Goal: Task Accomplishment & Management: Manage account settings

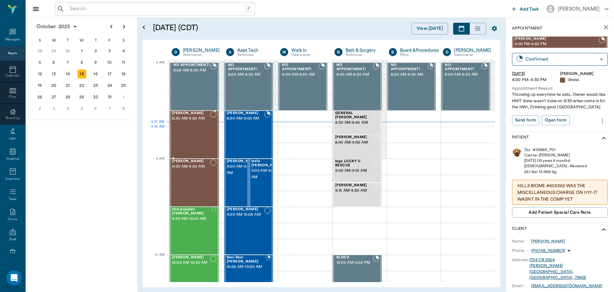
click at [205, 133] on div "Rocky Roquemore 8:30 AM - 9:00 AM" at bounding box center [191, 134] width 38 height 47
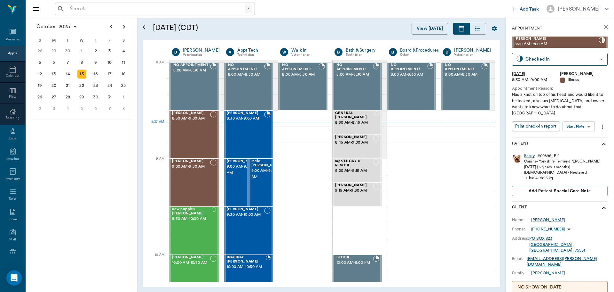
click at [581, 122] on body "/ ​ Add Task Dr. Bert Ellsworth Nectar Messages Appts Calendar Flow Boarding La…" at bounding box center [307, 146] width 614 height 292
click at [582, 134] on button "Start SOAP" at bounding box center [572, 133] width 22 height 7
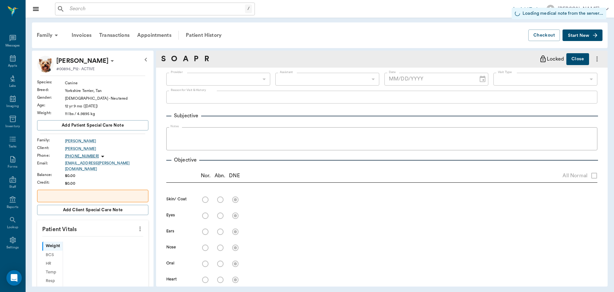
scroll to position [3, 0]
type input "63ec2f075fda476ae8351a4d"
type input "65d2be4f46e3a538d89b8c15"
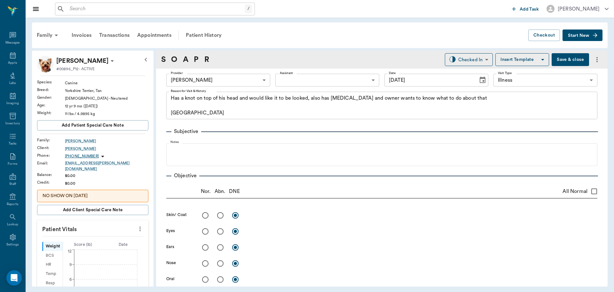
type input "[DATE]"
type textarea "Has a knot on top of his head and would like it to be looked, also has bad brea…"
click at [140, 226] on icon "more" at bounding box center [140, 228] width 1 height 5
click at [114, 240] on li "Enter Vitals" at bounding box center [108, 236] width 64 height 12
click at [99, 245] on input "text" at bounding box center [93, 247] width 56 height 13
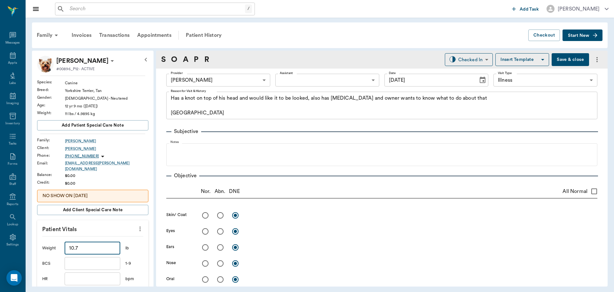
type input "10.7"
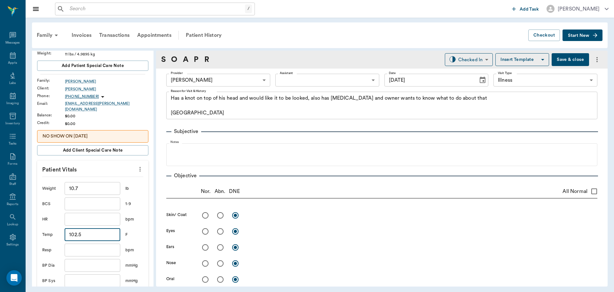
scroll to position [170, 0]
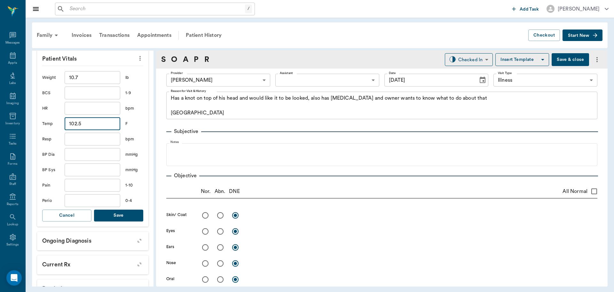
type input "102.5"
click at [128, 214] on button "Save" at bounding box center [118, 215] width 49 height 12
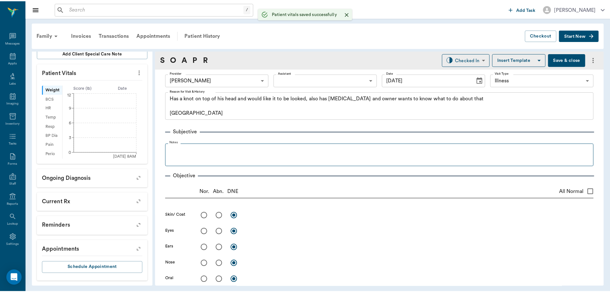
scroll to position [153, 0]
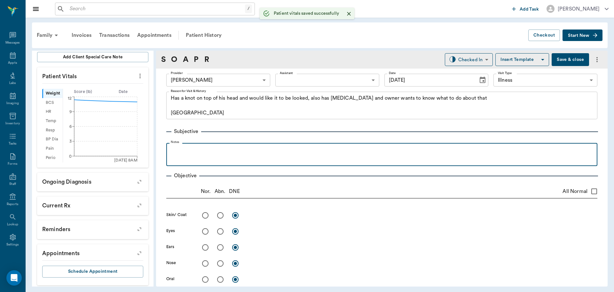
click at [203, 160] on div at bounding box center [382, 154] width 425 height 16
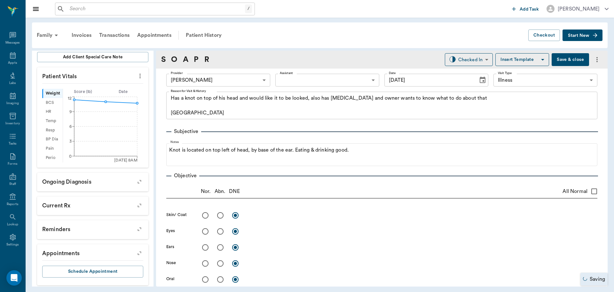
click at [568, 62] on button "Save & close" at bounding box center [570, 59] width 37 height 13
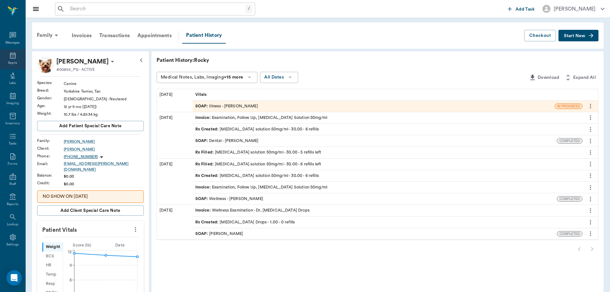
click at [8, 61] on div "Appts" at bounding box center [12, 62] width 9 height 5
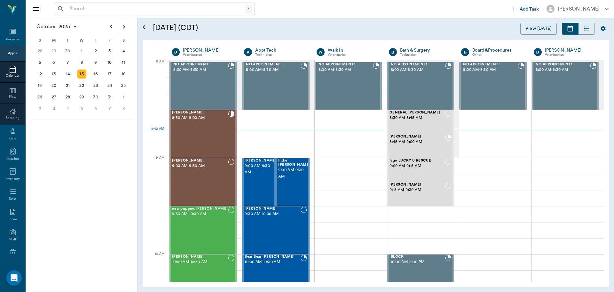
scroll to position [1, 0]
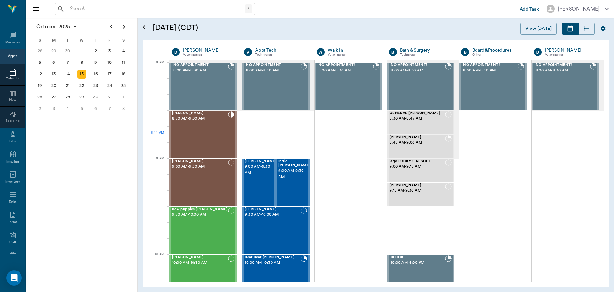
scroll to position [3, 0]
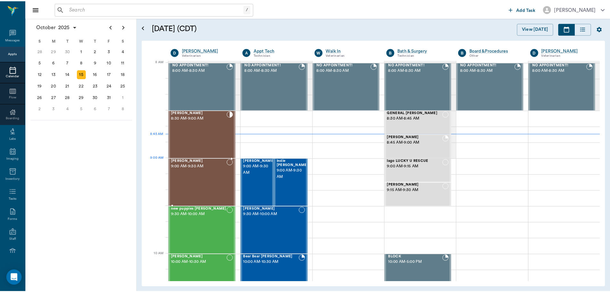
scroll to position [1, 0]
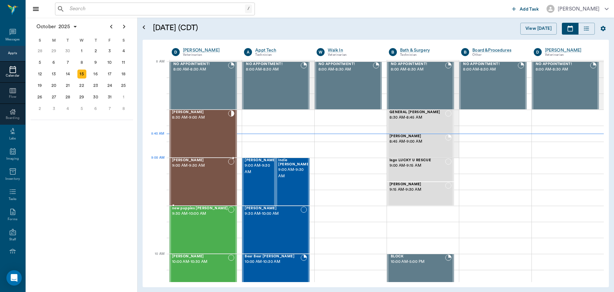
click at [214, 169] on div "Roscoce Henderson 9:00 AM - 9:30 AM" at bounding box center [200, 181] width 56 height 47
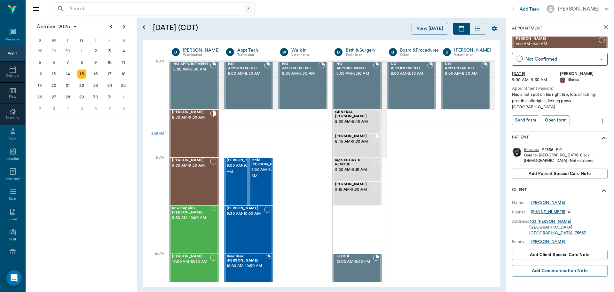
click at [531, 147] on div "Roscoce" at bounding box center [531, 149] width 15 height 5
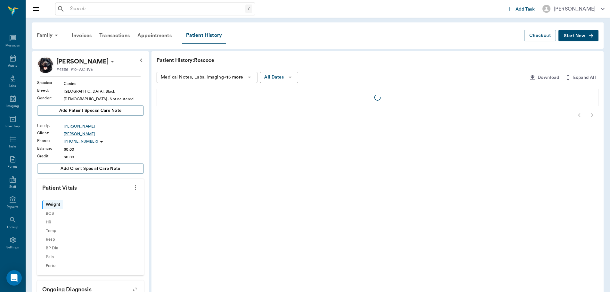
scroll to position [3, 0]
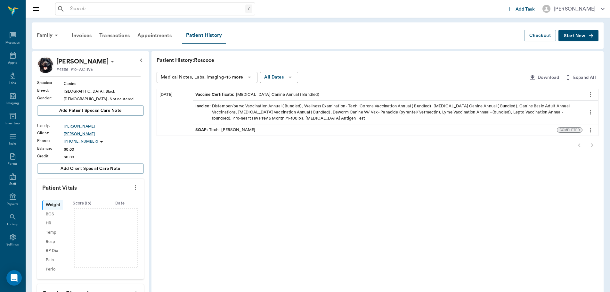
click at [254, 129] on div "SOAP : Tech - Daniel Virnala" at bounding box center [375, 129] width 364 height 11
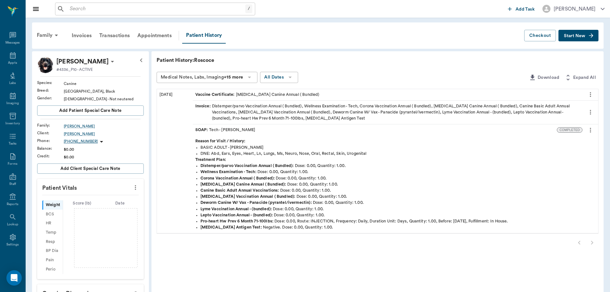
click at [255, 130] on div "SOAP : Tech - Daniel Virnala" at bounding box center [375, 129] width 364 height 11
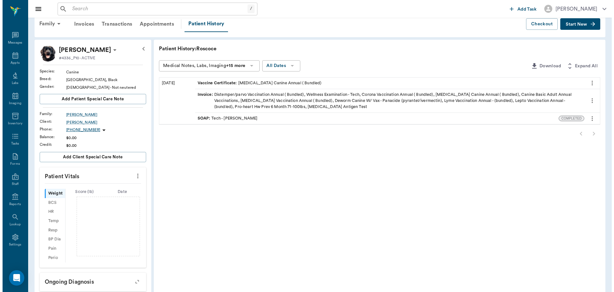
scroll to position [0, 0]
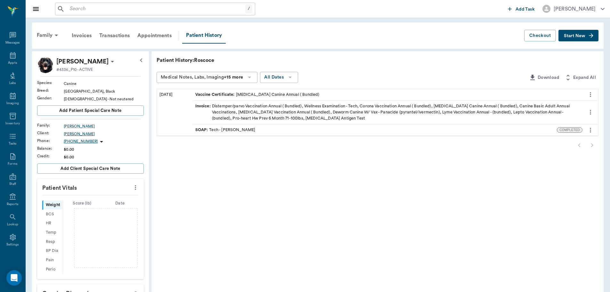
click at [76, 134] on div "Vicki Henderson" at bounding box center [104, 134] width 80 height 6
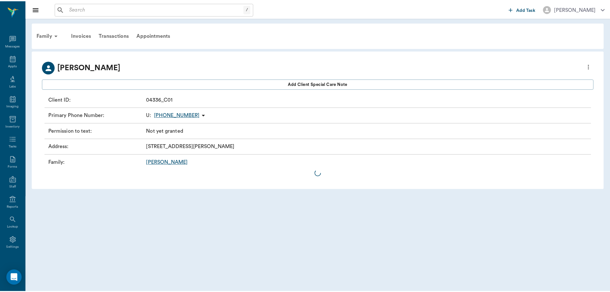
scroll to position [3, 0]
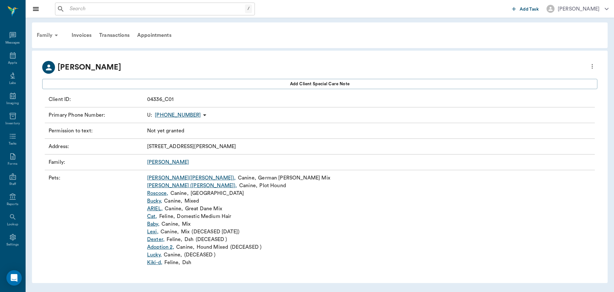
click at [54, 33] on icon at bounding box center [56, 35] width 8 height 8
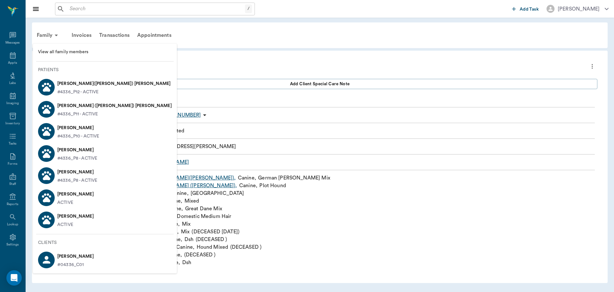
click at [99, 134] on p "#4336_P10 - ACTIVE" at bounding box center [78, 136] width 42 height 7
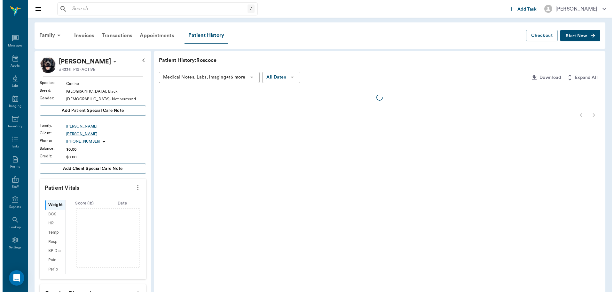
scroll to position [3, 0]
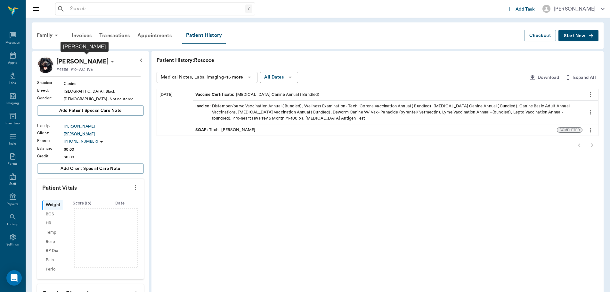
click at [108, 64] on p "Roscoce Henderson" at bounding box center [82, 61] width 52 height 10
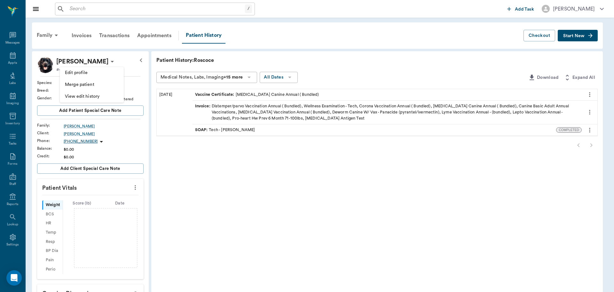
click at [96, 74] on span "Edit profile" at bounding box center [92, 72] width 54 height 7
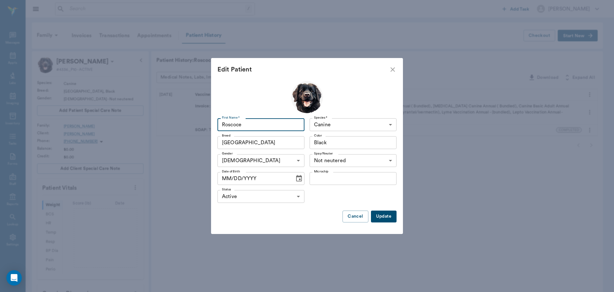
click at [239, 125] on input "Roscoce" at bounding box center [261, 124] width 87 height 13
type input "Roscoe"
click at [388, 217] on button "Update" at bounding box center [384, 216] width 26 height 12
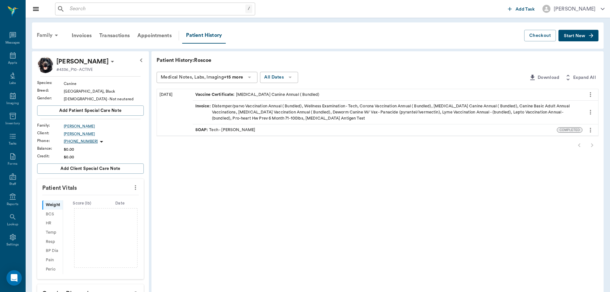
click at [58, 33] on icon at bounding box center [56, 35] width 8 height 8
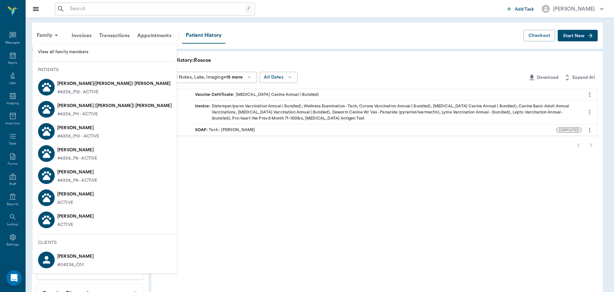
click at [57, 33] on div at bounding box center [307, 146] width 614 height 292
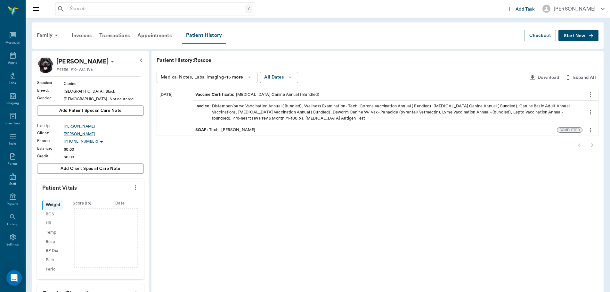
click at [84, 135] on div "Vicki Henderson" at bounding box center [104, 134] width 80 height 6
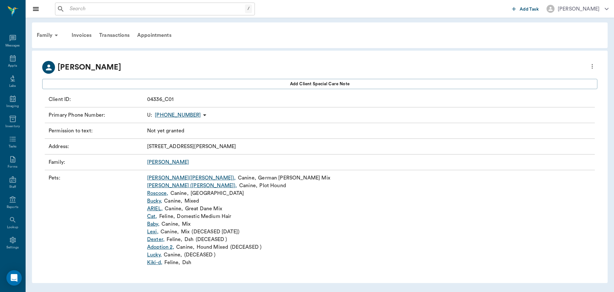
scroll to position [3, 0]
click at [161, 264] on link "Kiki-d ," at bounding box center [154, 262] width 15 height 8
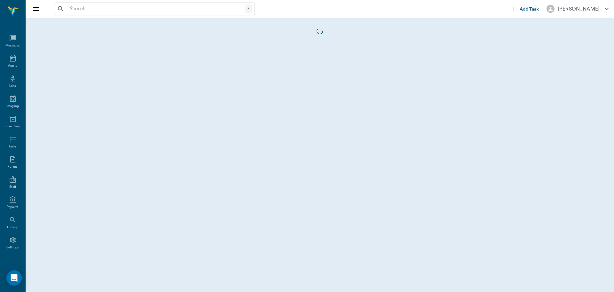
scroll to position [3, 0]
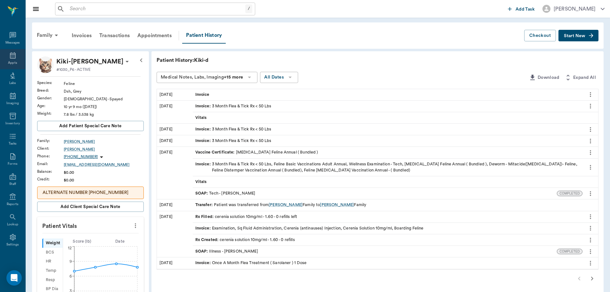
click at [9, 62] on div "Appts" at bounding box center [12, 62] width 9 height 5
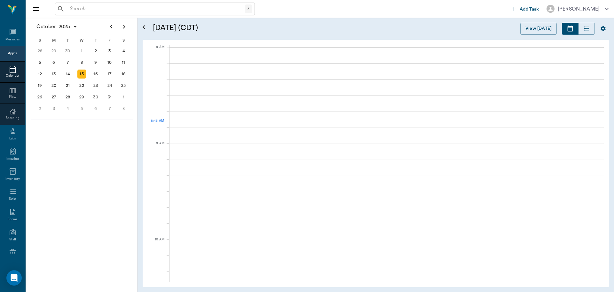
scroll to position [0, 0]
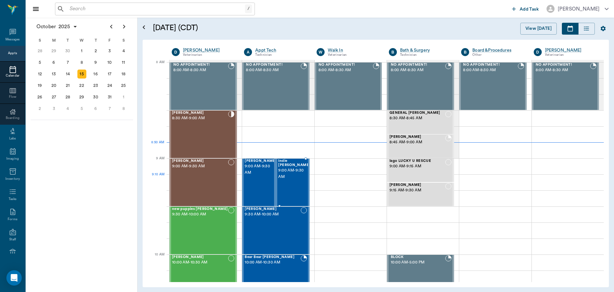
click at [288, 179] on div "Indie Stiger 9:00 AM - 9:30 AM" at bounding box center [294, 182] width 32 height 47
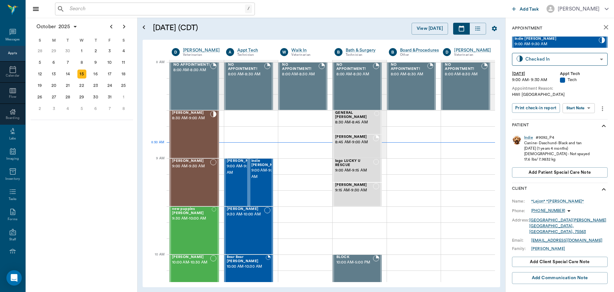
click at [584, 109] on body "/ ​ Add Task Dr. Bert Ellsworth Nectar Messages Appts Calendar Flow Boarding La…" at bounding box center [307, 146] width 614 height 292
click at [584, 122] on li "Start SOAP" at bounding box center [579, 121] width 44 height 11
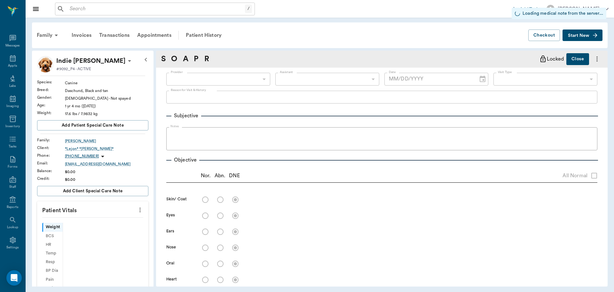
scroll to position [3, 0]
type input "63ec2f075fda476ae8351a4c"
type input "65d2be4f46e3a538d89b8c1a"
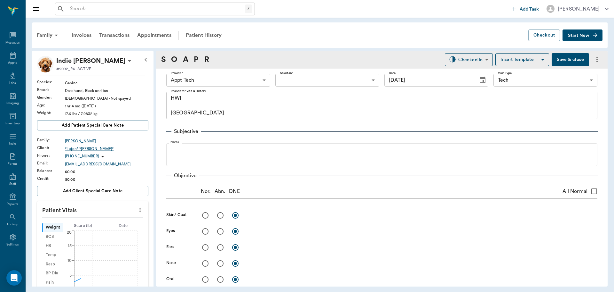
type input "[DATE]"
type textarea "HWI Caryn"
click at [137, 211] on icon "more" at bounding box center [140, 210] width 7 height 8
click at [119, 220] on span "Enter Vitals" at bounding box center [109, 220] width 54 height 7
click at [97, 227] on input "text" at bounding box center [93, 228] width 56 height 13
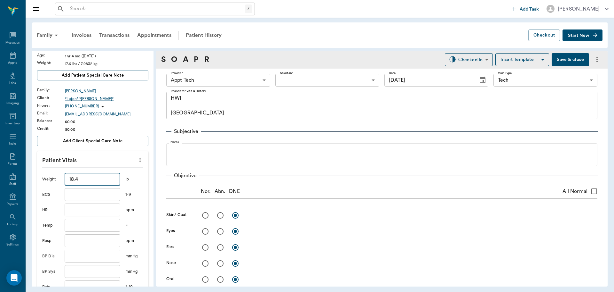
scroll to position [96, 0]
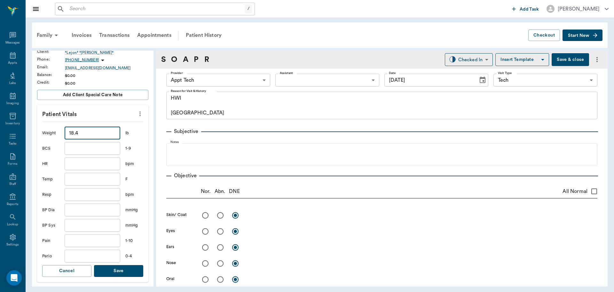
type input "18.4"
click at [117, 267] on button "Save" at bounding box center [118, 271] width 49 height 12
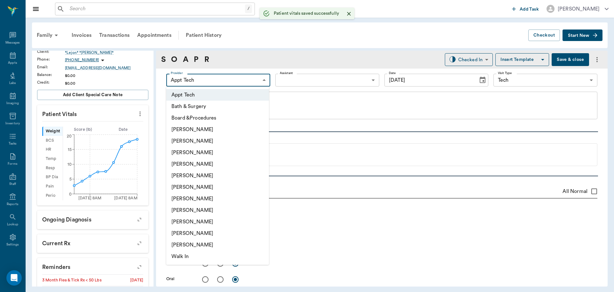
drag, startPoint x: 234, startPoint y: 76, endPoint x: 238, endPoint y: 108, distance: 32.3
click at [234, 77] on body "/ ​ Add Task Dr. Bert Ellsworth Nectar Messages Appts Labs Imaging Inventory Ta…" at bounding box center [307, 146] width 614 height 292
click at [207, 199] on li "[PERSON_NAME]" at bounding box center [217, 199] width 103 height 12
type input "682b670d8bdc6f7f8feef3db"
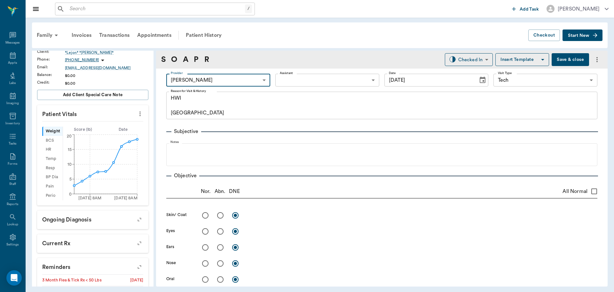
click at [307, 74] on body "/ ​ Add Task Dr. Bert Ellsworth Nectar Messages Appts Labs Imaging Inventory Ta…" at bounding box center [307, 146] width 614 height 292
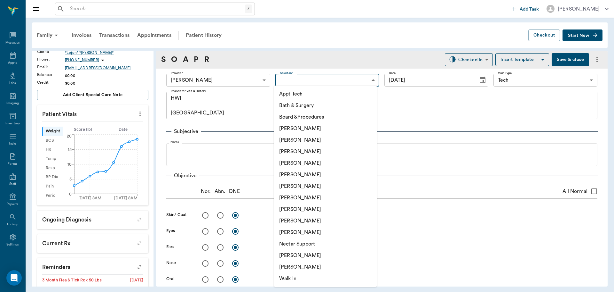
click at [316, 149] on li "[PERSON_NAME]" at bounding box center [325, 152] width 103 height 12
type input "642ef10e332a41444de2bad1"
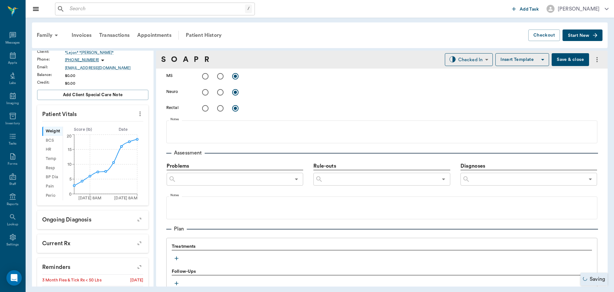
scroll to position [352, 0]
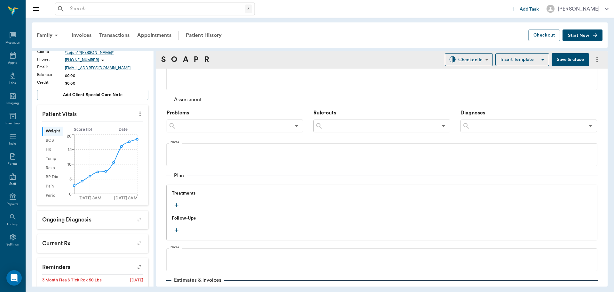
click at [180, 205] on button "button" at bounding box center [177, 205] width 10 height 10
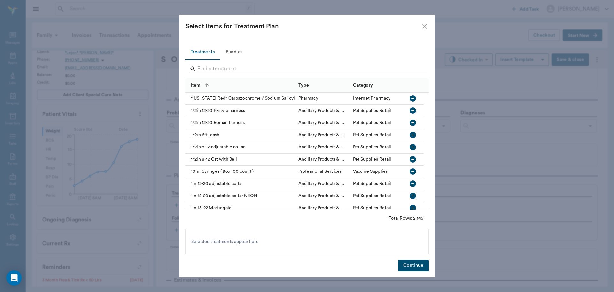
click at [209, 69] on input "Search" at bounding box center [307, 69] width 220 height 10
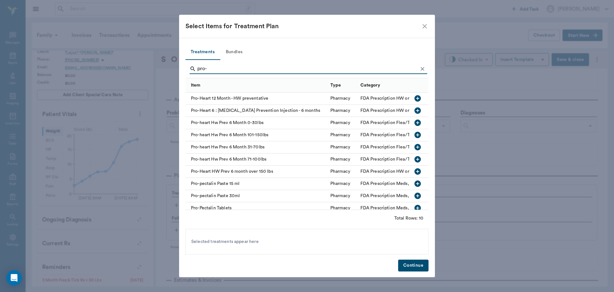
type input "pro-"
click at [415, 120] on icon "button" at bounding box center [418, 122] width 6 height 6
click at [422, 69] on icon "Clear" at bounding box center [423, 69] width 4 height 4
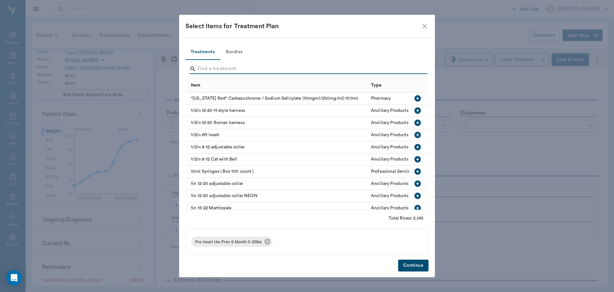
click at [413, 69] on input "Search" at bounding box center [307, 69] width 220 height 10
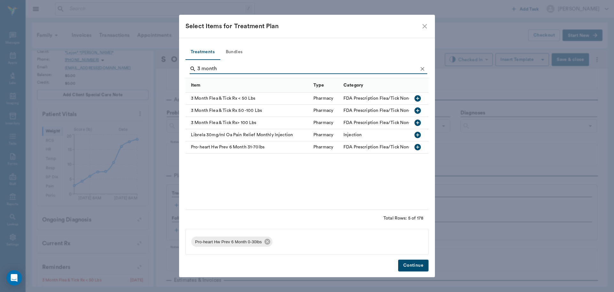
type input "3 month"
click at [415, 99] on icon "button" at bounding box center [418, 98] width 8 height 8
click at [411, 264] on button "Continue" at bounding box center [413, 265] width 30 height 12
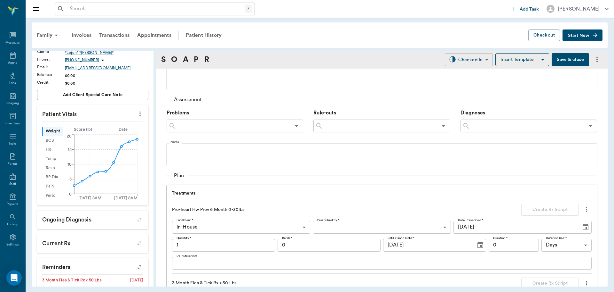
scroll to position [538, 0]
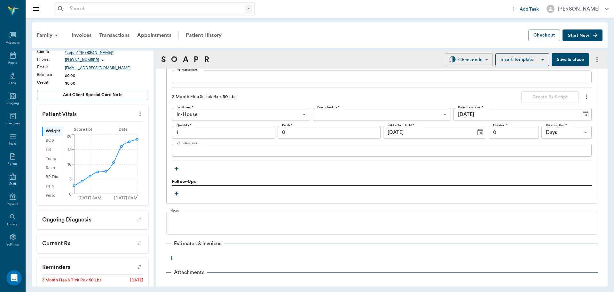
click at [459, 61] on body "/ ​ Add Task Dr. Bert Ellsworth Nectar Messages Appts Labs Imaging Inventory Ta…" at bounding box center [307, 146] width 614 height 292
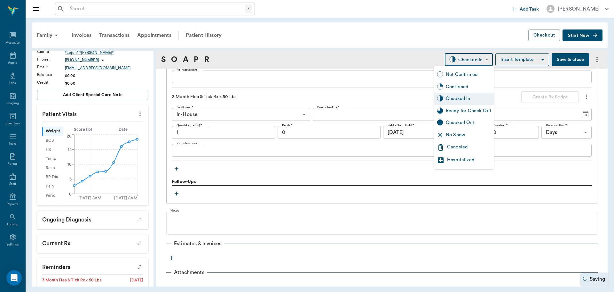
type input "1.00"
click at [465, 112] on div "Ready for Check Out" at bounding box center [468, 110] width 45 height 7
type input "READY_TO_CHECKOUT"
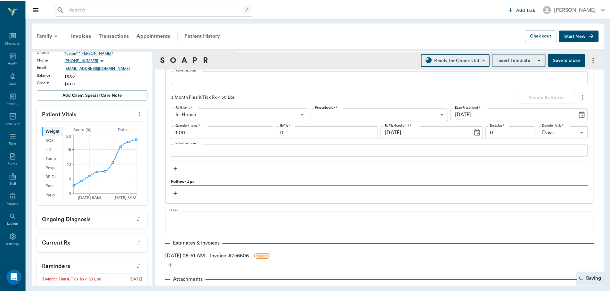
scroll to position [553, 0]
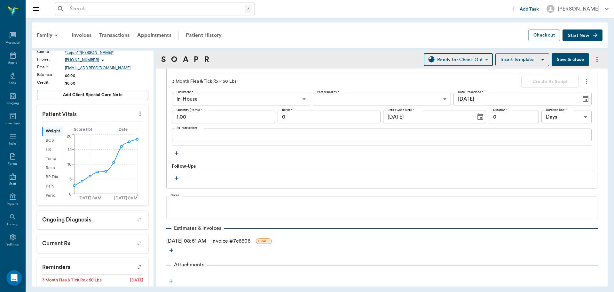
drag, startPoint x: 230, startPoint y: 238, endPoint x: 233, endPoint y: 235, distance: 4.3
click at [230, 238] on link "Invoice # 7c6606" at bounding box center [231, 241] width 39 height 8
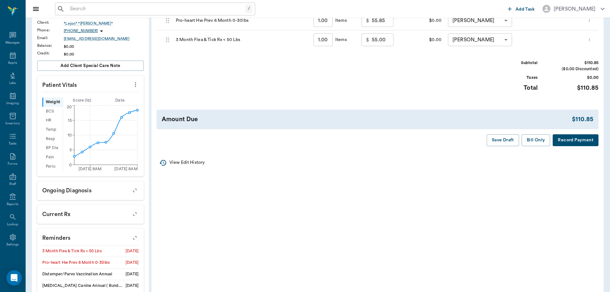
scroll to position [128, 0]
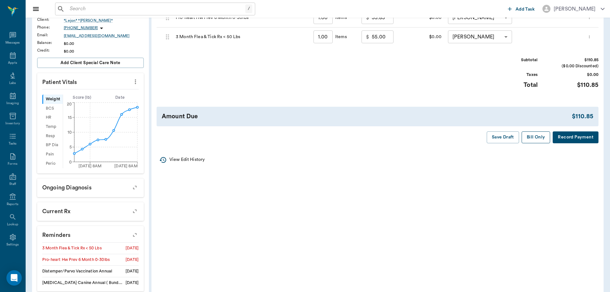
click at [537, 137] on button "Bill Only" at bounding box center [535, 137] width 29 height 12
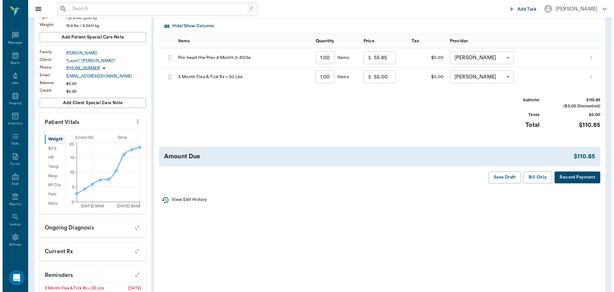
scroll to position [0, 0]
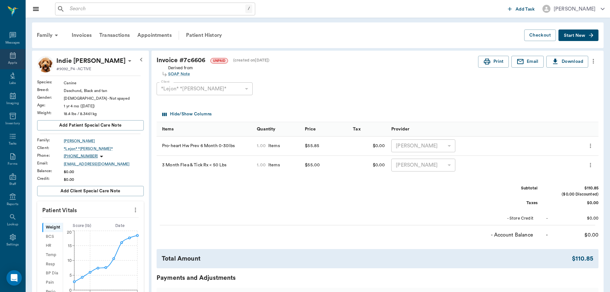
click at [19, 63] on div "Appts" at bounding box center [12, 59] width 25 height 20
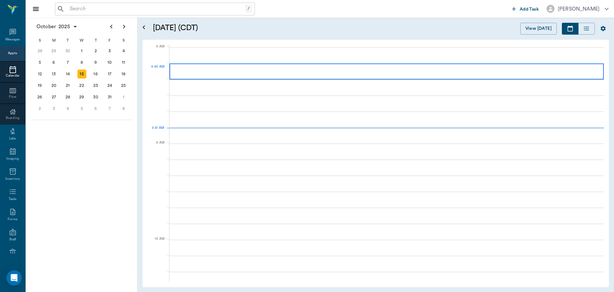
scroll to position [1, 0]
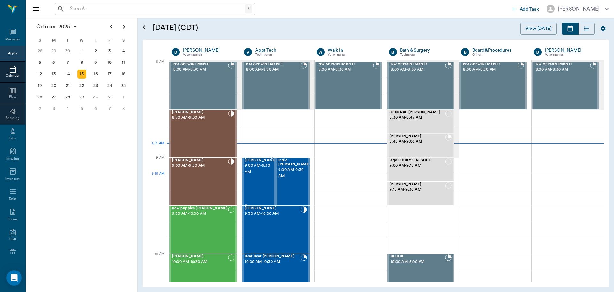
click at [266, 175] on span "9:00 AM - 9:30 AM" at bounding box center [261, 168] width 32 height 13
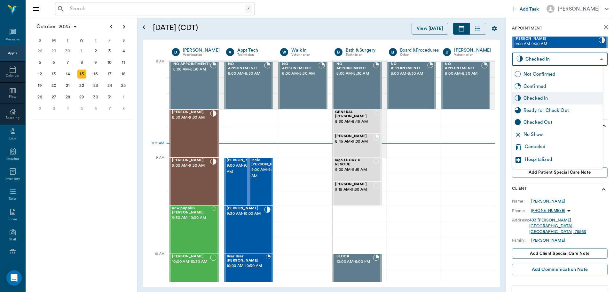
click at [560, 54] on body "/ ​ Add Task Dr. Bert Ellsworth Nectar Messages Appts Calendar Flow Boarding La…" at bounding box center [307, 146] width 614 height 292
click at [560, 55] on div at bounding box center [307, 146] width 614 height 292
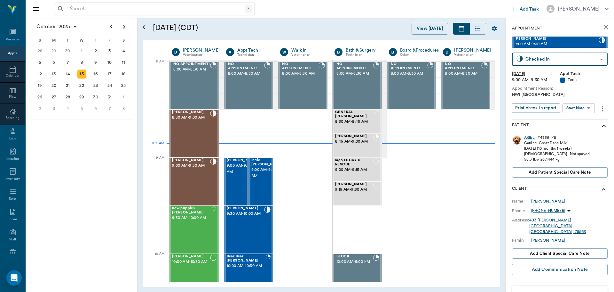
click at [574, 111] on body "/ ​ Add Task Dr. Bert Ellsworth Nectar Messages Appts Calendar Flow Boarding La…" at bounding box center [307, 146] width 614 height 292
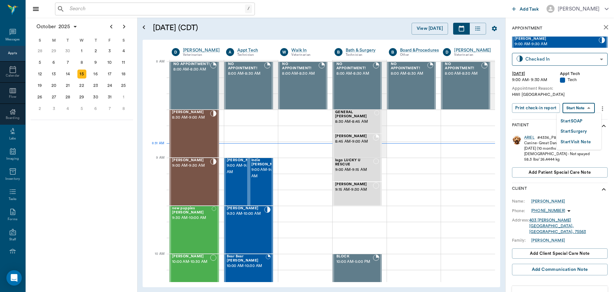
click at [573, 117] on button "Start SOAP" at bounding box center [572, 120] width 22 height 7
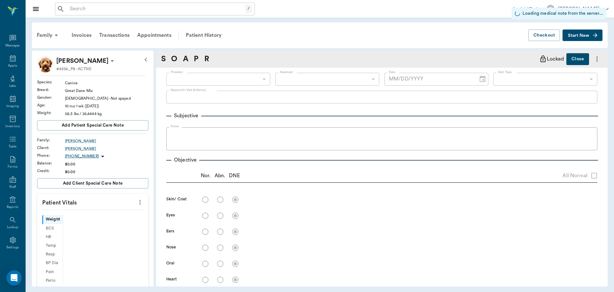
scroll to position [3, 0]
type input "63ec2f075fda476ae8351a4c"
type input "65d2be4f46e3a538d89b8c1a"
type input "[DATE]"
type textarea "HWI Caryn"
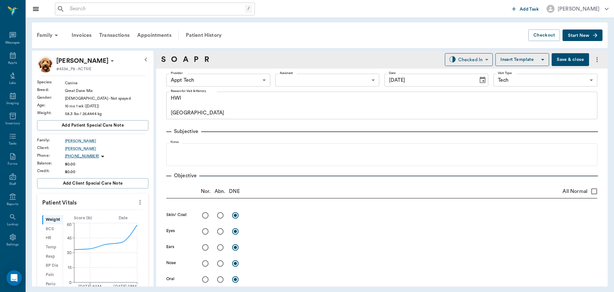
click at [140, 200] on icon "more" at bounding box center [140, 202] width 1 height 5
click at [118, 210] on li "Enter Vitals" at bounding box center [108, 213] width 64 height 12
click at [98, 222] on input "text" at bounding box center [93, 221] width 56 height 13
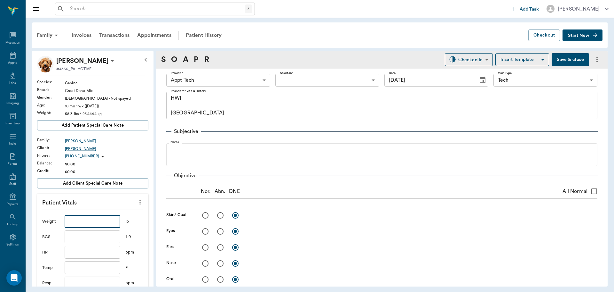
click at [214, 78] on body "/ ​ Add Task Dr. Bert Ellsworth Nectar Messages Appts Labs Imaging Inventory Ta…" at bounding box center [307, 146] width 614 height 292
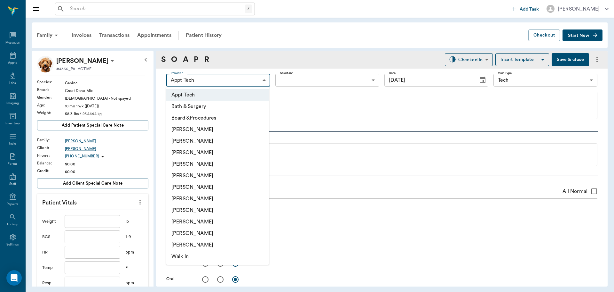
click at [202, 197] on li "[PERSON_NAME]" at bounding box center [217, 199] width 103 height 12
type input "682b670d8bdc6f7f8feef3db"
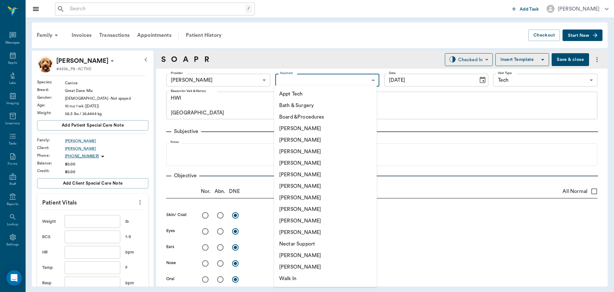
click at [309, 86] on body "/ ​ Add Task Dr. Bert Ellsworth Nectar Messages Appts Labs Imaging Inventory Ta…" at bounding box center [307, 146] width 614 height 292
click at [305, 92] on li "Appt Tech" at bounding box center [325, 94] width 103 height 12
type input "63ec2f075fda476ae8351a4c"
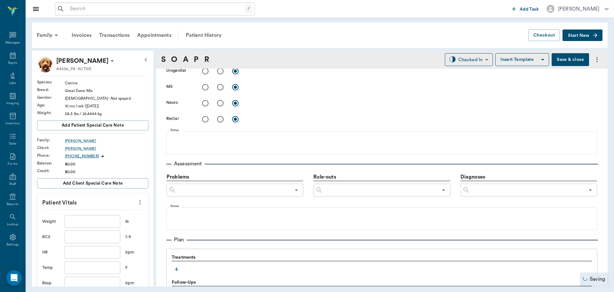
scroll to position [384, 0]
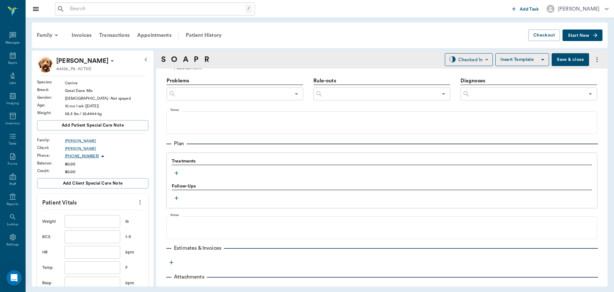
click at [178, 173] on icon "button" at bounding box center [177, 173] width 4 height 4
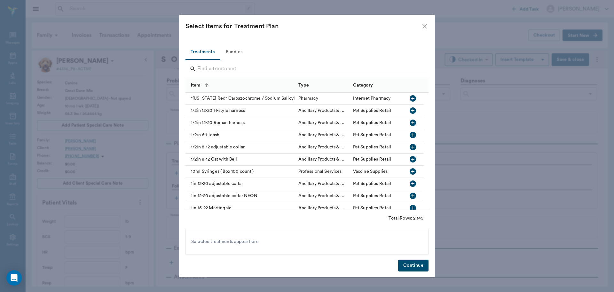
click at [220, 70] on input "Search" at bounding box center [307, 69] width 220 height 10
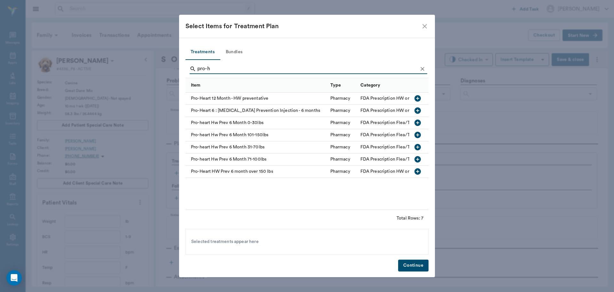
type input "pro-h"
click at [415, 145] on icon "button" at bounding box center [418, 147] width 8 height 8
click at [412, 263] on button "Continue" at bounding box center [413, 265] width 30 height 12
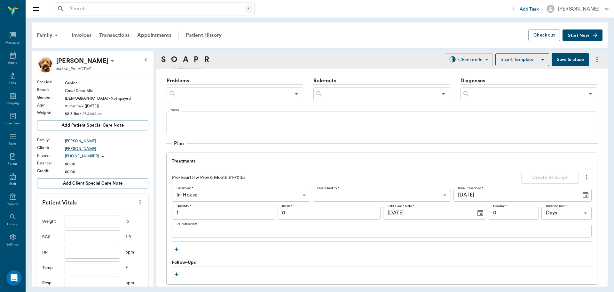
click at [464, 60] on body "/ ​ Add Task Dr. Bert Ellsworth Nectar Messages Appts Labs Imaging Inventory Ta…" at bounding box center [307, 146] width 614 height 292
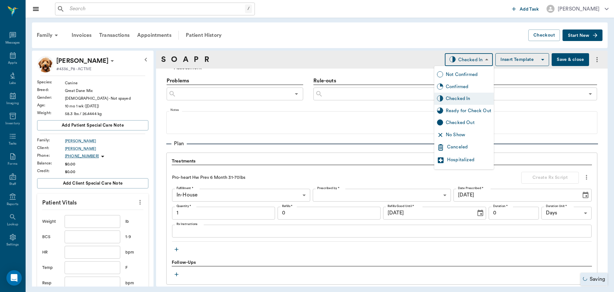
type input "1.00"
click at [478, 110] on div "Ready for Check Out" at bounding box center [468, 110] width 45 height 7
type input "READY_TO_CHECKOUT"
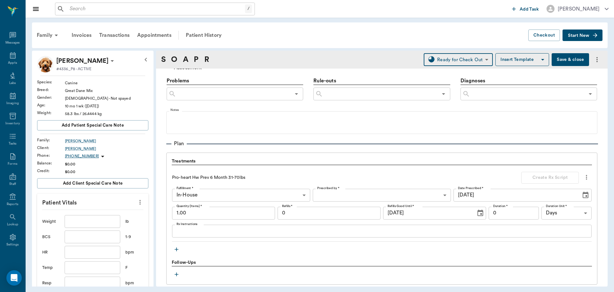
scroll to position [448, 0]
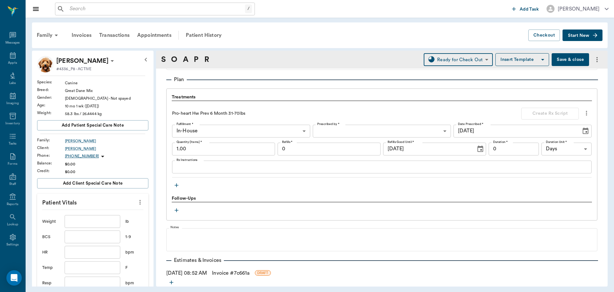
click at [233, 274] on link "Invoice # 7c661a" at bounding box center [230, 273] width 37 height 8
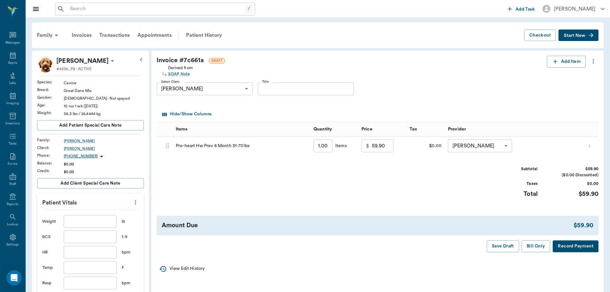
click at [104, 217] on input "text" at bounding box center [90, 221] width 52 height 13
click at [211, 35] on div "Patient History" at bounding box center [204, 35] width 44 height 15
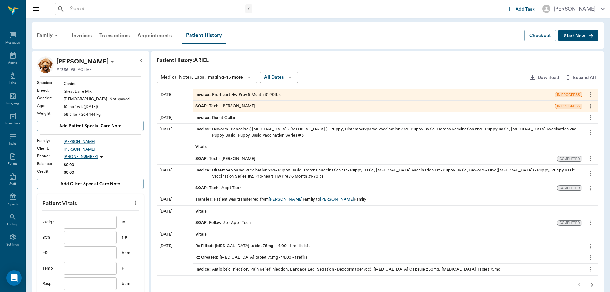
click at [251, 108] on div "SOAP : Tech - [PERSON_NAME]" at bounding box center [374, 105] width 362 height 11
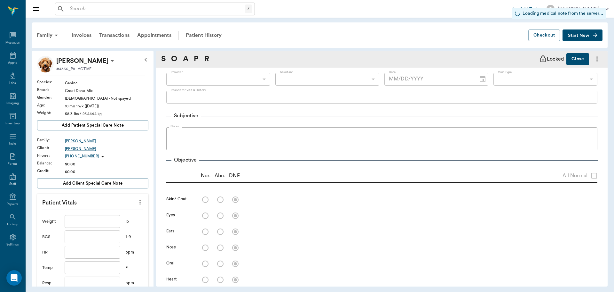
type input "682b670d8bdc6f7f8feef3db"
type input "63ec2f075fda476ae8351a4c"
type input "65d2be4f46e3a538d89b8c1a"
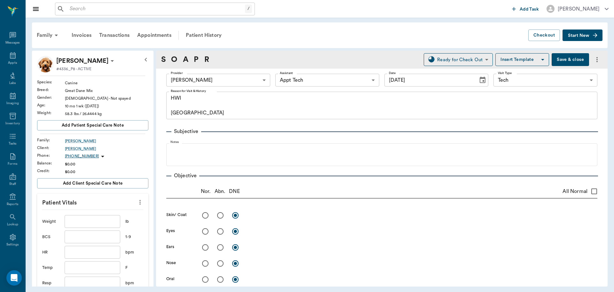
type input "[DATE]"
type textarea "HWI Caryn"
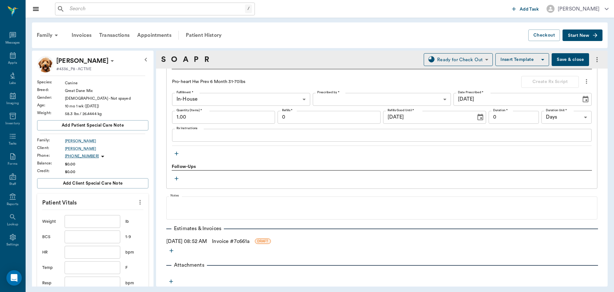
scroll to position [480, 0]
click at [228, 240] on link "Invoice # 7c661a" at bounding box center [230, 241] width 37 height 8
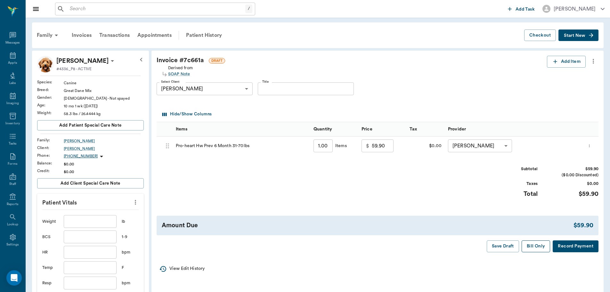
click at [541, 245] on button "Bill Only" at bounding box center [535, 246] width 29 height 12
click at [6, 57] on div "Appts" at bounding box center [12, 59] width 25 height 20
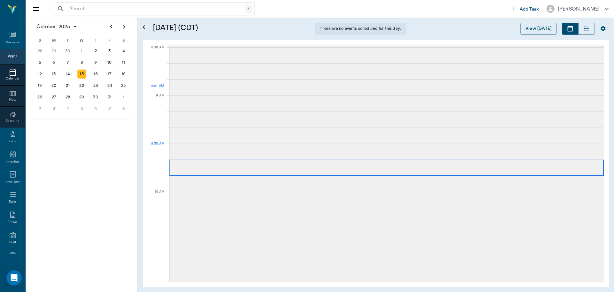
scroll to position [3, 0]
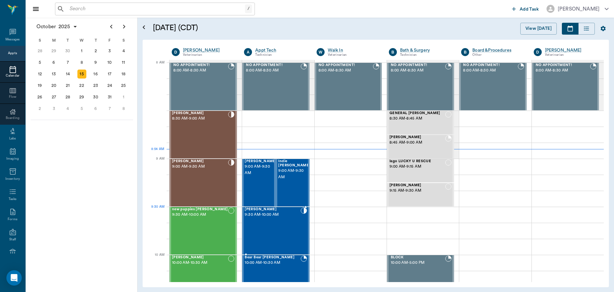
click at [270, 219] on div "Luka Wall 9:30 AM - 10:00 AM" at bounding box center [273, 230] width 56 height 47
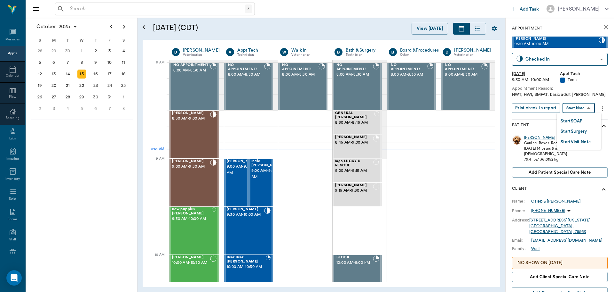
click at [590, 110] on body "/ ​ Add Task Dr. Bert Ellsworth Nectar Messages Appts Calendar Flow Boarding La…" at bounding box center [307, 146] width 614 height 292
click at [577, 121] on button "Start SOAP" at bounding box center [572, 120] width 22 height 7
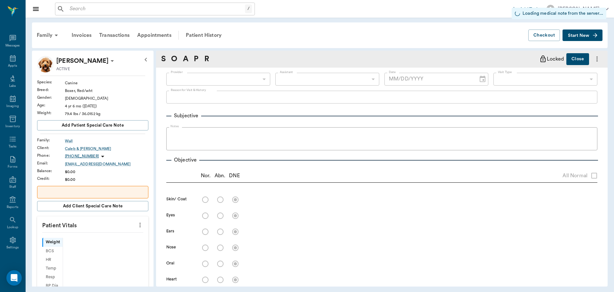
scroll to position [3, 0]
type input "63ec2f075fda476ae8351a4c"
type input "65d2be4f46e3a538d89b8c1a"
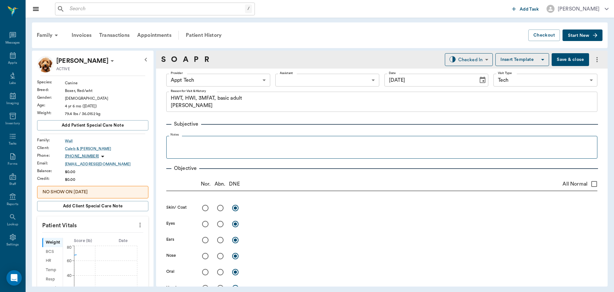
type input "[DATE]"
type textarea "HWT, HWI, 3MFAT, basic adult Christy"
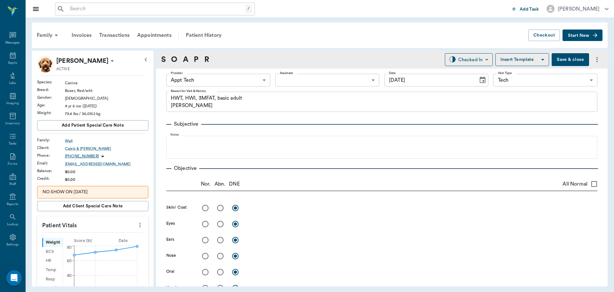
click at [138, 226] on icon "more" at bounding box center [140, 225] width 7 height 8
click at [117, 233] on span "Enter Vitals" at bounding box center [109, 235] width 54 height 7
click at [95, 241] on input "text" at bounding box center [93, 243] width 56 height 13
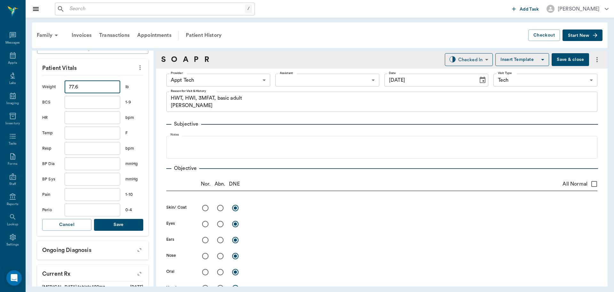
scroll to position [160, 0]
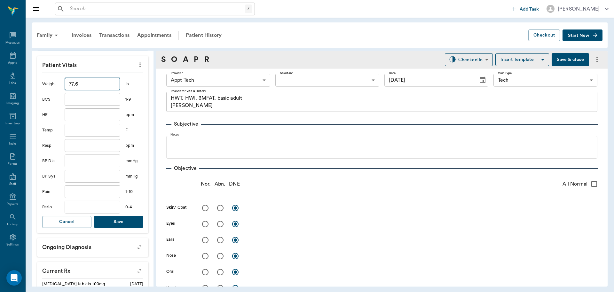
type input "77.6"
click at [120, 224] on button "Save" at bounding box center [118, 222] width 49 height 12
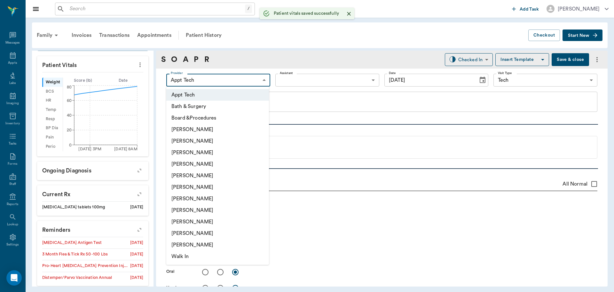
click at [211, 78] on body "/ ​ Add Task Dr. Bert Ellsworth Nectar Messages Appts Labs Imaging Inventory Ta…" at bounding box center [307, 146] width 614 height 292
click at [203, 225] on li "[PERSON_NAME]" at bounding box center [217, 222] width 103 height 12
type input "63ec2ede52e12b0ba117d0d7"
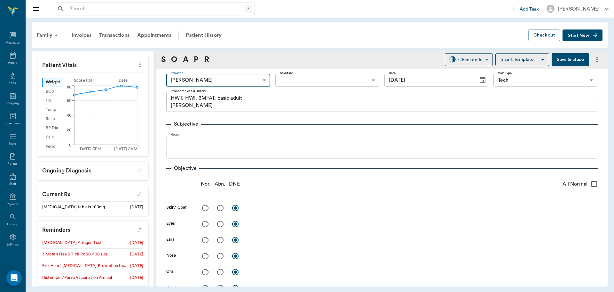
click at [308, 78] on body "/ ​ Add Task Dr. Bert Ellsworth Nectar Messages Appts Labs Imaging Inventory Ta…" at bounding box center [307, 146] width 614 height 292
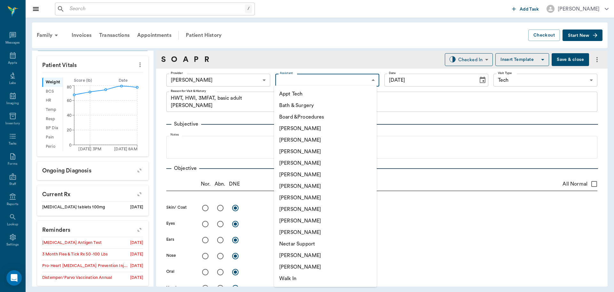
click at [307, 153] on li "[PERSON_NAME]" at bounding box center [325, 152] width 103 height 12
type input "642ef10e332a41444de2bad1"
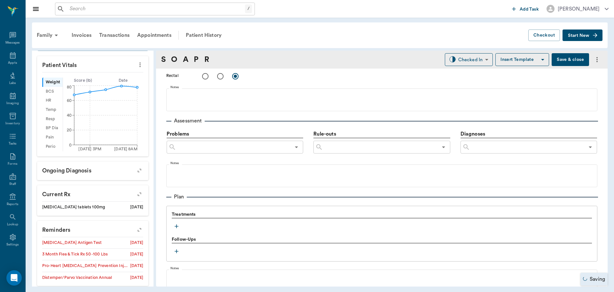
scroll to position [384, 0]
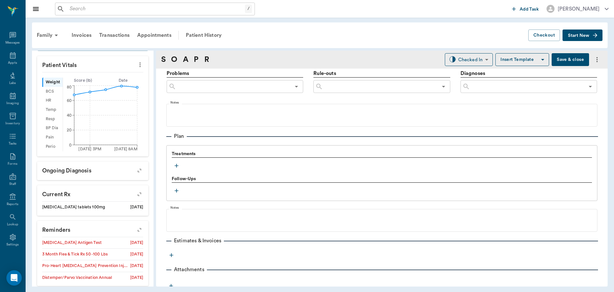
click at [176, 165] on icon "button" at bounding box center [176, 165] width 6 height 6
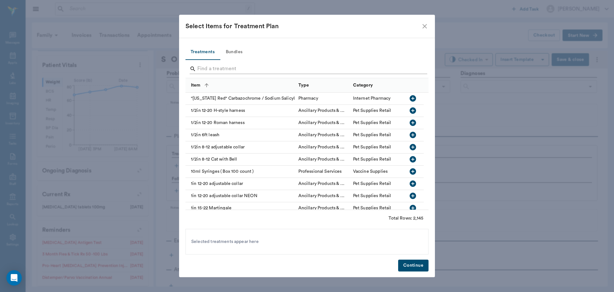
click at [229, 68] on input "Search" at bounding box center [307, 69] width 220 height 10
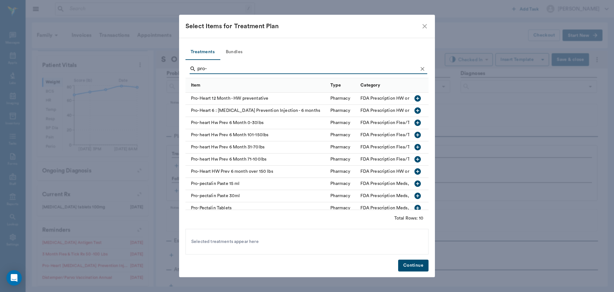
type input "pro-"
click at [414, 159] on icon "button" at bounding box center [418, 159] width 8 height 8
click at [423, 68] on icon "Clear" at bounding box center [423, 69] width 4 height 4
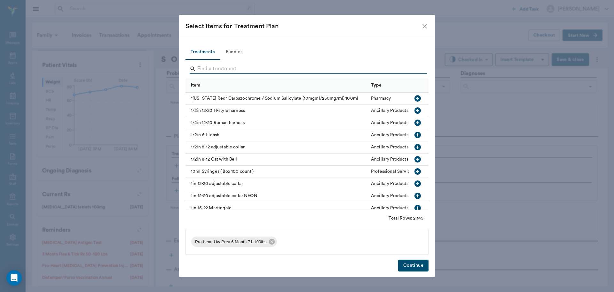
click at [414, 69] on input "Search" at bounding box center [307, 69] width 220 height 10
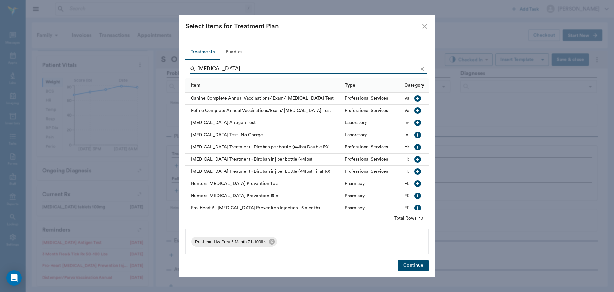
type input "heartworm"
click at [415, 124] on icon "button" at bounding box center [418, 122] width 6 height 6
click at [424, 72] on icon "Clear" at bounding box center [423, 69] width 6 height 6
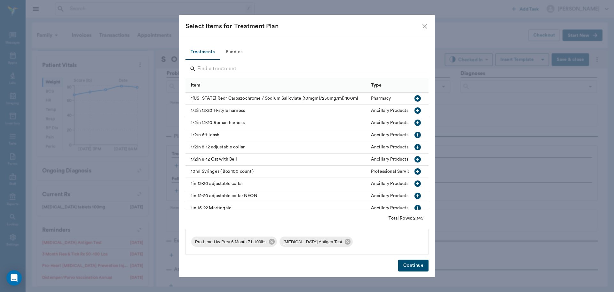
click at [418, 70] on div "Search" at bounding box center [309, 69] width 238 height 10
click at [391, 70] on input "Search" at bounding box center [307, 69] width 220 height 10
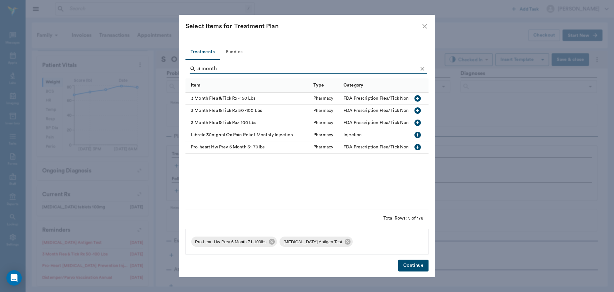
type input "3 month"
click at [415, 109] on icon "button" at bounding box center [418, 110] width 6 height 6
click at [422, 68] on icon "Clear" at bounding box center [423, 69] width 6 height 6
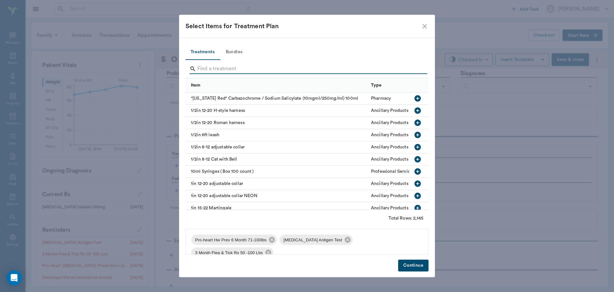
click at [389, 68] on input "Search" at bounding box center [307, 69] width 220 height 10
click at [232, 52] on button "Bundles" at bounding box center [234, 51] width 29 height 15
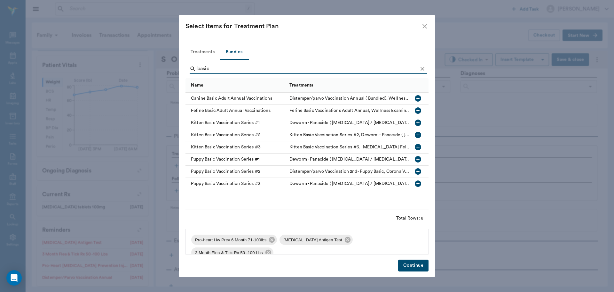
type input "basic"
click at [417, 96] on icon "button" at bounding box center [418, 98] width 6 height 6
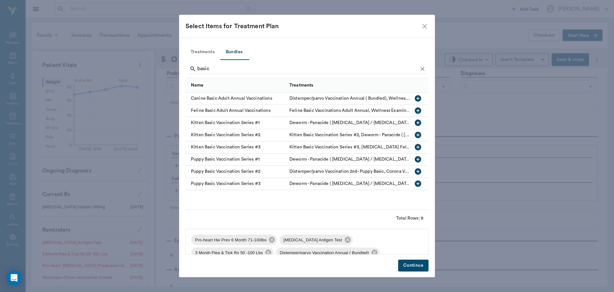
click at [410, 269] on button "Continue" at bounding box center [413, 265] width 30 height 12
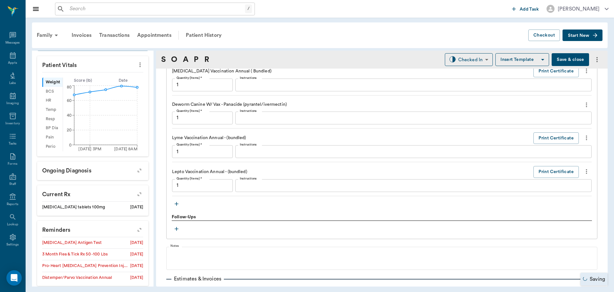
type input "1.00"
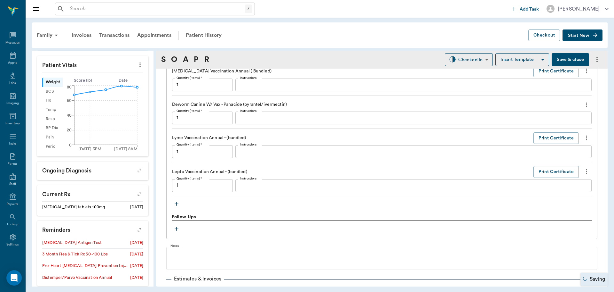
type input "1.00"
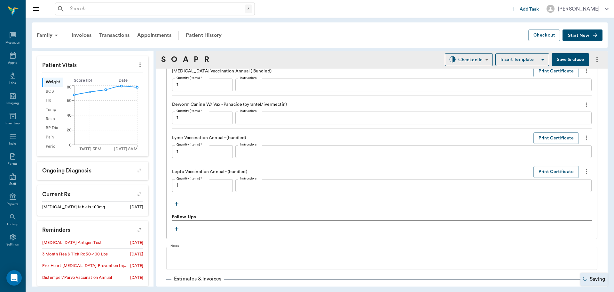
type input "1.00"
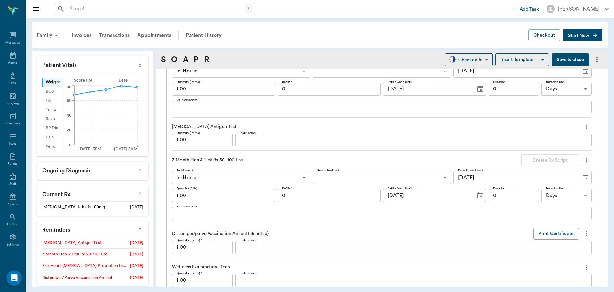
scroll to position [482, 0]
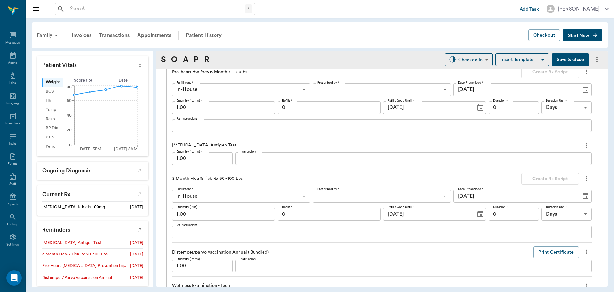
click at [272, 160] on textarea "Instructions" at bounding box center [414, 158] width 348 height 7
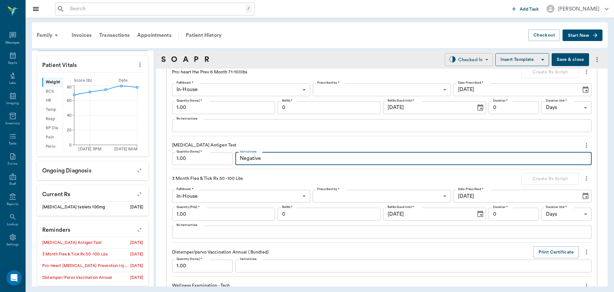
type textarea "Negative"
click at [468, 61] on body "/ ​ Add Task Dr. Bert Ellsworth Nectar Messages Appts Labs Imaging Inventory Ta…" at bounding box center [307, 146] width 614 height 292
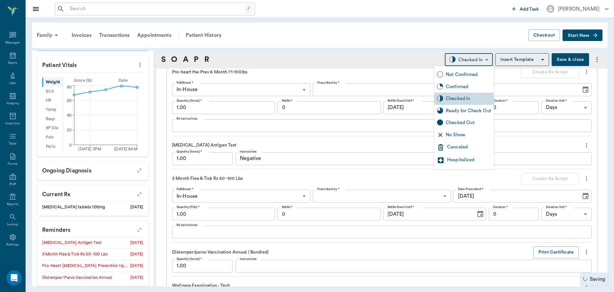
click at [478, 111] on div "Ready for Check Out" at bounding box center [468, 110] width 45 height 7
type input "READY_TO_CHECKOUT"
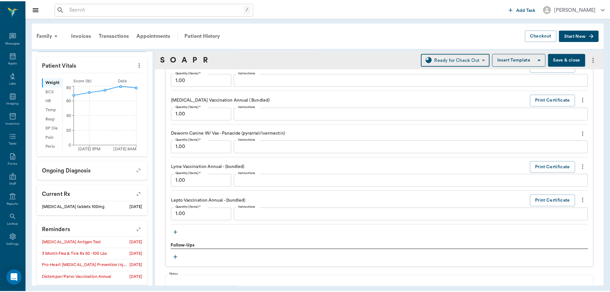
scroll to position [881, 0]
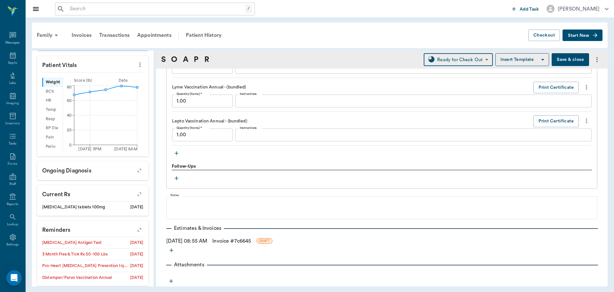
click at [231, 240] on link "Invoice # 7c6645" at bounding box center [231, 241] width 39 height 8
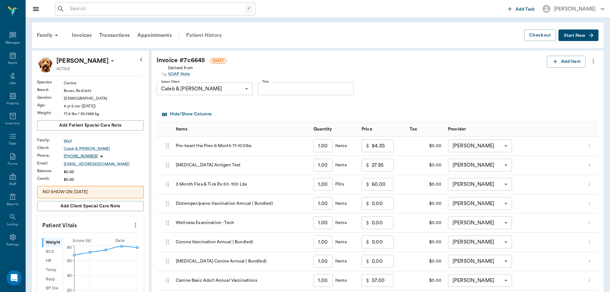
click at [202, 33] on div "Patient History" at bounding box center [204, 35] width 44 height 15
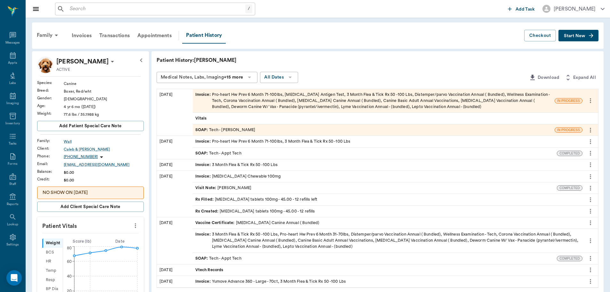
click at [257, 130] on div "SOAP : Tech - Lisa Taylor" at bounding box center [374, 129] width 362 height 11
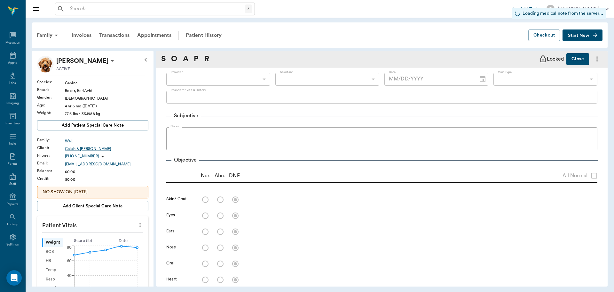
type input "63ec2ede52e12b0ba117d0d7"
type input "642ef10e332a41444de2bad1"
type input "65d2be4f46e3a538d89b8c1a"
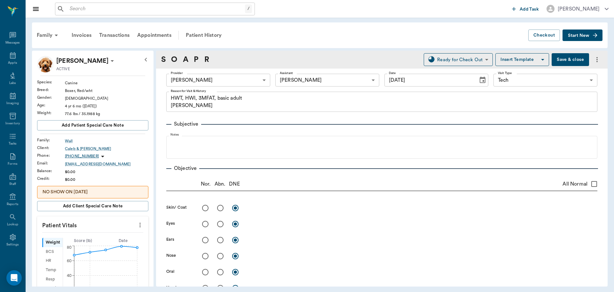
type input "[DATE]"
type textarea "HWT, HWI, 3MFAT, basic adult Christy"
click at [231, 81] on body "/ ​ Add Task Dr. Bert Ellsworth Nectar Messages Appts Labs Imaging Inventory Ta…" at bounding box center [307, 146] width 614 height 292
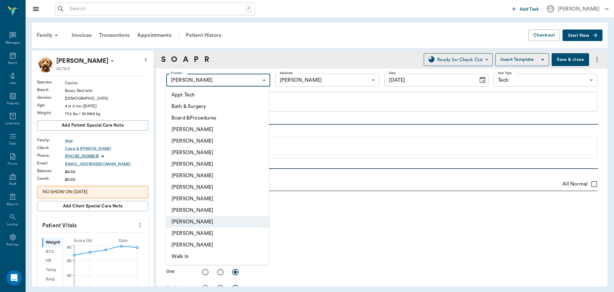
click at [225, 195] on li "[PERSON_NAME]" at bounding box center [217, 199] width 103 height 12
type input "682b670d8bdc6f7f8feef3db"
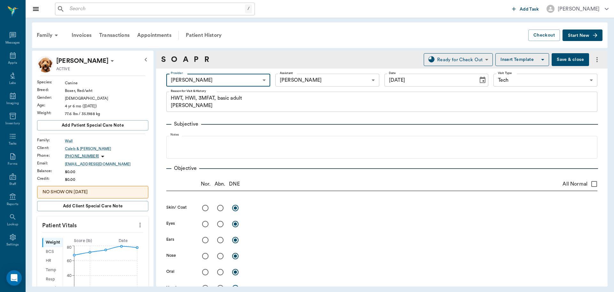
click at [302, 83] on body "/ ​ Add Task Dr. Bert Ellsworth Nectar Messages Appts Labs Imaging Inventory Ta…" at bounding box center [307, 146] width 614 height 292
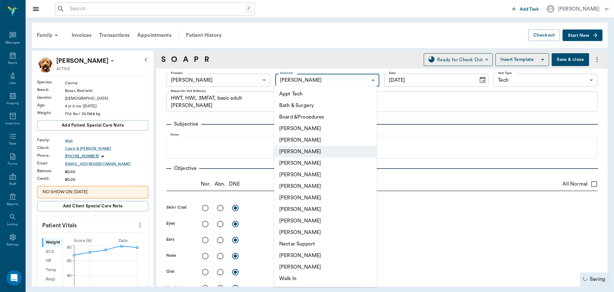
click at [301, 92] on li "Appt Tech" at bounding box center [325, 94] width 103 height 12
type input "63ec2f075fda476ae8351a4c"
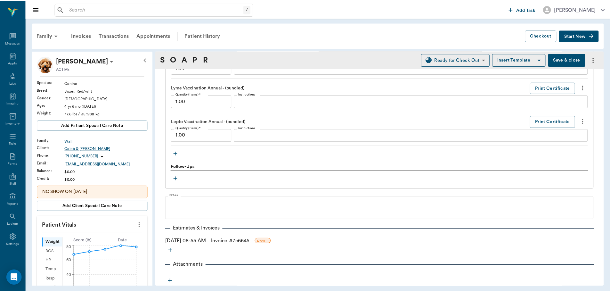
scroll to position [881, 0]
click at [224, 241] on link "Invoice # 7c6645" at bounding box center [231, 241] width 39 height 8
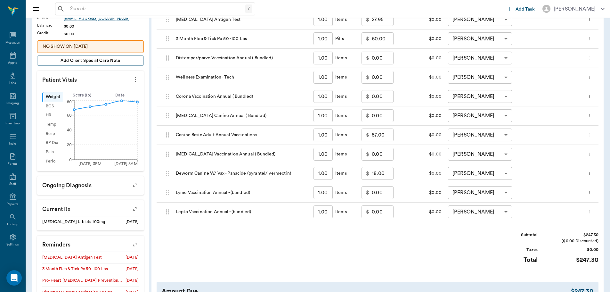
scroll to position [32, 0]
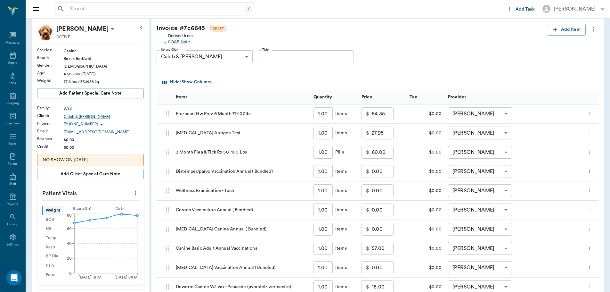
click at [476, 117] on body "/ ​ Add Task Dr. Bert Ellsworth Nectar Messages Appts Labs Imaging Inventory Ta…" at bounding box center [305, 226] width 610 height 516
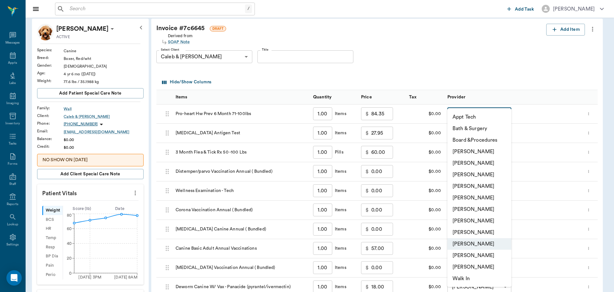
click at [469, 220] on li "[PERSON_NAME]" at bounding box center [480, 221] width 64 height 12
type input "none-682b670d8bdc6f7f8feef3db"
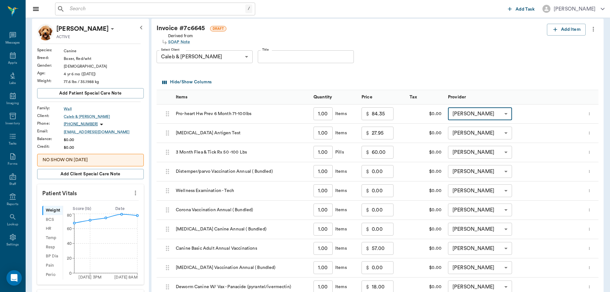
click at [471, 133] on body "/ ​ Add Task Dr. Bert Ellsworth Nectar Messages Appts Labs Imaging Inventory Ta…" at bounding box center [305, 226] width 610 height 516
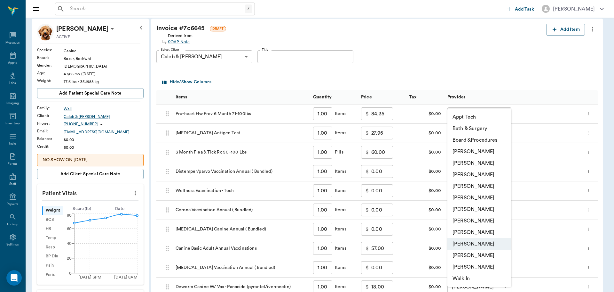
click at [483, 220] on li "[PERSON_NAME]" at bounding box center [480, 221] width 64 height 12
type input "none-682b670d8bdc6f7f8feef3db"
click at [475, 152] on body "/ ​ Add Task Dr. Bert Ellsworth Nectar Messages Appts Labs Imaging Inventory Ta…" at bounding box center [305, 226] width 610 height 516
click at [489, 220] on li "[PERSON_NAME]" at bounding box center [480, 221] width 64 height 12
type input "none-682b670d8bdc6f7f8feef3db"
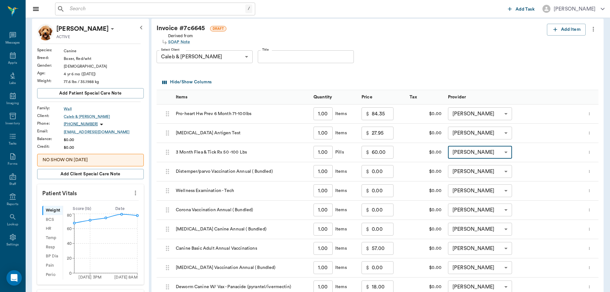
click at [475, 172] on body "/ ​ Add Task Dr. Bert Ellsworth Nectar Messages Appts Labs Imaging Inventory Ta…" at bounding box center [305, 226] width 610 height 516
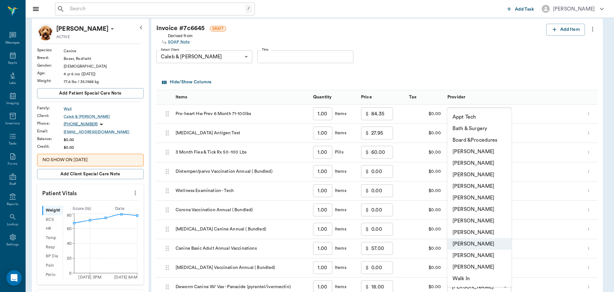
click at [483, 226] on li "[PERSON_NAME]" at bounding box center [480, 221] width 64 height 12
type input "none-682b670d8bdc6f7f8feef3db"
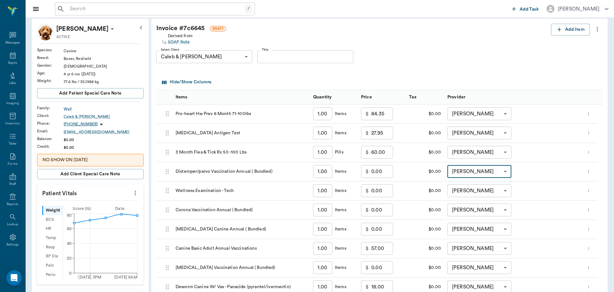
click at [476, 190] on body "/ ​ Add Task Dr. Bert Ellsworth Nectar Messages Appts Labs Imaging Inventory Ta…" at bounding box center [307, 226] width 614 height 516
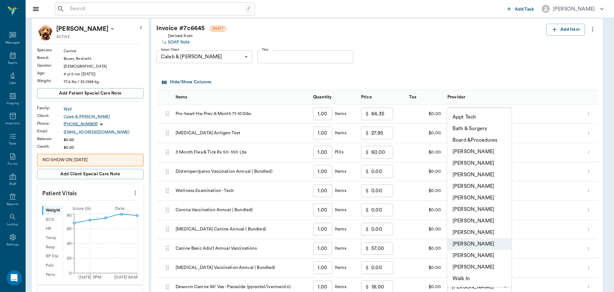
click at [482, 219] on li "[PERSON_NAME]" at bounding box center [480, 221] width 64 height 12
type input "none-682b670d8bdc6f7f8feef3db"
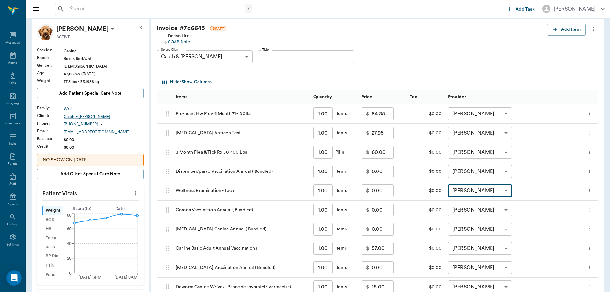
click at [479, 212] on body "/ ​ Add Task Dr. Bert Ellsworth Nectar Messages Appts Labs Imaging Inventory Ta…" at bounding box center [305, 226] width 610 height 516
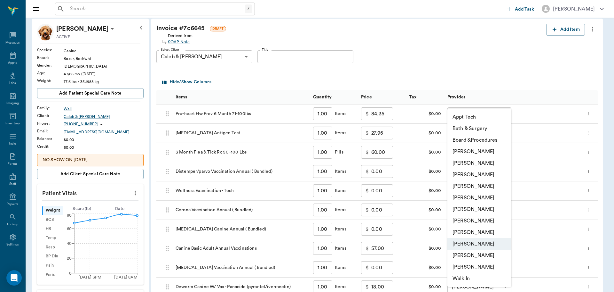
click at [480, 222] on li "[PERSON_NAME]" at bounding box center [480, 221] width 64 height 12
type input "none-682b670d8bdc6f7f8feef3db"
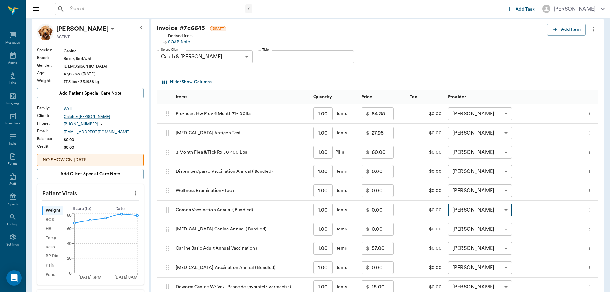
click at [479, 231] on body "/ ​ Add Task Dr. Bert Ellsworth Nectar Messages Appts Labs Imaging Inventory Ta…" at bounding box center [305, 226] width 610 height 516
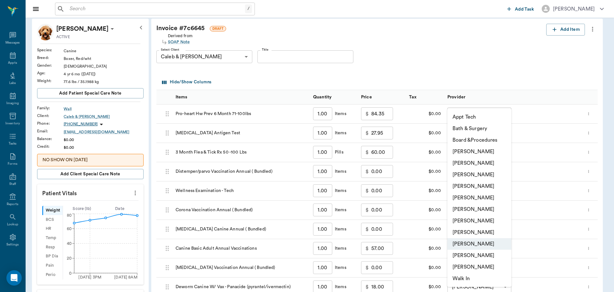
click at [476, 219] on li "[PERSON_NAME]" at bounding box center [480, 221] width 64 height 12
type input "none-682b670d8bdc6f7f8feef3db"
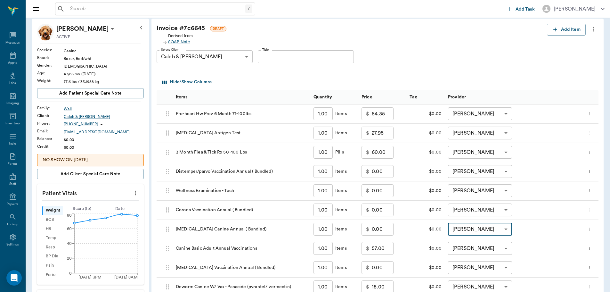
click at [475, 244] on body "/ ​ Add Task Dr. Bert Ellsworth Nectar Messages Appts Labs Imaging Inventory Ta…" at bounding box center [305, 226] width 610 height 516
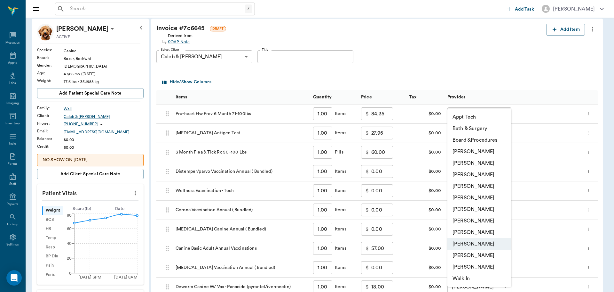
click at [471, 217] on li "[PERSON_NAME]" at bounding box center [480, 221] width 64 height 12
type input "none-682b670d8bdc6f7f8feef3db"
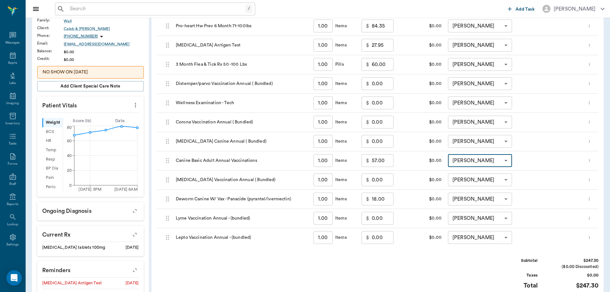
scroll to position [128, 0]
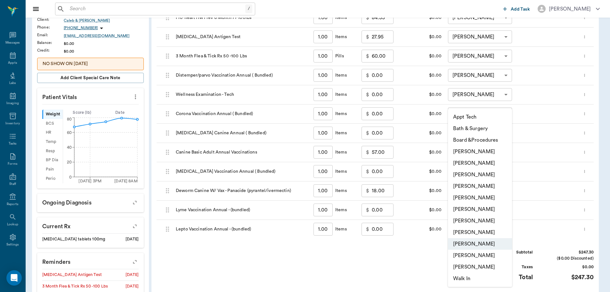
click at [473, 227] on body "/ ​ Add Task Dr. Bert Ellsworth Nectar Messages Appts Labs Imaging Inventory Ta…" at bounding box center [305, 130] width 610 height 516
click at [472, 221] on li "[PERSON_NAME]" at bounding box center [480, 221] width 64 height 12
type input "none-682b670d8bdc6f7f8feef3db"
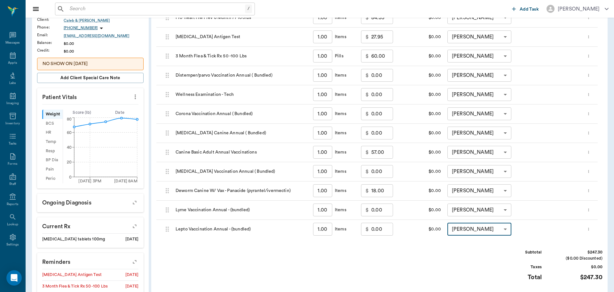
click at [472, 208] on body "/ ​ Add Task Dr. Bert Ellsworth Nectar Messages Appts Labs Imaging Inventory Ta…" at bounding box center [307, 130] width 614 height 516
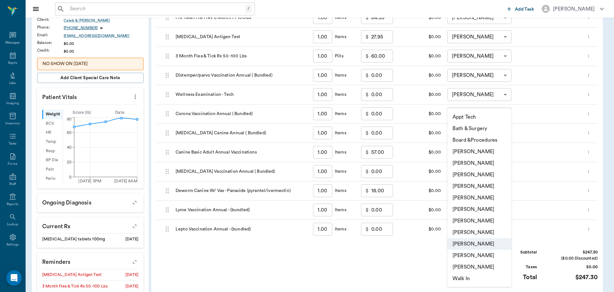
click at [471, 218] on li "[PERSON_NAME]" at bounding box center [480, 221] width 64 height 12
type input "none-682b670d8bdc6f7f8feef3db"
click at [471, 194] on body "/ ​ Add Task Dr. Bert Ellsworth Nectar Messages Appts Labs Imaging Inventory Ta…" at bounding box center [307, 130] width 614 height 516
click at [479, 218] on li "[PERSON_NAME]" at bounding box center [480, 221] width 64 height 12
type input "none-682b670d8bdc6f7f8feef3db"
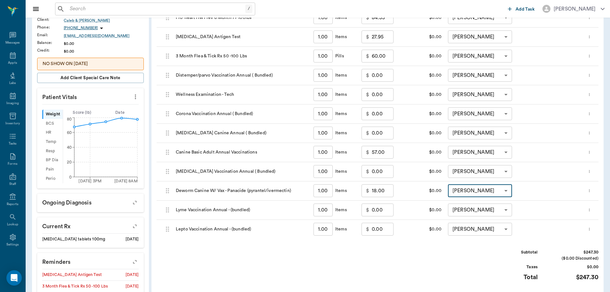
click at [476, 175] on body "/ ​ Add Task Dr. Bert Ellsworth Nectar Messages Appts Labs Imaging Inventory Ta…" at bounding box center [305, 130] width 610 height 516
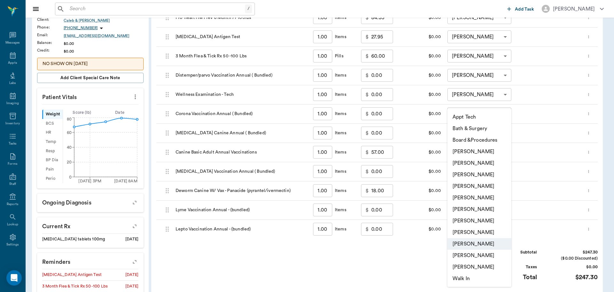
click at [483, 218] on li "[PERSON_NAME]" at bounding box center [480, 221] width 64 height 12
type input "none-682b670d8bdc6f7f8feef3db"
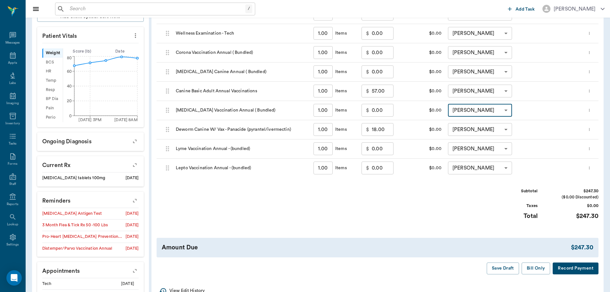
scroll to position [192, 0]
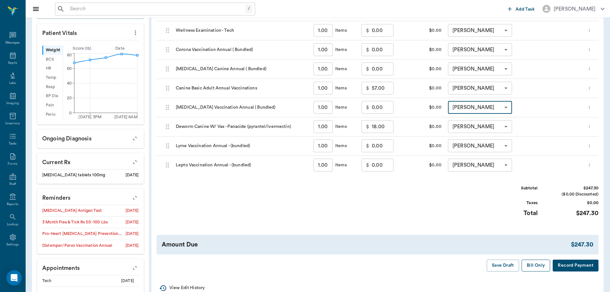
click at [531, 263] on button "Bill Only" at bounding box center [535, 265] width 29 height 12
click at [15, 60] on div "Appts" at bounding box center [12, 59] width 25 height 20
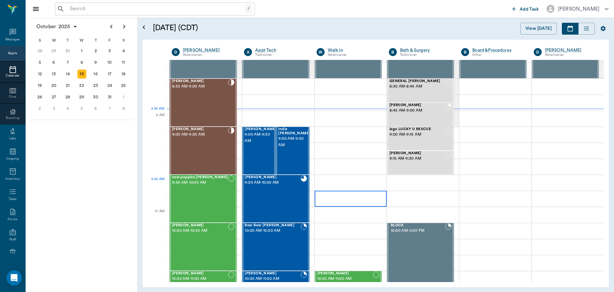
scroll to position [64, 0]
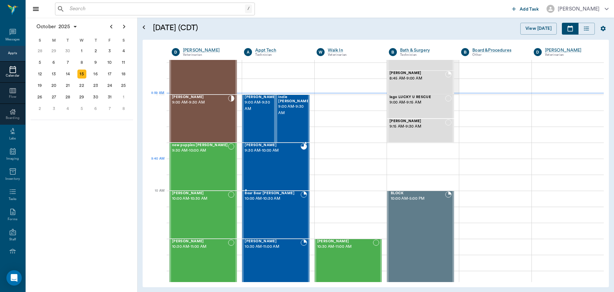
click at [294, 172] on div "Luka Wall 9:30 AM - 10:00 AM" at bounding box center [273, 166] width 56 height 47
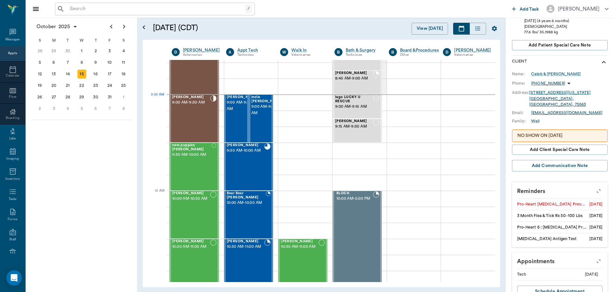
scroll to position [146, 0]
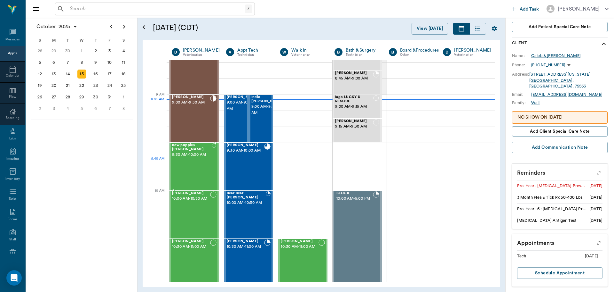
click at [193, 173] on div "new puppies Stephens 9:30 AM - 10:00 AM" at bounding box center [192, 166] width 40 height 47
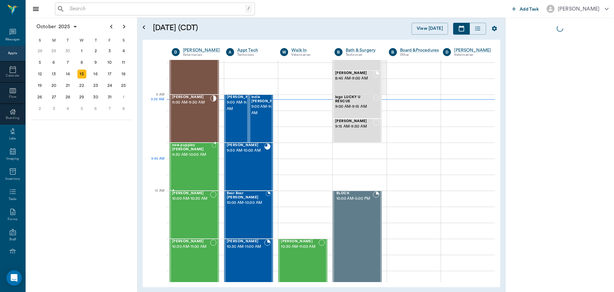
scroll to position [0, 0]
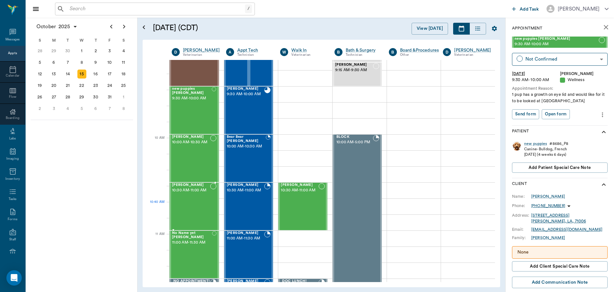
scroll to position [160, 0]
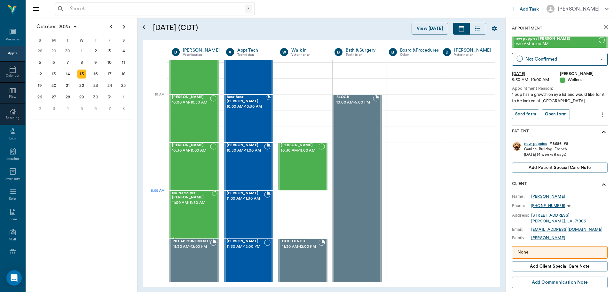
click at [195, 204] on span "11:00 AM - 11:30 AM" at bounding box center [192, 202] width 40 height 6
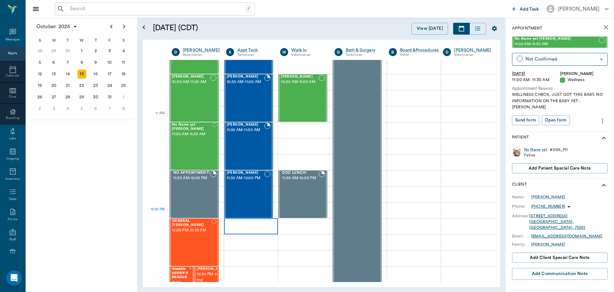
scroll to position [288, 0]
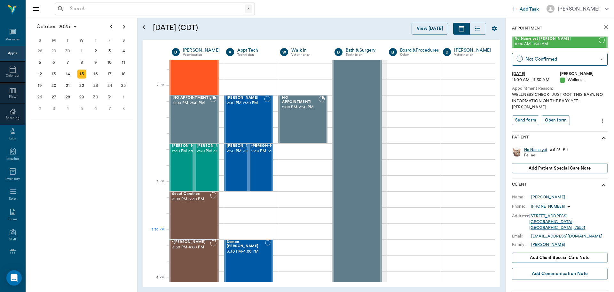
scroll to position [512, 0]
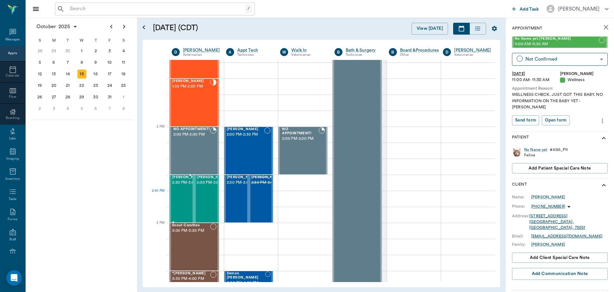
click at [181, 204] on div "Olive Bateman 2:30 PM - 3:00 PM" at bounding box center [188, 198] width 32 height 47
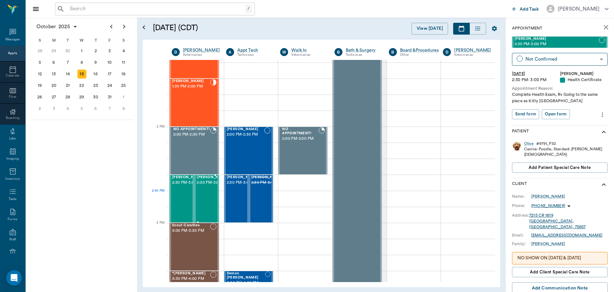
click at [206, 186] on span "2:30 PM - 3:00 PM" at bounding box center [213, 182] width 32 height 6
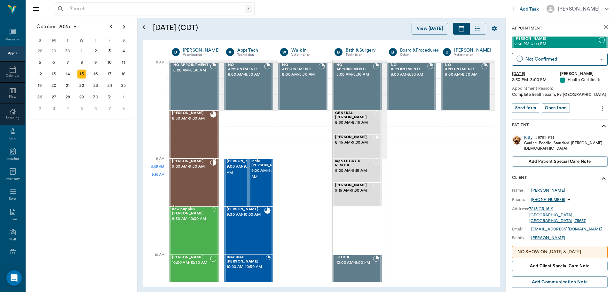
click at [187, 187] on div "Roscoe Henderson 9:00 AM - 9:30 AM" at bounding box center [191, 182] width 38 height 47
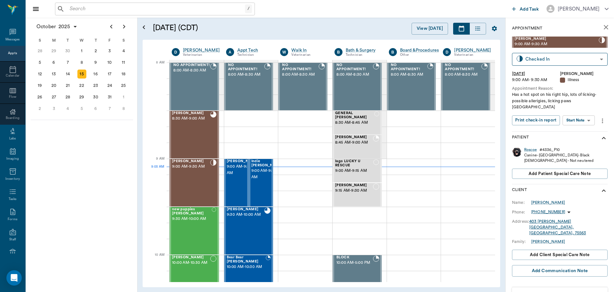
click at [584, 113] on body "/ ​ Add Task Dr. Bert Ellsworth Nectar Messages Appts Calendar Flow Boarding La…" at bounding box center [307, 146] width 614 height 292
click at [585, 129] on li "Start SOAP" at bounding box center [579, 127] width 44 height 11
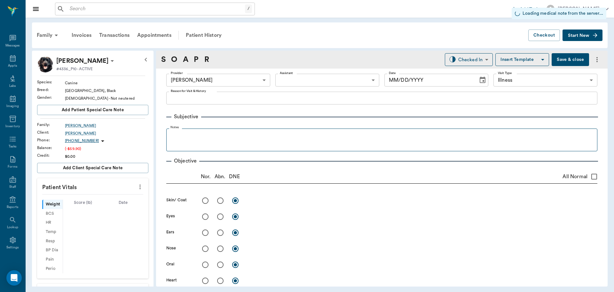
scroll to position [3, 0]
type input "63ec2f075fda476ae8351a4d"
type input "65d2be4f46e3a538d89b8c15"
type input "[DATE]"
type textarea "Has a hot spot on his right hip, lots of licking-possible allerigies, licking p…"
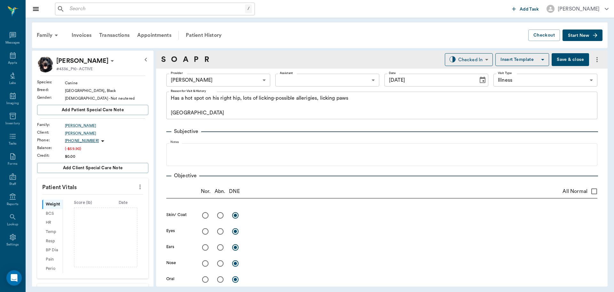
click at [137, 188] on icon "more" at bounding box center [140, 187] width 7 height 8
click at [110, 196] on span "Enter Vitals" at bounding box center [109, 197] width 54 height 7
click at [97, 204] on input "text" at bounding box center [93, 205] width 56 height 13
type input "111.9"
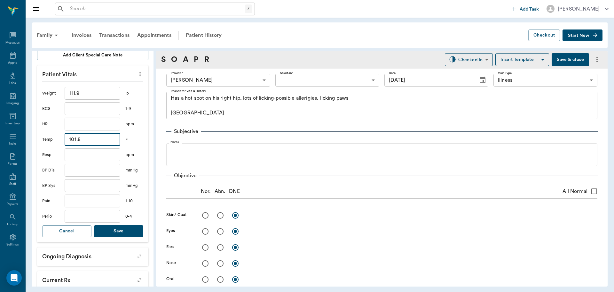
scroll to position [128, 0]
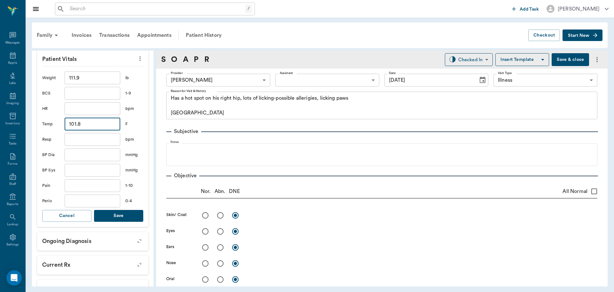
type input "101.8"
click at [117, 217] on button "Save" at bounding box center [118, 216] width 49 height 12
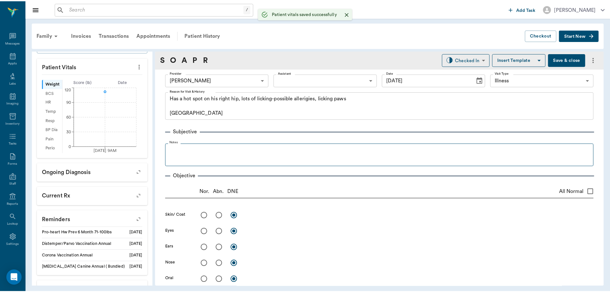
scroll to position [136, 0]
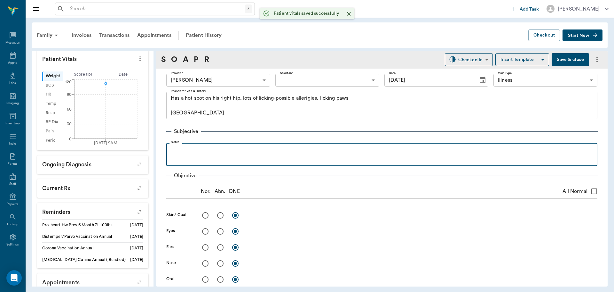
click at [236, 155] on div at bounding box center [382, 154] width 425 height 16
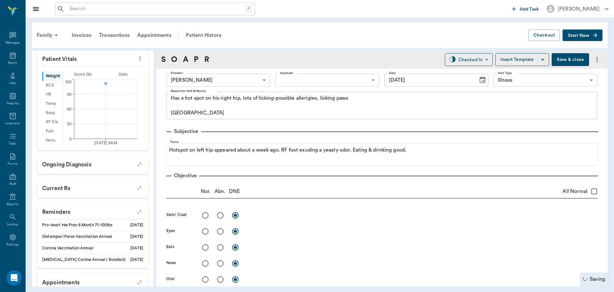
click at [573, 61] on button "Save & close" at bounding box center [570, 59] width 37 height 13
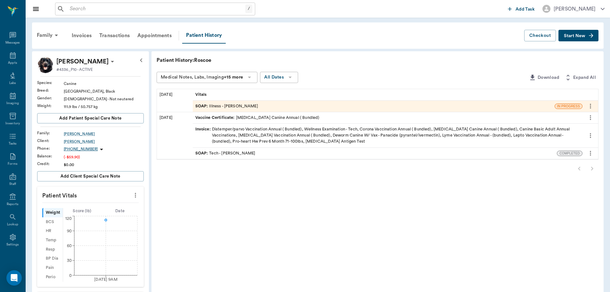
click at [589, 167] on div at bounding box center [377, 168] width 442 height 13
click at [10, 57] on icon at bounding box center [13, 55] width 6 height 6
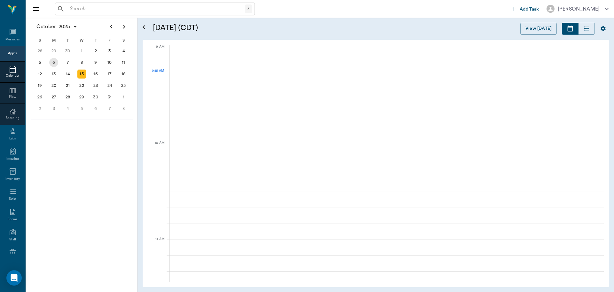
scroll to position [97, 0]
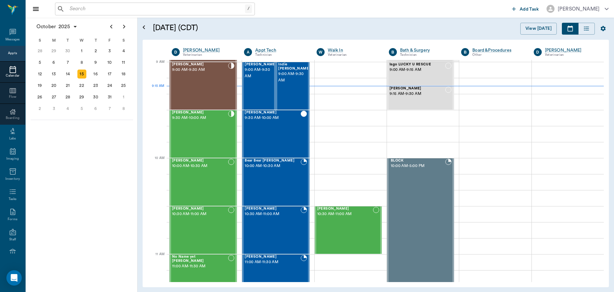
click at [167, 3] on div "/ ​" at bounding box center [155, 9] width 200 height 13
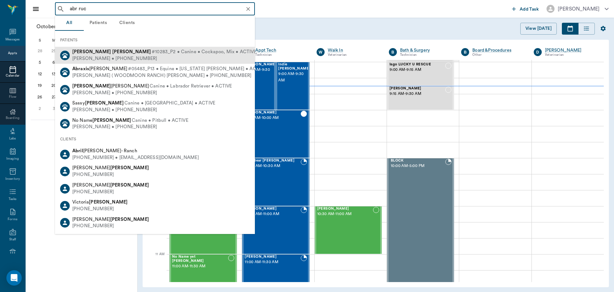
click at [120, 55] on div "KALI RUSHING • (903) 824-4828" at bounding box center [164, 58] width 184 height 7
type input "abr ruc"
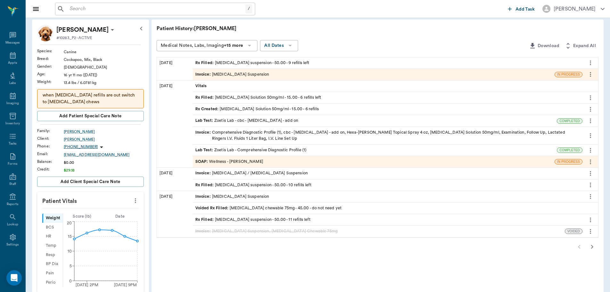
scroll to position [32, 0]
click at [591, 247] on icon "button" at bounding box center [592, 246] width 8 height 8
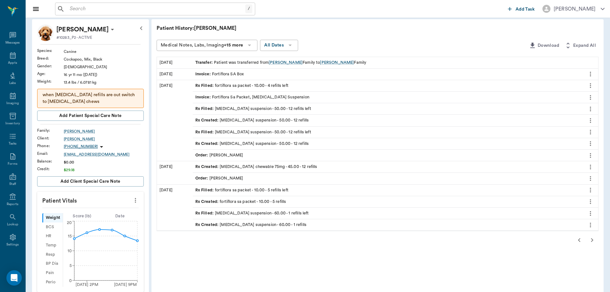
click at [235, 154] on div "Order : Dr. Bert Ellsworth" at bounding box center [219, 155] width 48 height 6
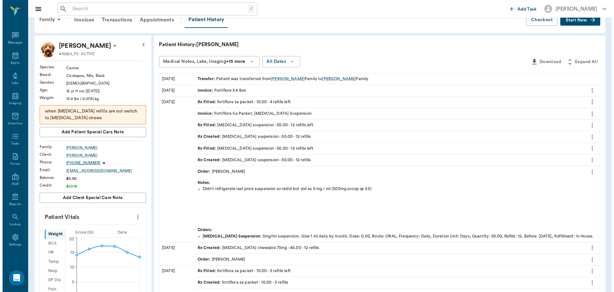
scroll to position [0, 0]
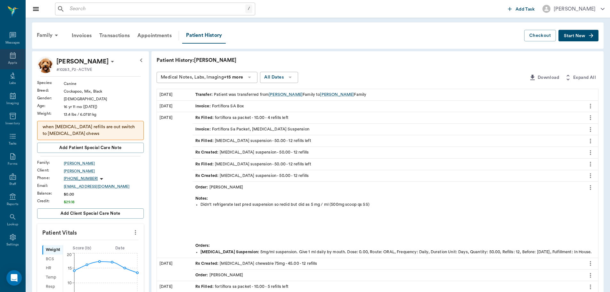
click at [10, 58] on icon at bounding box center [13, 55] width 6 height 6
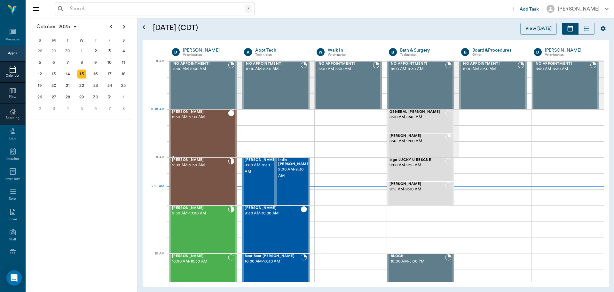
scroll to position [1, 0]
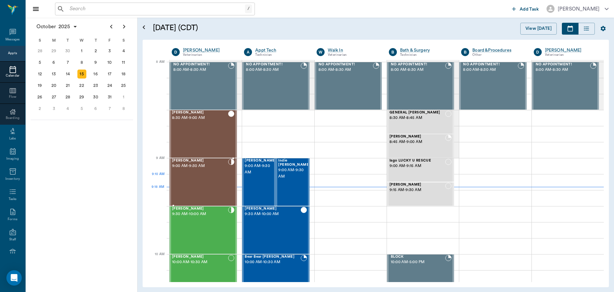
click at [203, 185] on div "Roscoe Henderson 9:00 AM - 9:30 AM" at bounding box center [200, 181] width 56 height 47
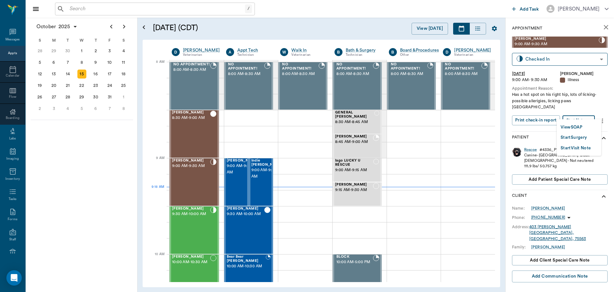
click at [583, 111] on body "/ ​ Add Task Dr. Bert Ellsworth Nectar Messages Appts Calendar Flow Boarding La…" at bounding box center [307, 146] width 614 height 292
click at [573, 123] on li "View SOAP" at bounding box center [579, 127] width 44 height 11
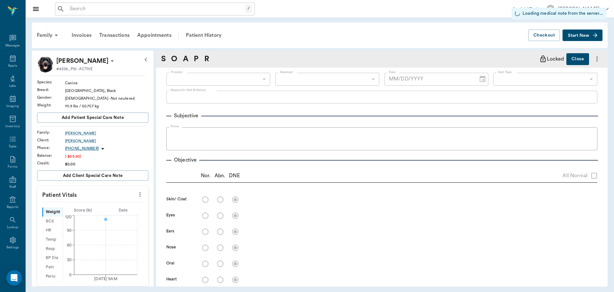
scroll to position [3, 0]
type input "63ec2f075fda476ae8351a4d"
type input "642ef10e332a41444de2bad1"
type input "65d2be4f46e3a538d89b8c15"
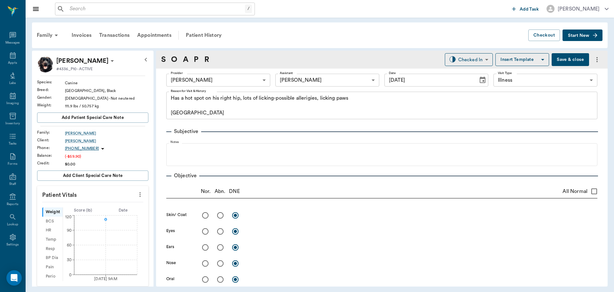
type input "[DATE]"
type textarea "Has a hot spot on his right hip, lots of licking-possible allerigies, licking p…"
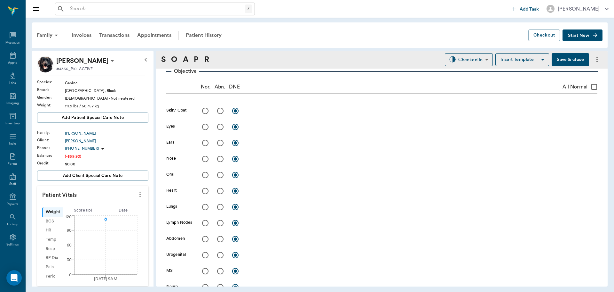
scroll to position [96, 0]
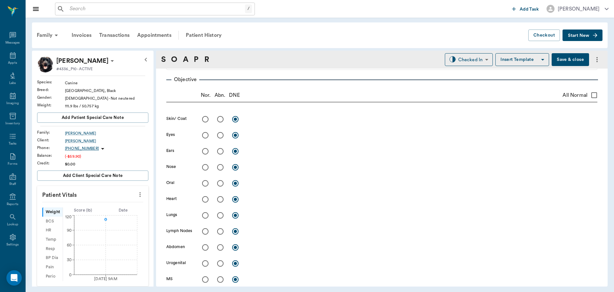
click at [220, 118] on input "radio" at bounding box center [220, 118] width 13 height 13
radio input "true"
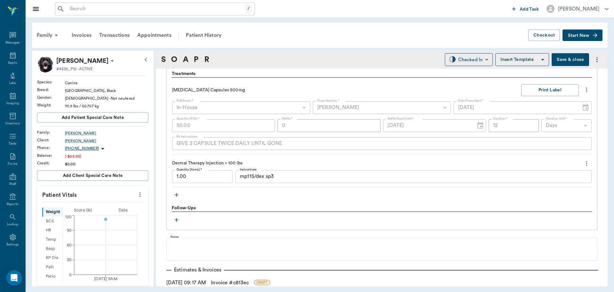
scroll to position [480, 0]
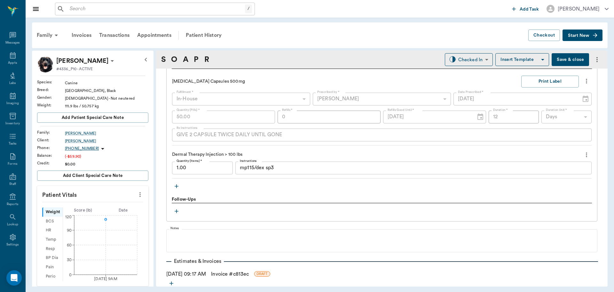
click at [177, 185] on icon "button" at bounding box center [177, 186] width 4 height 4
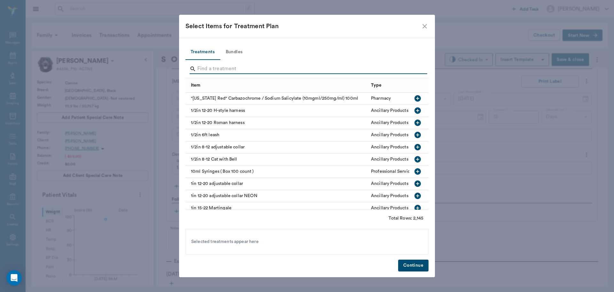
click at [222, 67] on input "Search" at bounding box center [307, 69] width 220 height 10
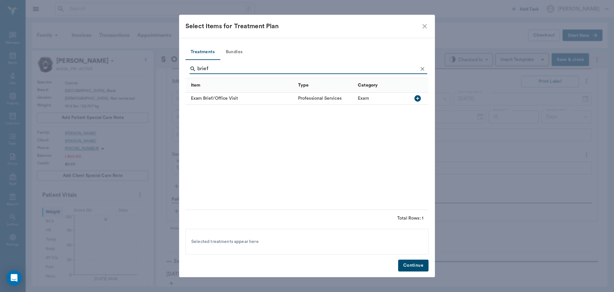
type input "brief"
click at [419, 96] on icon "button" at bounding box center [418, 98] width 6 height 6
click at [411, 265] on button "Continue" at bounding box center [413, 265] width 30 height 12
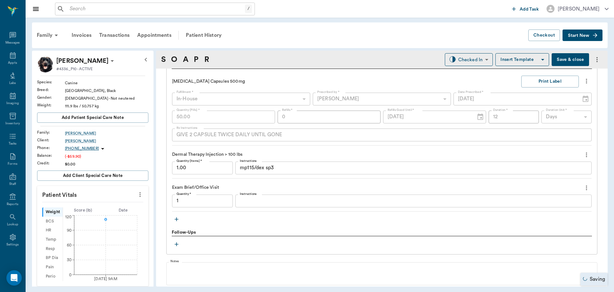
type input "1.00"
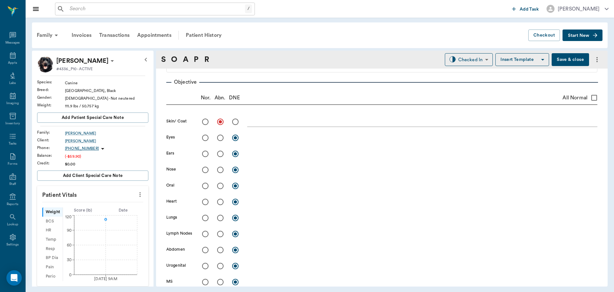
scroll to position [128, 0]
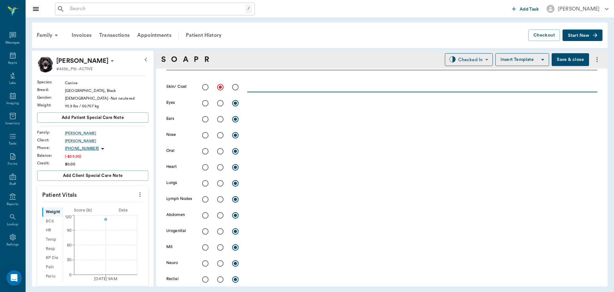
click at [260, 88] on textarea at bounding box center [422, 86] width 350 height 7
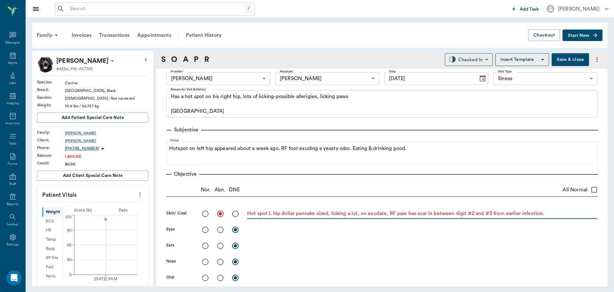
scroll to position [0, 0]
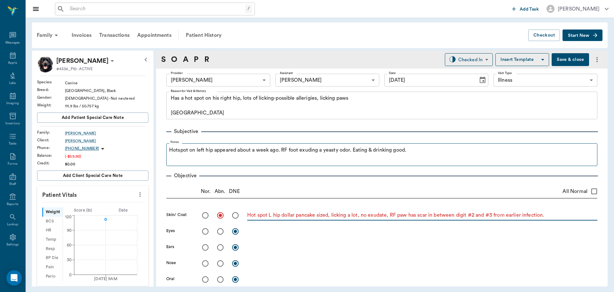
type textarea "Hot spot L hip dollar pancake sized, licking a lot, no exudate, RF paw has scar…"
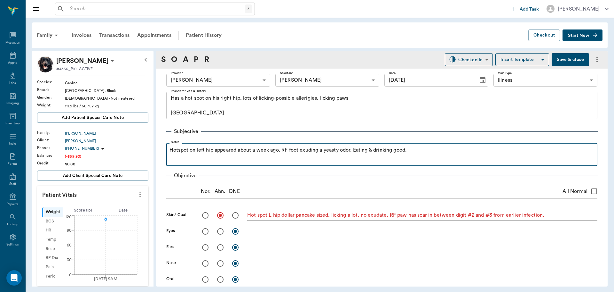
click at [443, 152] on p "Hotspot on left hip appeared about a week ago. RF foot exuding a yeasty odor. E…" at bounding box center [382, 150] width 425 height 8
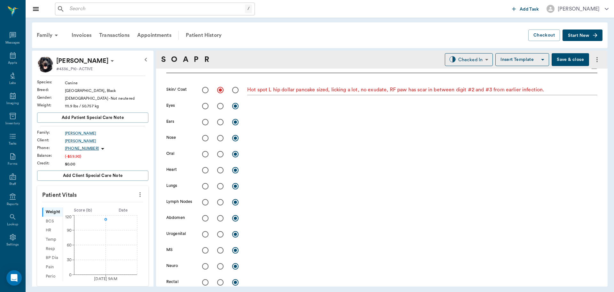
scroll to position [224, 0]
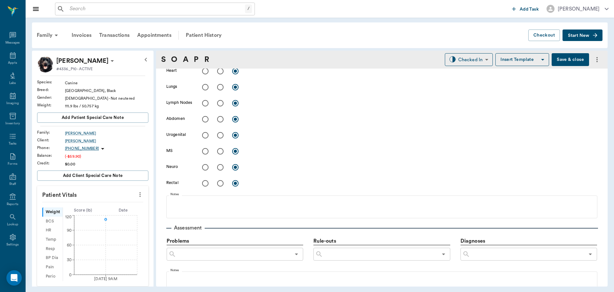
click at [472, 254] on input "text" at bounding box center [527, 253] width 115 height 9
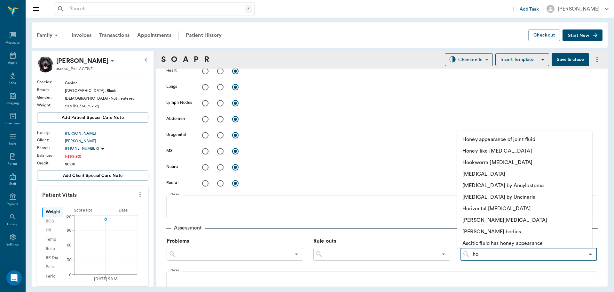
type input "h"
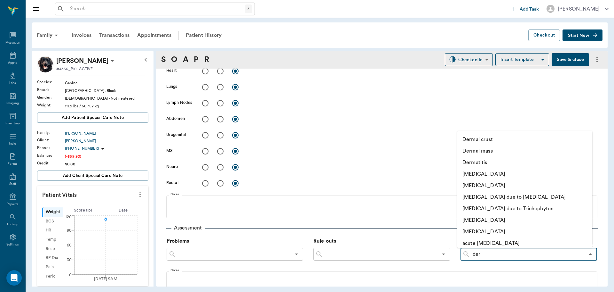
type input "derm"
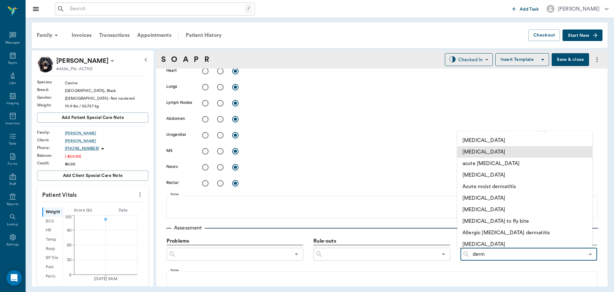
scroll to position [96, 0]
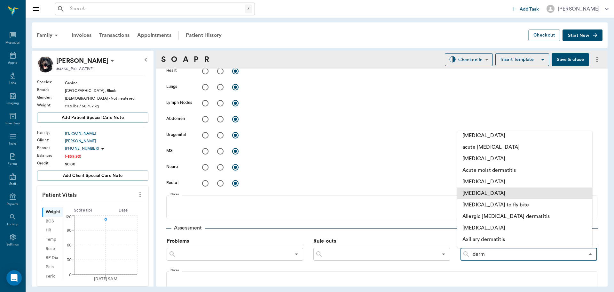
click at [499, 195] on li "Allergic dermatitis" at bounding box center [525, 193] width 135 height 12
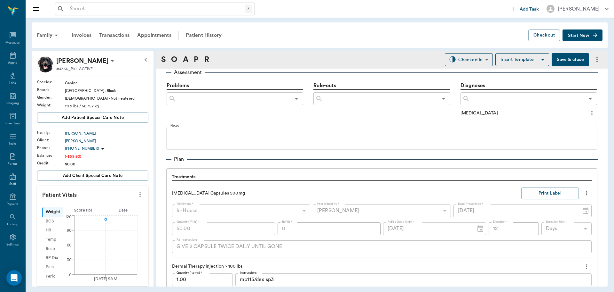
scroll to position [416, 0]
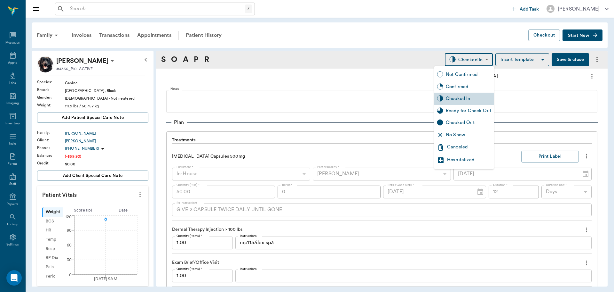
click at [480, 60] on body "/ ​ Add Task Dr. Bert Ellsworth Nectar Messages Appts Labs Imaging Inventory Ta…" at bounding box center [307, 146] width 614 height 292
click at [475, 111] on div "Ready for Check Out" at bounding box center [468, 110] width 45 height 7
type input "READY_TO_CHECKOUT"
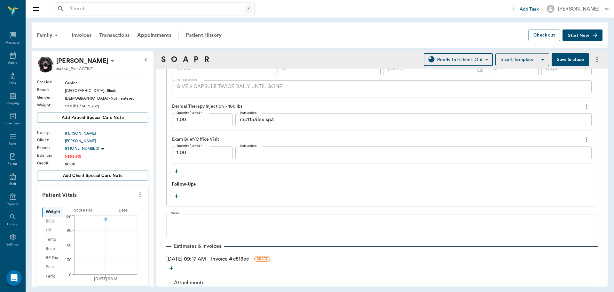
scroll to position [525, 0]
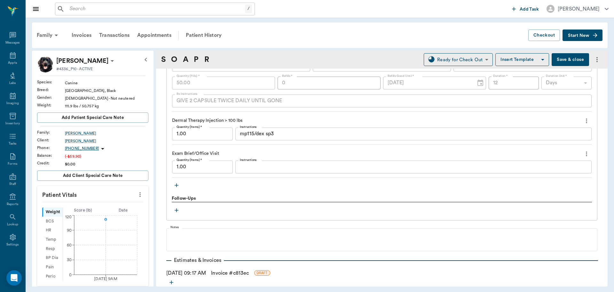
click at [568, 54] on button "Save & close" at bounding box center [570, 59] width 37 height 13
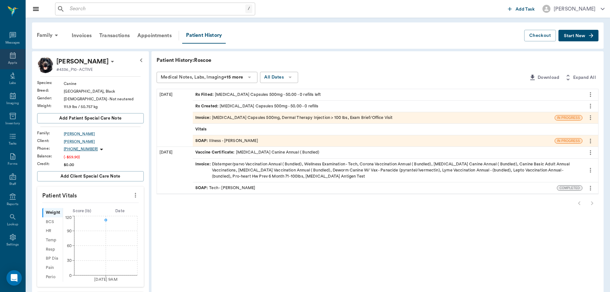
click at [10, 57] on icon at bounding box center [13, 56] width 8 height 8
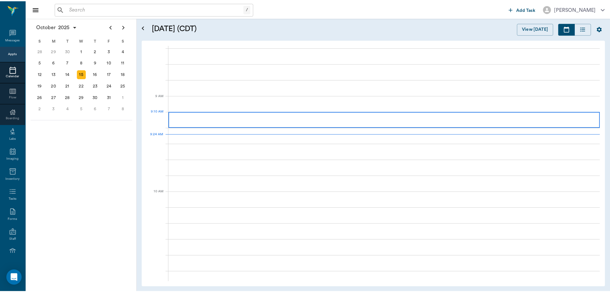
scroll to position [96, 0]
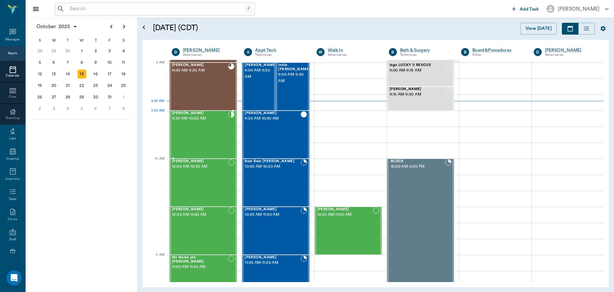
click at [197, 125] on div "[PERSON_NAME] 9:30 AM - 10:00 AM" at bounding box center [200, 134] width 56 height 47
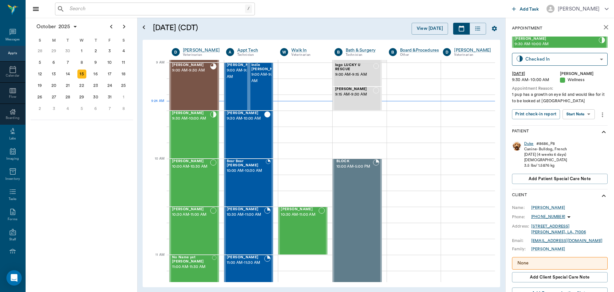
click at [530, 141] on div "Duke" at bounding box center [529, 143] width 10 height 5
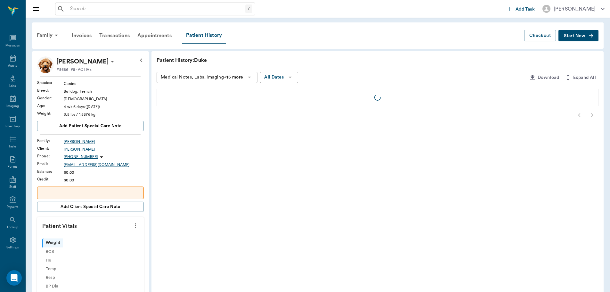
scroll to position [3, 0]
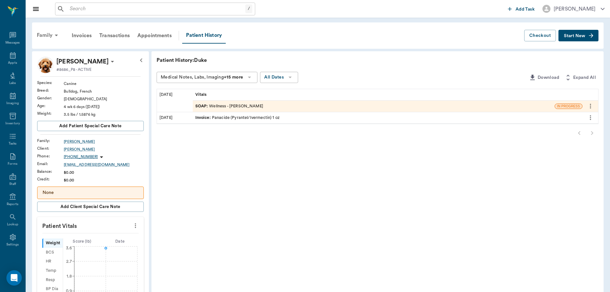
click at [54, 40] on div "Family" at bounding box center [48, 35] width 31 height 15
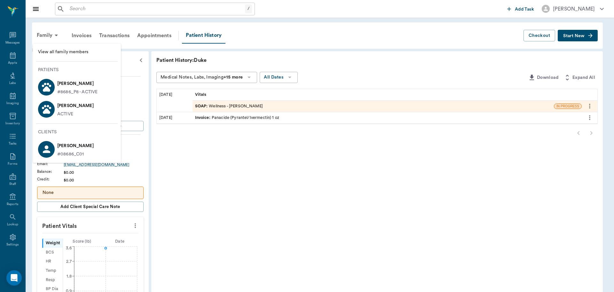
click at [76, 111] on div "ACTIVE" at bounding box center [75, 114] width 36 height 7
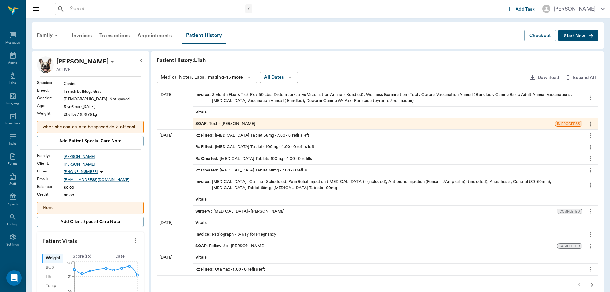
click at [268, 135] on div "Rx Filled : Enrofloxacin Tablet 68mg - 7.00 - 0 refills left" at bounding box center [252, 135] width 114 height 6
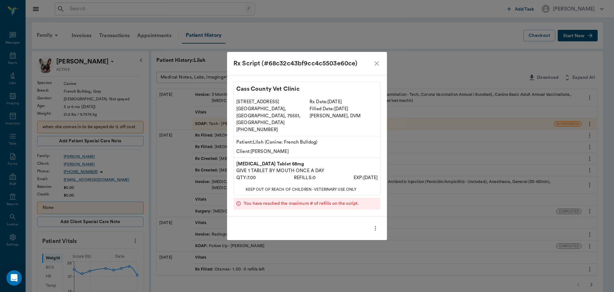
click at [378, 66] on icon "close" at bounding box center [377, 63] width 4 height 4
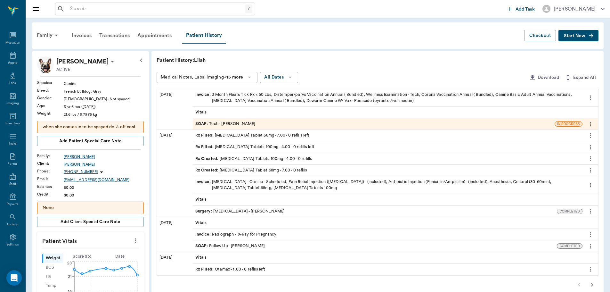
click at [589, 123] on icon "more" at bounding box center [590, 124] width 7 height 8
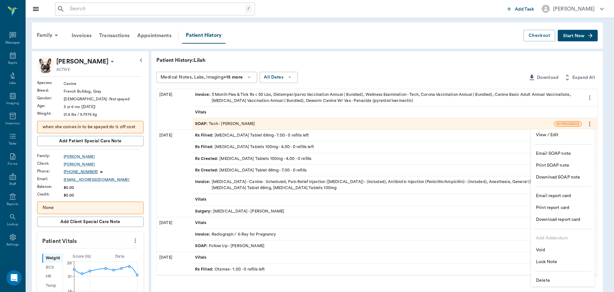
click at [443, 138] on div at bounding box center [307, 146] width 614 height 292
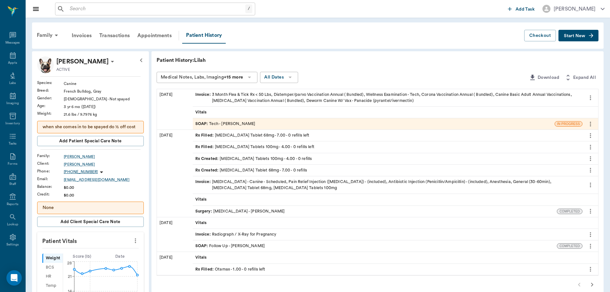
click at [594, 136] on button "more" at bounding box center [590, 135] width 10 height 11
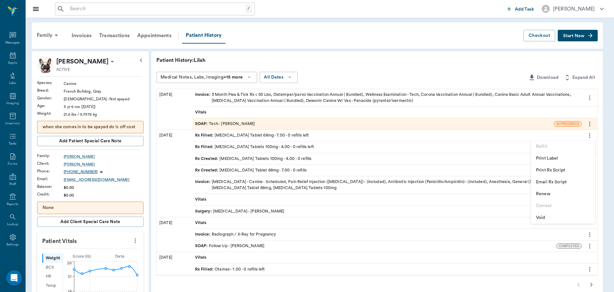
click at [547, 195] on span "Renew" at bounding box center [563, 193] width 54 height 7
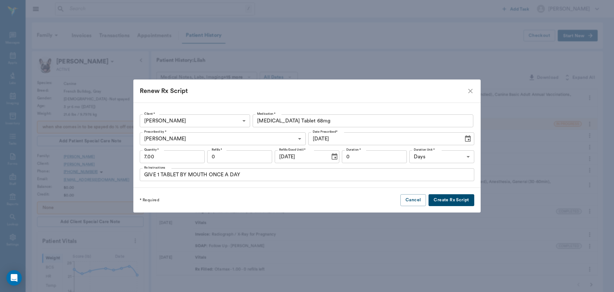
click at [436, 199] on button "Create Rx Script" at bounding box center [451, 200] width 45 height 12
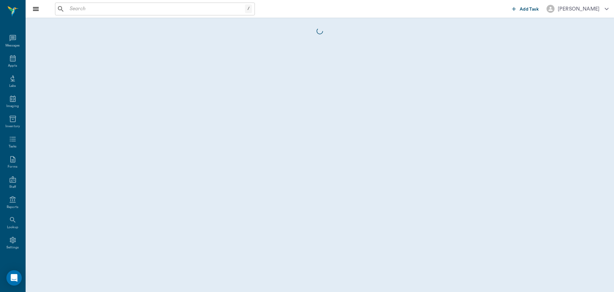
scroll to position [3, 0]
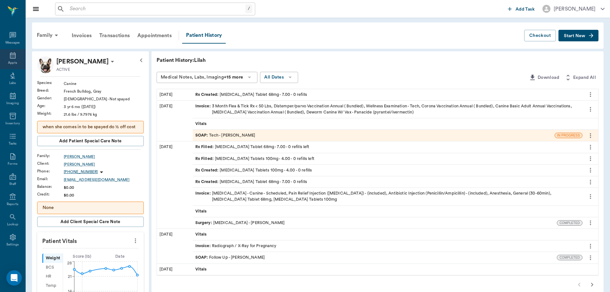
click at [9, 59] on icon at bounding box center [13, 56] width 8 height 8
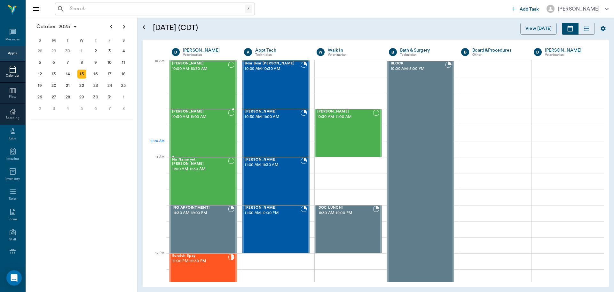
scroll to position [130, 0]
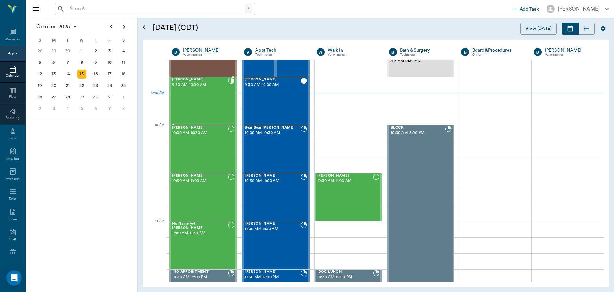
click at [202, 100] on div "[PERSON_NAME] 9:30 AM - 10:00 AM" at bounding box center [200, 100] width 56 height 47
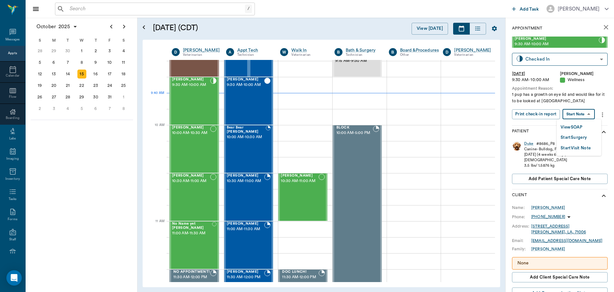
click at [585, 112] on body "/ ​ Add Task [PERSON_NAME] Nectar Messages Appts Calendar Flow Boarding Labs Im…" at bounding box center [307, 146] width 614 height 292
click at [581, 125] on button "View SOAP" at bounding box center [572, 127] width 22 height 7
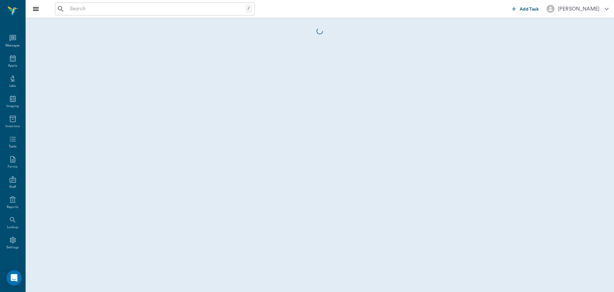
scroll to position [3, 0]
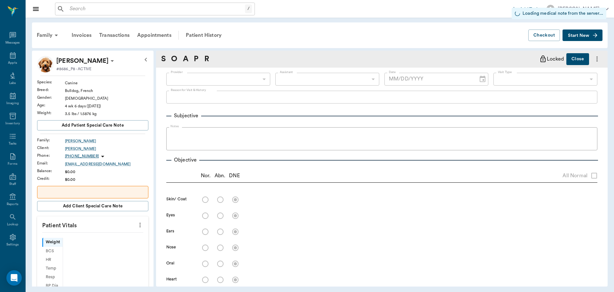
type input "63ec2f075fda476ae8351a4d"
type input "63ec2e7e52e12b0ba117b124"
type input "65d2be4f46e3a538d89b8c14"
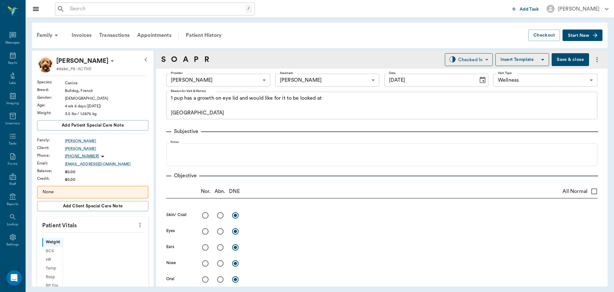
type input "[DATE]"
type textarea "1 pup has a growth on eye lid and would like for it to be looked at [GEOGRAPHIC…"
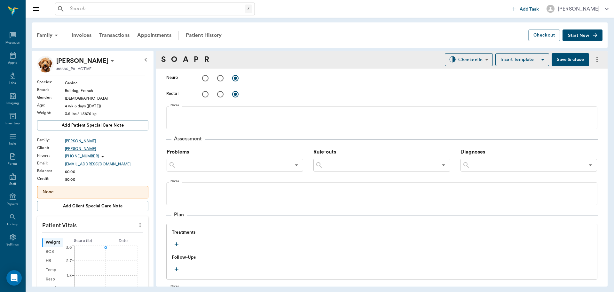
scroll to position [384, 0]
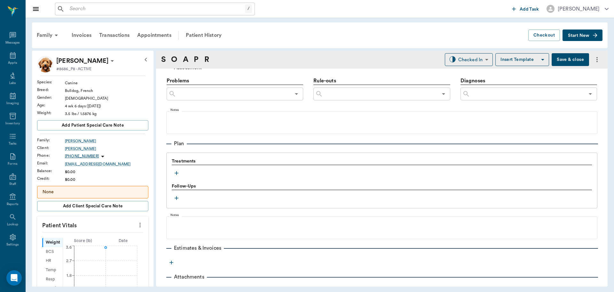
click at [175, 172] on icon "button" at bounding box center [176, 173] width 6 height 6
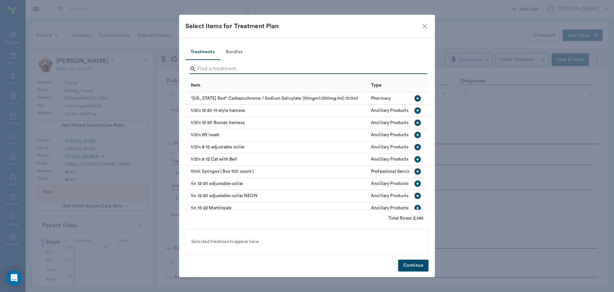
click at [215, 73] on input "Search" at bounding box center [307, 69] width 220 height 10
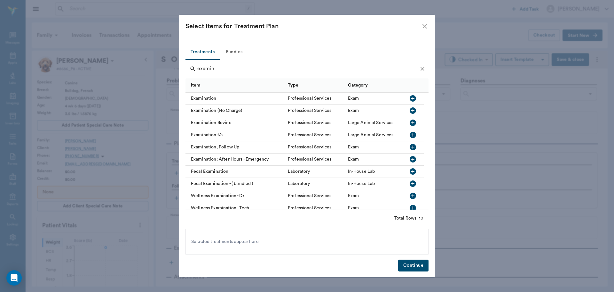
click at [413, 96] on icon "button" at bounding box center [413, 98] width 6 height 6
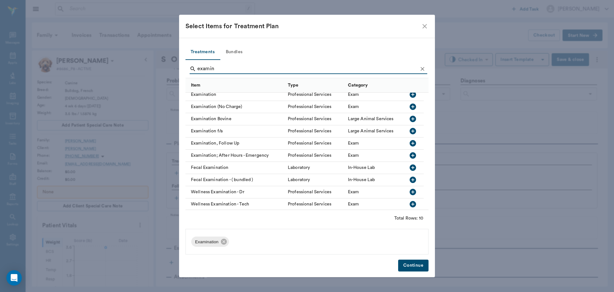
scroll to position [4, 0]
type input "e"
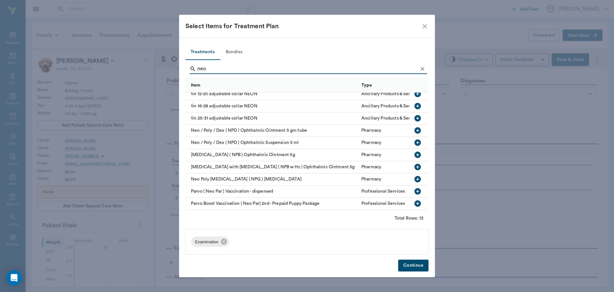
scroll to position [0, 0]
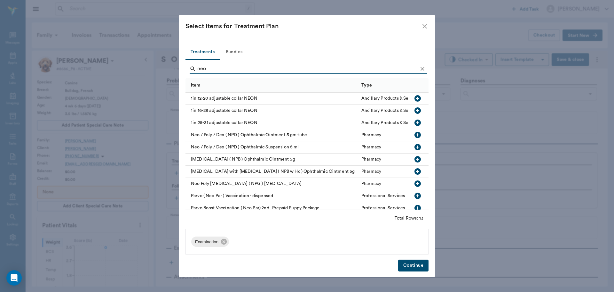
type input "neo"
click at [415, 148] on icon "button" at bounding box center [418, 147] width 6 height 6
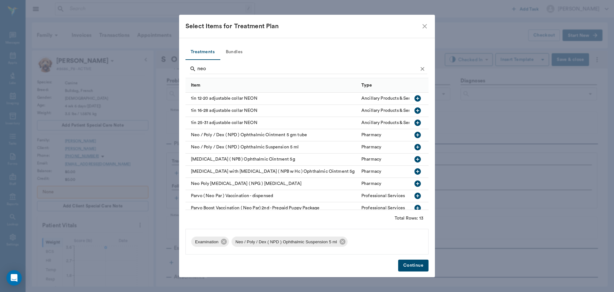
click at [414, 264] on button "Continue" at bounding box center [413, 265] width 30 height 12
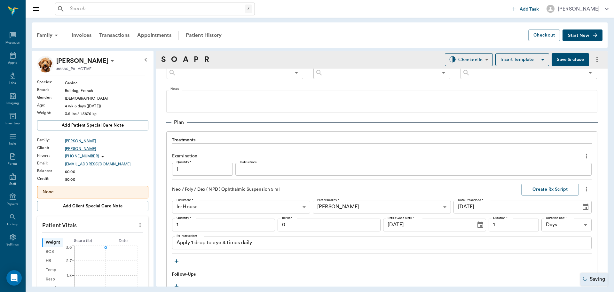
type input "1.00"
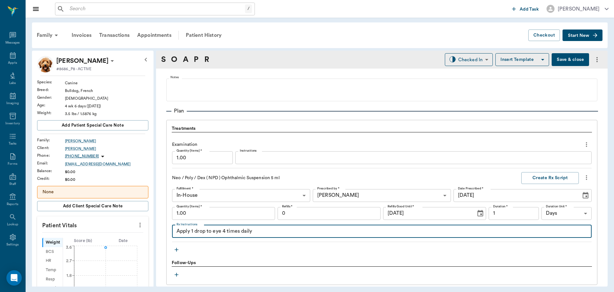
click at [213, 233] on textarea "Apply 1 drop to eye 4 times daily" at bounding box center [382, 230] width 411 height 7
type textarea "Apply 1 drop to R eye 4 times daily"
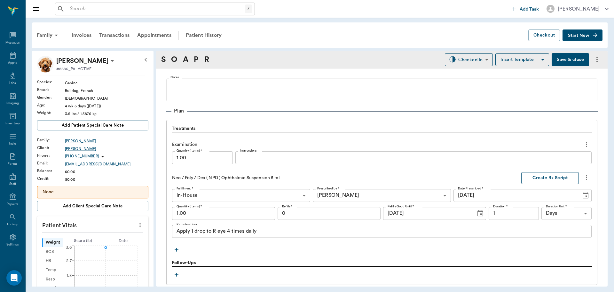
click at [551, 178] on button "Create Rx Script" at bounding box center [551, 178] width 58 height 12
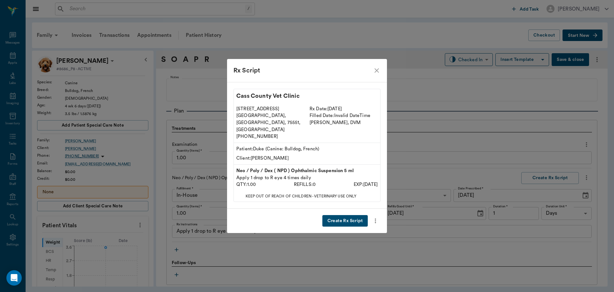
click at [343, 215] on button "Create Rx Script" at bounding box center [345, 221] width 45 height 12
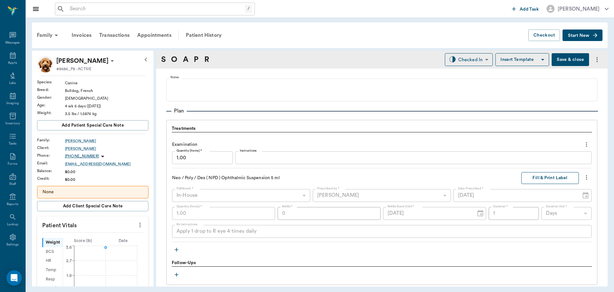
click at [540, 176] on button "Fill & Print Label" at bounding box center [551, 178] width 58 height 12
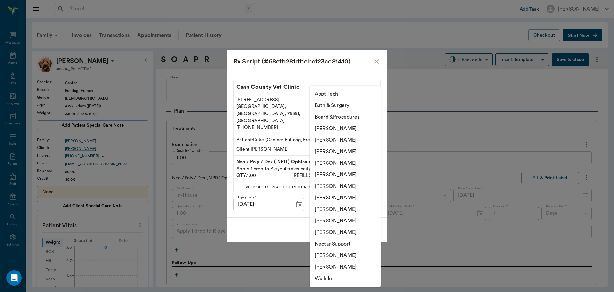
click at [362, 195] on body "/ ​ Add Task [PERSON_NAME] Nectar Messages Appts Labs Imaging Inventory Tasks F…" at bounding box center [307, 146] width 614 height 292
click at [354, 162] on li "[PERSON_NAME]" at bounding box center [345, 163] width 71 height 12
type input "63ec2f075fda476ae8351a4d"
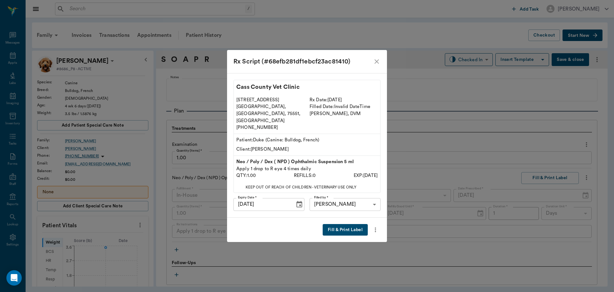
click at [350, 224] on button "Fill & Print Label" at bounding box center [345, 230] width 45 height 12
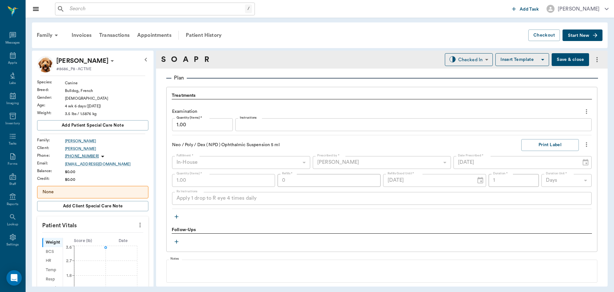
scroll to position [513, 0]
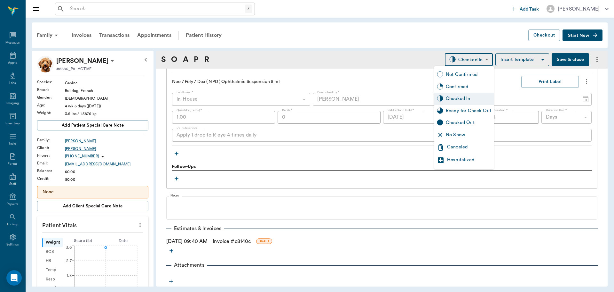
click at [480, 59] on body "/ ​ Add Task Dr. Bert Ellsworth Nectar Messages Appts Labs Imaging Inventory Ta…" at bounding box center [307, 146] width 614 height 292
click at [296, 154] on div at bounding box center [307, 146] width 614 height 292
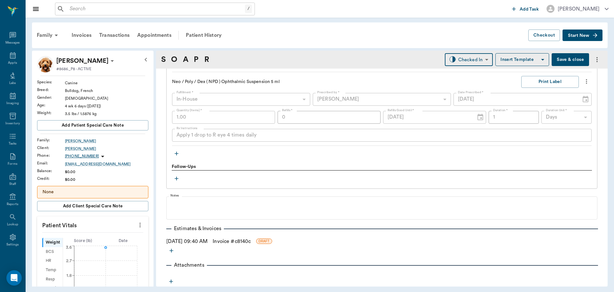
scroll to position [513, 0]
click at [570, 60] on button "Save & close" at bounding box center [570, 59] width 37 height 13
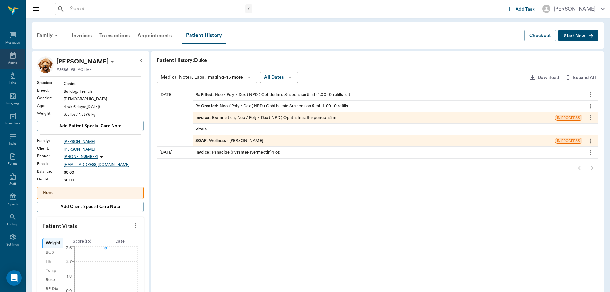
click at [12, 56] on icon at bounding box center [13, 55] width 6 height 6
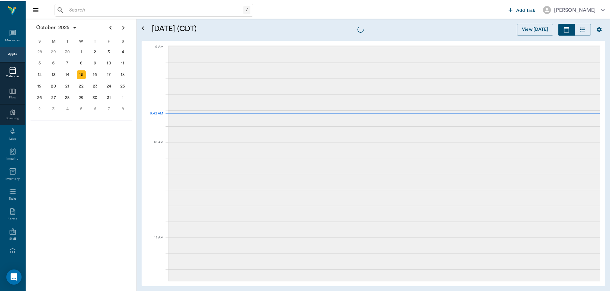
scroll to position [98, 0]
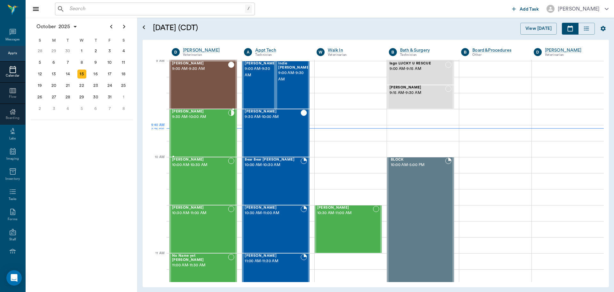
click at [211, 134] on div "Duke Stephens 9:30 AM - 10:00 AM" at bounding box center [200, 132] width 56 height 47
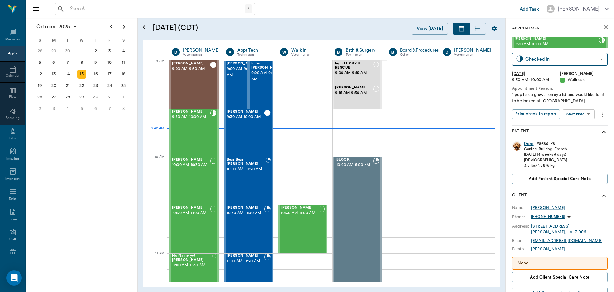
click at [526, 142] on div "Duke" at bounding box center [529, 143] width 10 height 5
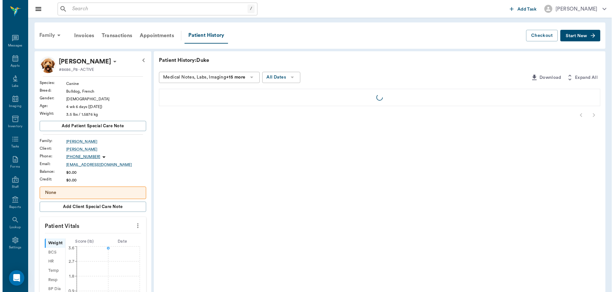
scroll to position [3, 0]
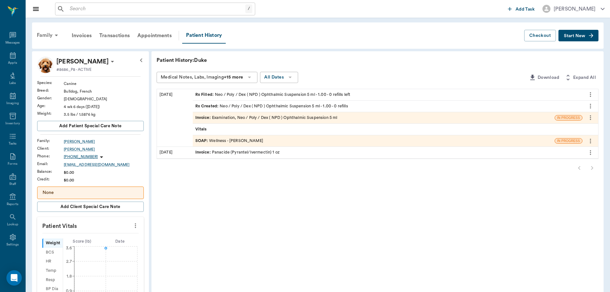
click at [52, 35] on div "Family" at bounding box center [48, 35] width 31 height 15
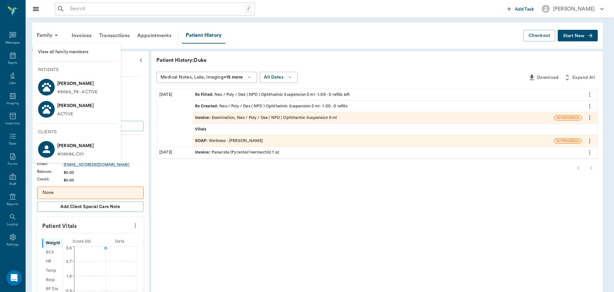
click at [73, 108] on p "Lilah Stephens" at bounding box center [75, 105] width 36 height 10
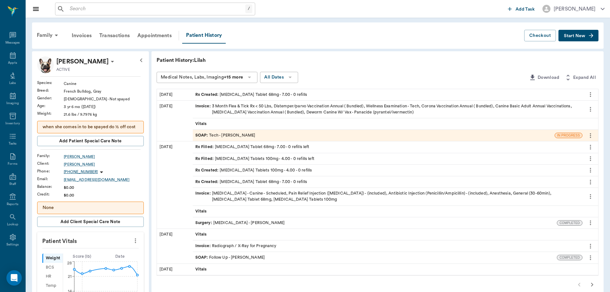
click at [268, 93] on div "Rx Created : Enrofloxacin Tablet 68mg - 7.00 - 0 refills" at bounding box center [251, 95] width 112 height 6
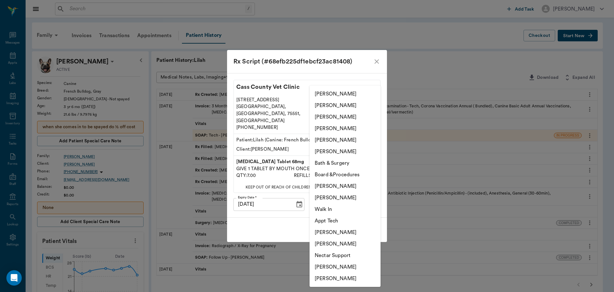
click at [373, 192] on body "/ ​ Add Task Dr. Bert Ellsworth Nectar Messages Appts Labs Imaging Inventory Ta…" at bounding box center [307, 277] width 614 height 554
click at [338, 265] on li "[PERSON_NAME]" at bounding box center [345, 267] width 71 height 12
type input "682b670d8bdc6f7f8feef3db"
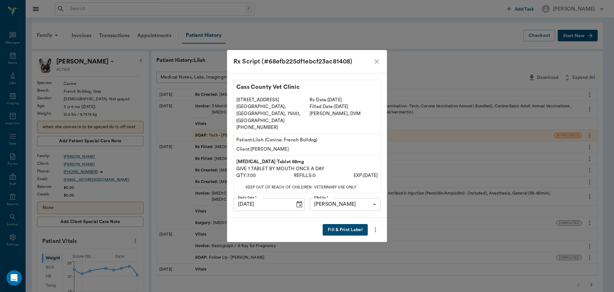
click at [348, 224] on button "Fill & Print Label" at bounding box center [345, 230] width 45 height 12
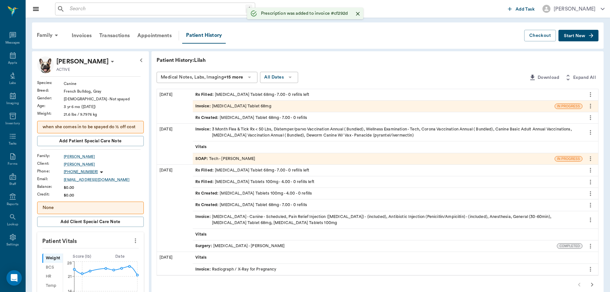
click at [262, 106] on div "Invoice : Enrofloxacin Tablet 68mg" at bounding box center [374, 105] width 362 height 11
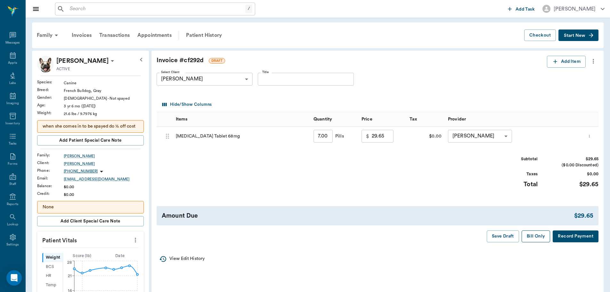
click at [538, 234] on button "Bill Only" at bounding box center [535, 236] width 29 height 12
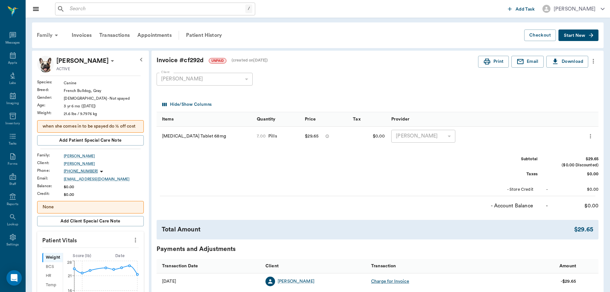
click at [54, 35] on icon at bounding box center [56, 35] width 8 height 8
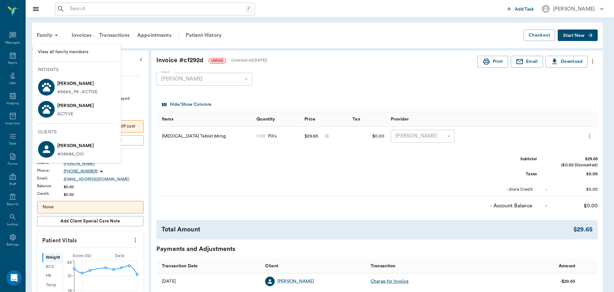
click at [68, 82] on p "[PERSON_NAME]" at bounding box center [77, 83] width 40 height 10
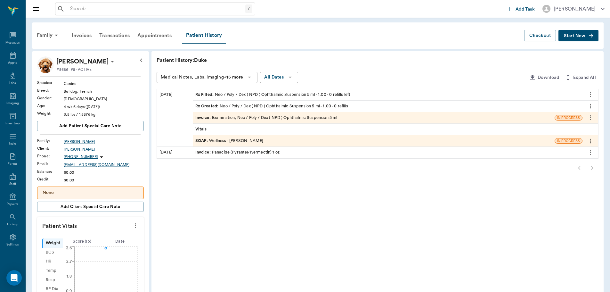
click at [262, 118] on div "Invoice : Examination, Neo / Poly / Dex ( NPD ) Ophthalmic Suspension 5 ml" at bounding box center [266, 118] width 142 height 6
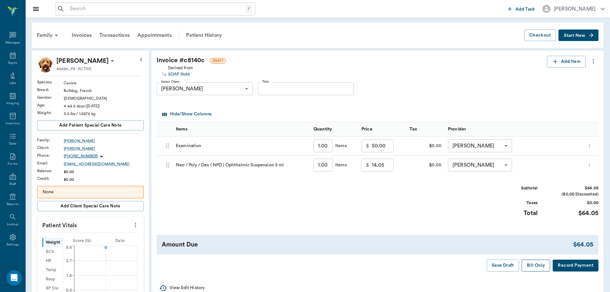
click at [531, 264] on button "Bill Only" at bounding box center [535, 265] width 29 height 12
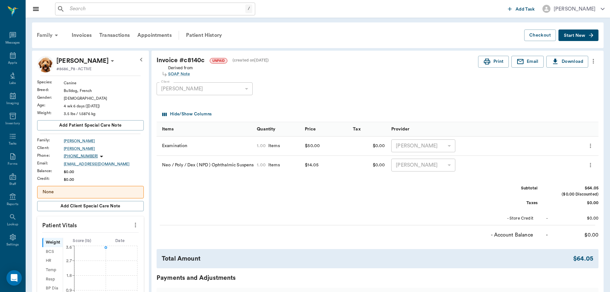
click at [49, 34] on div "Family" at bounding box center [48, 35] width 31 height 15
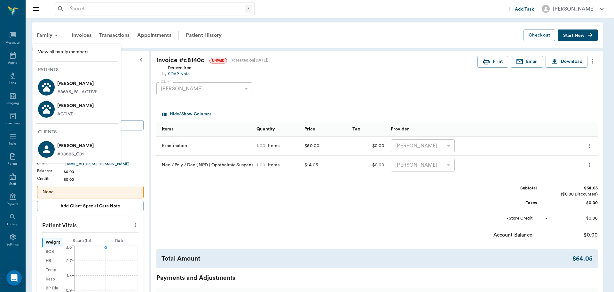
click at [85, 111] on div "ACTIVE" at bounding box center [75, 114] width 36 height 7
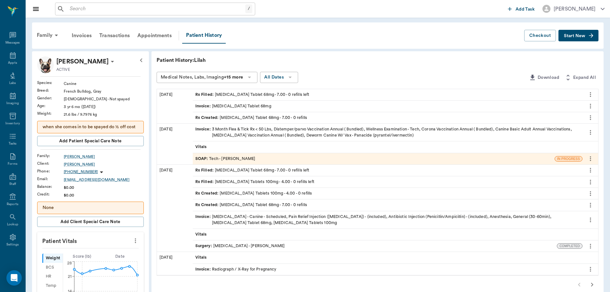
click at [385, 107] on div "Invoice : Enrofloxacin Tablet 68mg" at bounding box center [387, 105] width 389 height 11
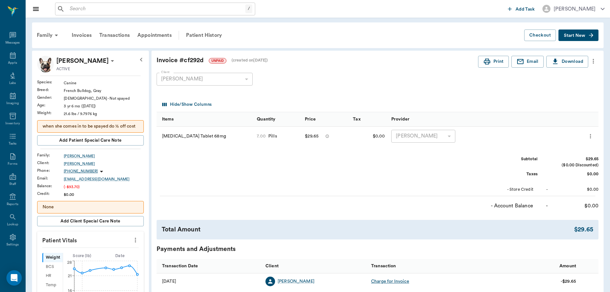
click at [594, 61] on icon "more" at bounding box center [592, 61] width 7 height 8
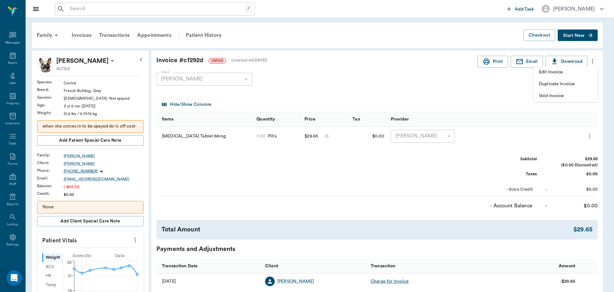
click at [554, 73] on span "Edit Invoice" at bounding box center [566, 72] width 54 height 7
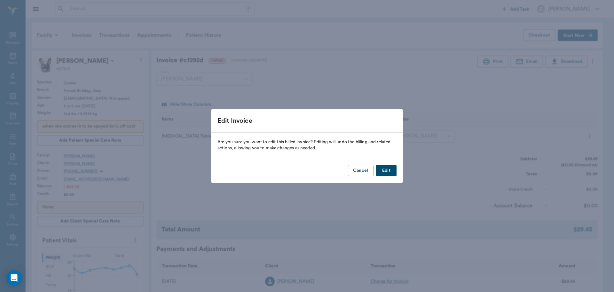
click at [385, 172] on button "Edit" at bounding box center [386, 170] width 20 height 12
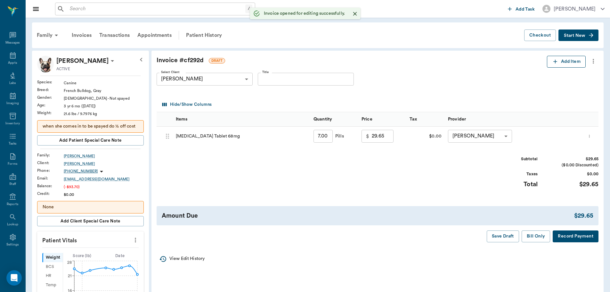
click at [568, 60] on button "Add Item" at bounding box center [566, 62] width 39 height 12
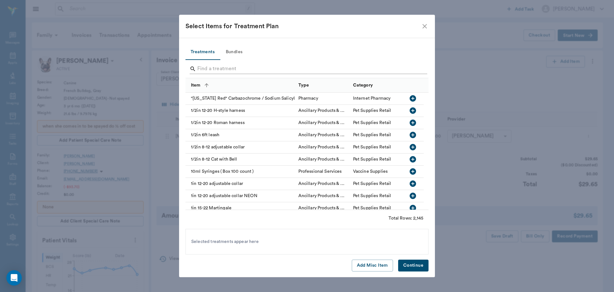
click at [228, 64] on input "Search" at bounding box center [307, 69] width 220 height 10
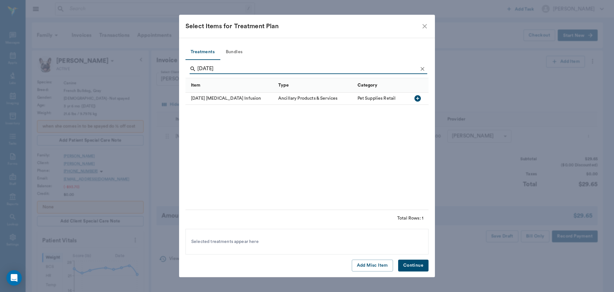
type input "today"
click at [418, 96] on icon "button" at bounding box center [418, 98] width 6 height 6
click at [418, 266] on button "Continue" at bounding box center [413, 265] width 30 height 12
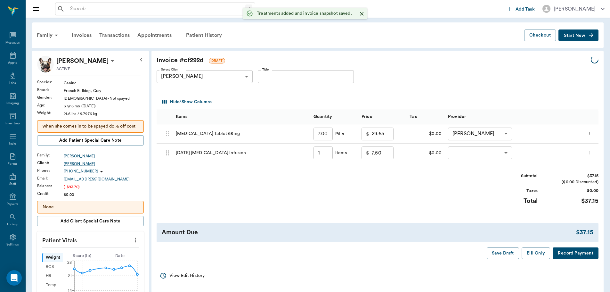
type input "1.00"
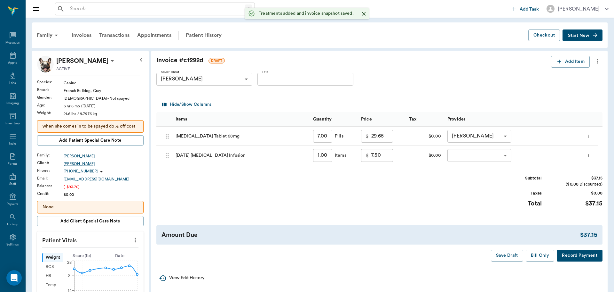
click at [499, 153] on body "/ ​ Add Task Dr. Bert Ellsworth Nectar Messages Appts Labs Imaging Inventory Ta…" at bounding box center [307, 277] width 614 height 554
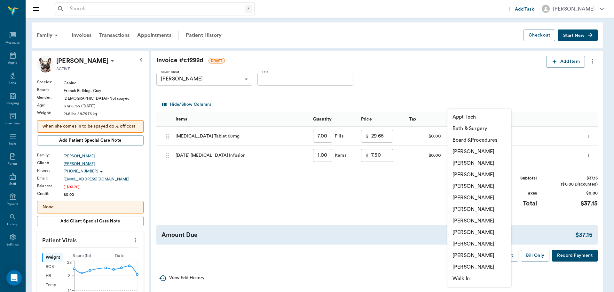
click at [483, 185] on li "[PERSON_NAME]" at bounding box center [480, 186] width 64 height 12
type input "none-63ec2f075fda476ae8351a4d"
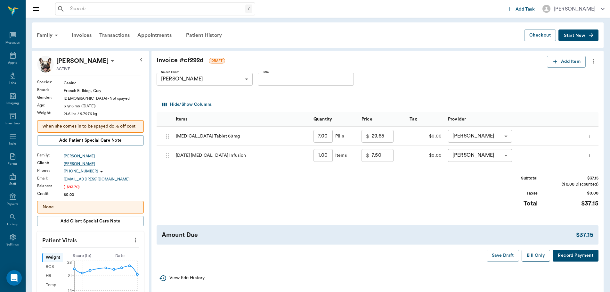
click at [530, 258] on button "Bill Only" at bounding box center [535, 255] width 29 height 12
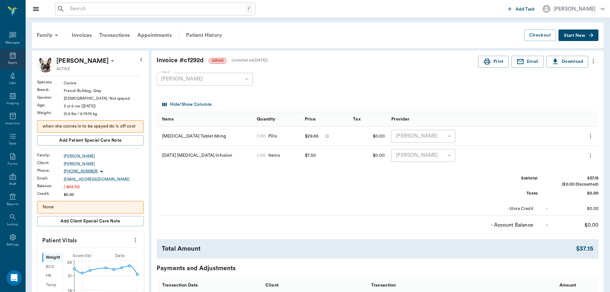
click at [11, 60] on div "Appts" at bounding box center [12, 59] width 25 height 20
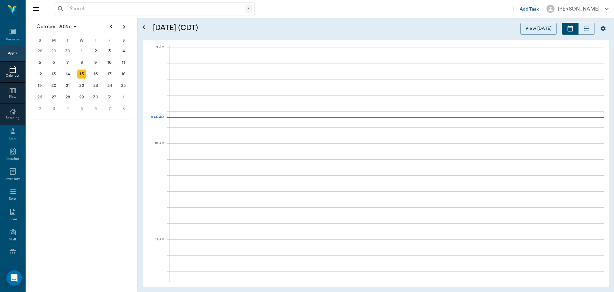
scroll to position [96, 0]
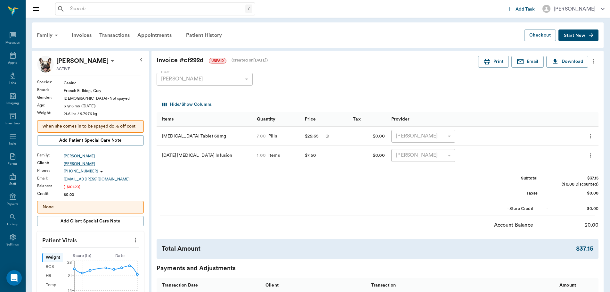
click at [50, 35] on div "Family" at bounding box center [48, 35] width 31 height 15
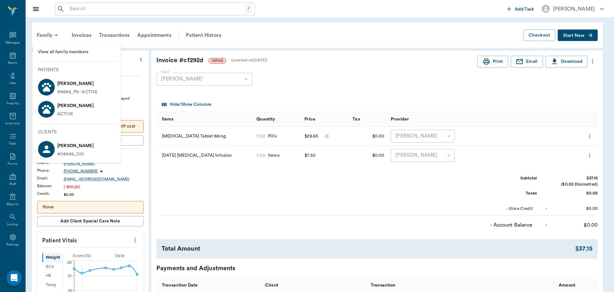
click at [64, 86] on p "[PERSON_NAME]" at bounding box center [77, 83] width 40 height 10
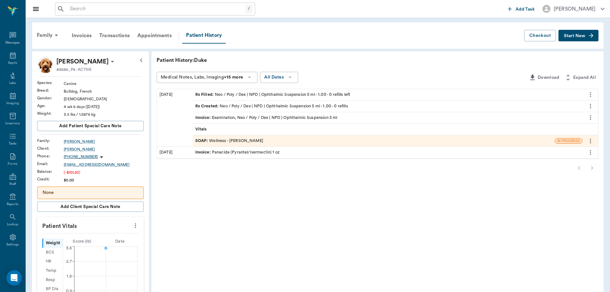
click at [241, 139] on div "SOAP : Wellness - [PERSON_NAME]" at bounding box center [229, 141] width 68 height 6
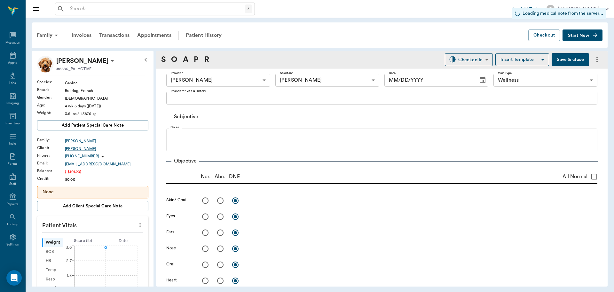
type input "63ec2f075fda476ae8351a4d"
type input "63ec2e7e52e12b0ba117b124"
type input "65d2be4f46e3a538d89b8c14"
type input "[DATE]"
type textarea "1 pup has a growth on eye lid and would like for it to be looked at Caryn"
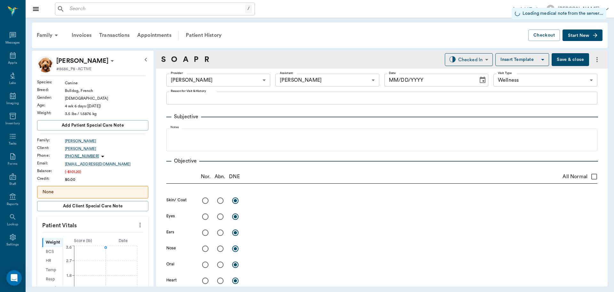
type input "1.00"
type input "0"
type input "1"
type textarea "Apply 1 drop to R eye 4 times daily"
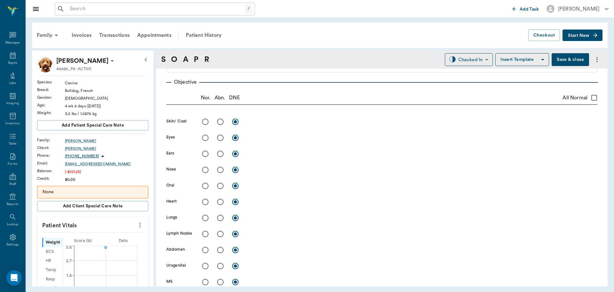
scroll to position [96, 0]
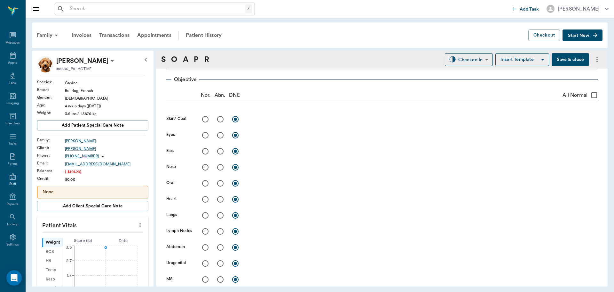
click at [219, 198] on input "radio" at bounding box center [220, 198] width 13 height 13
radio input "true"
click at [261, 203] on div "x" at bounding box center [422, 199] width 350 height 9
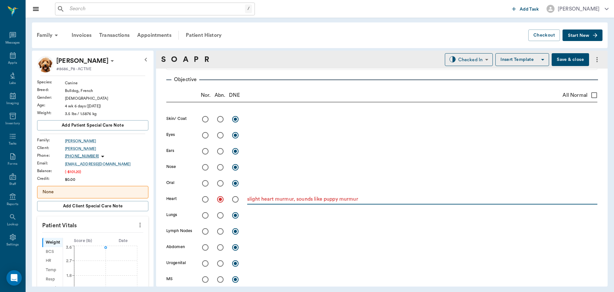
type textarea "slight heart murmur, sounds like puppy murmur"
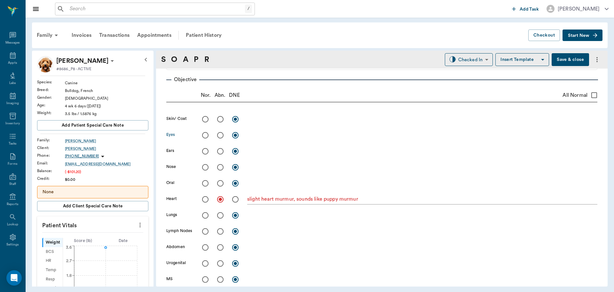
click at [220, 133] on input "radio" at bounding box center [220, 134] width 13 height 13
radio input "true"
click at [259, 140] on div "x" at bounding box center [422, 135] width 350 height 9
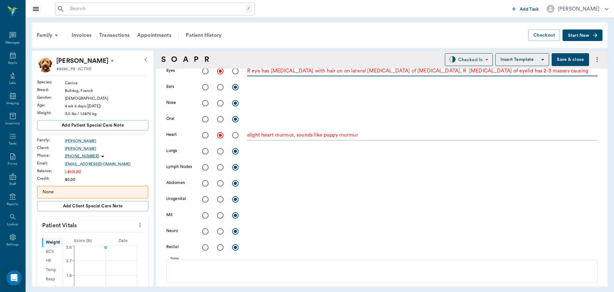
scroll to position [0, 0]
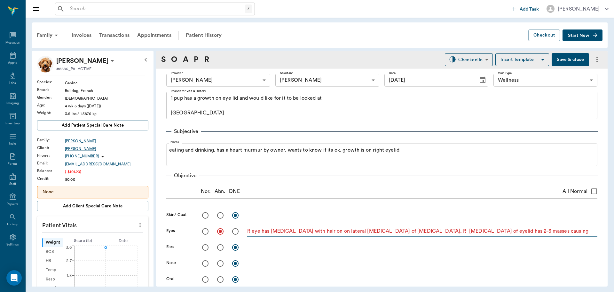
type textarea "R eye has dermoid with hair on on lateral canthus of cornea, R canthus of eyeli…"
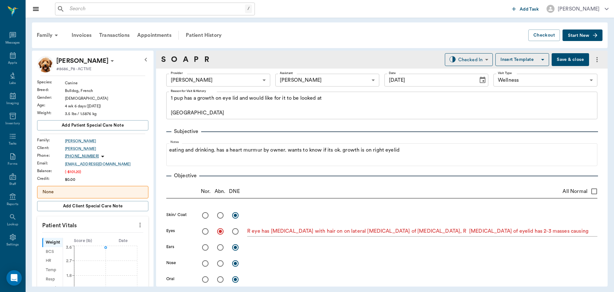
click at [563, 56] on button "Save & close" at bounding box center [570, 59] width 37 height 13
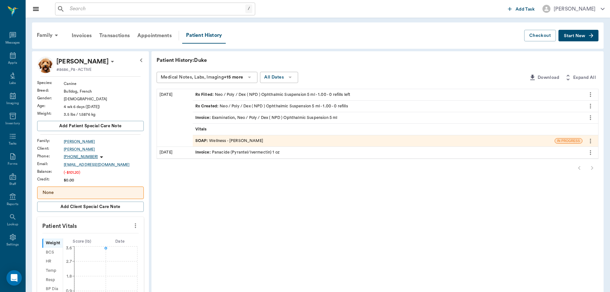
click at [218, 127] on div "Vitals" at bounding box center [387, 129] width 389 height 11
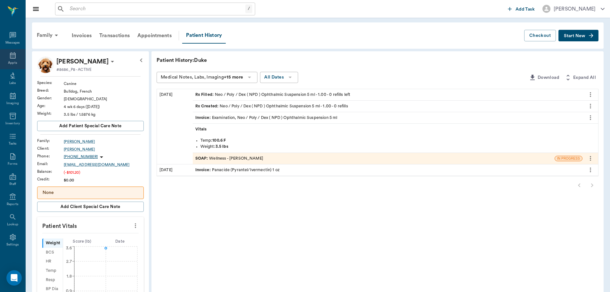
click at [10, 54] on icon at bounding box center [13, 56] width 8 height 8
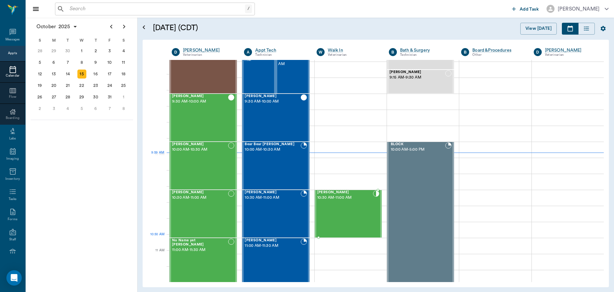
scroll to position [128, 0]
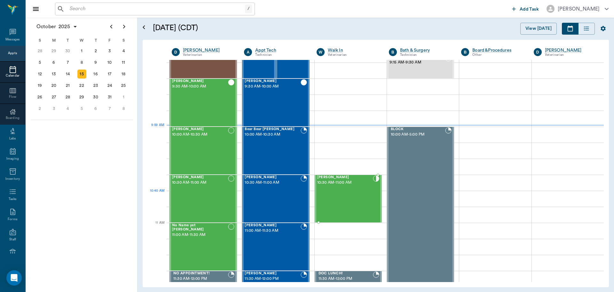
click at [351, 204] on div "[PERSON_NAME] 10:30 AM - 11:00 AM" at bounding box center [345, 198] width 56 height 47
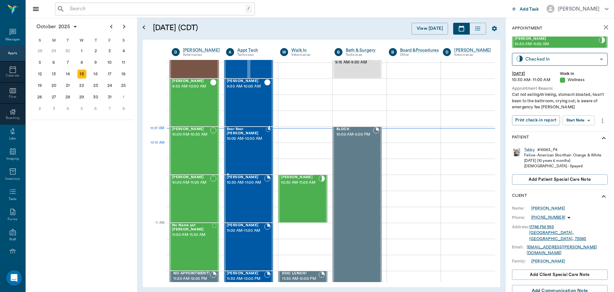
click at [251, 156] on div "Bear Bear Chriestenson 10:00 AM - 10:30 AM" at bounding box center [246, 150] width 39 height 47
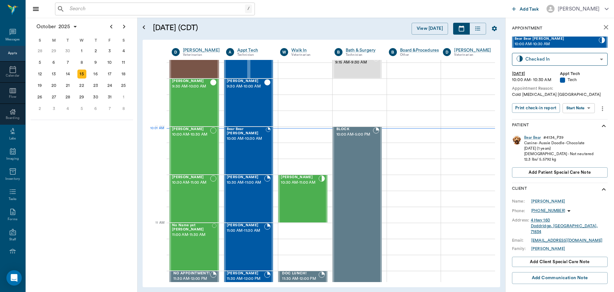
click at [580, 108] on body "/ ​ Add Task Dr. Bert Ellsworth Nectar Messages Appts Calendar Flow Boarding La…" at bounding box center [307, 146] width 614 height 292
click at [585, 117] on li "Start SOAP" at bounding box center [579, 121] width 44 height 11
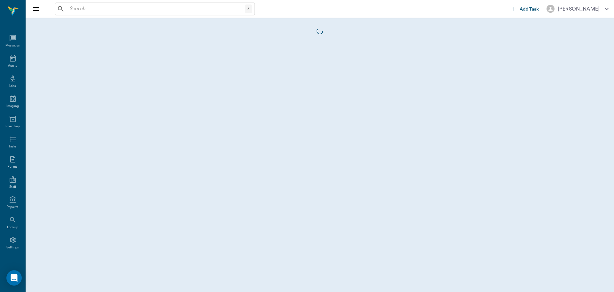
scroll to position [3, 0]
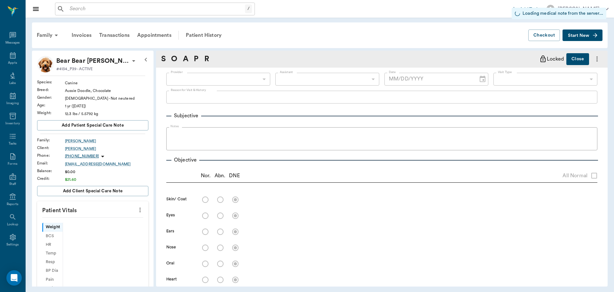
type input "63ec2f075fda476ae8351a4c"
type input "65d2be4f46e3a538d89b8c1a"
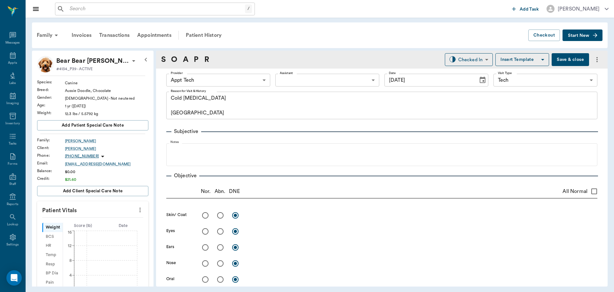
type input "[DATE]"
type textarea "Cold Laser Therapy Caryn"
drag, startPoint x: 136, startPoint y: 211, endPoint x: 120, endPoint y: 214, distance: 16.4
click at [137, 211] on icon "more" at bounding box center [140, 210] width 7 height 8
click at [114, 217] on span "Enter Vitals" at bounding box center [109, 220] width 54 height 7
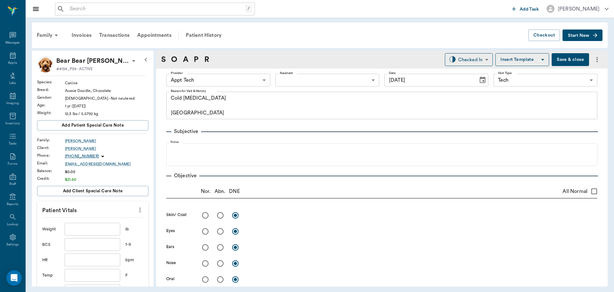
click at [89, 224] on input "text" at bounding box center [93, 228] width 56 height 13
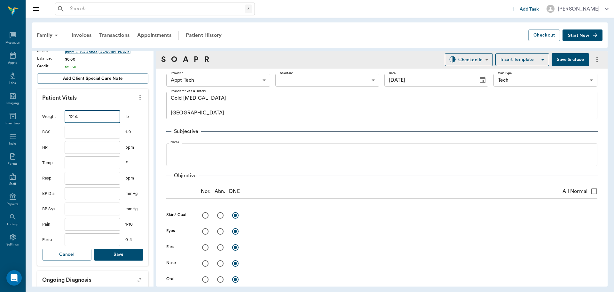
scroll to position [192, 0]
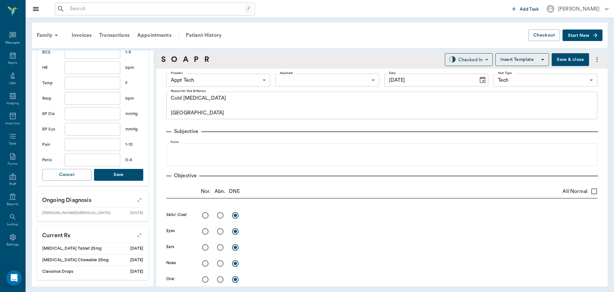
type input "12.4"
click at [116, 176] on button "Save" at bounding box center [118, 175] width 49 height 12
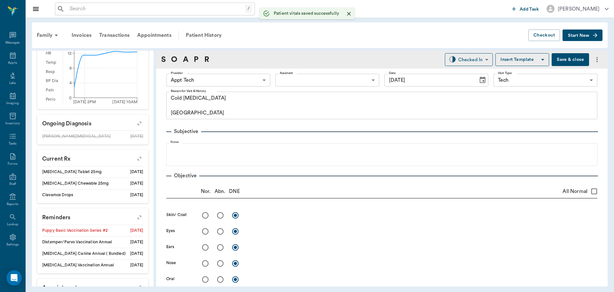
click at [210, 78] on body "/ ​ Add Task Dr. Bert Ellsworth Nectar Messages Appts Labs Imaging Inventory Ta…" at bounding box center [307, 146] width 614 height 292
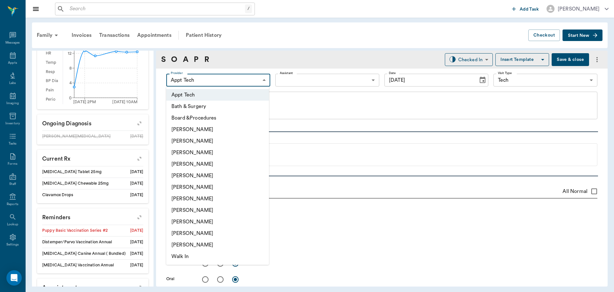
click at [208, 198] on li "[PERSON_NAME]" at bounding box center [217, 199] width 103 height 12
type input "682b670d8bdc6f7f8feef3db"
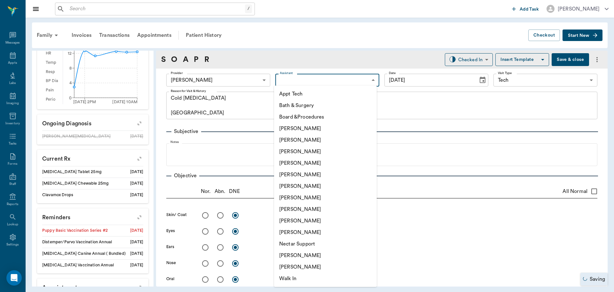
click at [300, 77] on body "/ ​ Add Task Dr. Bert Ellsworth Nectar Messages Appts Labs Imaging Inventory Ta…" at bounding box center [307, 146] width 614 height 292
click at [299, 93] on li "Appt Tech" at bounding box center [325, 94] width 103 height 12
type input "63ec2f075fda476ae8351a4c"
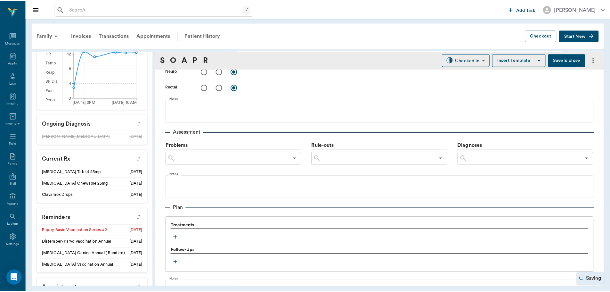
scroll to position [396, 0]
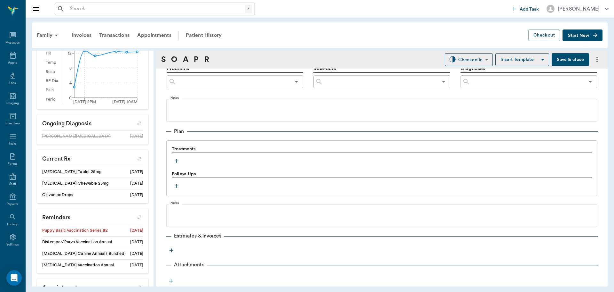
click at [176, 158] on icon "button" at bounding box center [176, 160] width 6 height 6
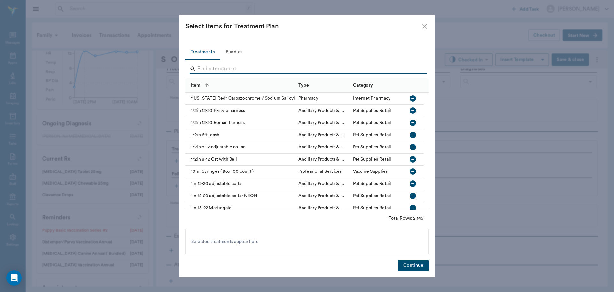
click at [223, 68] on input "Search" at bounding box center [307, 69] width 220 height 10
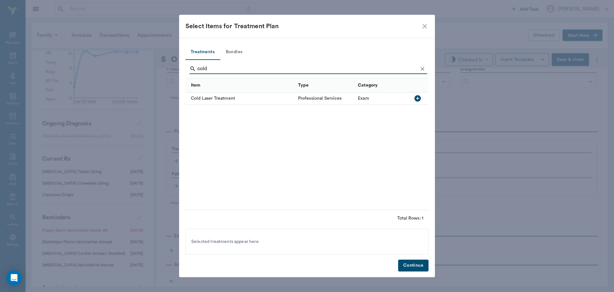
type input "cold"
click at [424, 98] on div at bounding box center [419, 98] width 19 height 12
click at [413, 265] on button "Continue" at bounding box center [413, 265] width 30 height 12
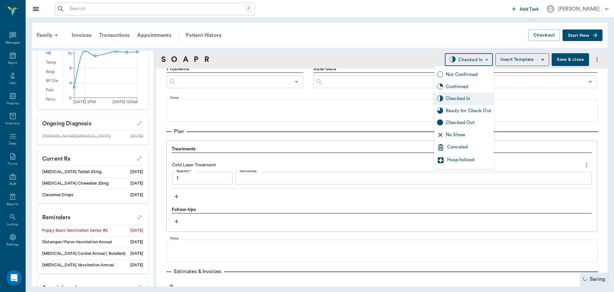
click at [460, 58] on body "/ ​ Add Task Dr. Bert Ellsworth Nectar Messages Appts Labs Imaging Inventory Ta…" at bounding box center [307, 146] width 614 height 292
type input "1.00"
click at [461, 110] on div "Ready for Check Out" at bounding box center [468, 110] width 45 height 7
type input "READY_TO_CHECKOUT"
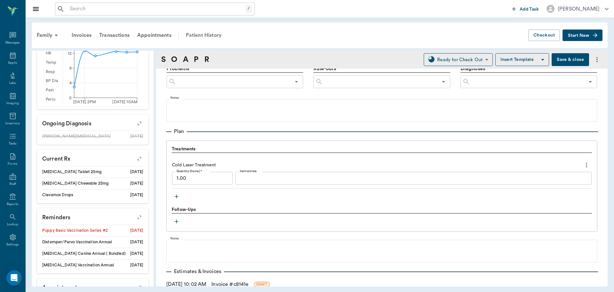
click at [195, 36] on div "Patient History" at bounding box center [204, 35] width 44 height 15
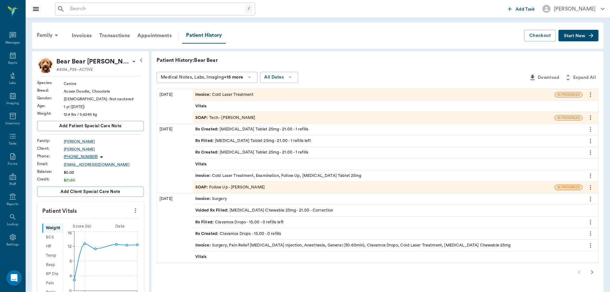
click at [233, 184] on div "SOAP : Follow Up - Hunter Graves" at bounding box center [230, 187] width 70 height 6
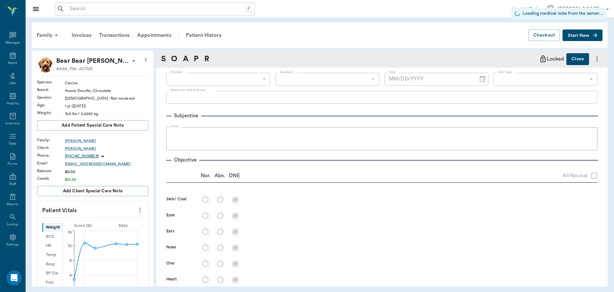
type input "682b670d8bdc6f7f8feef3db"
type input "63ec2f075fda476ae8351a4c"
type input "65d2be4f46e3a538d89b8c16"
radio input "true"
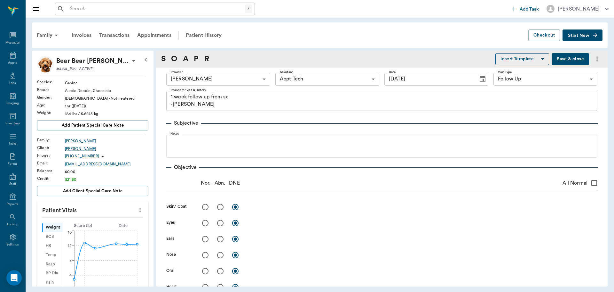
type input "10/08/2025"
type textarea "1 week follow up from sx -lory"
type textarea "Incision slightly swollen, no pain on palpation."
click at [200, 32] on div "Patient History" at bounding box center [204, 35] width 44 height 15
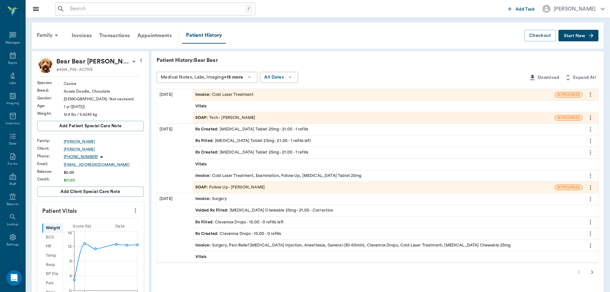
click at [246, 119] on div "SOAP : Tech - Hunter Graves" at bounding box center [225, 118] width 60 height 6
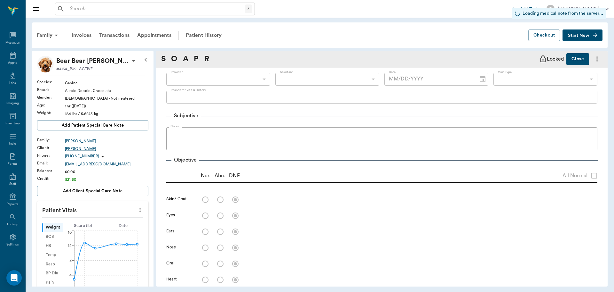
type input "682b670d8bdc6f7f8feef3db"
type input "63ec2f075fda476ae8351a4c"
type input "65d2be4f46e3a538d89b8c1a"
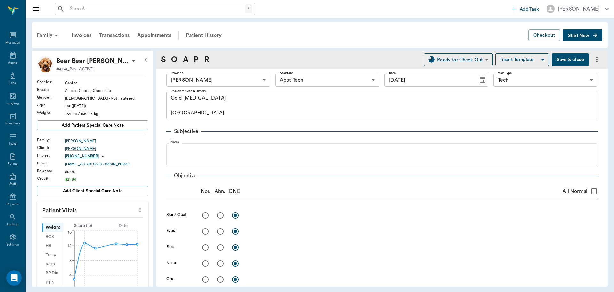
type input "[DATE]"
type textarea "Cold Laser Therapy Caryn"
click at [304, 80] on body "/ ​ Add Task Dr. Bert Ellsworth Nectar Messages Appts Labs Imaging Inventory Ta…" at bounding box center [307, 146] width 614 height 292
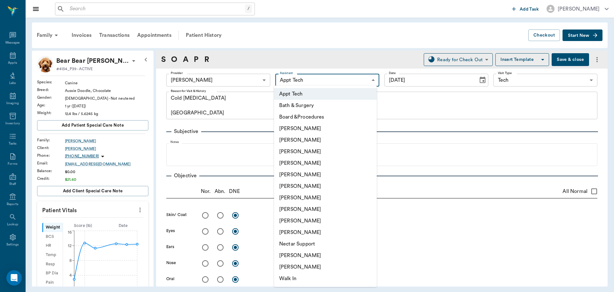
click at [311, 151] on li "[PERSON_NAME]" at bounding box center [325, 152] width 103 height 12
type input "642ef10e332a41444de2bad1"
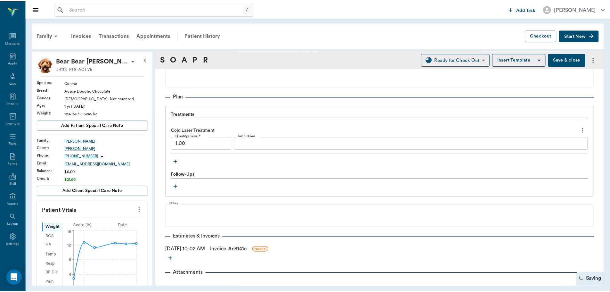
scroll to position [439, 0]
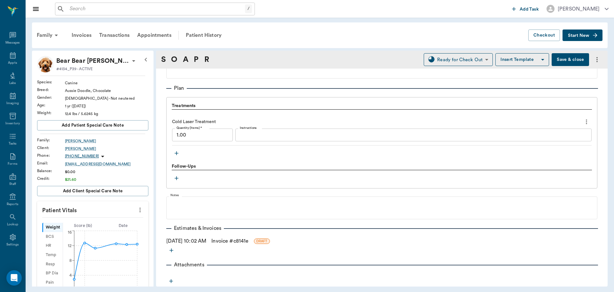
click at [225, 241] on link "Invoice # c8141e" at bounding box center [230, 241] width 37 height 8
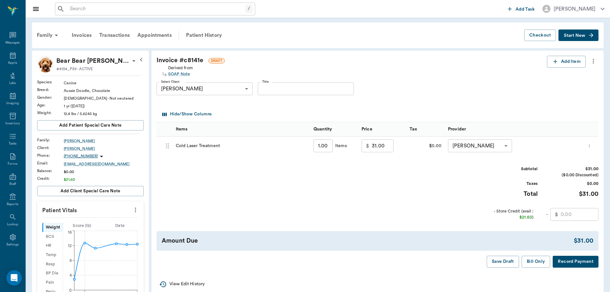
click at [380, 144] on input "31.00" at bounding box center [383, 145] width 22 height 13
type input "0.00"
click at [524, 263] on button "Bill Only" at bounding box center [535, 261] width 29 height 12
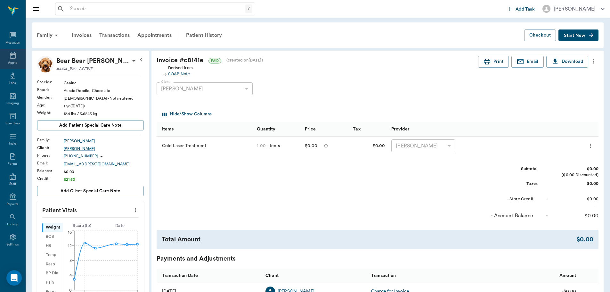
click at [5, 56] on div "Appts" at bounding box center [12, 59] width 25 height 20
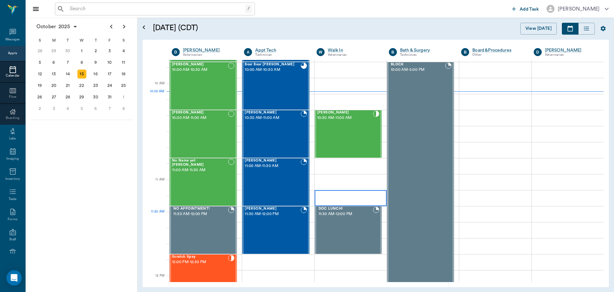
scroll to position [97, 0]
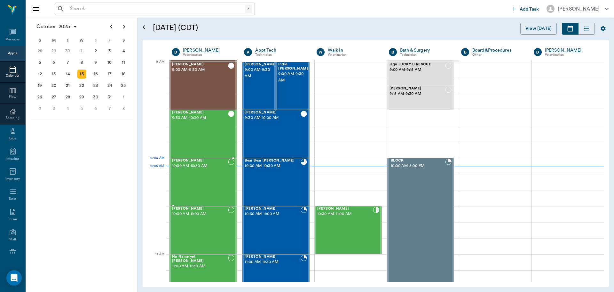
click at [220, 172] on div "Bovine Oliver 10:00 AM - 10:30 AM" at bounding box center [200, 181] width 56 height 47
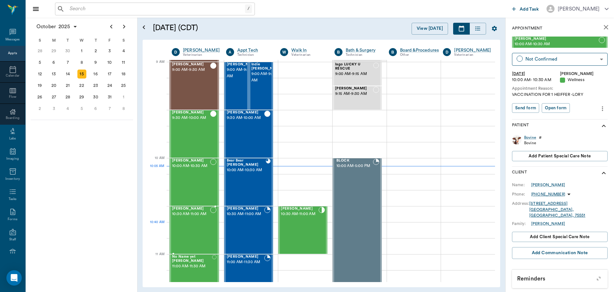
click at [205, 225] on div "Bovine Lockhart 10:30 AM - 11:00 AM" at bounding box center [191, 229] width 38 height 47
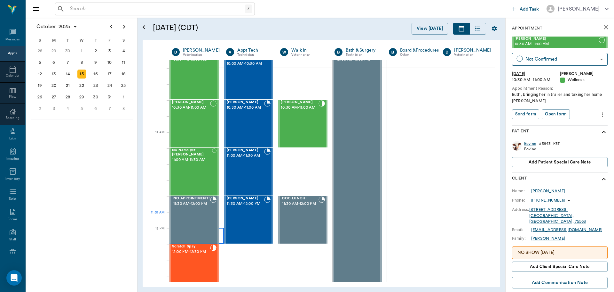
scroll to position [225, 0]
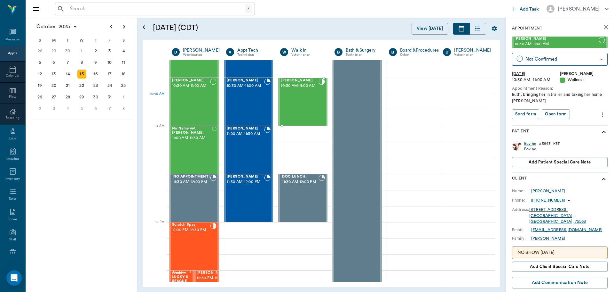
click at [300, 96] on div "Tabby COOPER 10:30 AM - 11:00 AM" at bounding box center [300, 101] width 38 height 47
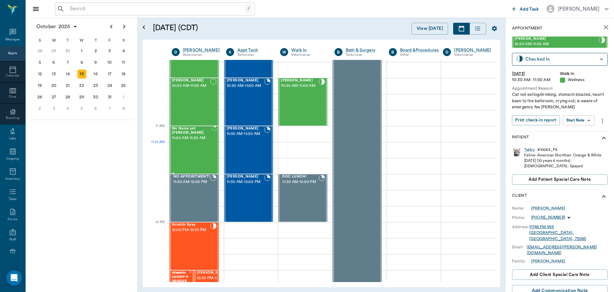
click at [199, 149] on div "No Name yet [PERSON_NAME] 11:00 AM - 11:30 AM" at bounding box center [192, 149] width 40 height 47
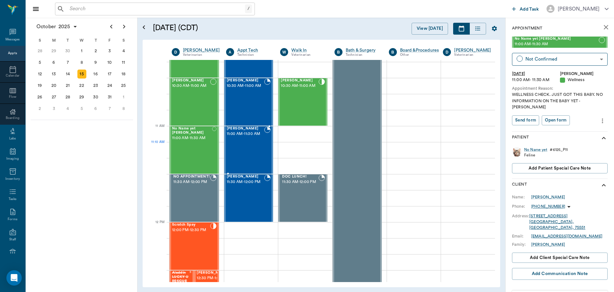
click at [259, 145] on div "Lu-lu Allison 11:00 AM - 11:30 AM" at bounding box center [246, 149] width 38 height 47
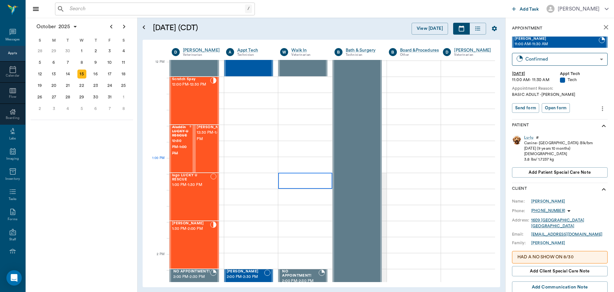
scroll to position [385, 0]
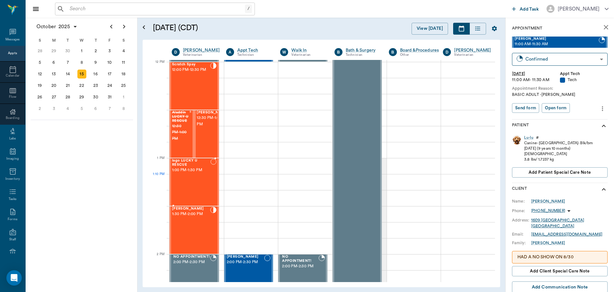
click at [193, 183] on div "Iago LUCKY U RESCUE 1:00 PM - 1:30 PM" at bounding box center [191, 181] width 38 height 47
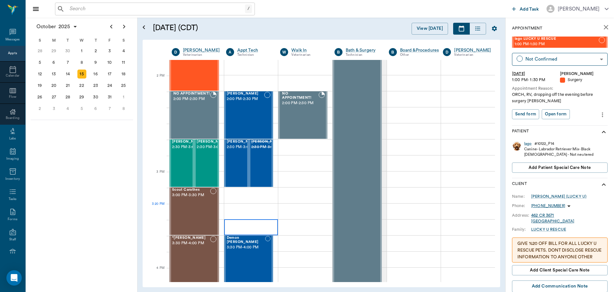
scroll to position [545, 0]
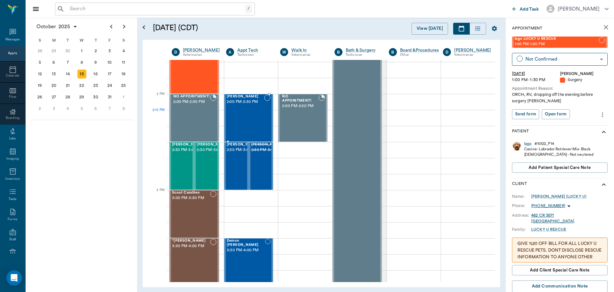
click at [250, 110] on div "Mo Wieberg 2:00 PM - 2:30 PM" at bounding box center [246, 117] width 38 height 47
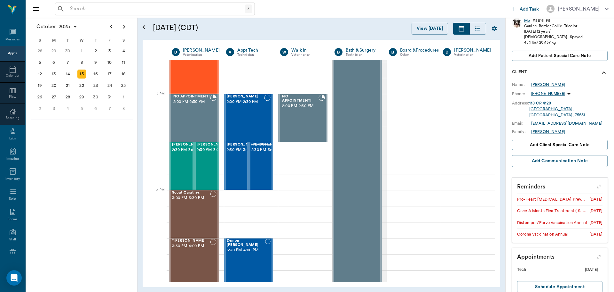
scroll to position [126, 0]
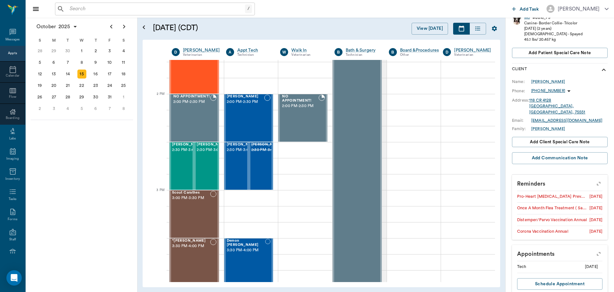
click at [598, 175] on button "button" at bounding box center [599, 183] width 16 height 16
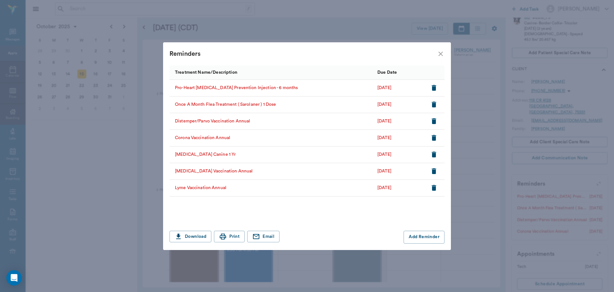
click at [443, 54] on icon "close" at bounding box center [441, 54] width 8 height 8
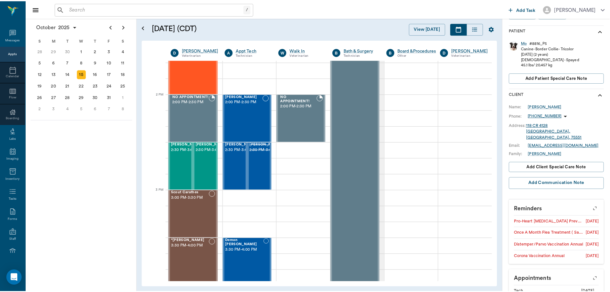
scroll to position [30, 0]
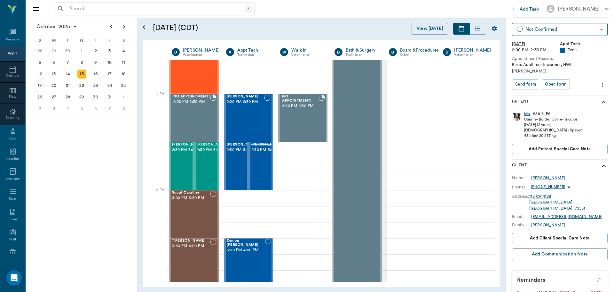
click at [527, 111] on div "Mo" at bounding box center [527, 113] width 6 height 5
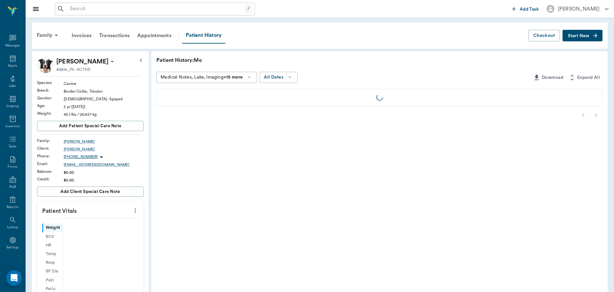
scroll to position [3, 0]
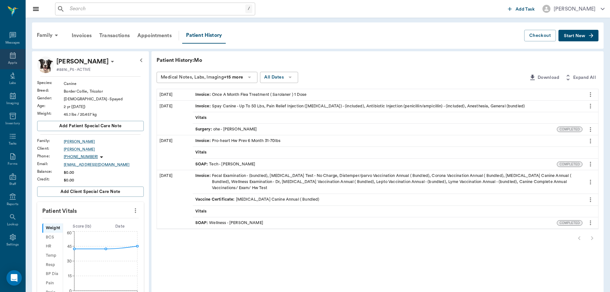
click at [13, 63] on div "Appts" at bounding box center [12, 62] width 9 height 5
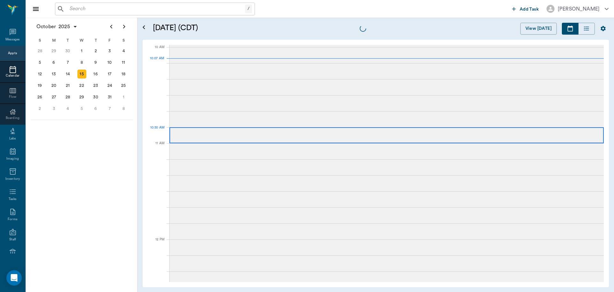
scroll to position [192, 0]
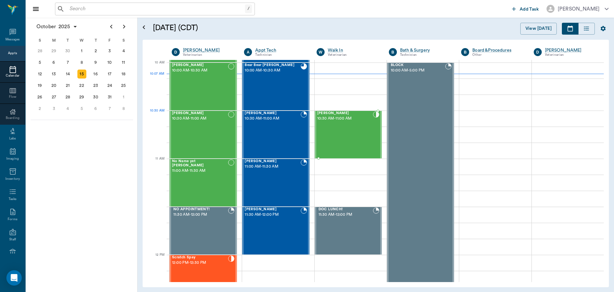
click at [348, 126] on div "[PERSON_NAME] 10:30 AM - 11:00 AM" at bounding box center [345, 134] width 56 height 47
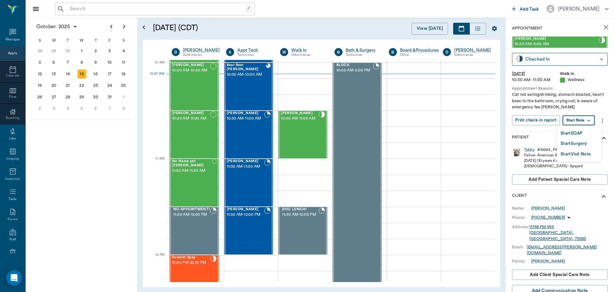
click at [573, 124] on body "/ ​ Add Task [PERSON_NAME] Nectar Messages Appts Calendar Flow Boarding Labs Im…" at bounding box center [307, 146] width 614 height 292
click at [573, 130] on button "Start SOAP" at bounding box center [572, 133] width 22 height 7
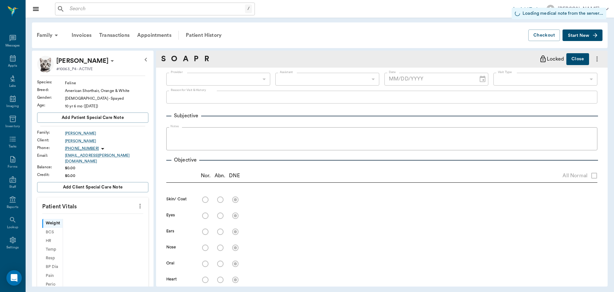
scroll to position [3, 0]
type input "63ee68728bdb516679580557"
type input "65d2be4f46e3a538d89b8c14"
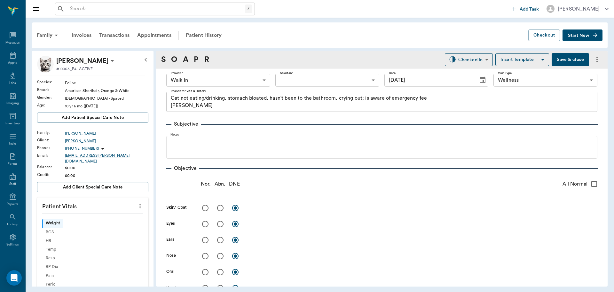
type input "[DATE]"
type textarea "Cat not eating/drinking, stomach bloated, hasn't been to the bathroom, crying o…"
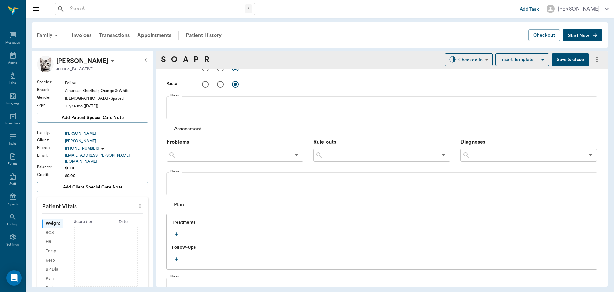
scroll to position [320, 0]
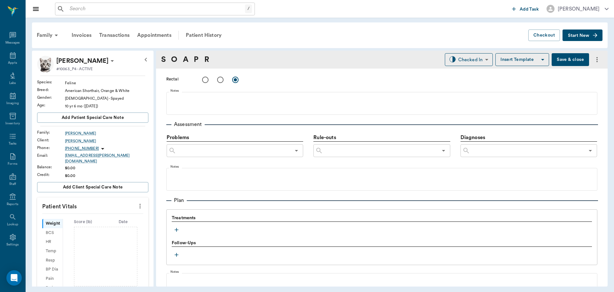
click at [175, 230] on icon "button" at bounding box center [176, 229] width 6 height 6
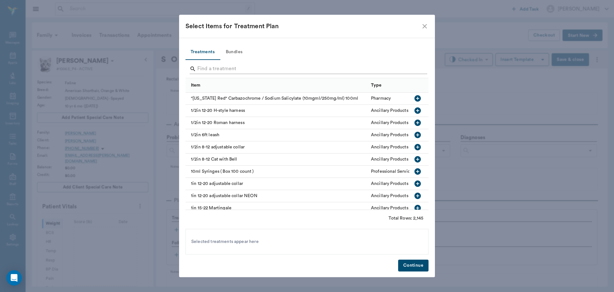
click at [213, 68] on input "Search" at bounding box center [307, 69] width 220 height 10
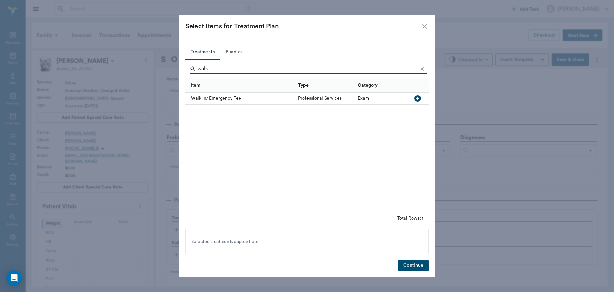
type input "walk"
click at [417, 99] on icon "button" at bounding box center [418, 98] width 8 height 8
click at [417, 262] on button "Continue" at bounding box center [413, 265] width 30 height 12
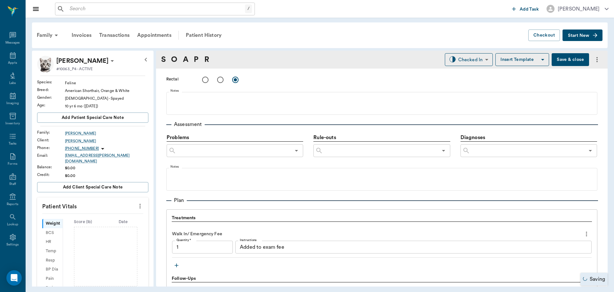
type input "1.00"
click at [137, 202] on icon "more" at bounding box center [140, 206] width 7 height 8
click at [104, 209] on li "Enter Vitals" at bounding box center [108, 213] width 64 height 12
click at [86, 219] on input "text" at bounding box center [93, 225] width 56 height 13
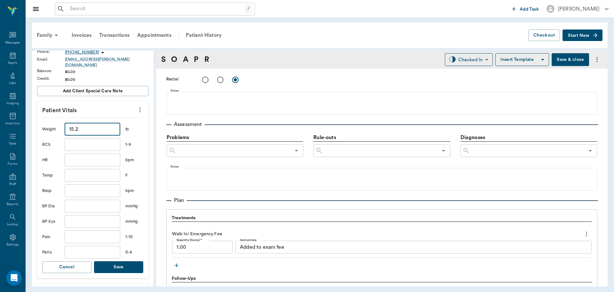
type input "15.2"
click at [129, 261] on button "Save" at bounding box center [118, 267] width 49 height 12
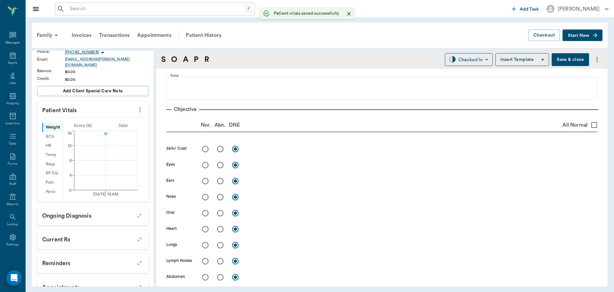
scroll to position [0, 0]
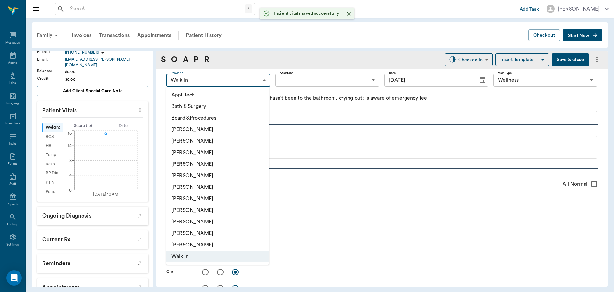
click at [224, 79] on body "/ ​ Add Task Dr. Bert Ellsworth Nectar Messages Appts Labs Imaging Inventory Ta…" at bounding box center [307, 146] width 614 height 292
click at [202, 164] on li "[PERSON_NAME]" at bounding box center [217, 164] width 103 height 12
type input "63ec2f075fda476ae8351a4d"
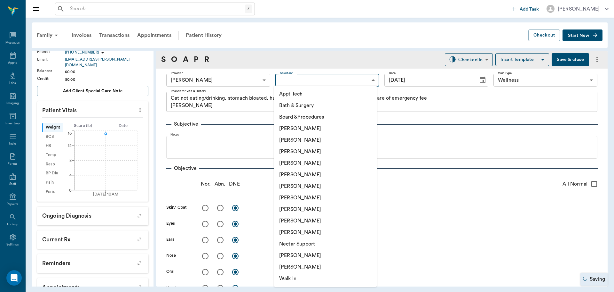
click at [310, 81] on body "/ ​ Add Task Dr. Bert Ellsworth Nectar Messages Appts Labs Imaging Inventory Ta…" at bounding box center [307, 146] width 614 height 292
click at [286, 209] on li "[PERSON_NAME]" at bounding box center [325, 209] width 103 height 12
type input "63ec2e7e52e12b0ba117b124"
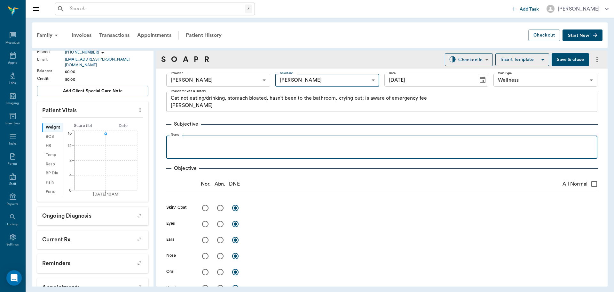
click at [186, 149] on div at bounding box center [382, 147] width 425 height 16
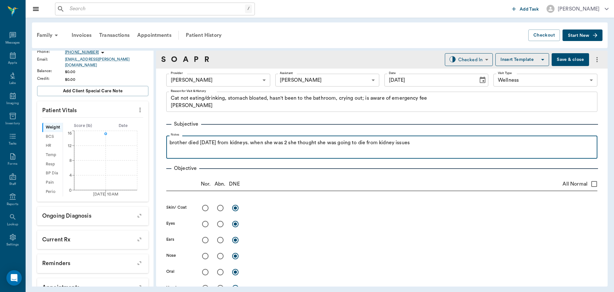
click at [429, 148] on div "brother died 5yrs ago from kidneys. when she was 2 she thought she was going to…" at bounding box center [382, 147] width 425 height 16
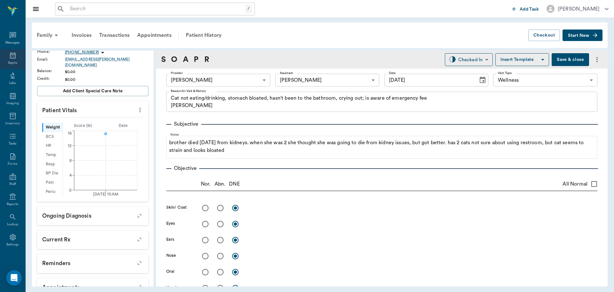
click at [9, 59] on icon at bounding box center [13, 56] width 8 height 8
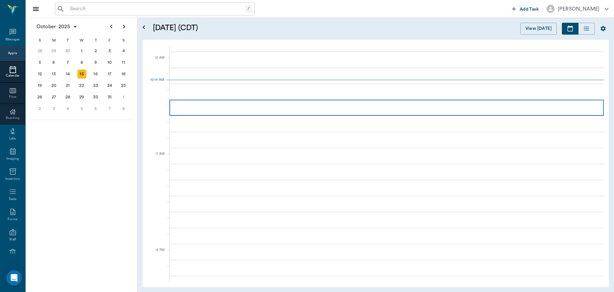
scroll to position [193, 0]
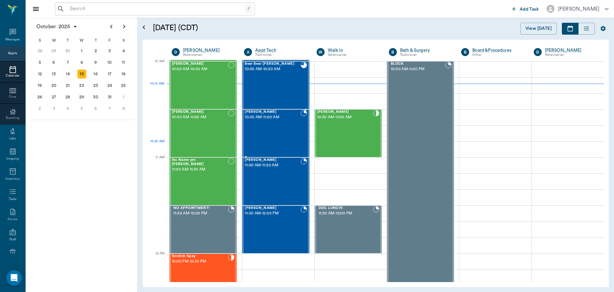
click at [277, 140] on div "[PERSON_NAME] 10:30 AM - 11:00 AM" at bounding box center [273, 133] width 56 height 47
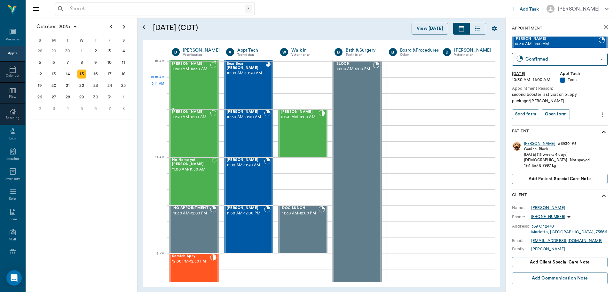
click at [198, 84] on div "[PERSON_NAME] 10:00 AM - 10:30 AM" at bounding box center [191, 85] width 38 height 47
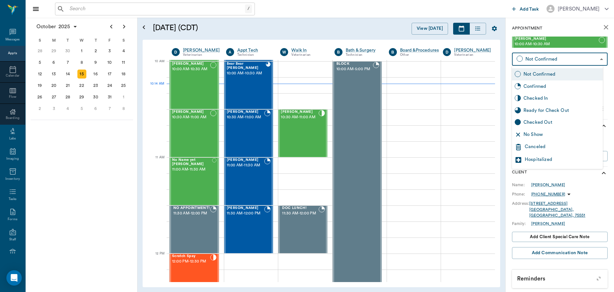
click at [545, 54] on body "/ ​ Add Task Dr. Bert Ellsworth Nectar Messages Appts Calendar Flow Boarding La…" at bounding box center [307, 146] width 614 height 292
click at [543, 128] on div "No Show" at bounding box center [557, 134] width 91 height 12
type input "NO_SHOW"
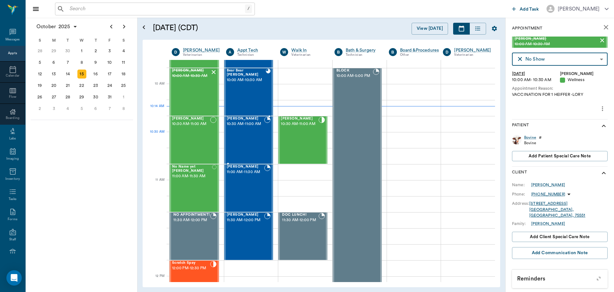
scroll to position [161, 0]
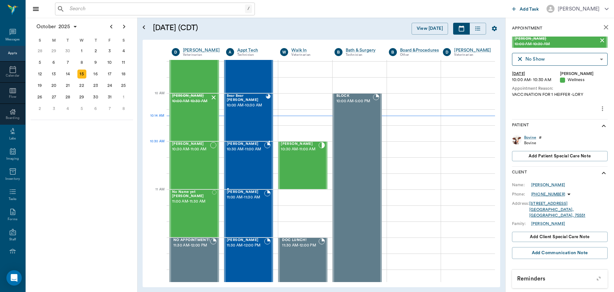
click at [239, 152] on span "10:30 AM - 11:00 AM" at bounding box center [246, 149] width 38 height 6
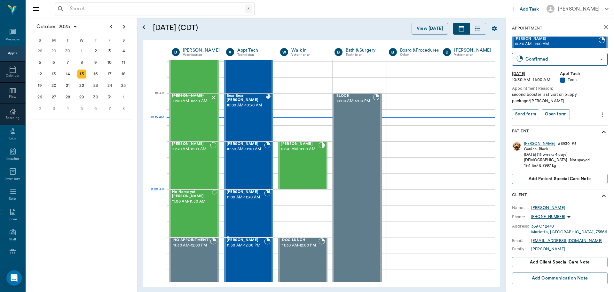
click at [242, 204] on div "[PERSON_NAME] 11:00 AM - 11:30 AM" at bounding box center [246, 213] width 38 height 47
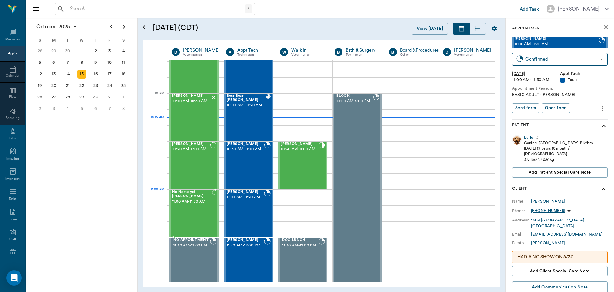
click at [192, 203] on span "11:00 AM - 11:30 AM" at bounding box center [192, 201] width 40 height 6
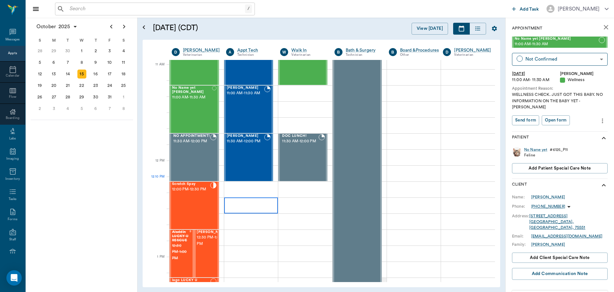
scroll to position [289, 0]
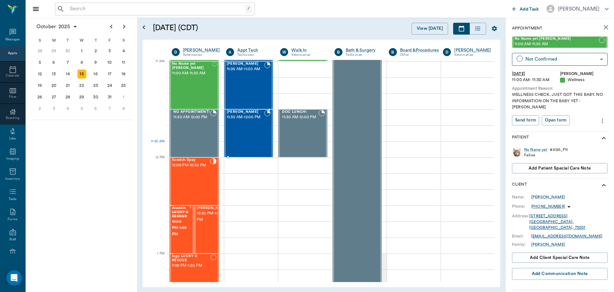
click at [243, 148] on div "BEN Chaney 11:30 AM - 12:00 PM" at bounding box center [246, 133] width 38 height 47
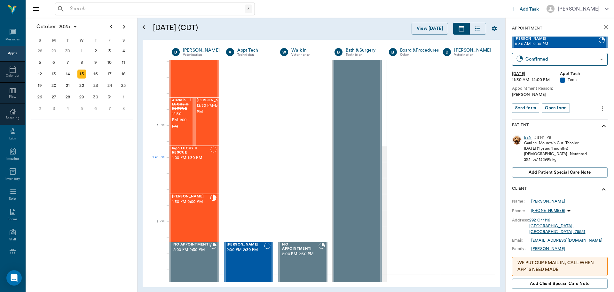
scroll to position [417, 0]
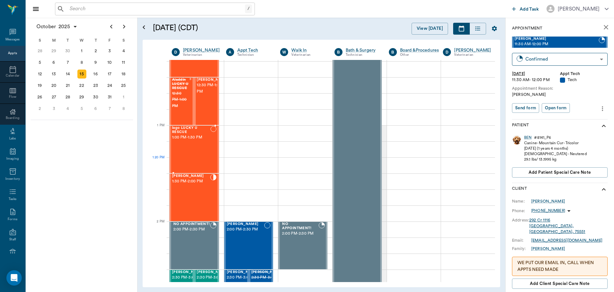
click at [202, 164] on div "Iago LUCKY U RESCUE 1:00 PM - 1:30 PM" at bounding box center [191, 149] width 38 height 47
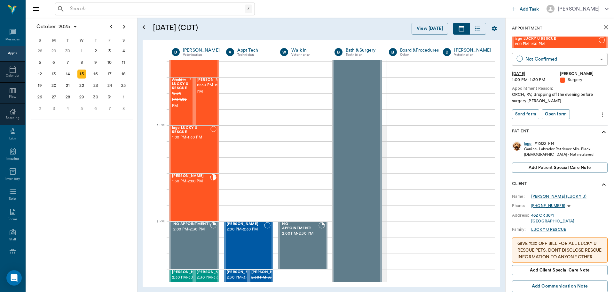
click at [550, 59] on body "/ ​ Add Task Dr. Bert Ellsworth Nectar Messages Appts Calendar Flow Boarding La…" at bounding box center [307, 146] width 614 height 292
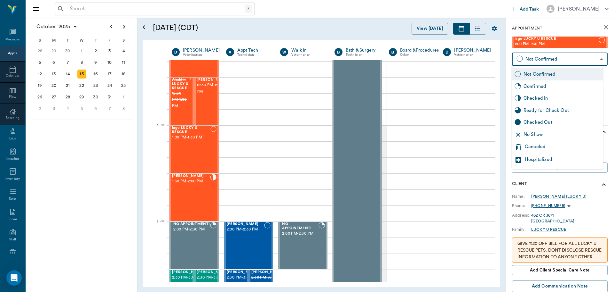
click at [547, 132] on div "No Show" at bounding box center [562, 134] width 77 height 7
type input "NO_SHOW"
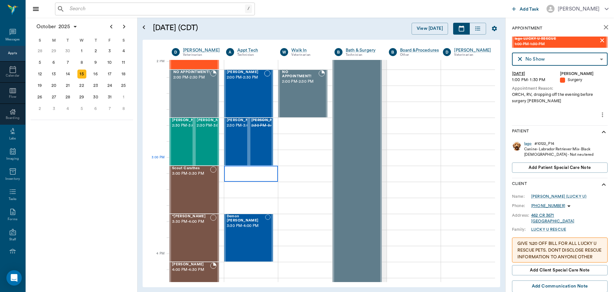
scroll to position [577, 0]
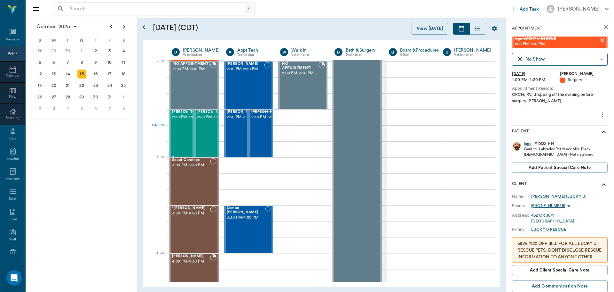
click at [204, 141] on div at bounding box center [204, 133] width 0 height 47
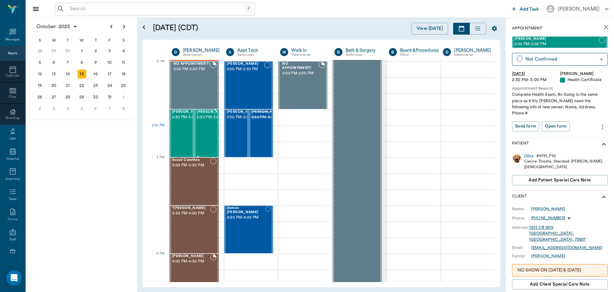
click at [229, 134] on div at bounding box center [229, 133] width 0 height 47
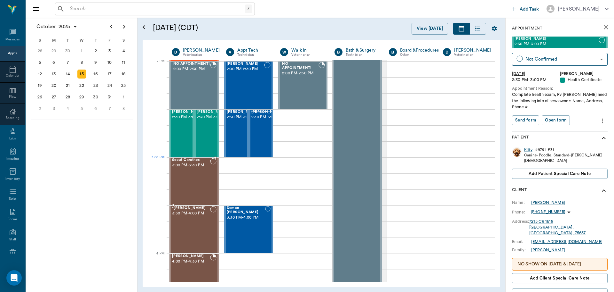
click at [203, 171] on div "Scout Carathes 3:00 PM - 3:30 PM" at bounding box center [191, 181] width 38 height 47
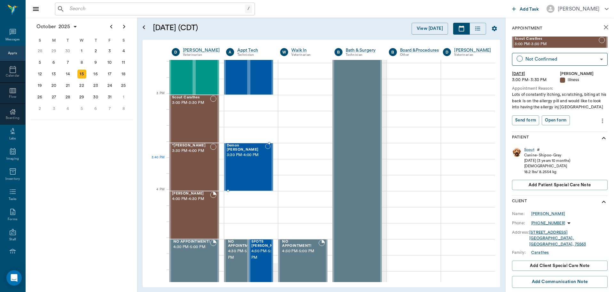
scroll to position [641, 0]
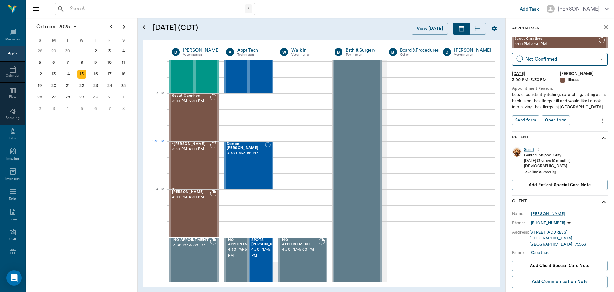
click at [194, 155] on div "*Jack Thompson 3:30 PM - 4:00 PM" at bounding box center [191, 165] width 38 height 47
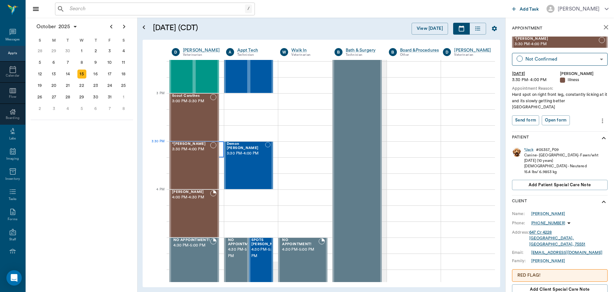
scroll to position [673, 0]
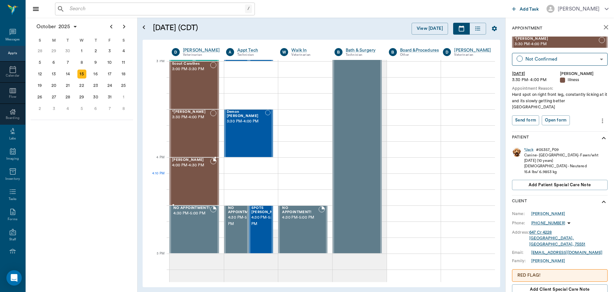
click at [199, 178] on div "Tex Willeford 4:00 PM - 4:30 PM" at bounding box center [191, 181] width 38 height 47
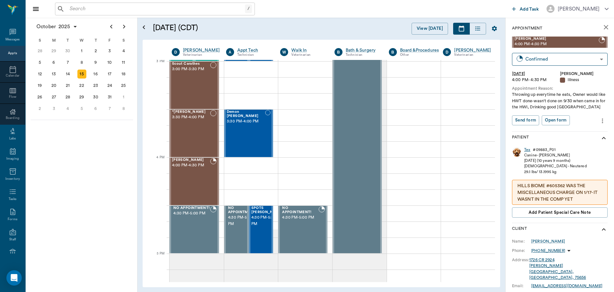
click at [529, 151] on div "Tex" at bounding box center [527, 149] width 6 height 5
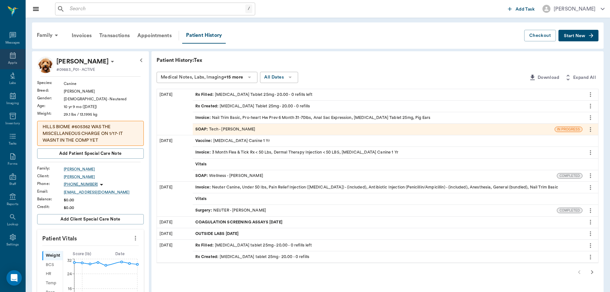
click at [14, 63] on div "Appts" at bounding box center [12, 62] width 9 height 5
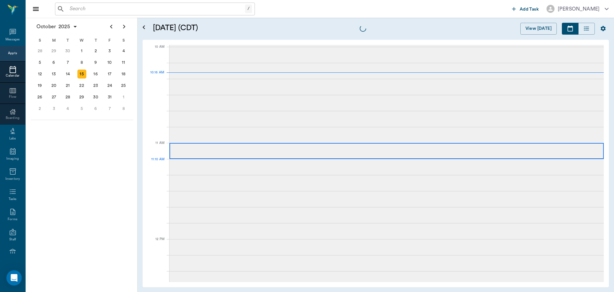
scroll to position [192, 0]
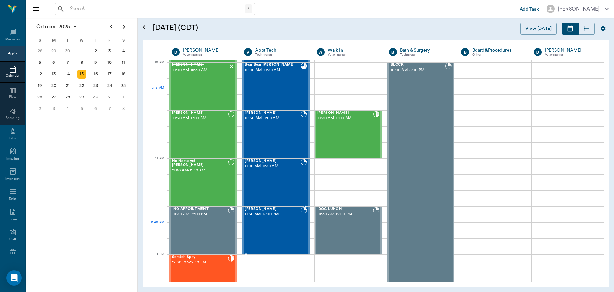
click at [273, 233] on div "BEN Chaney 11:30 AM - 12:00 PM" at bounding box center [273, 230] width 56 height 47
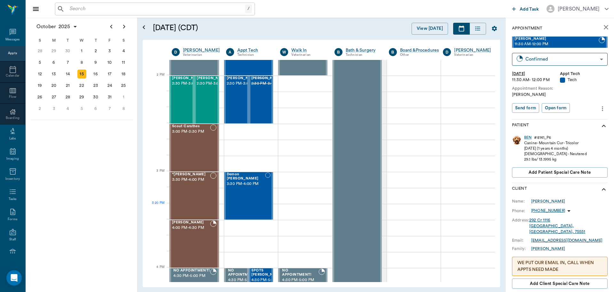
scroll to position [544, 0]
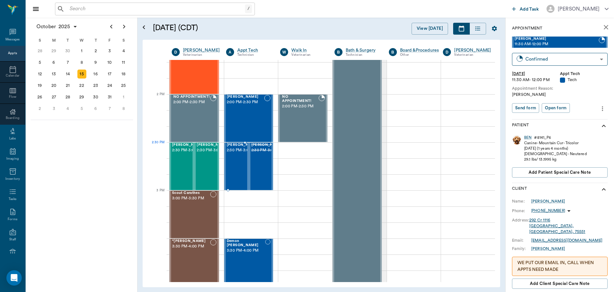
click at [238, 153] on span "2:30 PM - 3:00 PM" at bounding box center [243, 150] width 32 height 6
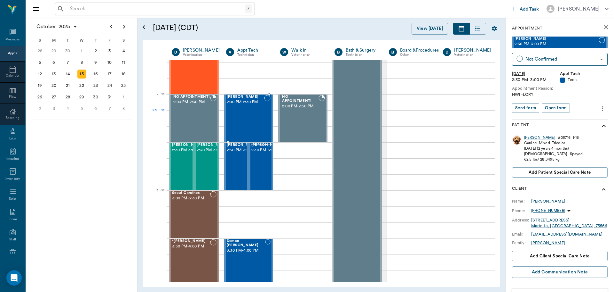
click at [246, 123] on div "Mo Wieberg 2:00 PM - 2:30 PM" at bounding box center [246, 118] width 38 height 47
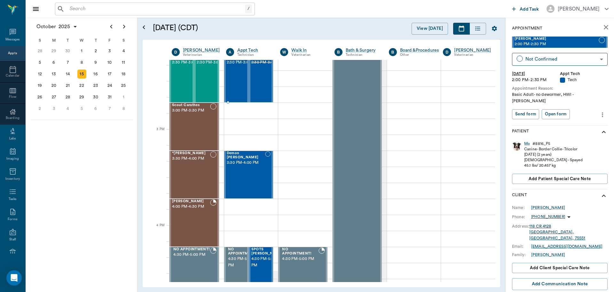
scroll to position [640, 0]
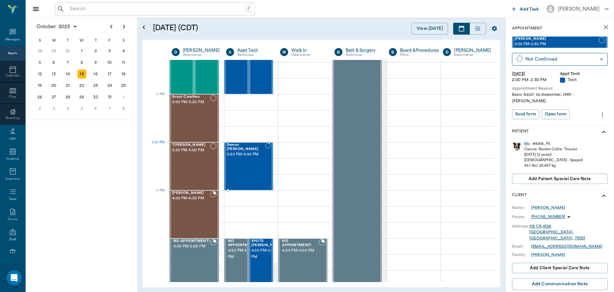
click at [231, 151] on span "3:30 PM - 4:00 PM" at bounding box center [246, 154] width 39 height 6
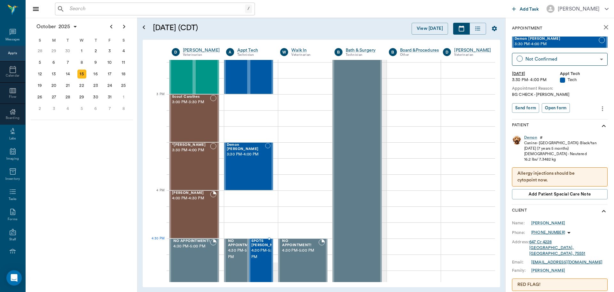
click at [257, 249] on span "4:30 PM - 5:00 PM" at bounding box center [268, 253] width 32 height 13
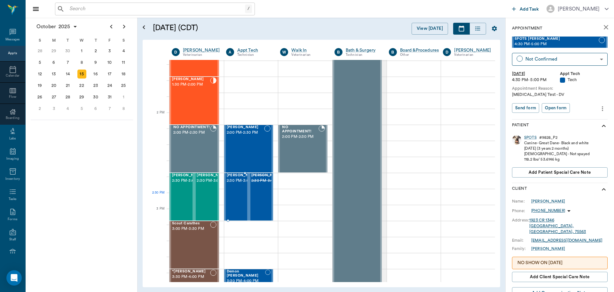
scroll to position [480, 0]
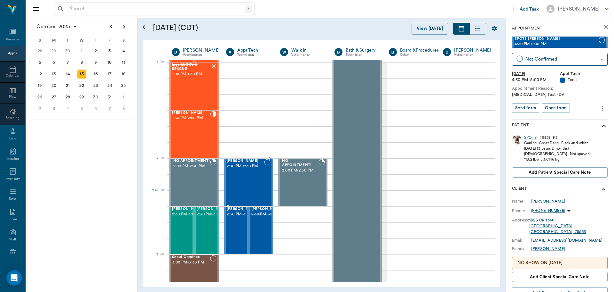
click at [254, 192] on div "Mo Wieberg 2:00 PM - 2:30 PM" at bounding box center [246, 182] width 38 height 47
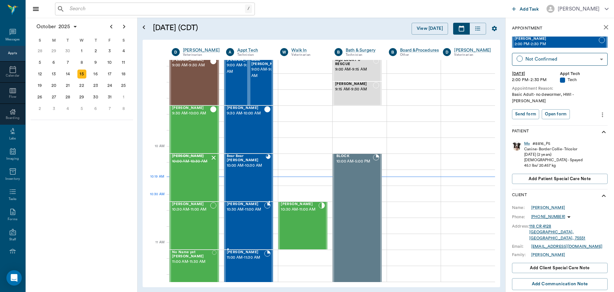
scroll to position [96, 0]
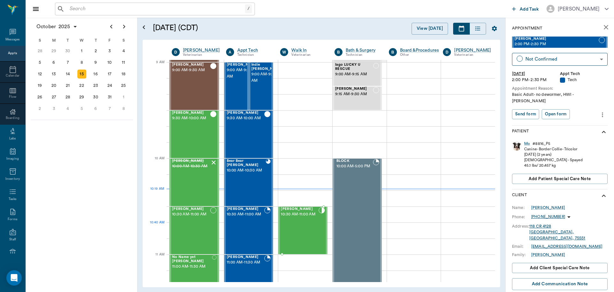
click at [300, 217] on span "10:30 AM - 11:00 AM" at bounding box center [300, 214] width 38 height 6
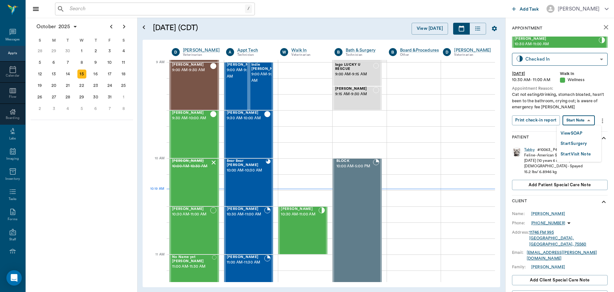
click at [585, 121] on body "/ ​ Add Task Dr. Bert Ellsworth Nectar Messages Appts Calendar Flow Boarding La…" at bounding box center [307, 146] width 614 height 292
click at [577, 133] on button "View SOAP" at bounding box center [572, 133] width 22 height 7
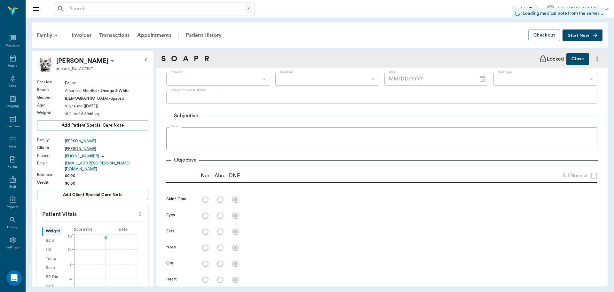
type input "63ec2f075fda476ae8351a4d"
type input "63ec2e7e52e12b0ba117b124"
type input "65d2be4f46e3a538d89b8c14"
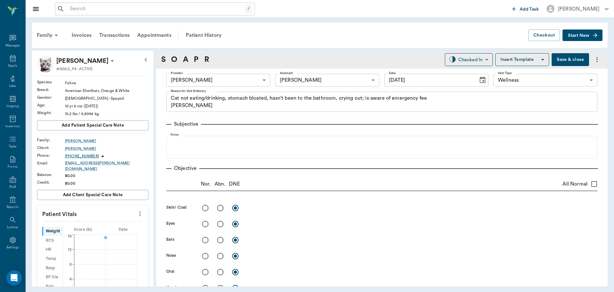
type input "[DATE]"
type textarea "Cat not eating/drinking, stomach bloated, hasn't been to the bathroom, crying o…"
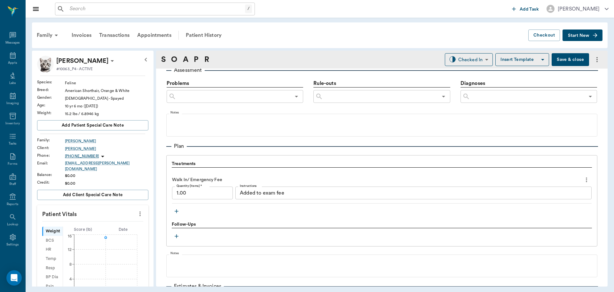
scroll to position [416, 0]
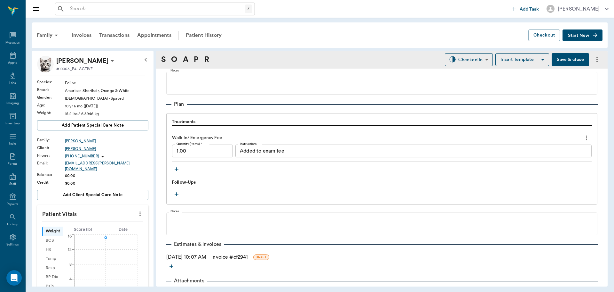
click at [179, 169] on icon "button" at bounding box center [176, 169] width 6 height 6
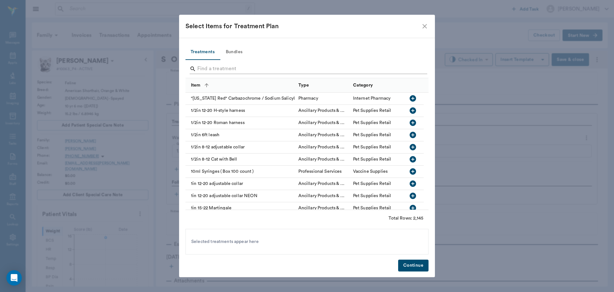
click at [305, 67] on input "Search" at bounding box center [307, 69] width 220 height 10
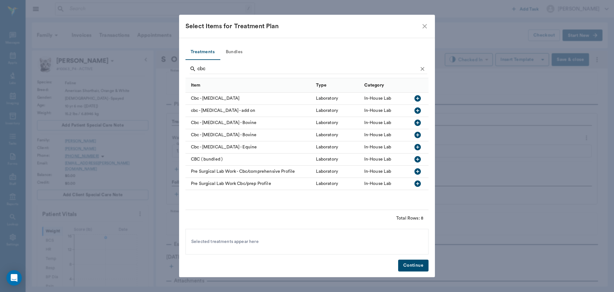
click at [419, 99] on icon "button" at bounding box center [418, 98] width 8 height 8
click at [301, 69] on input "cbc" at bounding box center [307, 69] width 220 height 10
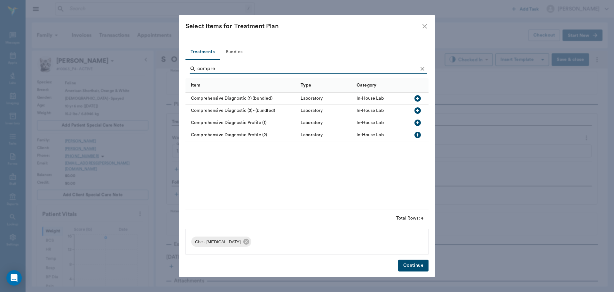
type input "compre"
click at [418, 123] on icon "button" at bounding box center [418, 123] width 8 height 8
click at [416, 266] on button "Continue" at bounding box center [413, 265] width 30 height 12
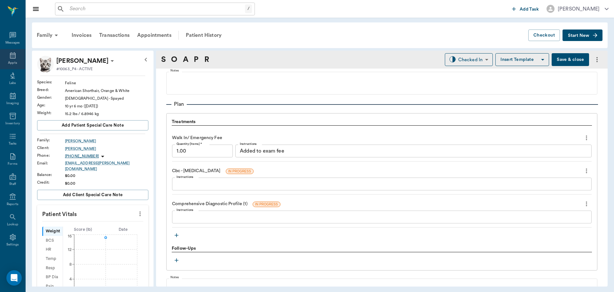
click at [13, 63] on div "Appts" at bounding box center [12, 62] width 9 height 5
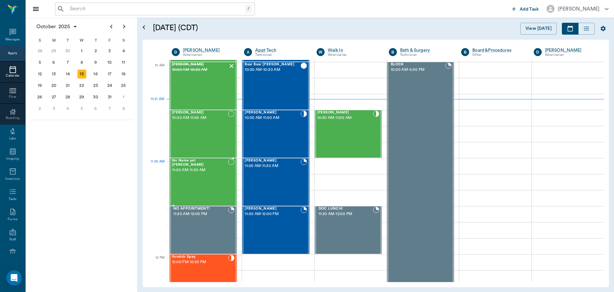
scroll to position [194, 0]
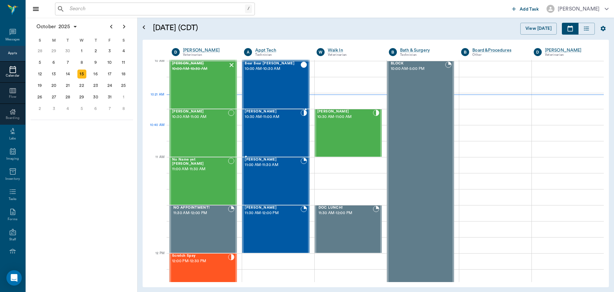
click at [282, 127] on div "Misty Smith 10:30 AM - 11:00 AM" at bounding box center [273, 132] width 56 height 47
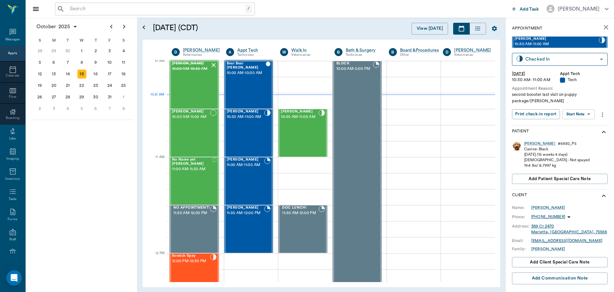
click at [574, 105] on body "/ ​ Add Task Dr. Bert Ellsworth Nectar Messages Appts Calendar Flow Boarding La…" at bounding box center [307, 146] width 614 height 292
click at [576, 122] on button "Start SOAP" at bounding box center [572, 120] width 22 height 7
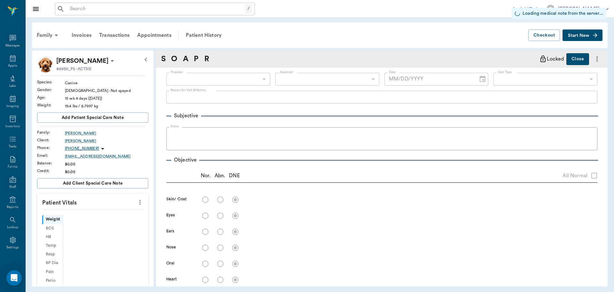
scroll to position [3, 0]
type input "63ec2f075fda476ae8351a4c"
type input "65d2be4f46e3a538d89b8c1a"
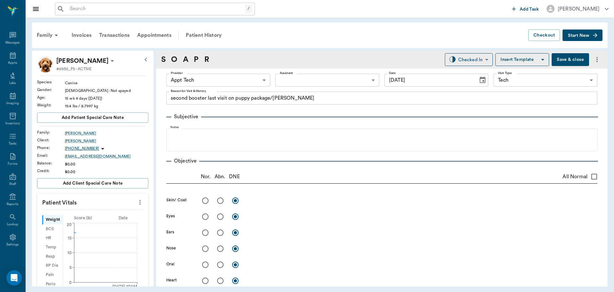
type input "[DATE]"
type textarea "second booster last visit on puppy package/Lisa"
click at [137, 199] on icon "more" at bounding box center [140, 202] width 7 height 8
click at [116, 209] on li "Enter Vitals" at bounding box center [108, 213] width 64 height 12
click at [97, 218] on input "text" at bounding box center [93, 221] width 56 height 13
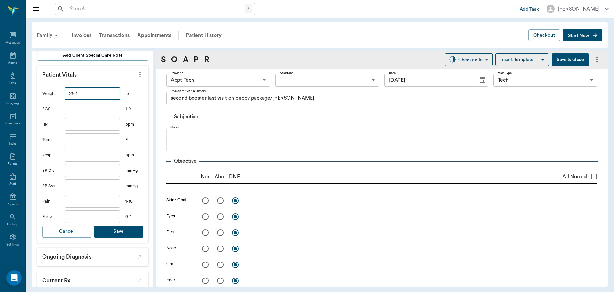
scroll to position [128, 0]
type input "25.1"
click at [115, 235] on button "Save" at bounding box center [118, 231] width 49 height 12
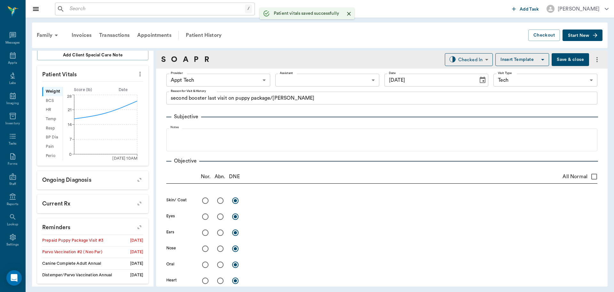
click at [200, 79] on body "/ ​ Add Task [PERSON_NAME] Nectar Messages Appts Labs Imaging Inventory Tasks F…" at bounding box center [307, 146] width 614 height 292
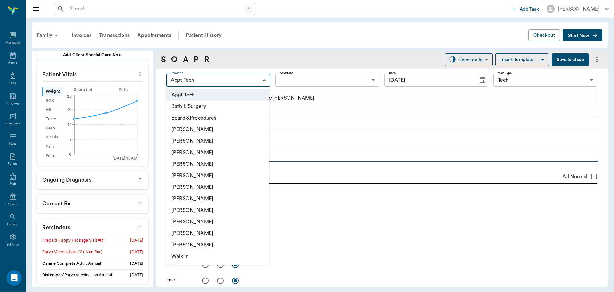
click at [189, 203] on li "[PERSON_NAME]" at bounding box center [217, 199] width 103 height 12
type input "682b670d8bdc6f7f8feef3db"
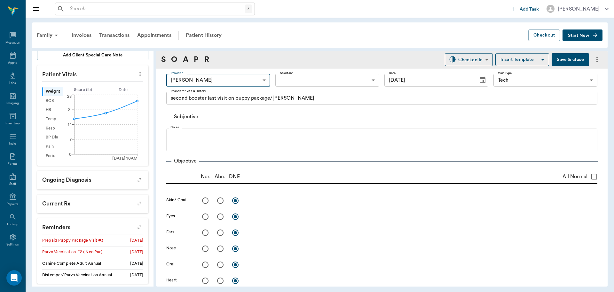
click at [321, 86] on body "/ ​ Add Task [PERSON_NAME] Nectar Messages Appts Labs Imaging Inventory Tasks F…" at bounding box center [307, 146] width 614 height 292
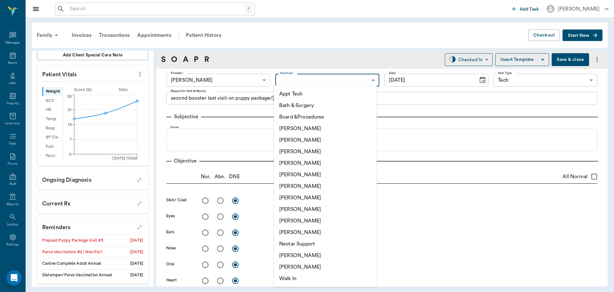
click at [311, 93] on li "Appt Tech" at bounding box center [325, 94] width 103 height 12
type input "63ec2f075fda476ae8351a4c"
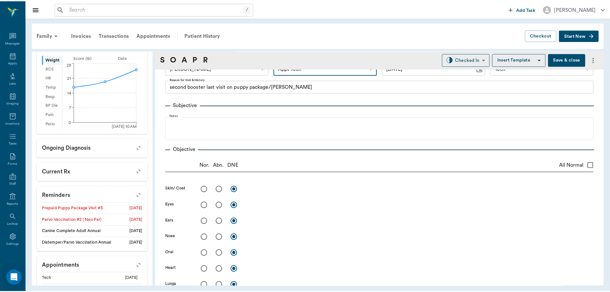
scroll to position [0, 0]
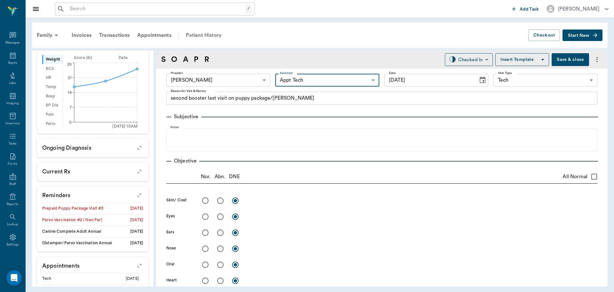
click at [206, 36] on div "Patient History" at bounding box center [204, 35] width 44 height 15
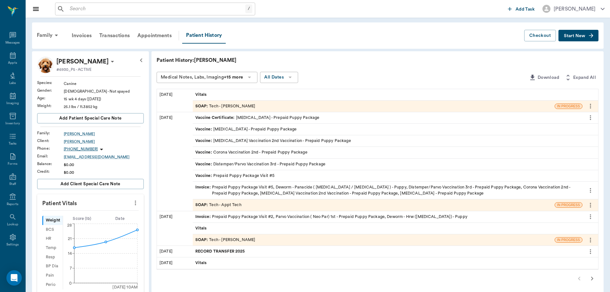
click at [591, 278] on icon "button" at bounding box center [592, 278] width 8 height 8
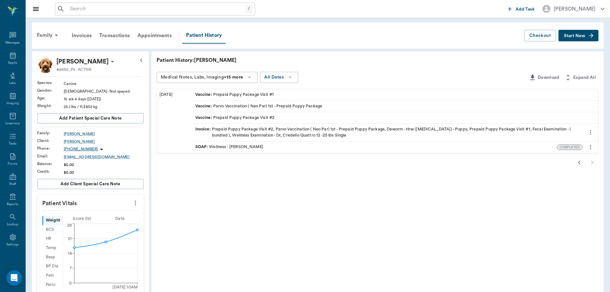
click at [578, 161] on icon "button" at bounding box center [579, 162] width 8 height 8
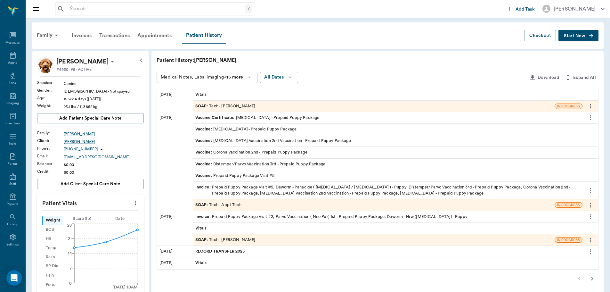
click at [241, 205] on div "SOAP : Tech - Appt Tech" at bounding box center [374, 204] width 362 height 11
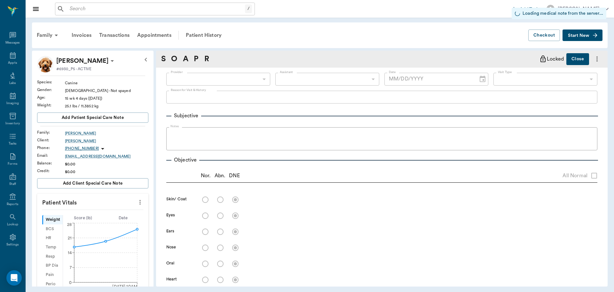
type input "63ec2f075fda476ae8351a4c"
type input "65d2be4f46e3a538d89b8c1a"
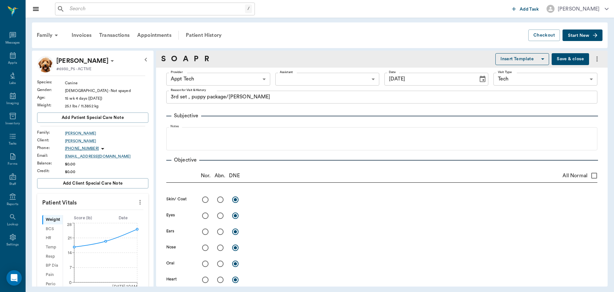
type input "[DATE]"
type textarea "3rd set , puppy package/[PERSON_NAME]"
click at [210, 40] on div "Patient History" at bounding box center [204, 35] width 44 height 15
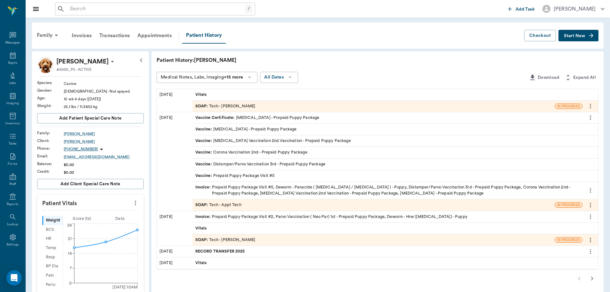
click at [274, 109] on div "SOAP : Tech - [PERSON_NAME]" at bounding box center [374, 105] width 362 height 11
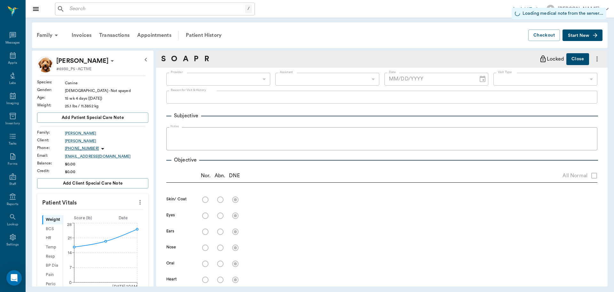
type input "682b670d8bdc6f7f8feef3db"
type input "63ec2f075fda476ae8351a4c"
type input "65d2be4f46e3a538d89b8c1a"
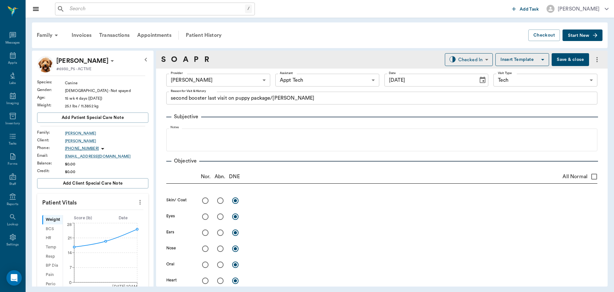
type input "[DATE]"
type textarea "second booster last visit on puppy package/[PERSON_NAME]"
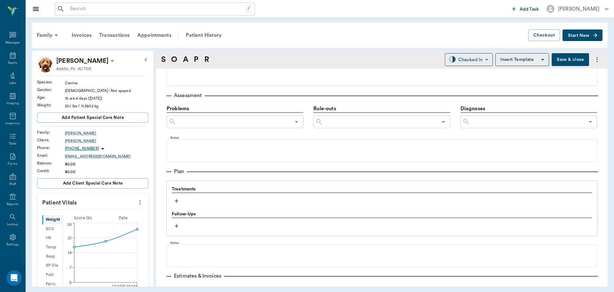
scroll to position [352, 0]
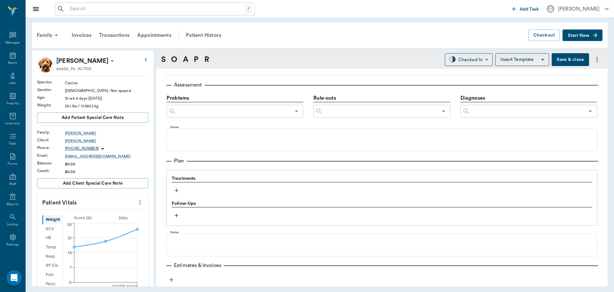
click at [176, 191] on icon "button" at bounding box center [176, 190] width 6 height 6
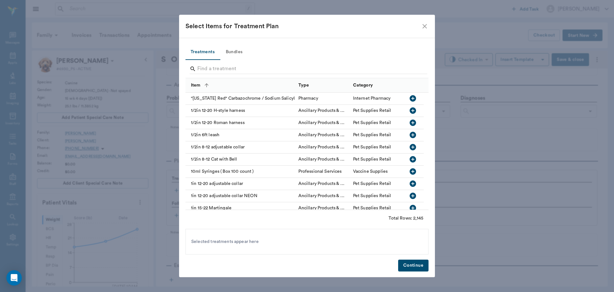
click at [241, 53] on button "Bundles" at bounding box center [234, 51] width 29 height 15
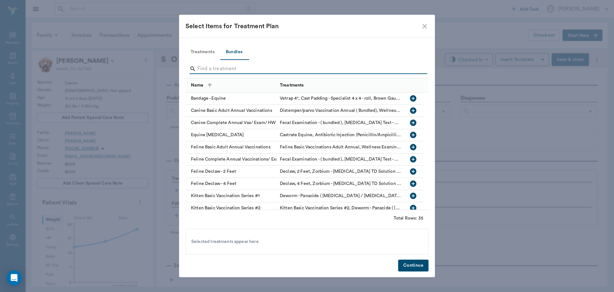
click at [228, 71] on input "Search" at bounding box center [307, 69] width 220 height 10
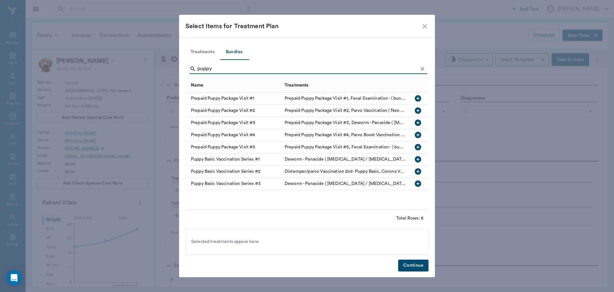
type input "puppy"
click at [417, 134] on icon "button" at bounding box center [418, 135] width 6 height 6
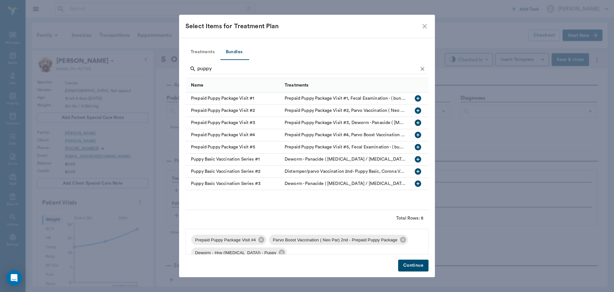
scroll to position [9, 0]
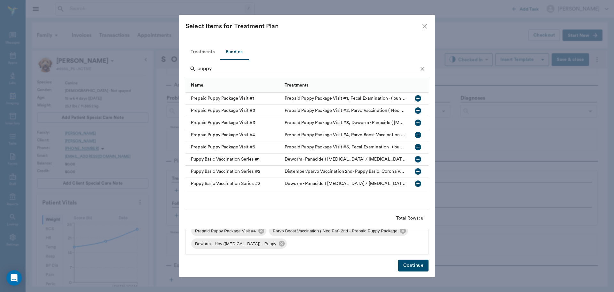
click at [414, 262] on button "Continue" at bounding box center [413, 265] width 30 height 12
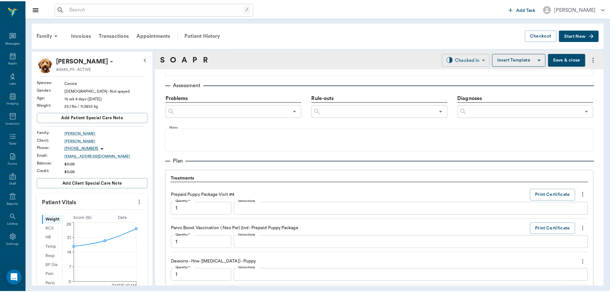
scroll to position [477, 0]
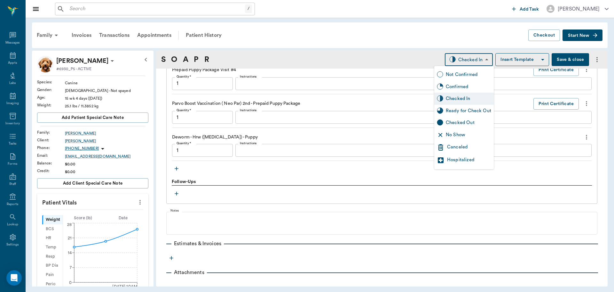
click at [472, 61] on body "/ ​ Add Task Dr. Bert Ellsworth Nectar Messages Appts Labs Imaging Inventory Ta…" at bounding box center [307, 146] width 614 height 292
type input "1.00"
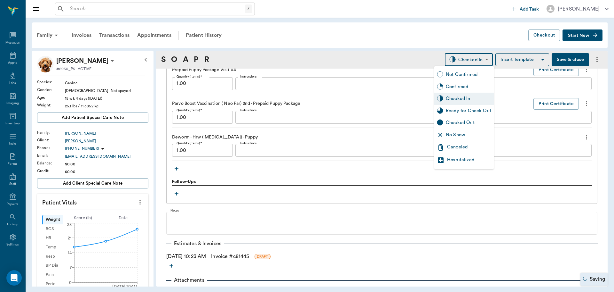
click at [480, 108] on div "Ready for Check Out" at bounding box center [468, 110] width 45 height 7
type input "READY_TO_CHECKOUT"
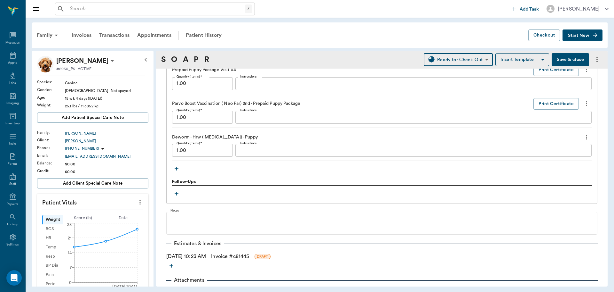
click at [225, 256] on link "Invoice # c81445" at bounding box center [230, 256] width 38 height 8
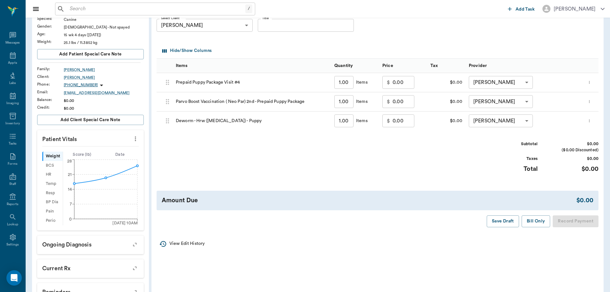
scroll to position [64, 0]
click at [535, 216] on button "Bill Only" at bounding box center [535, 220] width 29 height 12
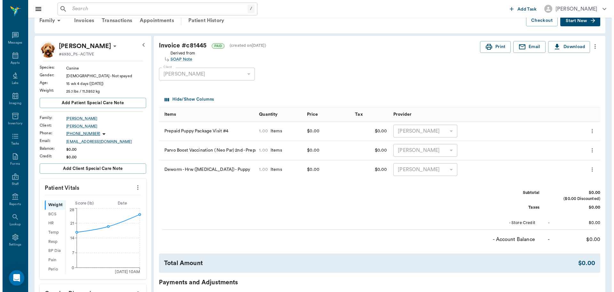
scroll to position [0, 0]
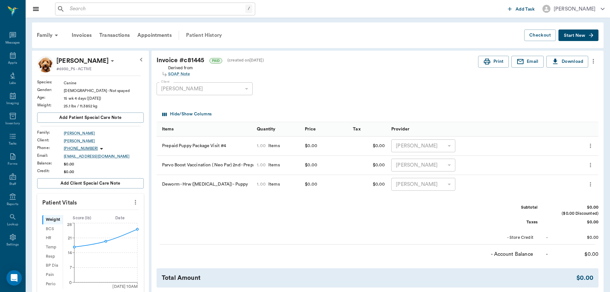
click at [200, 30] on div "Patient History" at bounding box center [204, 35] width 44 height 15
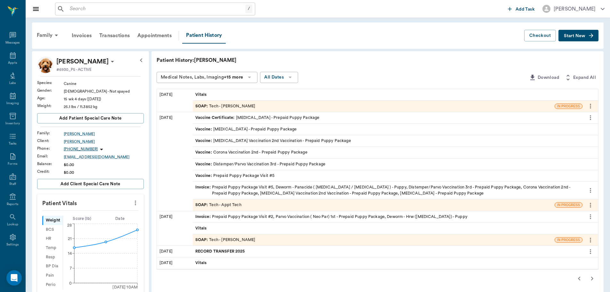
click at [248, 203] on div "SOAP : Tech - Appt Tech" at bounding box center [374, 204] width 362 height 11
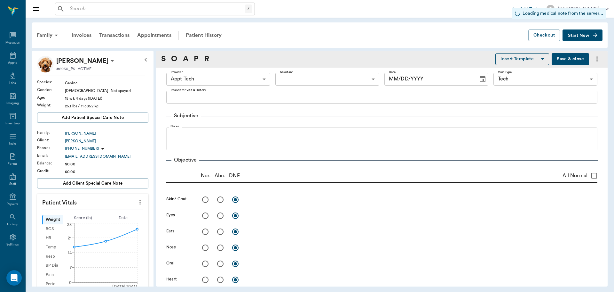
type input "63ec2f075fda476ae8351a4c"
type input "65d2be4f46e3a538d89b8c1a"
type input "10/01/2025"
type textarea "3rd set , puppy package/Lisa"
type input "1.00"
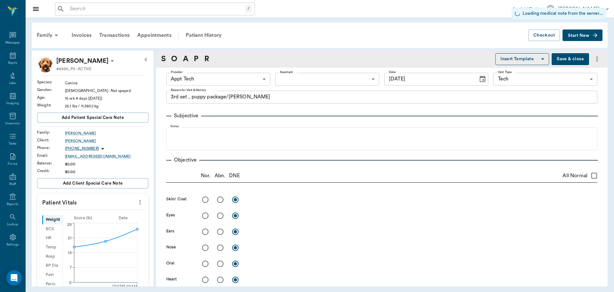
type input "1.00"
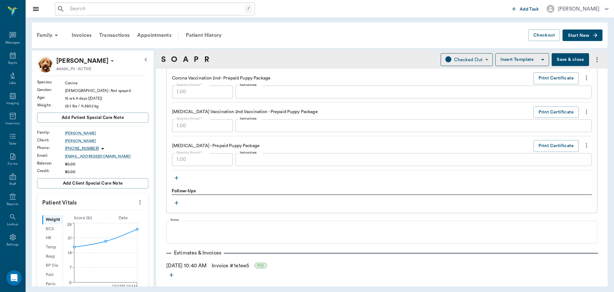
scroll to position [594, 0]
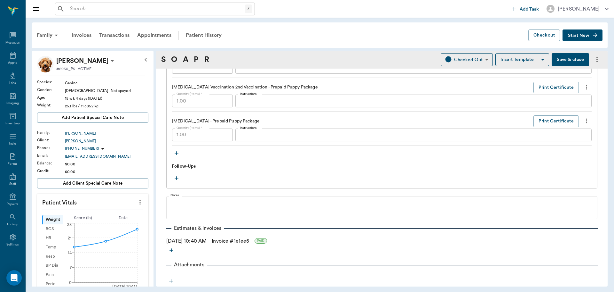
click at [229, 239] on link "Invoice # 1e1ee5" at bounding box center [230, 241] width 37 height 8
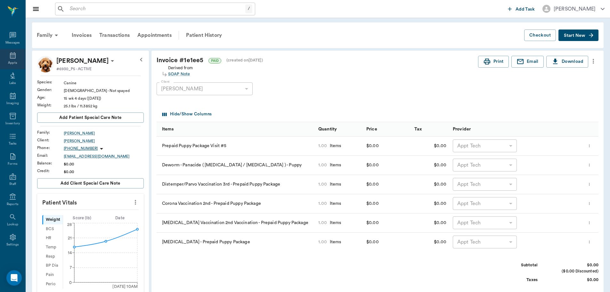
click at [4, 58] on div "Appts" at bounding box center [12, 59] width 25 height 20
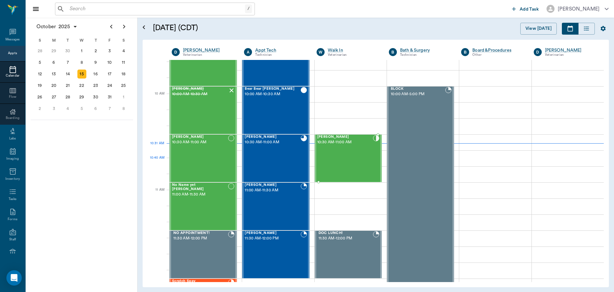
scroll to position [161, 0]
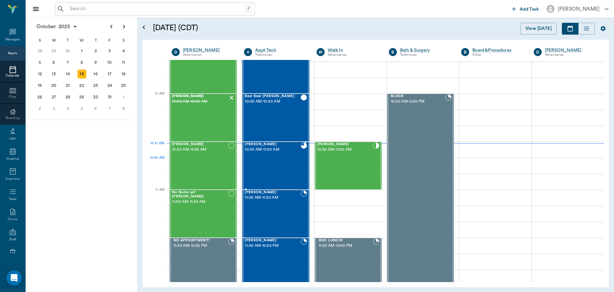
click at [284, 160] on div "Misty Smith 10:30 AM - 11:00 AM" at bounding box center [273, 165] width 56 height 47
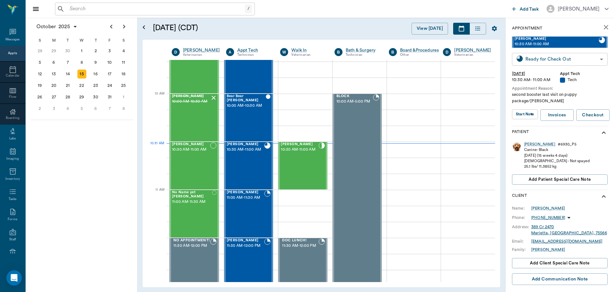
click at [559, 60] on body "/ ​ Add Task Dr. Bert Ellsworth Nectar Messages Appts Calendar Flow Boarding La…" at bounding box center [307, 146] width 614 height 292
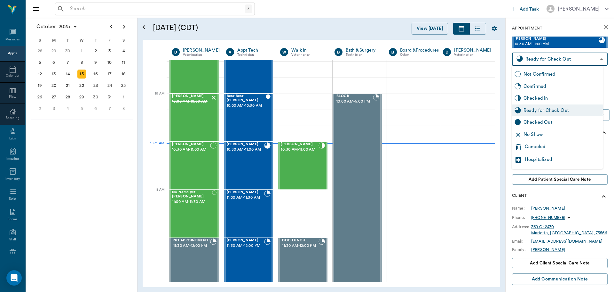
click at [560, 93] on div "Checked In" at bounding box center [557, 98] width 91 height 12
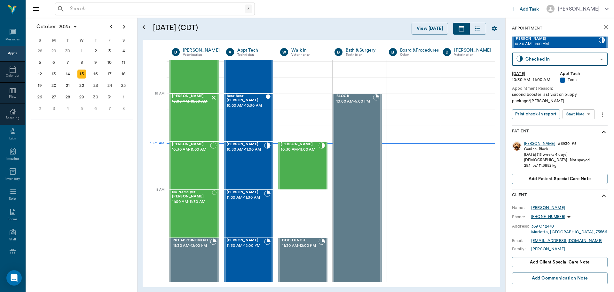
click at [548, 60] on body "/ ​ Add Task Dr. Bert Ellsworth Nectar Messages Appts Calendar Flow Boarding La…" at bounding box center [307, 146] width 614 height 292
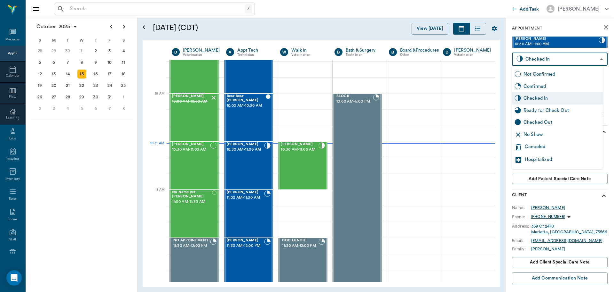
click at [550, 126] on div "Checked Out" at bounding box center [557, 122] width 91 height 12
type input "CHECKED_OUT"
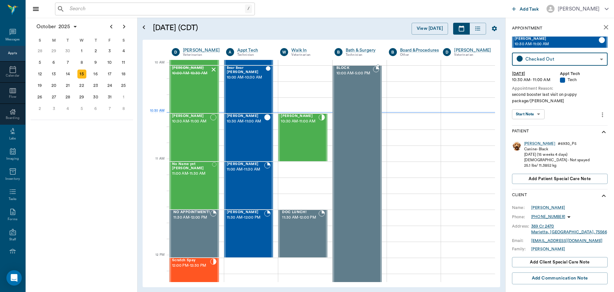
scroll to position [192, 0]
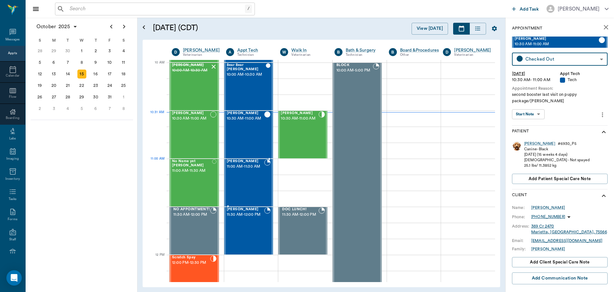
click at [247, 165] on span "11:00 AM - 11:30 AM" at bounding box center [246, 166] width 38 height 6
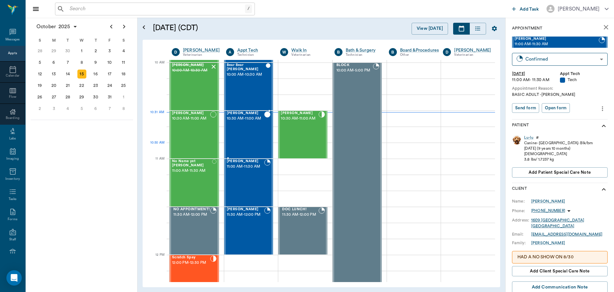
click at [248, 143] on div "Misty Smith 10:30 AM - 11:00 AM" at bounding box center [246, 134] width 38 height 47
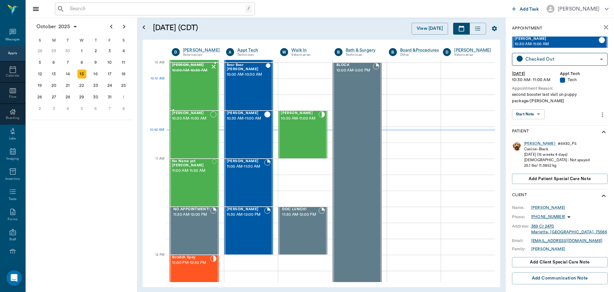
click at [198, 88] on div "Bovine Oliver 10:00 AM - 10:30 AM" at bounding box center [191, 86] width 38 height 47
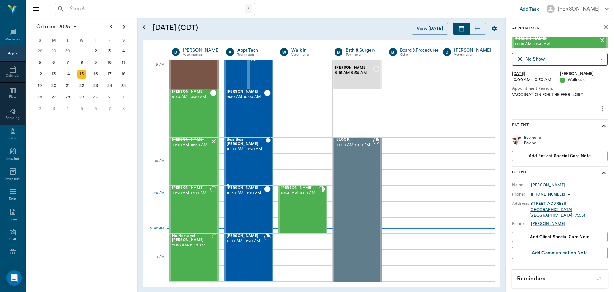
scroll to position [128, 0]
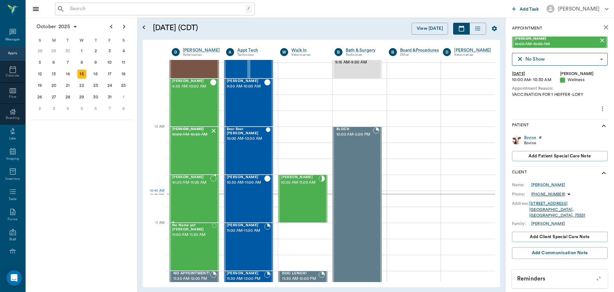
click at [192, 197] on div "Bovine Lockhart 10:30 AM - 11:00 AM" at bounding box center [191, 198] width 38 height 47
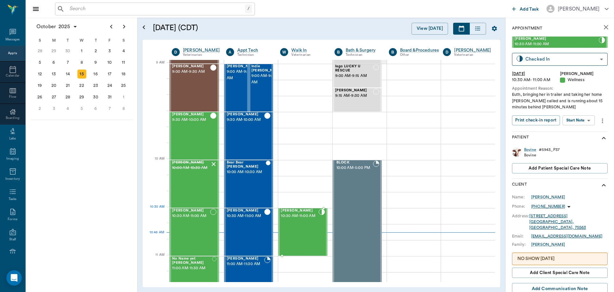
scroll to position [96, 0]
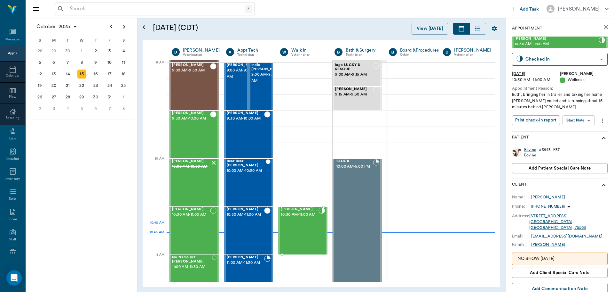
click at [298, 218] on span "10:30 AM - 11:00 AM" at bounding box center [300, 214] width 38 height 6
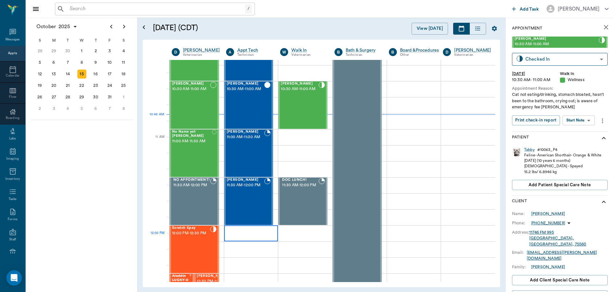
scroll to position [224, 0]
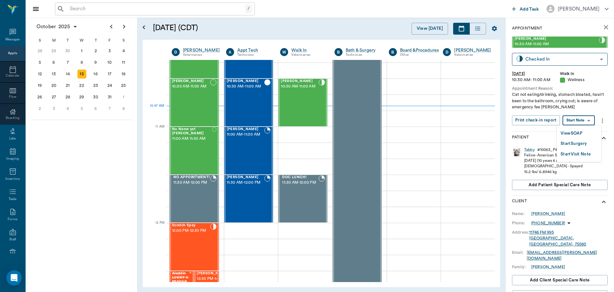
click at [583, 119] on body "/ ​ Add Task Dr. Bert Ellsworth Nectar Messages Appts Calendar Flow Boarding La…" at bounding box center [307, 146] width 614 height 292
click at [581, 133] on button "View SOAP" at bounding box center [572, 133] width 22 height 7
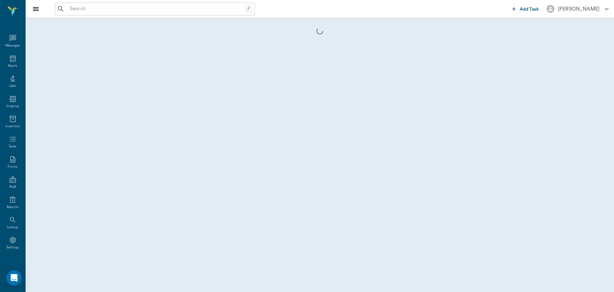
scroll to position [3, 0]
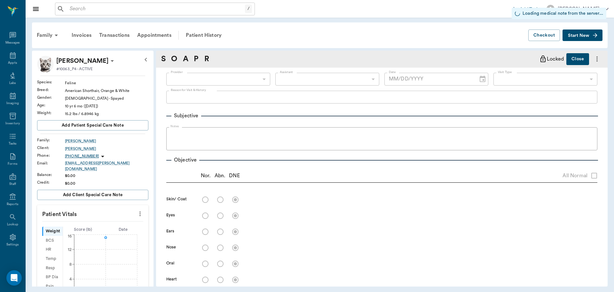
type input "63ec2f075fda476ae8351a4d"
type input "63ec2e7e52e12b0ba117b124"
type input "65d2be4f46e3a538d89b8c14"
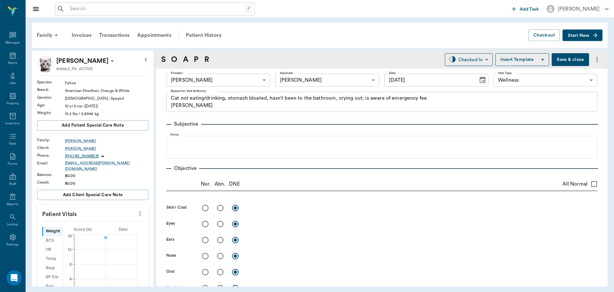
type input "[DATE]"
type textarea "Cat not eating/drinking, stomach bloated, hasn't been to the bathroom, crying o…"
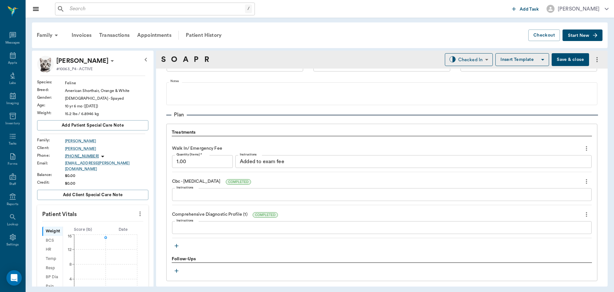
scroll to position [448, 0]
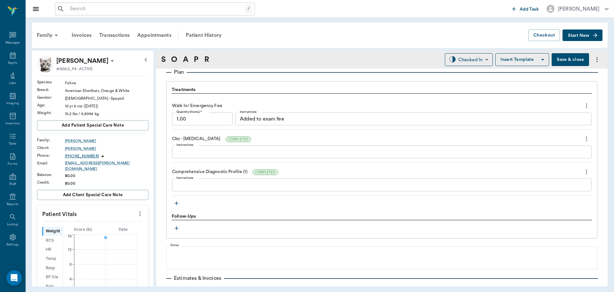
click at [177, 203] on icon "button" at bounding box center [177, 203] width 4 height 4
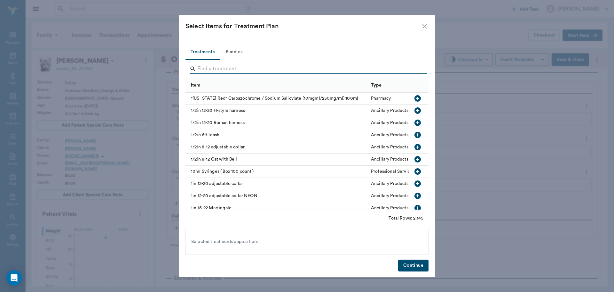
click at [219, 66] on input "Search" at bounding box center [307, 69] width 220 height 10
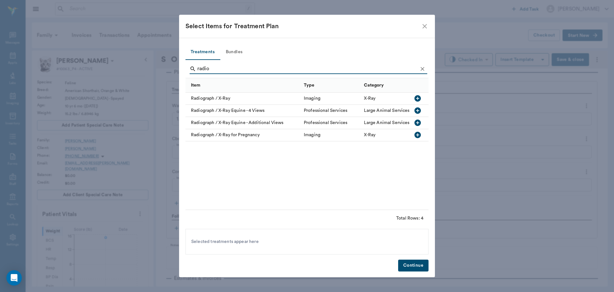
type input "radio"
click at [419, 98] on icon "button" at bounding box center [418, 98] width 6 height 6
click at [417, 264] on button "Continue" at bounding box center [413, 265] width 30 height 12
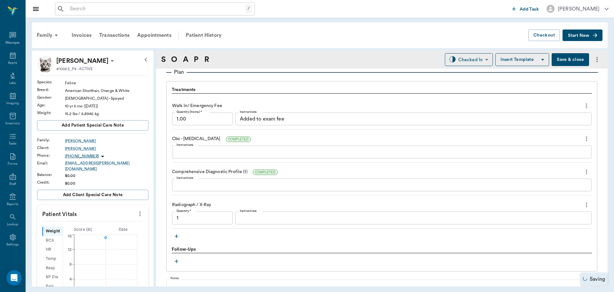
type input "1.00"
click at [176, 236] on icon "button" at bounding box center [176, 236] width 6 height 6
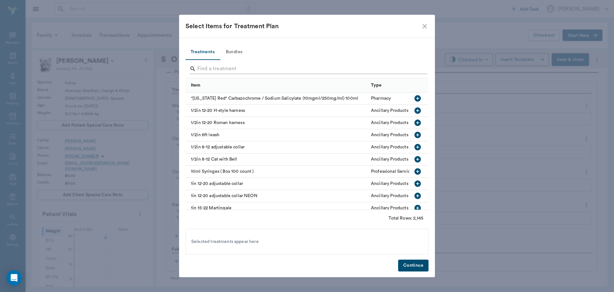
click at [238, 64] on input "Search" at bounding box center [307, 69] width 220 height 10
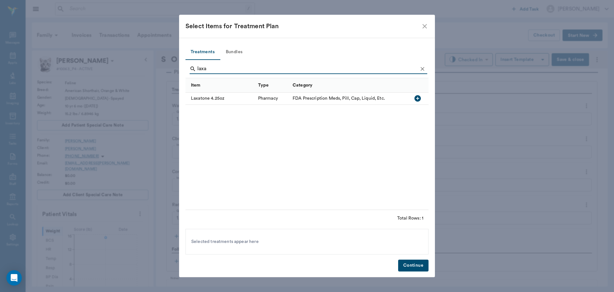
click at [418, 98] on icon "button" at bounding box center [418, 98] width 6 height 6
type input "l"
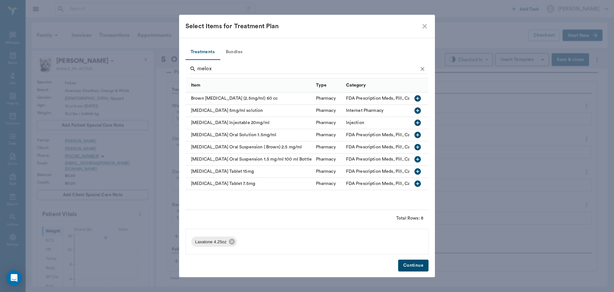
click at [419, 133] on icon "button" at bounding box center [418, 135] width 6 height 6
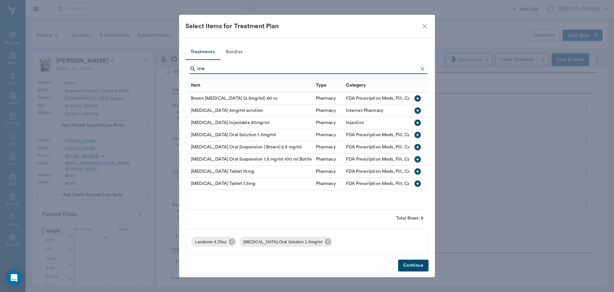
type input "m"
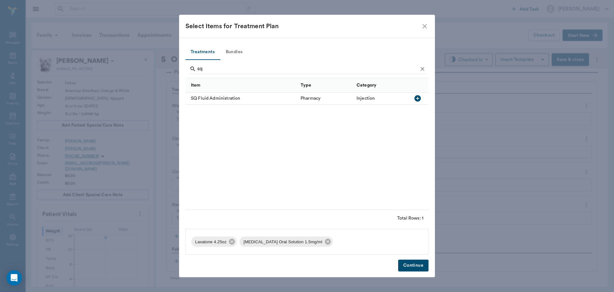
click at [419, 99] on icon "button" at bounding box center [418, 98] width 8 height 8
type input "s"
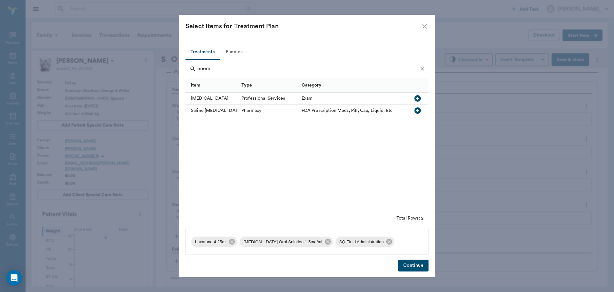
click at [414, 99] on icon "button" at bounding box center [418, 98] width 8 height 8
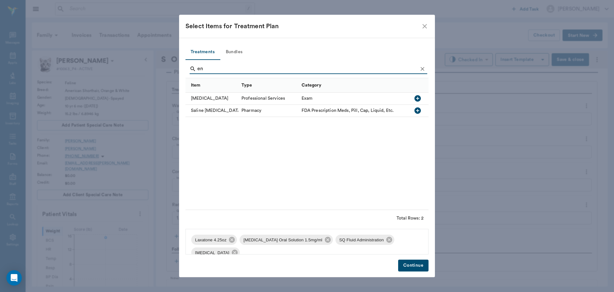
type input "e"
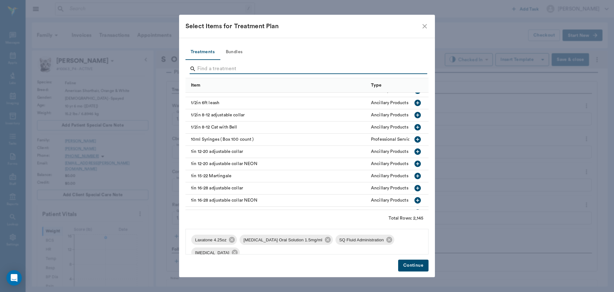
scroll to position [0, 0]
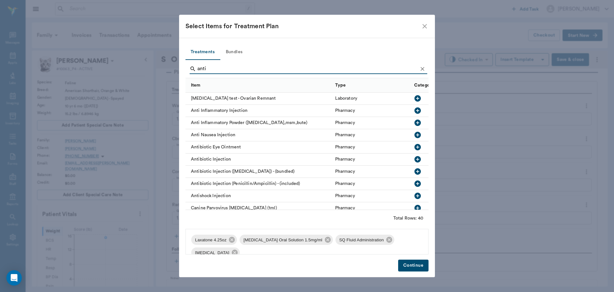
type input "anti"
click at [415, 112] on icon "button" at bounding box center [418, 110] width 6 height 6
click at [414, 265] on button "Continue" at bounding box center [413, 265] width 30 height 12
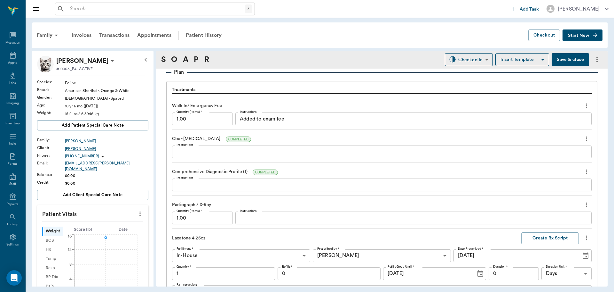
scroll to position [761, 0]
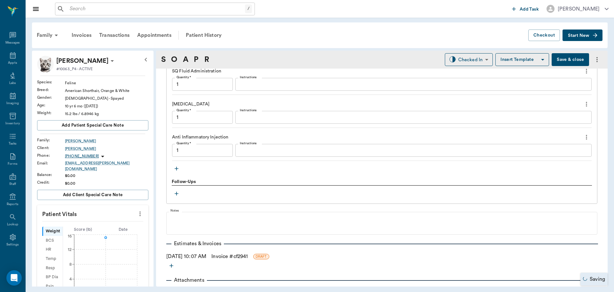
type input "1.00"
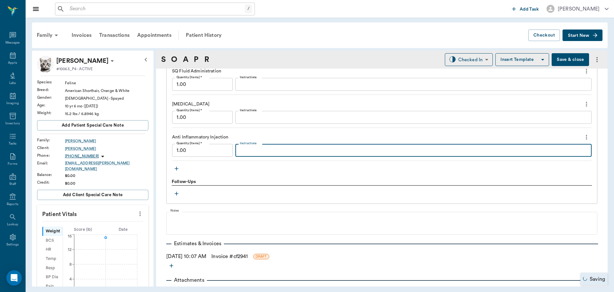
click at [248, 148] on textarea "Instructions" at bounding box center [414, 150] width 348 height 7
type textarea "Dex 1.5 B12 .2"
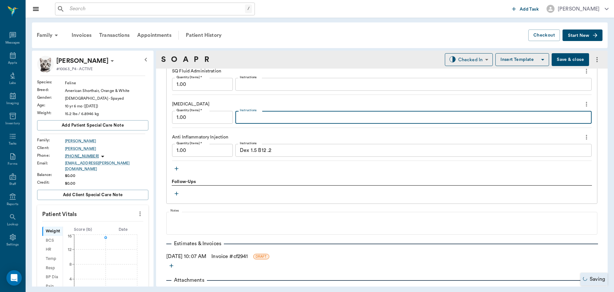
click at [253, 119] on textarea "Instructions" at bounding box center [414, 117] width 348 height 7
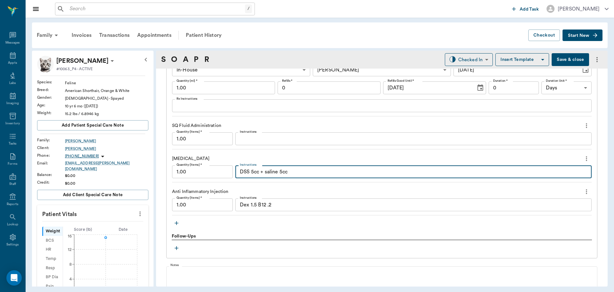
scroll to position [697, 0]
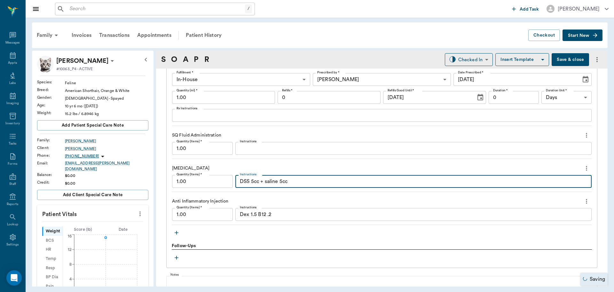
type textarea "DSS 5cc + saline 5cc"
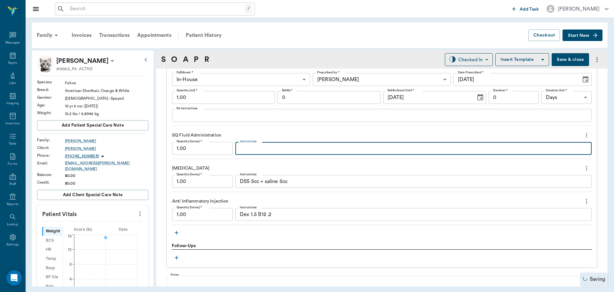
click at [252, 147] on textarea "Instructions" at bounding box center [414, 148] width 348 height 7
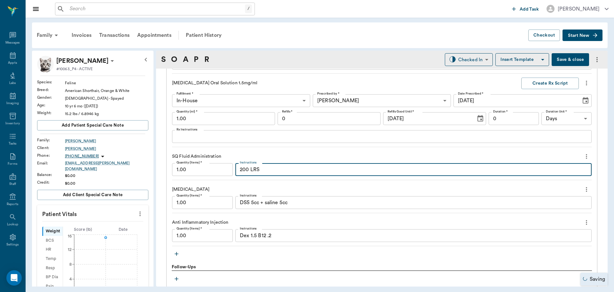
scroll to position [665, 0]
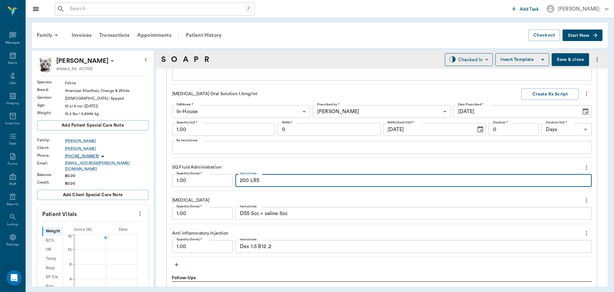
type textarea "200 LRS"
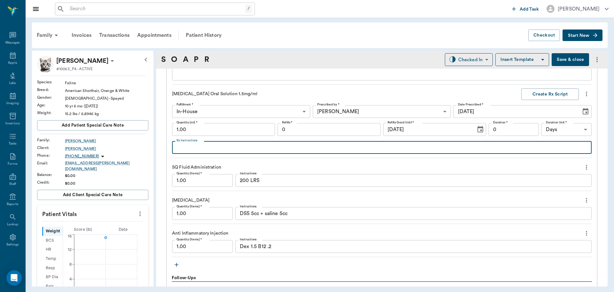
click at [220, 150] on textarea "Rx Instructions" at bounding box center [382, 147] width 411 height 7
type textarea "Give 1 syringe daily starting Wed PM"
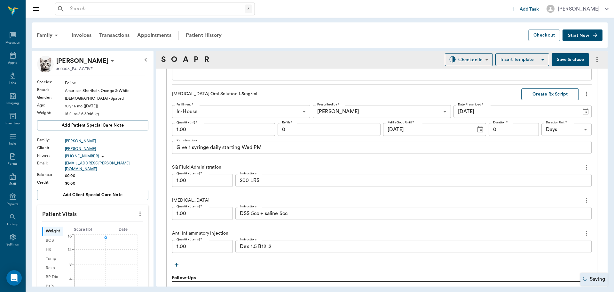
click at [532, 92] on button "Create Rx Script" at bounding box center [551, 94] width 58 height 12
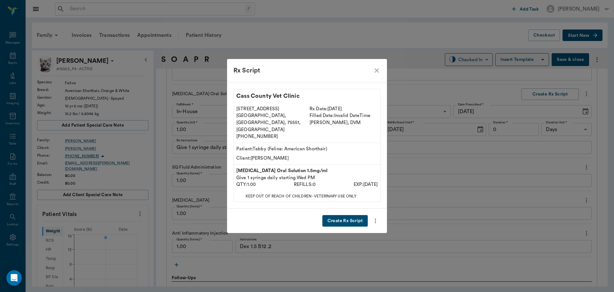
click at [343, 215] on button "Create Rx Script" at bounding box center [345, 221] width 45 height 12
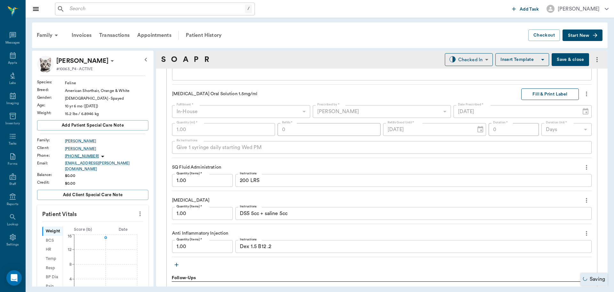
click at [545, 95] on button "Fill & Print Label" at bounding box center [551, 94] width 58 height 12
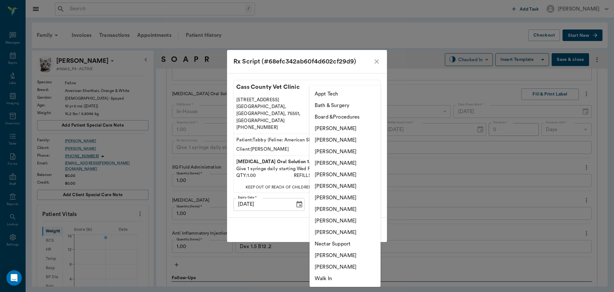
click at [366, 199] on body "/ ​ Add Task Dr. Bert Ellsworth Nectar Messages Appts Labs Imaging Inventory Ta…" at bounding box center [307, 146] width 614 height 292
click at [352, 164] on li "[PERSON_NAME]" at bounding box center [345, 163] width 71 height 12
type input "63ec2f075fda476ae8351a4d"
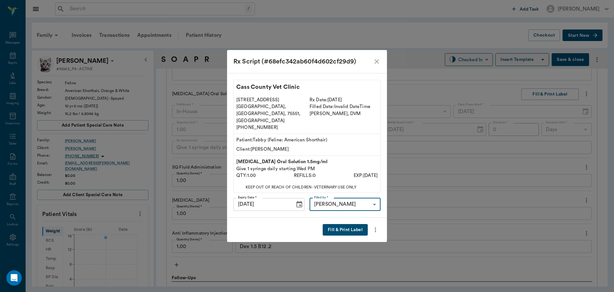
click at [338, 224] on button "Fill & Print Label" at bounding box center [345, 230] width 45 height 12
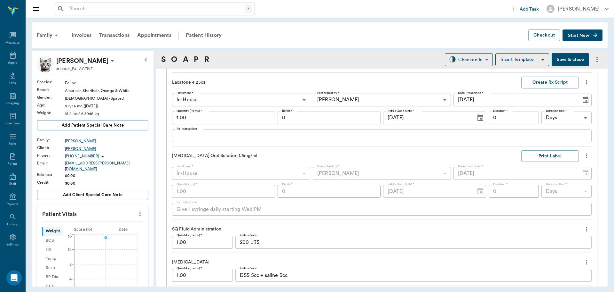
scroll to position [601, 0]
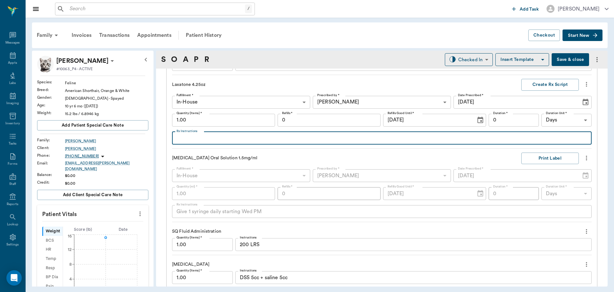
click at [202, 136] on textarea "Rx Instructions" at bounding box center [382, 137] width 411 height 7
type textarea "Give 5 ccs by mouth twice daily until regular (at least 3 days )"
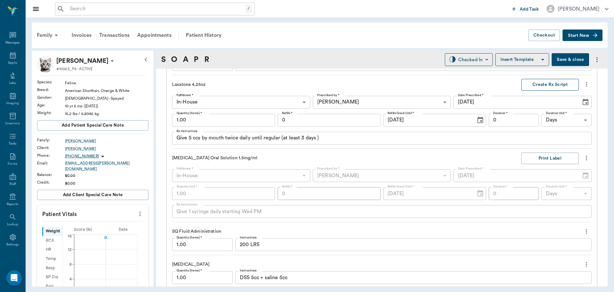
click at [543, 85] on button "Create Rx Script" at bounding box center [551, 85] width 58 height 12
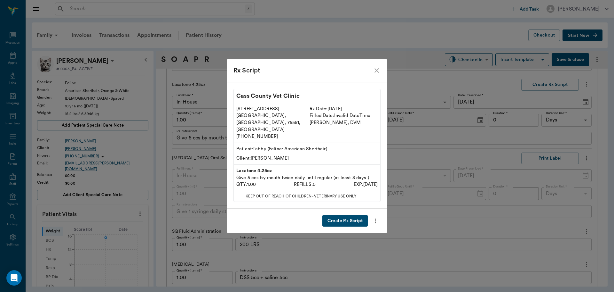
click at [354, 215] on button "Create Rx Script" at bounding box center [345, 221] width 45 height 12
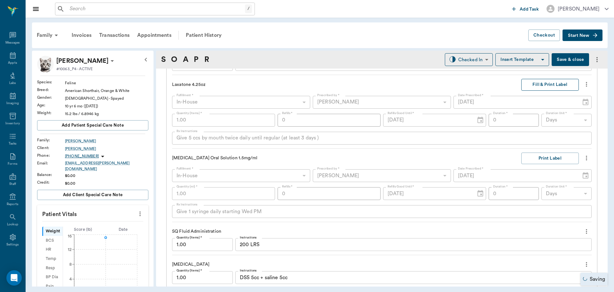
click at [539, 82] on button "Fill & Print Label" at bounding box center [551, 85] width 58 height 12
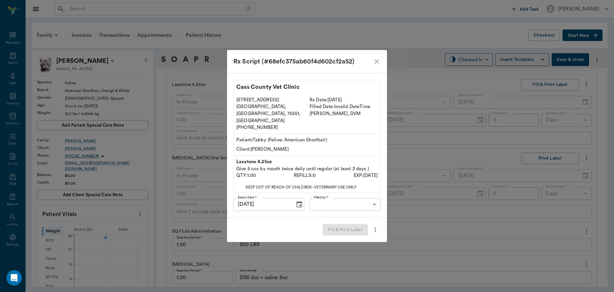
click at [361, 199] on body "/ ​ Add Task Dr. Bert Ellsworth Nectar Messages Appts Labs Imaging Inventory Ta…" at bounding box center [307, 146] width 614 height 292
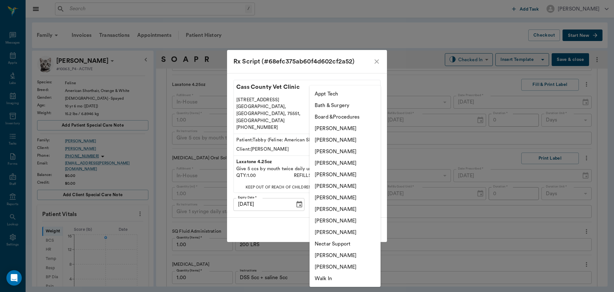
click at [348, 158] on li "[PERSON_NAME]" at bounding box center [345, 163] width 71 height 12
type input "63ec2f075fda476ae8351a4d"
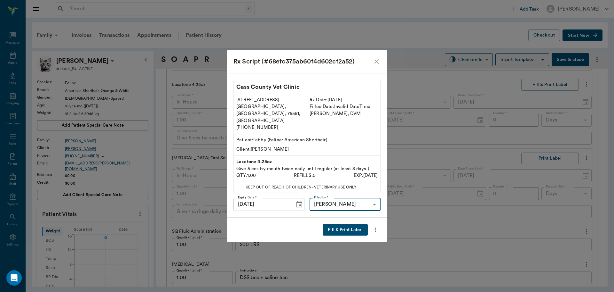
click at [350, 228] on button "Fill & Print Label" at bounding box center [345, 230] width 45 height 12
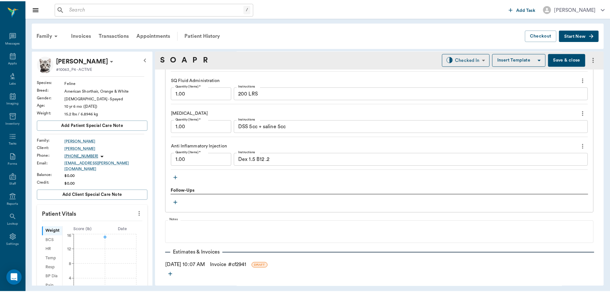
scroll to position [777, 0]
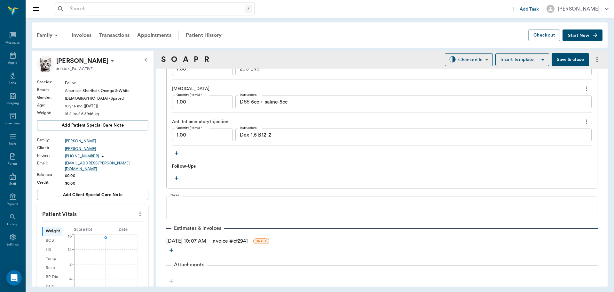
click at [230, 239] on link "Invoice # cf2941" at bounding box center [230, 241] width 36 height 8
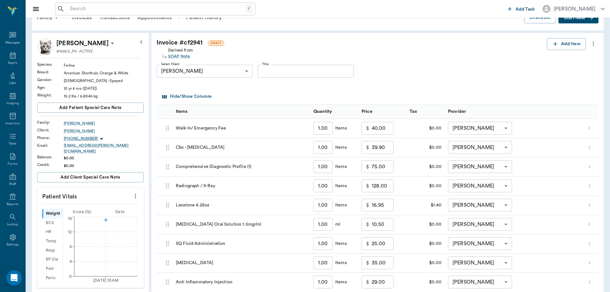
scroll to position [32, 0]
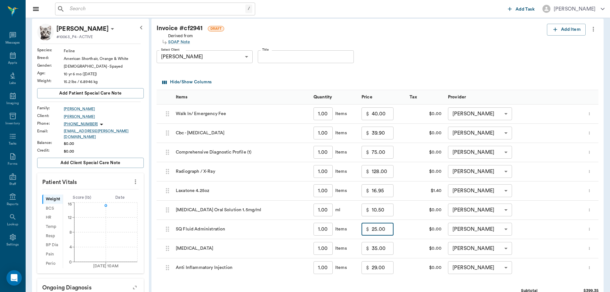
click at [380, 229] on input "25.00" at bounding box center [383, 228] width 22 height 13
type input "15.00"
click at [385, 251] on input "35.00" at bounding box center [383, 248] width 22 height 13
type input "10.00"
click at [385, 265] on input "29.00" at bounding box center [383, 267] width 22 height 13
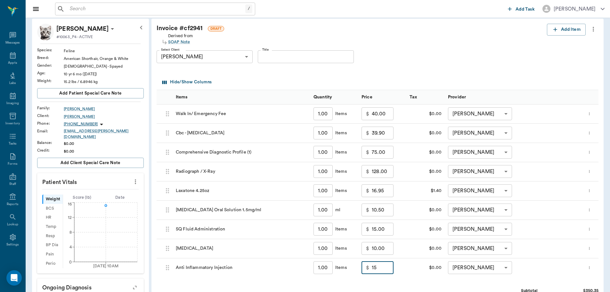
type input "15.00"
click at [405, 280] on div "Invoice # cf2941 DRAFT Derived from SOAP Note Add Item Select Client DENI COOPE…" at bounding box center [377, 199] width 452 height 360
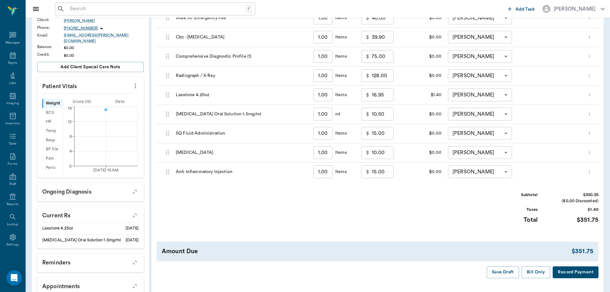
scroll to position [128, 0]
click at [536, 271] on button "Bill Only" at bounding box center [535, 272] width 29 height 12
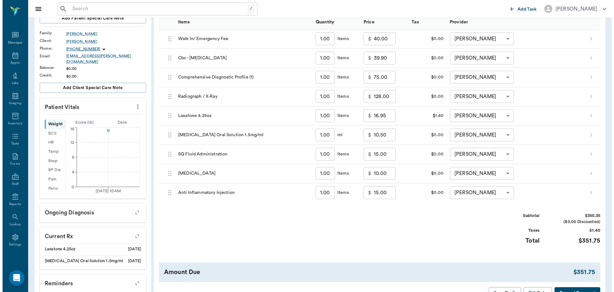
scroll to position [0, 0]
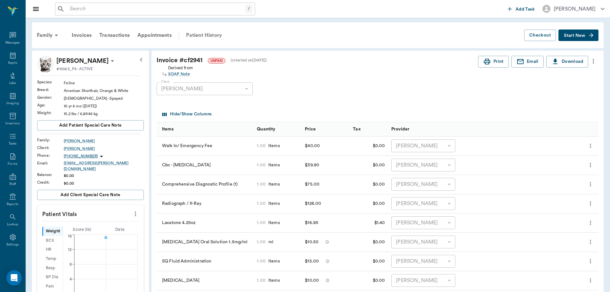
click at [210, 37] on div "Patient History" at bounding box center [204, 35] width 44 height 15
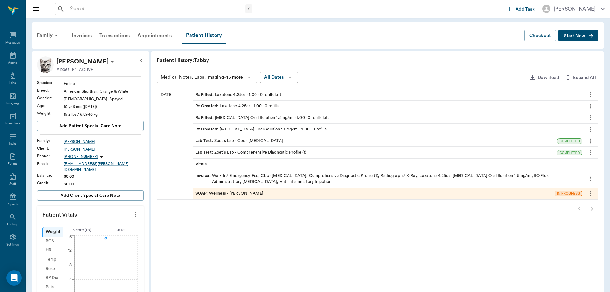
click at [265, 189] on div "SOAP : Wellness - Dr. Bert Ellsworth" at bounding box center [374, 193] width 362 height 11
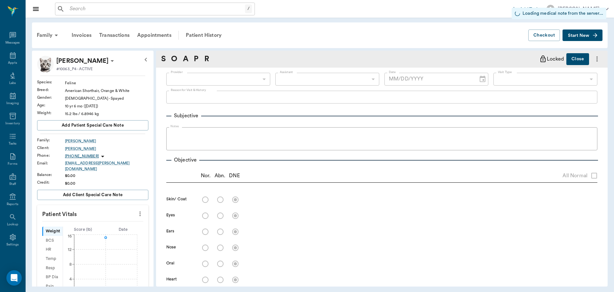
type input "63ec2f075fda476ae8351a4d"
type input "63ec2e7e52e12b0ba117b124"
type input "65d2be4f46e3a538d89b8c14"
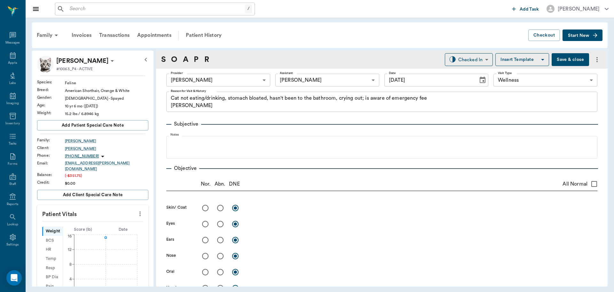
type input "[DATE]"
type textarea "Cat not eating/drinking, stomach bloated, hasn't been to the bathroom, crying o…"
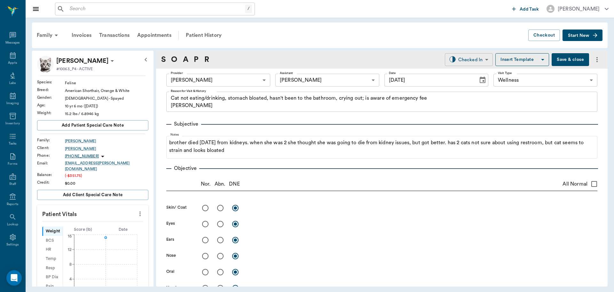
click at [476, 60] on body "/ ​ Add Task Dr. Bert Ellsworth Nectar Messages Appts Labs Imaging Inventory Ta…" at bounding box center [307, 146] width 614 height 292
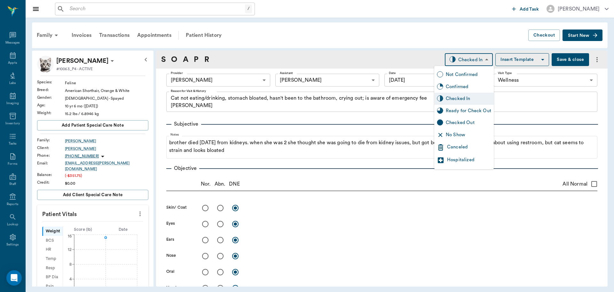
click at [479, 112] on div "Ready for Check Out" at bounding box center [468, 110] width 45 height 7
type input "READY_TO_CHECKOUT"
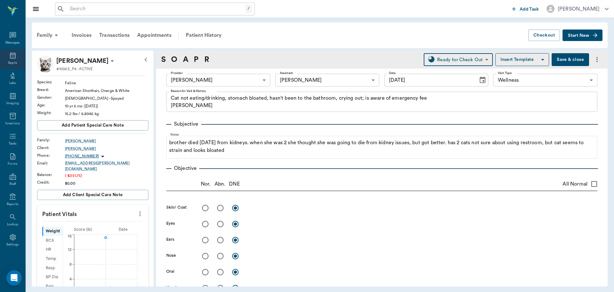
click at [10, 52] on icon at bounding box center [13, 55] width 6 height 6
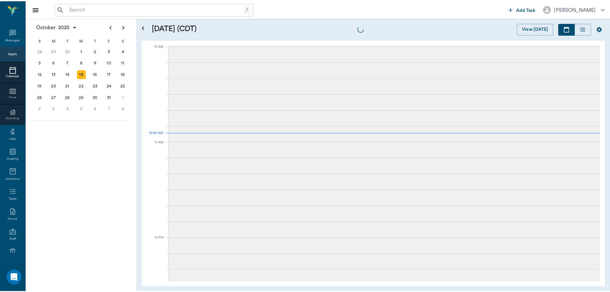
scroll to position [193, 0]
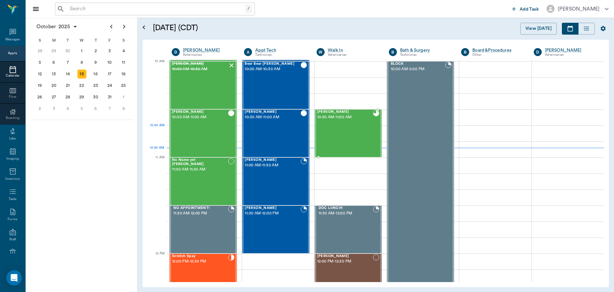
click at [336, 131] on div "Tabby COOPER 10:30 AM - 11:00 AM" at bounding box center [345, 133] width 56 height 47
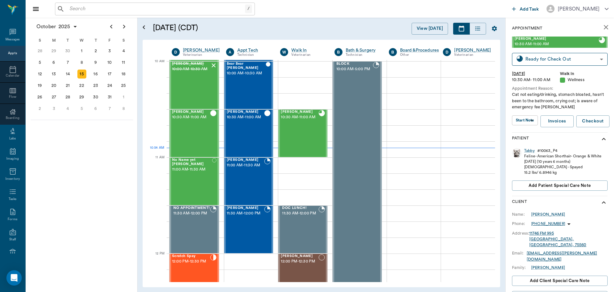
click at [532, 154] on div "Feline - American Shorthair - Orange & White" at bounding box center [562, 155] width 77 height 5
click at [531, 152] on div "Tabby" at bounding box center [529, 150] width 11 height 5
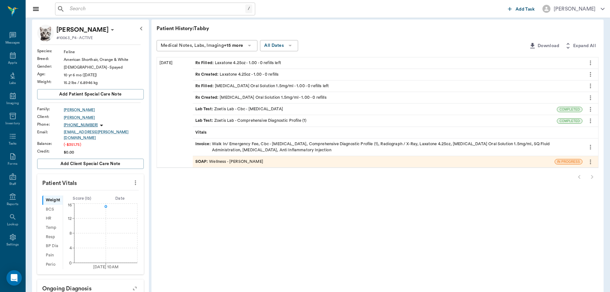
scroll to position [32, 0]
click at [56, 223] on div "Temp" at bounding box center [52, 226] width 20 height 9
click at [200, 161] on span "SOAP :" at bounding box center [202, 161] width 14 height 6
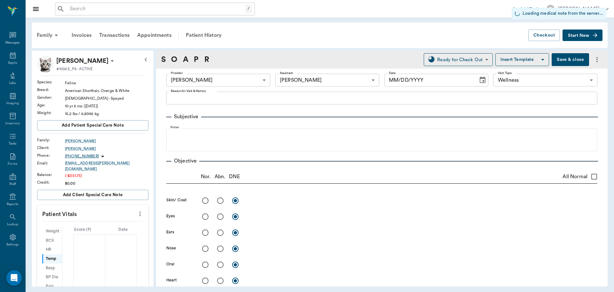
type input "63ec2f075fda476ae8351a4d"
type input "63ec2e7e52e12b0ba117b124"
type input "65d2be4f46e3a538d89b8c14"
type input "[DATE]"
type textarea "Cat not eating/drinking, stomach bloated, hasn't been to the bathroom, crying o…"
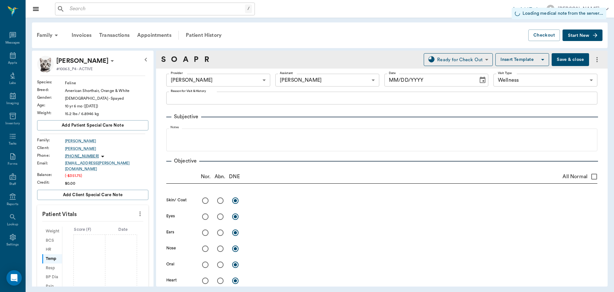
type input "1.00"
type textarea "Added to exam fee"
type input "1.00"
type input "0"
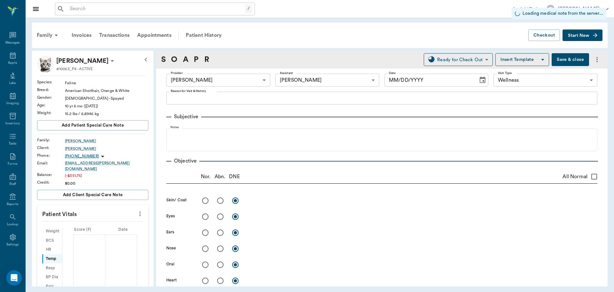
type input "0"
type textarea "Give 5 ccs by mouth twice daily until regular (at least 3 days )"
type input "1.00"
type input "0"
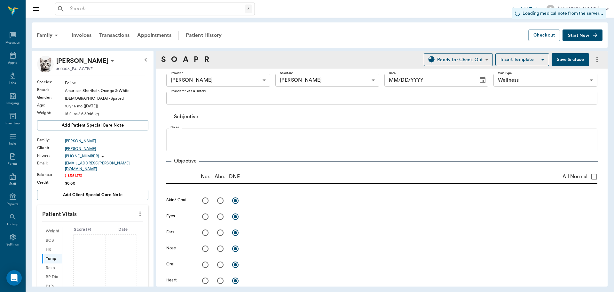
type textarea "Give 1 syringe daily starting Wed PM"
type input "1.00"
type textarea "200 LRS"
type input "1.00"
type textarea "DSS 5cc + saline 5cc"
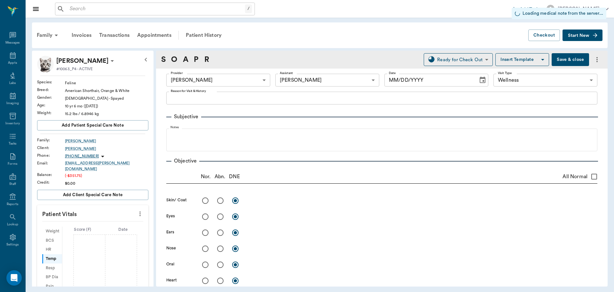
type input "1.00"
type textarea "Dex 1.5 B12 .2"
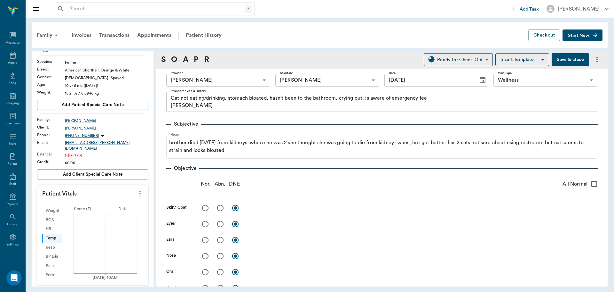
scroll to position [32, 0]
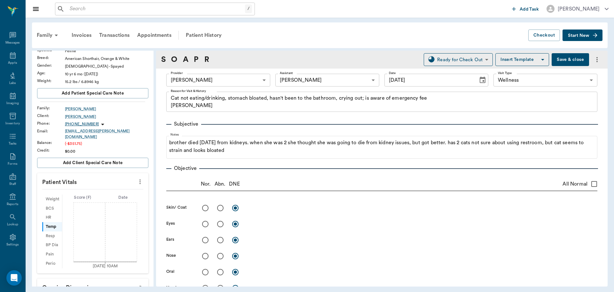
click at [78, 221] on icon "10/15/25 10AM" at bounding box center [100, 234] width 76 height 67
click at [56, 224] on div "Temp" at bounding box center [52, 226] width 20 height 9
drag, startPoint x: 48, startPoint y: 221, endPoint x: 98, endPoint y: 215, distance: 50.4
click at [47, 222] on div "Temp" at bounding box center [52, 226] width 20 height 9
click at [138, 178] on icon "more" at bounding box center [140, 182] width 7 height 8
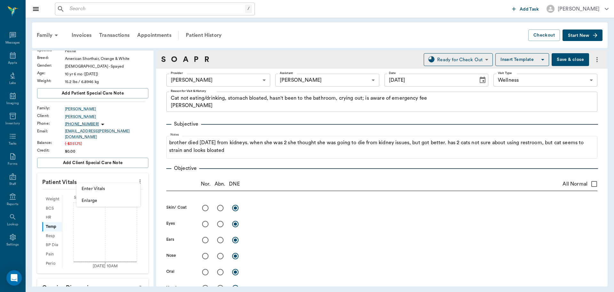
click at [96, 188] on span "Enter Vitals" at bounding box center [109, 188] width 54 height 7
click at [75, 246] on input "text" at bounding box center [93, 246] width 56 height 13
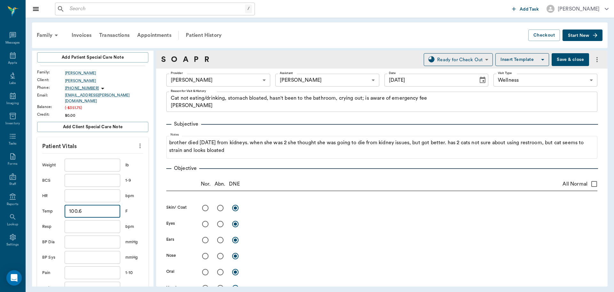
scroll to position [96, 0]
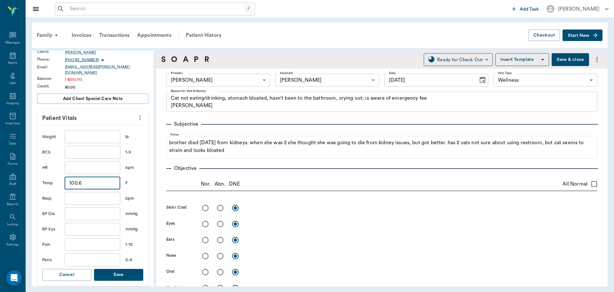
type input "100.6"
click at [117, 268] on button "Save" at bounding box center [118, 274] width 49 height 12
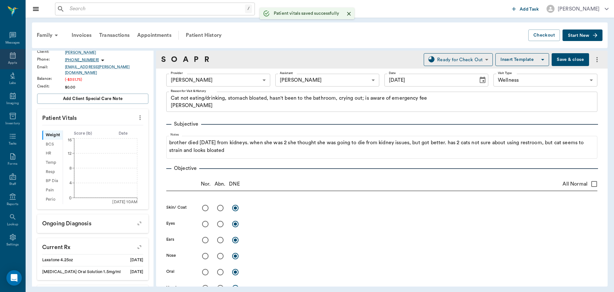
drag, startPoint x: 10, startPoint y: 52, endPoint x: 11, endPoint y: 57, distance: 5.6
click at [11, 52] on icon at bounding box center [13, 56] width 8 height 8
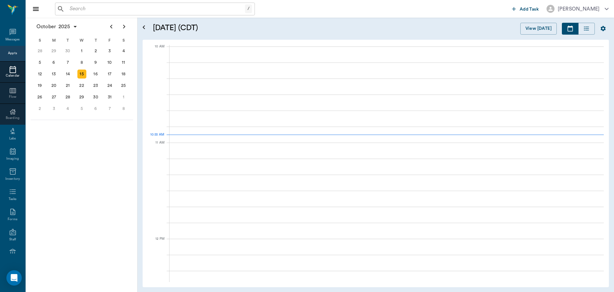
scroll to position [193, 0]
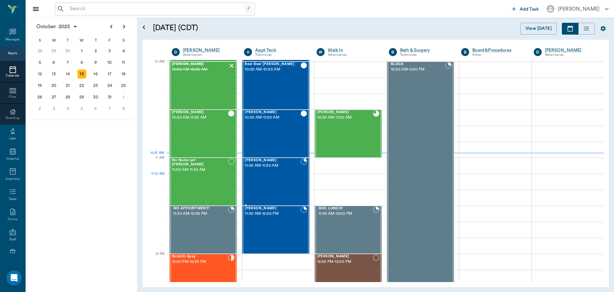
click at [287, 181] on div "Lu-lu Allison 11:00 AM - 11:30 AM" at bounding box center [273, 181] width 56 height 47
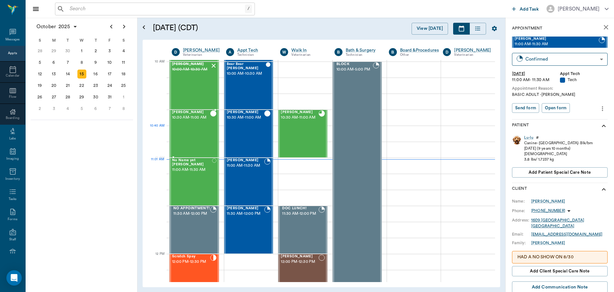
click at [205, 132] on div "Bovine Lockhart 10:30 AM - 11:00 AM" at bounding box center [191, 133] width 38 height 47
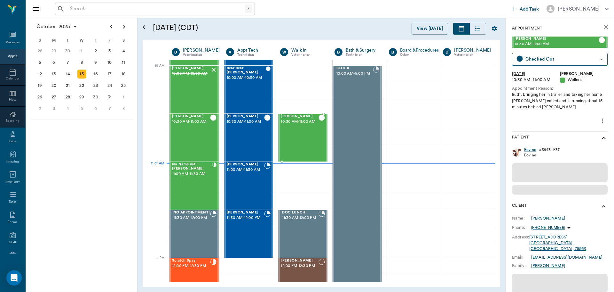
scroll to position [193, 0]
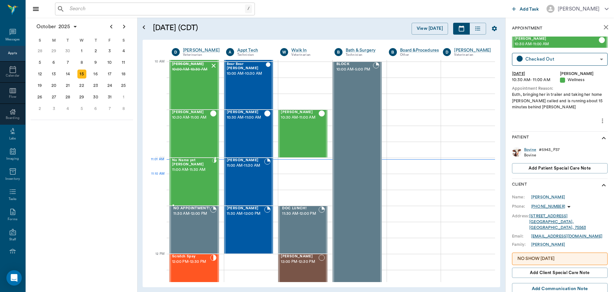
click at [193, 179] on div "No Name yet [PERSON_NAME] 11:00 AM - 11:30 AM" at bounding box center [192, 181] width 40 height 47
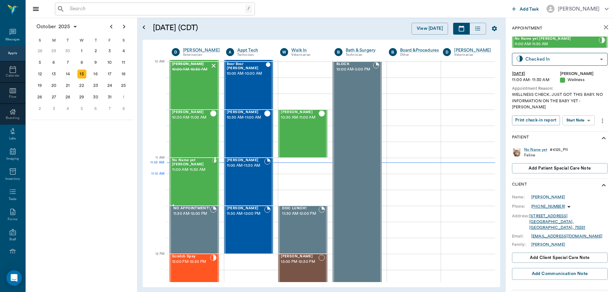
click at [206, 188] on div "No Name yet [PERSON_NAME] 11:00 AM - 11:30 AM" at bounding box center [192, 181] width 40 height 47
click at [256, 168] on span "11:00 AM - 11:30 AM" at bounding box center [246, 165] width 38 height 6
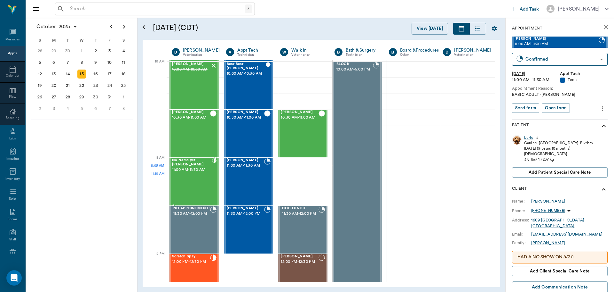
click at [201, 184] on div "No Name yet [PERSON_NAME] 11:00 AM - 11:30 AM" at bounding box center [192, 181] width 40 height 47
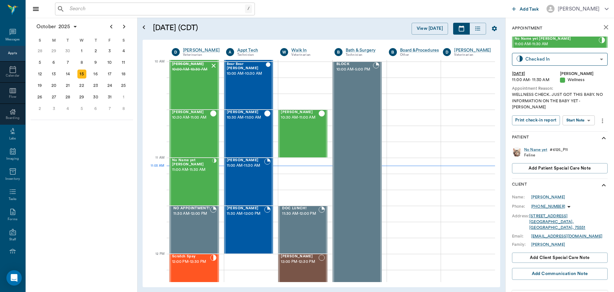
click at [584, 111] on body "/ ​ Add Task [PERSON_NAME] Nectar Messages Appts Calendar Flow Boarding Labs Im…" at bounding box center [307, 146] width 614 height 292
click at [566, 129] on button "Start SOAP" at bounding box center [572, 127] width 22 height 7
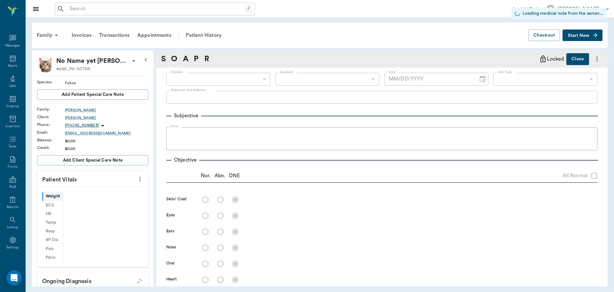
scroll to position [3, 0]
type input "63ec2f075fda476ae8351a4d"
type input "65d2be4f46e3a538d89b8c14"
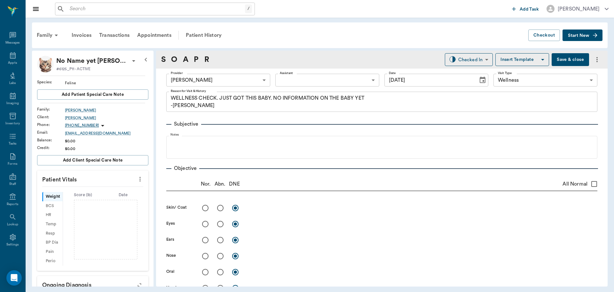
type input "[DATE]"
type textarea "WELLNESS CHECK. JUST GOT THIS BABY. NO INFORMATION ON THE BABY YET -[PERSON_NAM…"
click at [137, 175] on icon "more" at bounding box center [140, 179] width 7 height 8
drag, startPoint x: 81, startPoint y: 189, endPoint x: 79, endPoint y: 208, distance: 19.3
click at [81, 189] on li "Enter Vitals" at bounding box center [108, 190] width 64 height 12
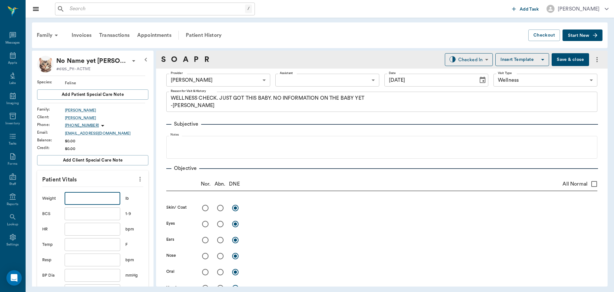
click at [81, 195] on input "text" at bounding box center [93, 198] width 56 height 13
type input "6"
click at [67, 245] on input "text" at bounding box center [93, 244] width 56 height 13
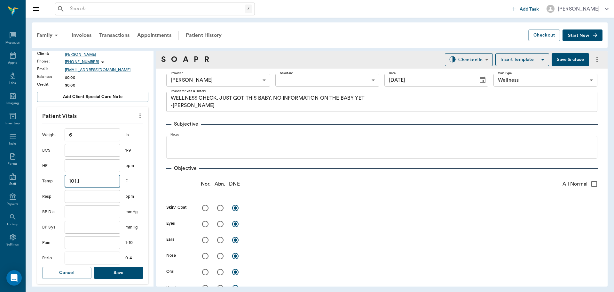
scroll to position [64, 0]
type input "101.1"
click at [126, 276] on button "Save" at bounding box center [118, 272] width 49 height 12
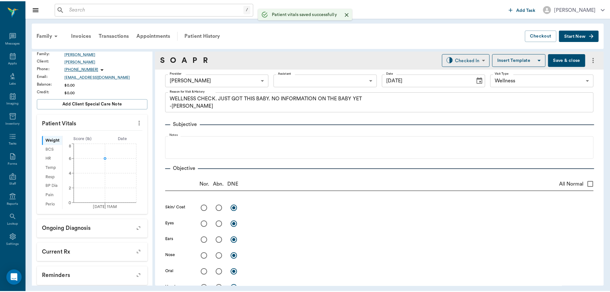
scroll to position [72, 0]
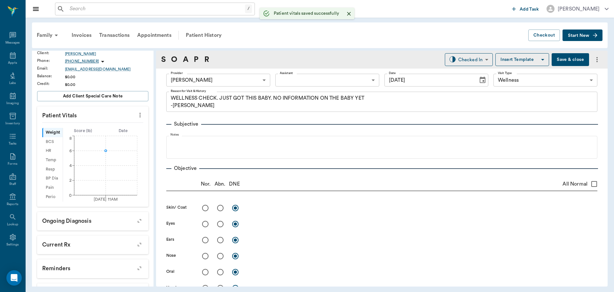
click at [296, 80] on body "/ ​ Add Task [PERSON_NAME] Nectar Messages Appts Labs Imaging Inventory Tasks F…" at bounding box center [307, 146] width 614 height 292
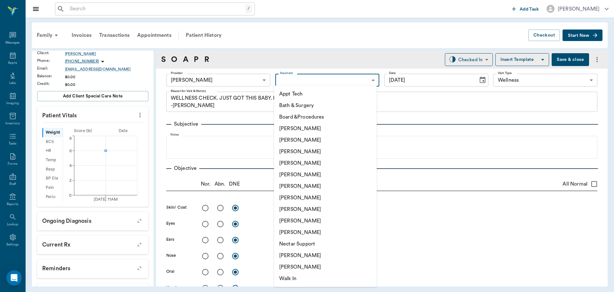
click at [299, 207] on li "[PERSON_NAME]" at bounding box center [325, 209] width 103 height 12
type input "63ec2e7e52e12b0ba117b124"
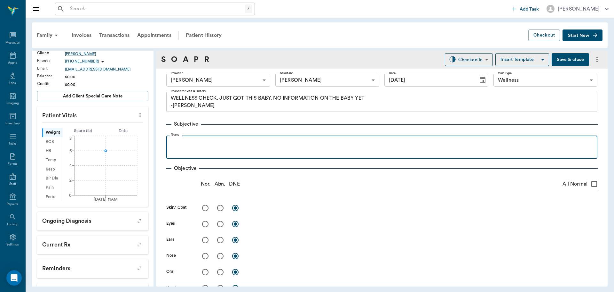
click at [179, 142] on p at bounding box center [382, 143] width 425 height 8
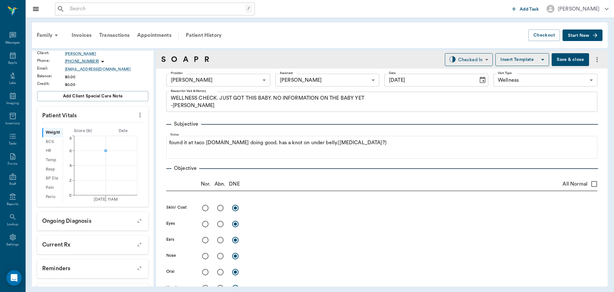
click at [558, 54] on button "Save & close" at bounding box center [570, 59] width 37 height 13
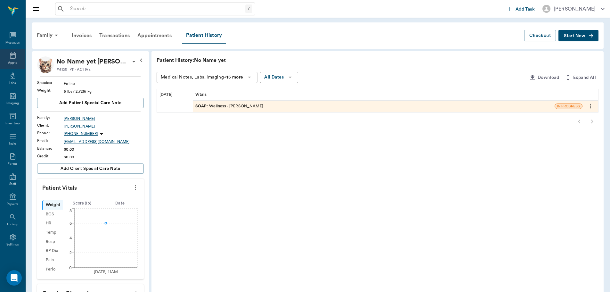
click at [10, 55] on icon at bounding box center [13, 55] width 6 height 6
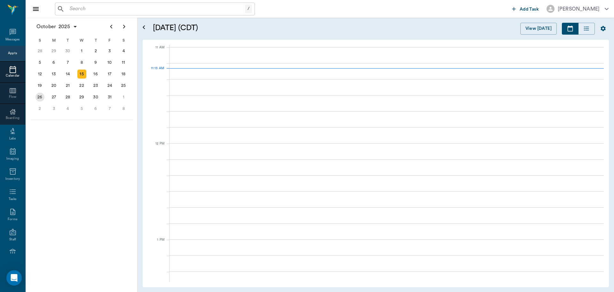
scroll to position [288, 0]
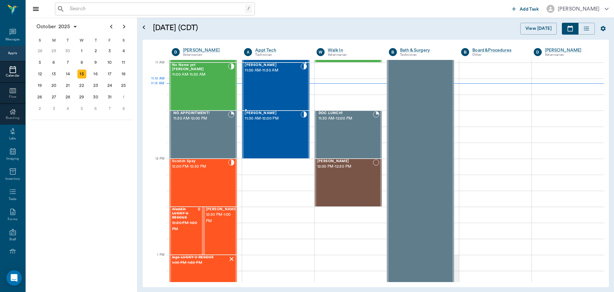
click at [269, 86] on div "[PERSON_NAME] 11:00 AM - 11:30 AM" at bounding box center [273, 86] width 56 height 47
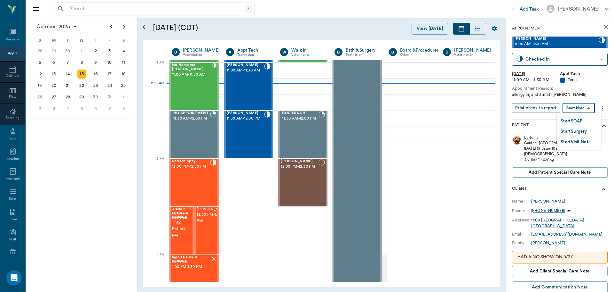
click at [571, 111] on body "/ ​ Add Task [PERSON_NAME] Nectar Messages Appts Calendar Flow Boarding Labs Im…" at bounding box center [307, 146] width 614 height 292
click at [573, 120] on button "Start SOAP" at bounding box center [572, 120] width 22 height 7
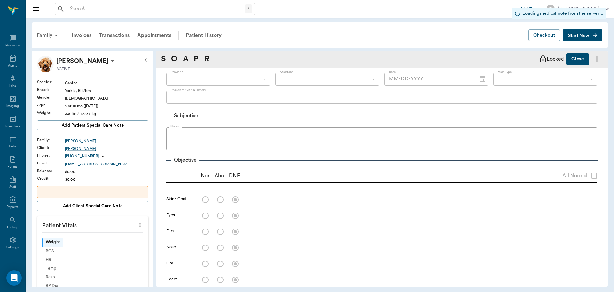
scroll to position [3, 0]
type input "63ec2f075fda476ae8351a4c"
type input "65d2be4f46e3a538d89b8c1a"
type input "[DATE]"
type textarea "allergy inj and 3mfat -[PERSON_NAME]"
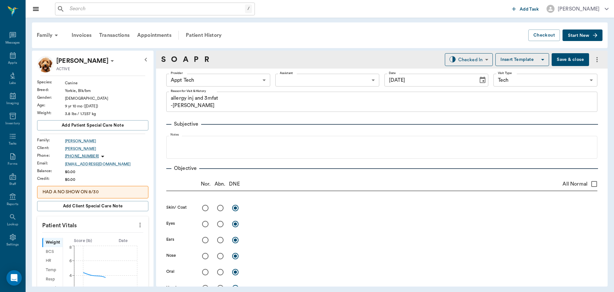
click at [140, 223] on icon "more" at bounding box center [140, 224] width 1 height 5
click at [108, 234] on span "Enter Vitals" at bounding box center [109, 235] width 54 height 7
click at [88, 242] on input "text" at bounding box center [93, 243] width 56 height 13
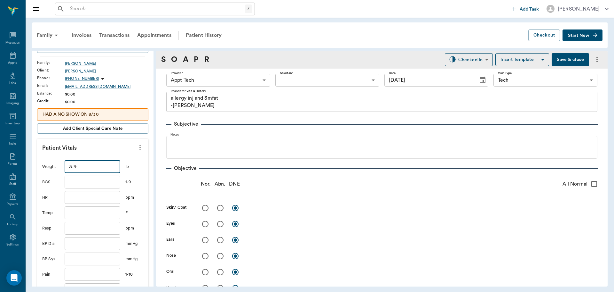
scroll to position [96, 0]
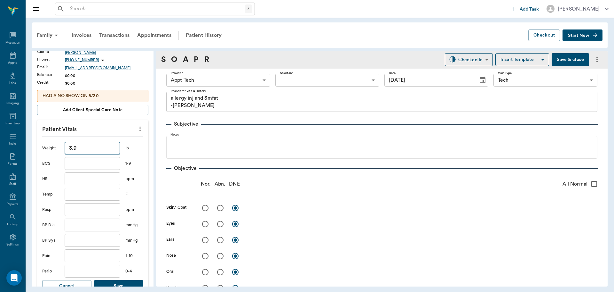
type input "3.9"
click at [123, 283] on button "Save" at bounding box center [118, 286] width 49 height 12
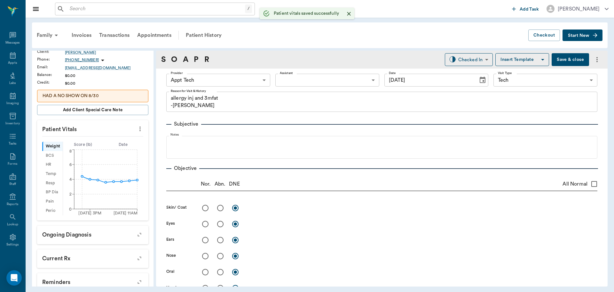
click at [259, 77] on body "/ ​ Add Task [PERSON_NAME] Nectar Messages Appts Labs Imaging Inventory Tasks F…" at bounding box center [307, 146] width 614 height 292
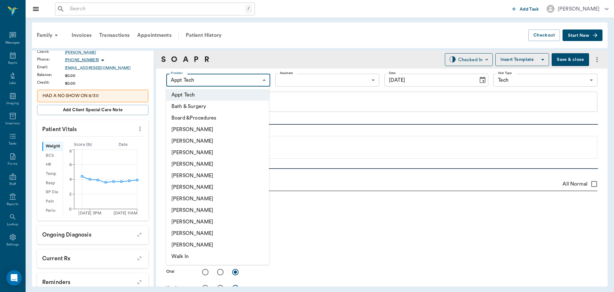
click at [197, 205] on li "[PERSON_NAME]" at bounding box center [217, 210] width 103 height 12
type input "63ec2e7e52e12b0ba117b124"
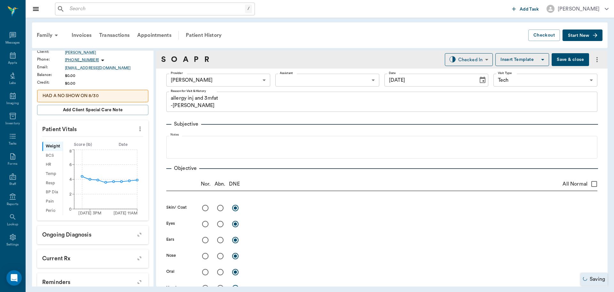
drag, startPoint x: 197, startPoint y: 59, endPoint x: 199, endPoint y: 63, distance: 5.0
click at [197, 58] on link "P" at bounding box center [196, 60] width 5 height 12
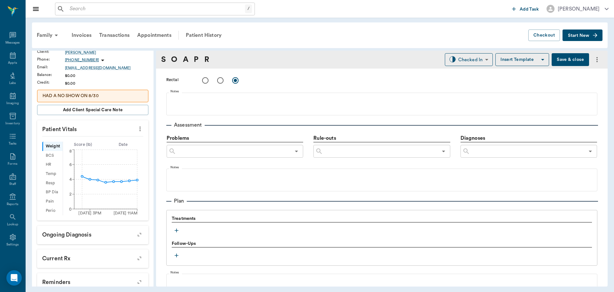
scroll to position [389, 0]
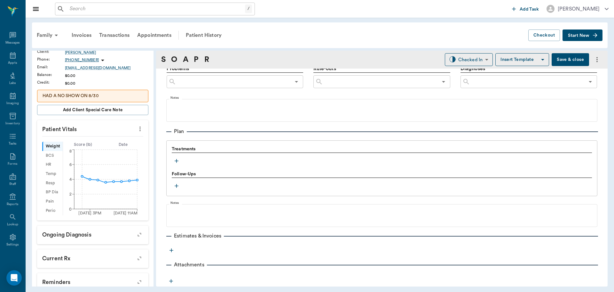
click at [179, 159] on icon "button" at bounding box center [176, 160] width 6 height 6
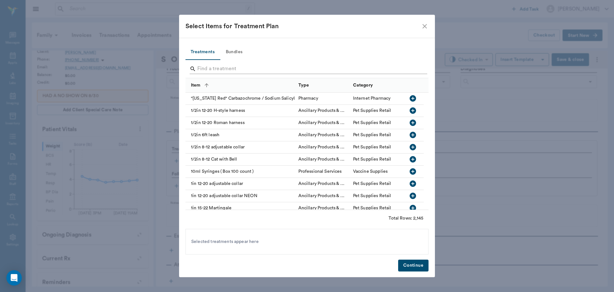
click at [222, 65] on input "Search" at bounding box center [307, 69] width 220 height 10
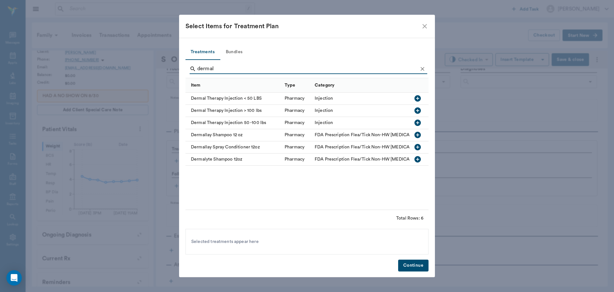
type input "dermal"
click at [418, 97] on icon "button" at bounding box center [418, 98] width 6 height 6
click at [403, 267] on button "Continue" at bounding box center [413, 265] width 30 height 12
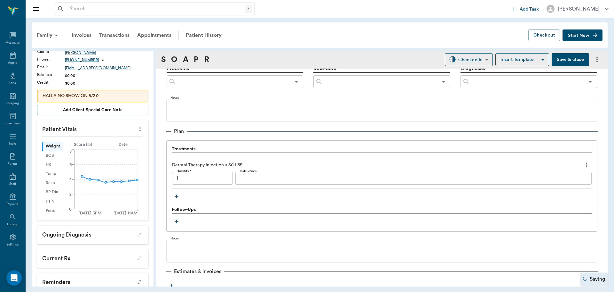
type input "1.00"
click at [268, 180] on textarea "Instructions" at bounding box center [414, 177] width 348 height 7
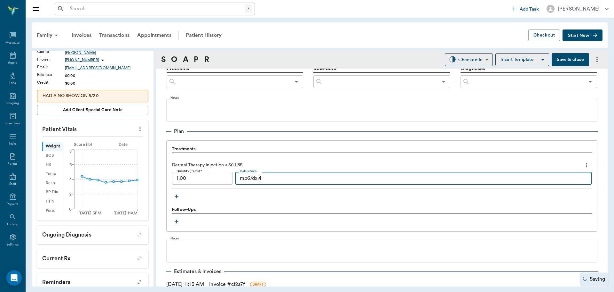
type textarea "mp6/dx.4"
click at [176, 195] on icon "button" at bounding box center [176, 196] width 6 height 6
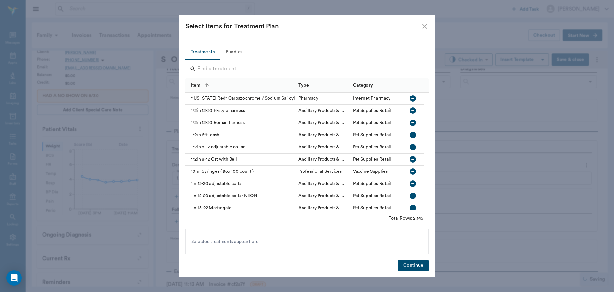
click at [218, 67] on input "Search" at bounding box center [307, 69] width 220 height 10
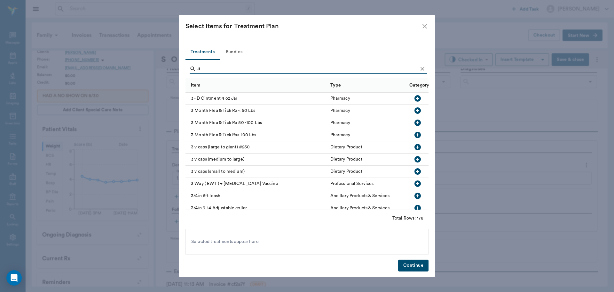
type input "3"
click at [414, 110] on icon "button" at bounding box center [418, 111] width 8 height 8
click at [411, 265] on button "Continue" at bounding box center [413, 265] width 30 height 12
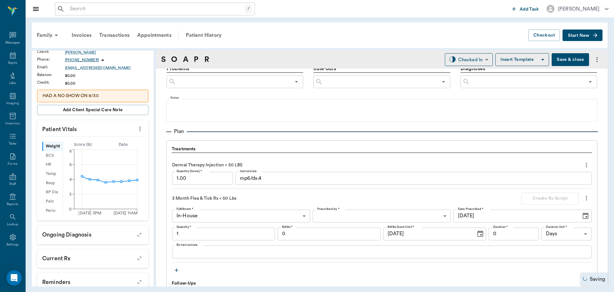
type input "1.00"
click at [459, 60] on body "/ ​ Add Task [PERSON_NAME] Nectar Messages Appts Labs Imaging Inventory Tasks F…" at bounding box center [307, 146] width 614 height 292
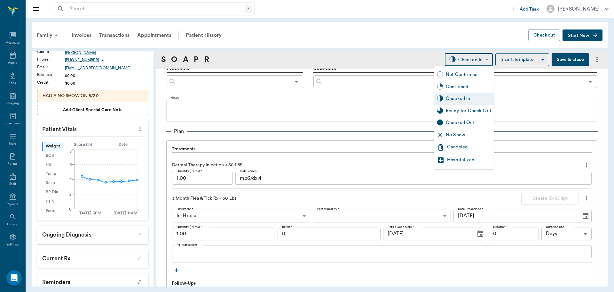
click at [452, 110] on div "Ready for Check Out" at bounding box center [468, 110] width 45 height 7
type input "READY_TO_CHECKOUT"
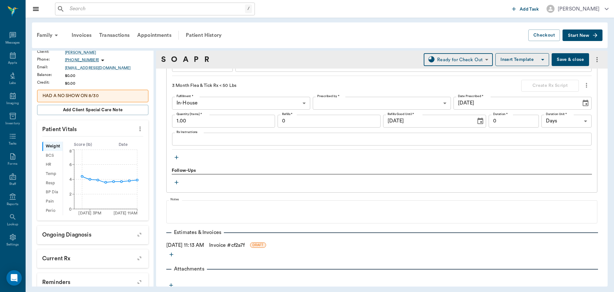
scroll to position [506, 0]
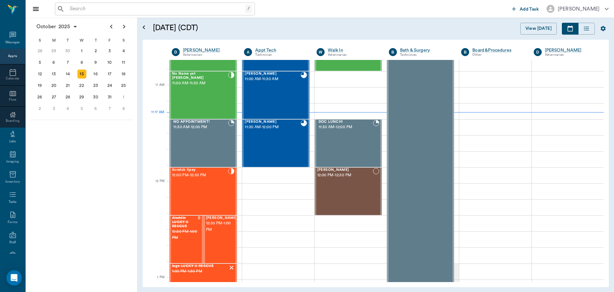
scroll to position [289, 0]
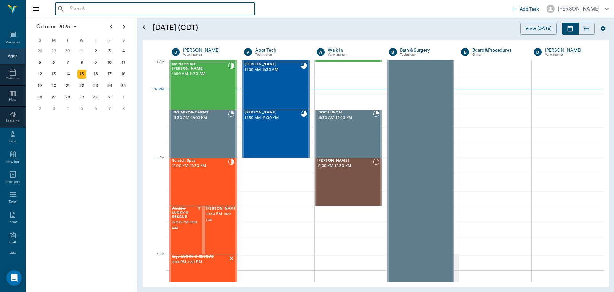
click at [119, 6] on input "text" at bounding box center [159, 8] width 185 height 9
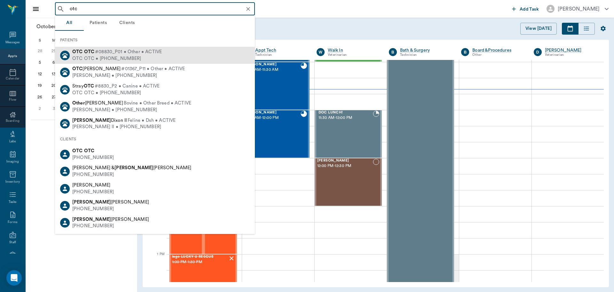
click at [115, 54] on span "#08830_P01 • Other • ACTIVE" at bounding box center [128, 52] width 67 height 7
type input "otc"
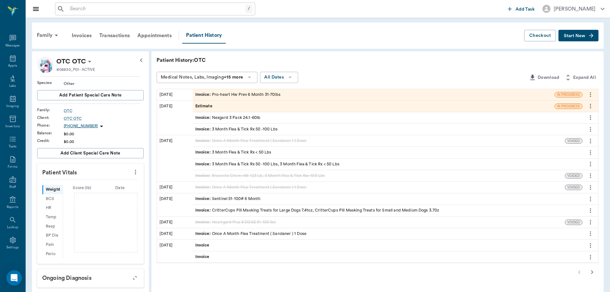
click at [572, 32] on button "Start New" at bounding box center [578, 36] width 40 height 12
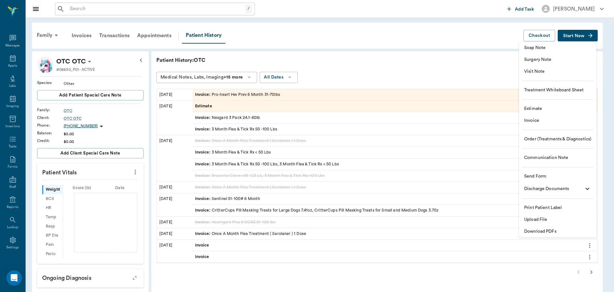
click at [535, 122] on span "Invoice" at bounding box center [557, 120] width 67 height 7
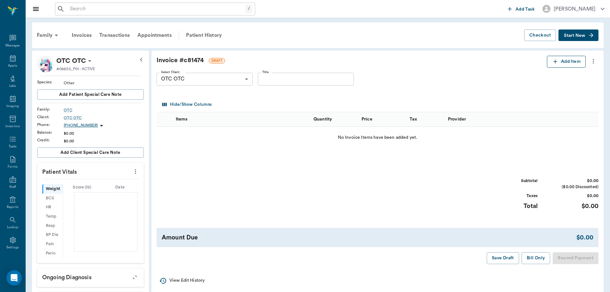
click at [574, 58] on button "Add Item" at bounding box center [566, 62] width 39 height 12
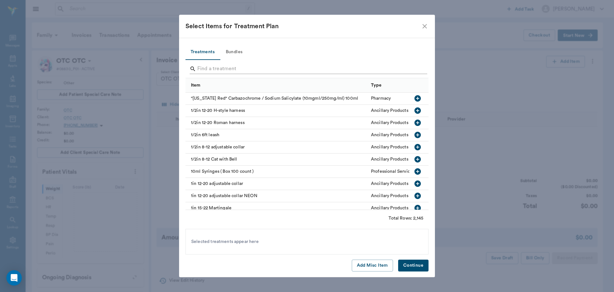
click at [222, 69] on input "Search" at bounding box center [307, 69] width 220 height 10
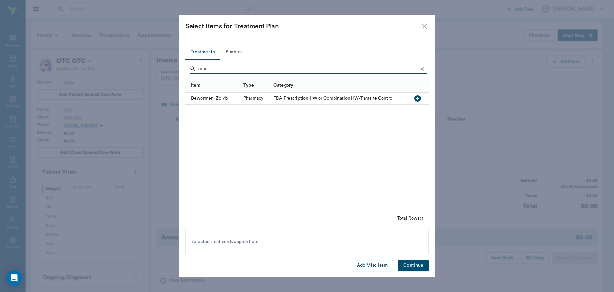
type input "zolv"
click at [416, 98] on icon "button" at bounding box center [418, 98] width 6 height 6
click at [408, 266] on button "Continue" at bounding box center [413, 265] width 30 height 12
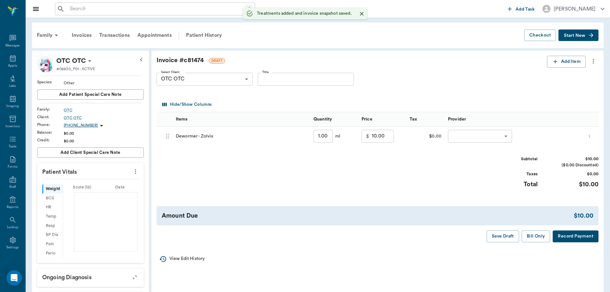
click at [325, 138] on input "1.00" at bounding box center [322, 136] width 19 height 13
type input "7"
type input "16.00"
type input "7.00"
click at [500, 136] on body "/ ​ Add Task [PERSON_NAME] Nectar Messages Appts Labs Imaging Inventory Tasks F…" at bounding box center [307, 219] width 614 height 439
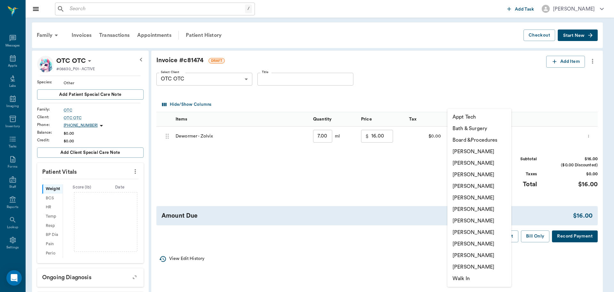
click at [477, 185] on li "[PERSON_NAME]" at bounding box center [480, 186] width 64 height 12
type input "none-63ec2f075fda476ae8351a4d"
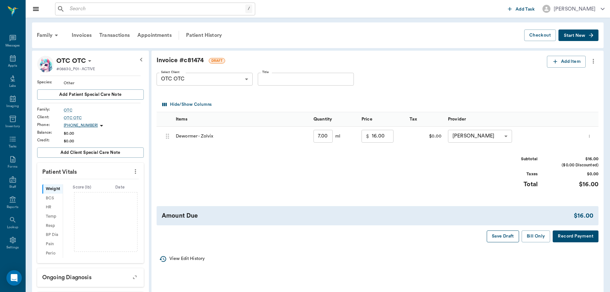
click at [503, 235] on button "Save Draft" at bounding box center [502, 236] width 32 height 12
click at [592, 60] on icon "more" at bounding box center [592, 61] width 7 height 8
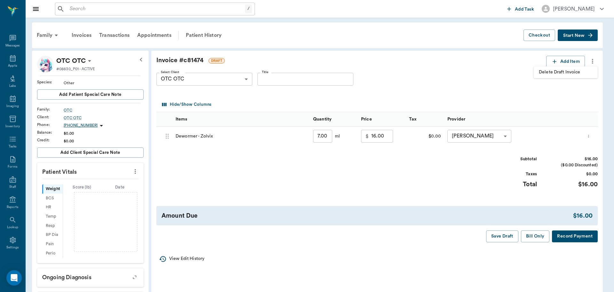
click at [488, 86] on div at bounding box center [307, 146] width 614 height 292
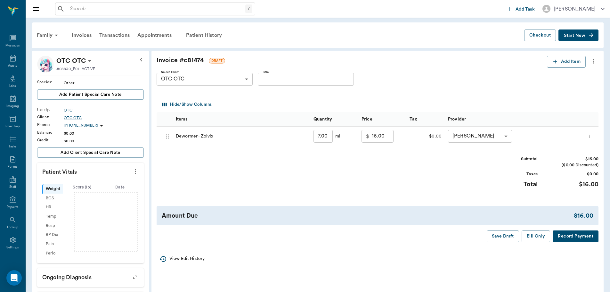
click at [593, 64] on icon "more" at bounding box center [592, 61] width 7 height 8
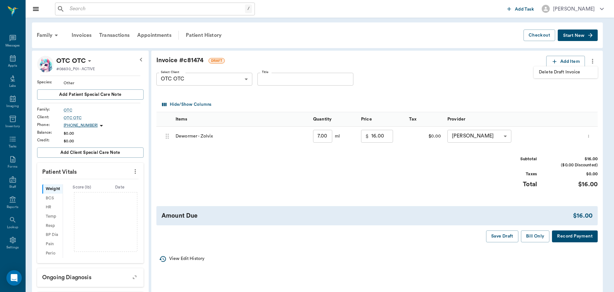
click at [371, 82] on div at bounding box center [307, 146] width 614 height 292
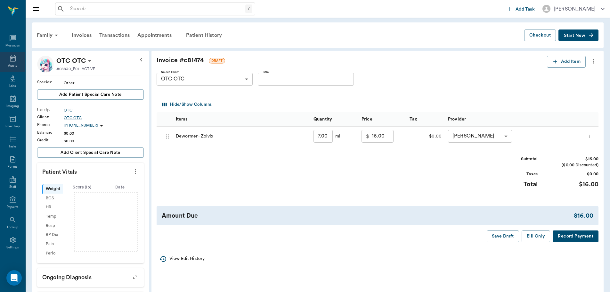
click at [11, 54] on icon at bounding box center [13, 58] width 8 height 8
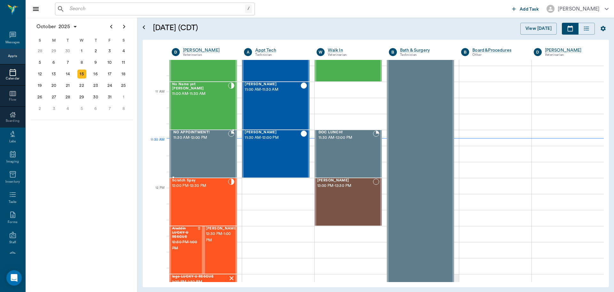
scroll to position [257, 0]
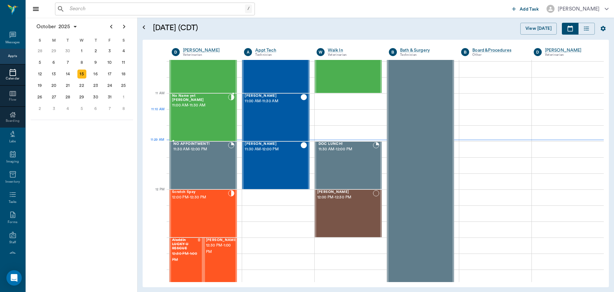
click at [204, 124] on div "No Name yet [PERSON_NAME] 11:00 AM - 11:30 AM" at bounding box center [200, 117] width 56 height 47
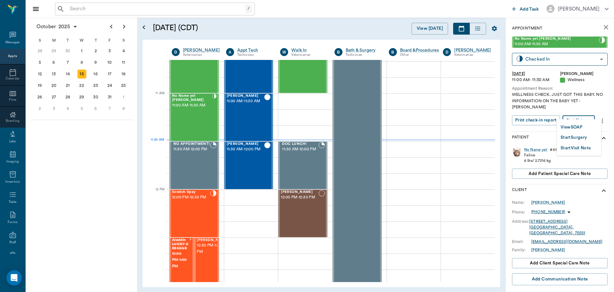
click at [575, 113] on body "/ ​ Add Task [PERSON_NAME] Nectar Messages Appts Calendar Flow Boarding Labs Im…" at bounding box center [307, 146] width 614 height 292
click at [567, 128] on button "View SOAP" at bounding box center [572, 127] width 22 height 7
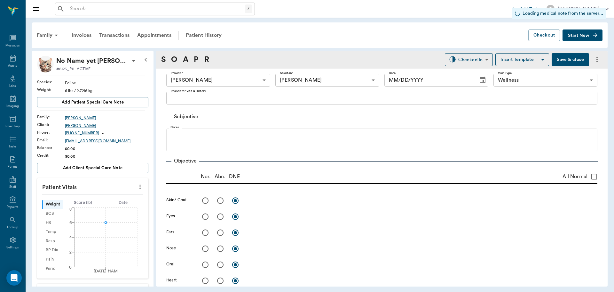
type input "63ec2f075fda476ae8351a4d"
type input "63ec2e7e52e12b0ba117b124"
type input "65d2be4f46e3a538d89b8c14"
type input "[DATE]"
type textarea "WELLNESS CHECK. JUST GOT THIS BABY. NO INFORMATION ON THE BABY YET -[PERSON_NAM…"
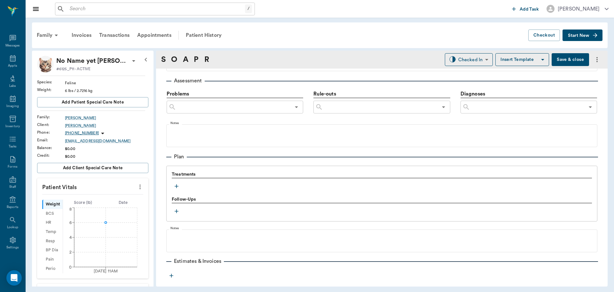
scroll to position [384, 0]
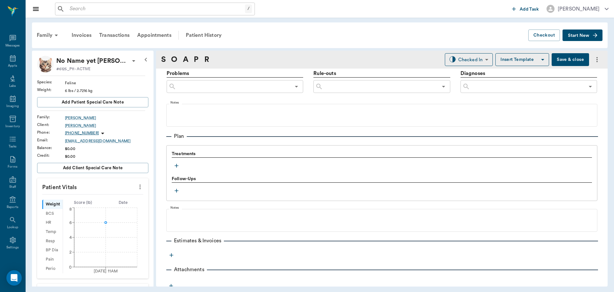
click at [177, 165] on icon "button" at bounding box center [177, 166] width 4 height 4
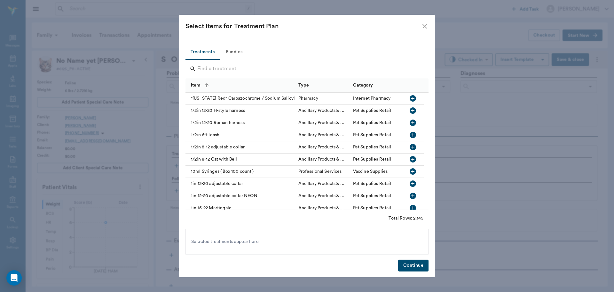
click at [206, 68] on input "Search" at bounding box center [307, 69] width 220 height 10
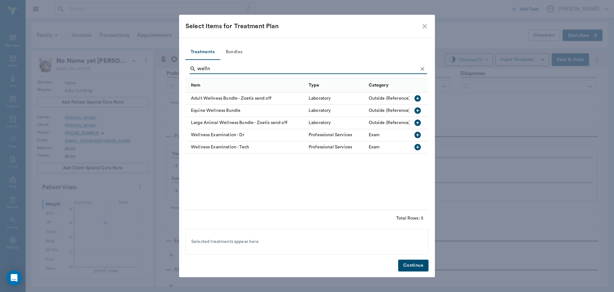
type input "welln"
click at [418, 133] on icon "button" at bounding box center [418, 135] width 6 height 6
click at [420, 66] on icon "Clear" at bounding box center [423, 69] width 6 height 6
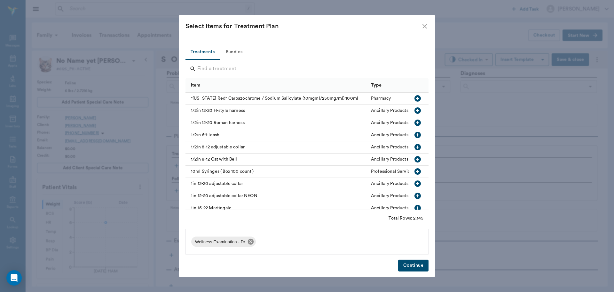
click at [248, 240] on icon at bounding box center [251, 241] width 6 height 6
click at [207, 72] on input "Search" at bounding box center [307, 69] width 220 height 10
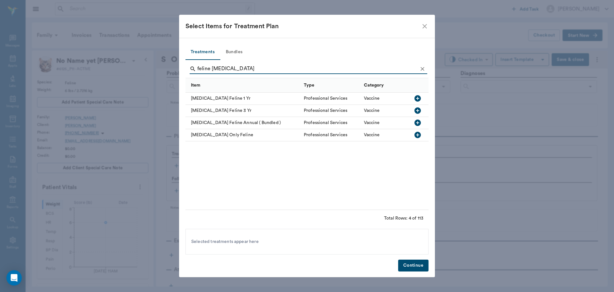
click at [419, 98] on icon "button" at bounding box center [418, 98] width 6 height 6
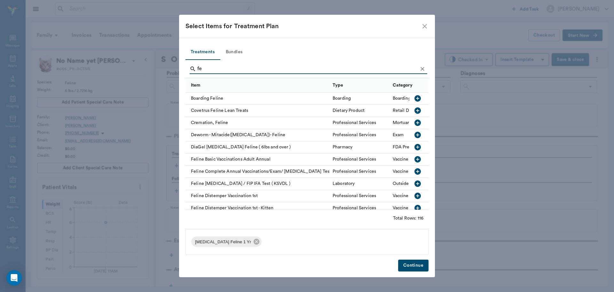
type input "f"
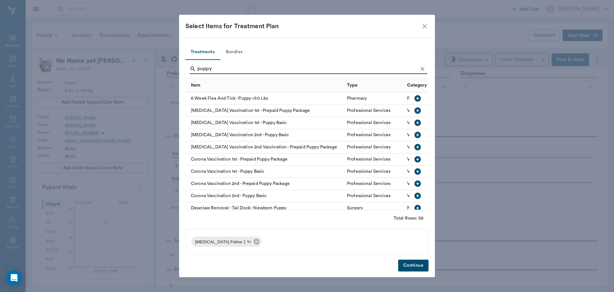
type input "puppy"
click at [415, 96] on icon "button" at bounding box center [418, 98] width 6 height 6
click at [413, 262] on button "Continue" at bounding box center [413, 265] width 30 height 12
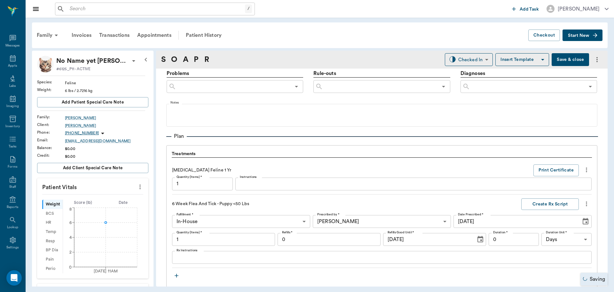
type input "1.00"
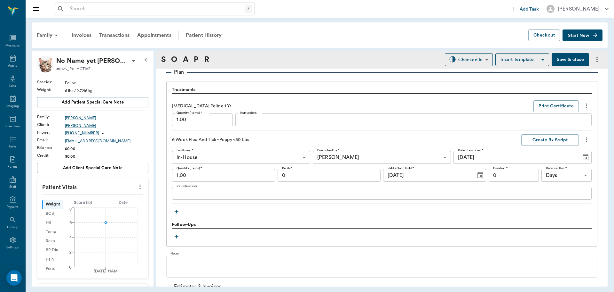
click at [176, 212] on icon "button" at bounding box center [176, 211] width 6 height 6
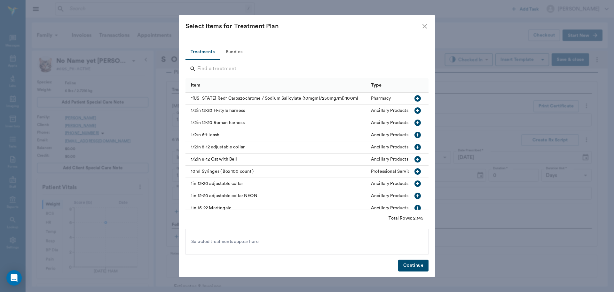
click at [208, 69] on input "Search" at bounding box center [307, 69] width 220 height 10
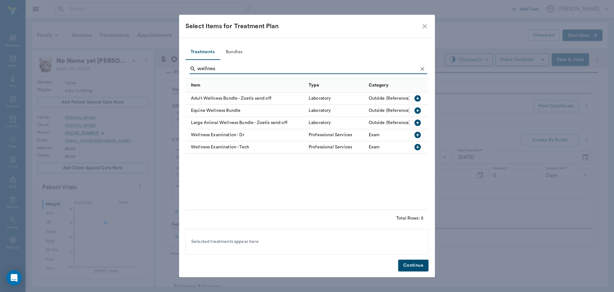
type input "wellnes"
click at [420, 137] on icon "button" at bounding box center [418, 135] width 6 height 6
click at [414, 268] on button "Continue" at bounding box center [413, 265] width 30 height 12
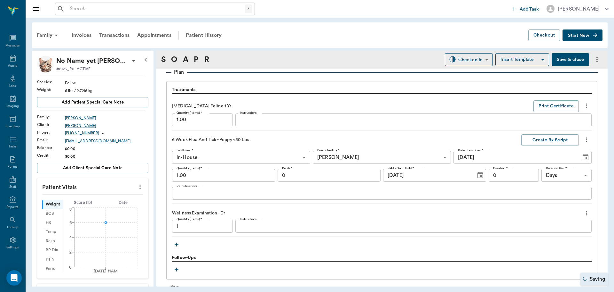
type input "1.00"
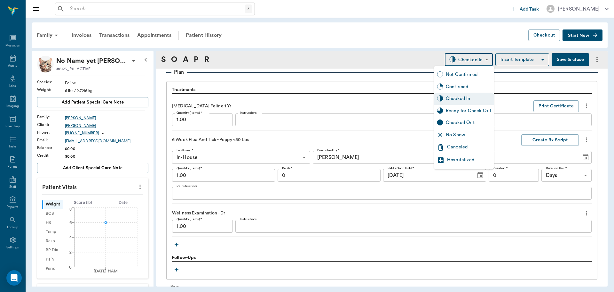
click at [470, 61] on body "/ ​ Add Task [PERSON_NAME] Nectar Messages Appts Labs Imaging Inventory Tasks F…" at bounding box center [307, 146] width 614 height 292
click at [462, 115] on div "Ready for Check Out" at bounding box center [465, 111] width 60 height 12
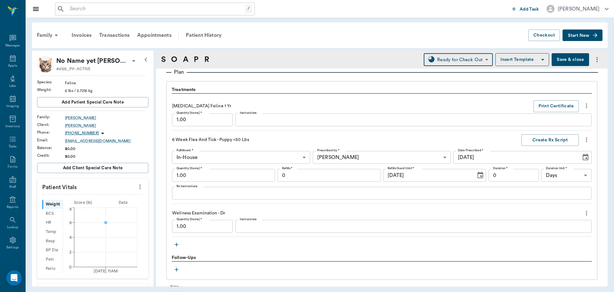
type input "READY_TO_CHECKOUT"
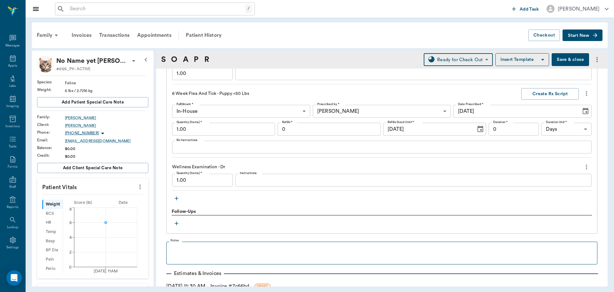
scroll to position [539, 0]
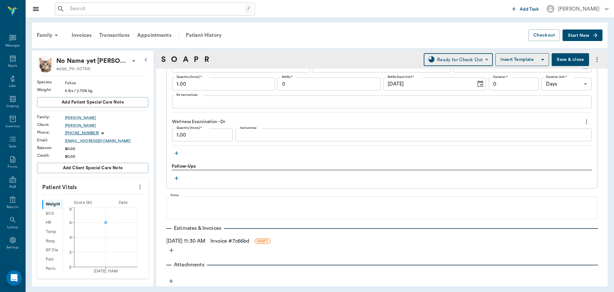
click at [241, 239] on link "Invoice # 7c66bd" at bounding box center [230, 241] width 39 height 8
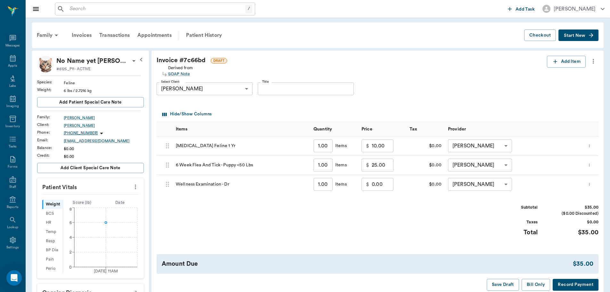
click at [380, 186] on input "0.00" at bounding box center [383, 184] width 22 height 13
type input "35.00"
click at [531, 283] on button "Bill Only" at bounding box center [535, 284] width 29 height 12
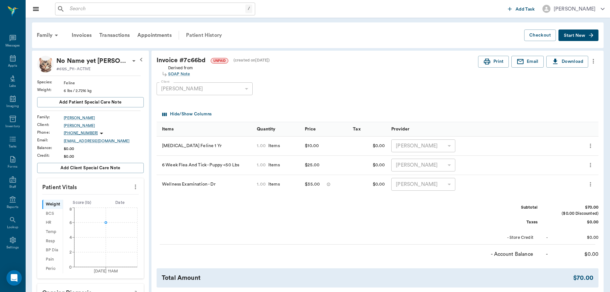
click at [197, 34] on div "Patient History" at bounding box center [204, 35] width 44 height 15
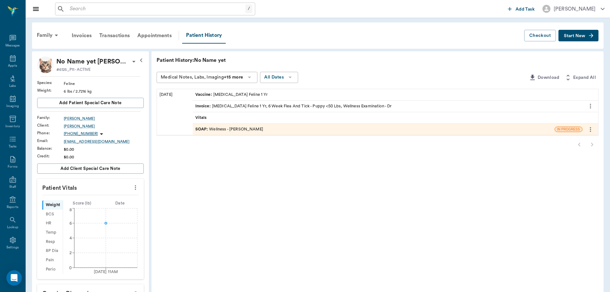
click at [203, 129] on span "SOAP :" at bounding box center [202, 129] width 14 height 6
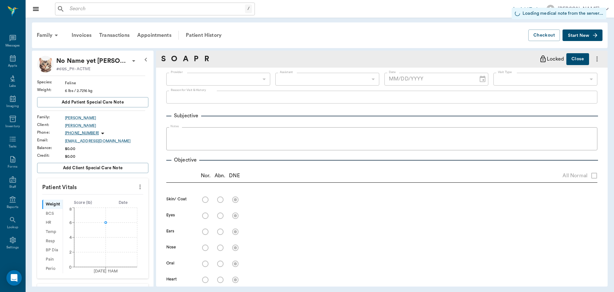
type input "63ec2f075fda476ae8351a4d"
type input "63ec2e7e52e12b0ba117b124"
type input "65d2be4f46e3a538d89b8c14"
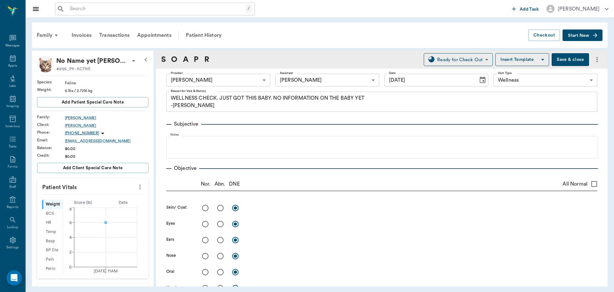
type input "[DATE]"
type textarea "WELLNESS CHECK. JUST GOT THIS BABY. NO INFORMATION ON THE BABY YET -[PERSON_NAM…"
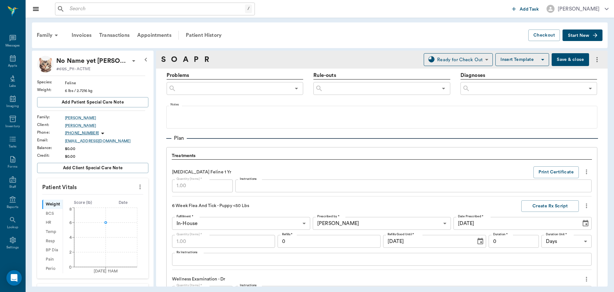
scroll to position [384, 0]
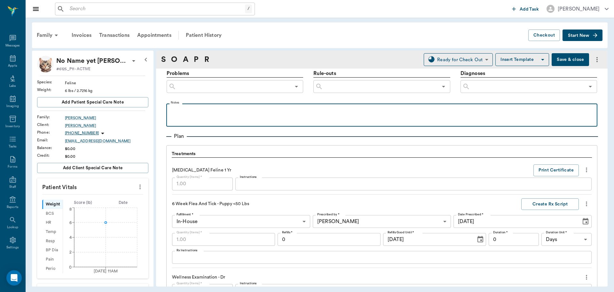
click at [184, 115] on div at bounding box center [382, 115] width 425 height 16
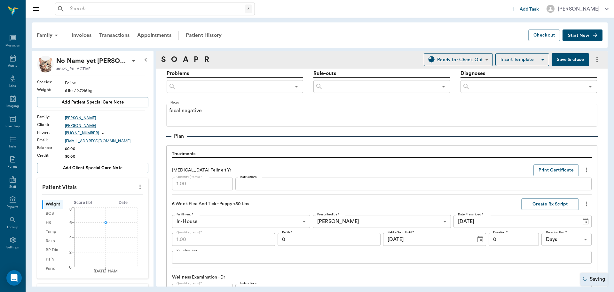
click at [558, 57] on button "Save & close" at bounding box center [570, 59] width 37 height 13
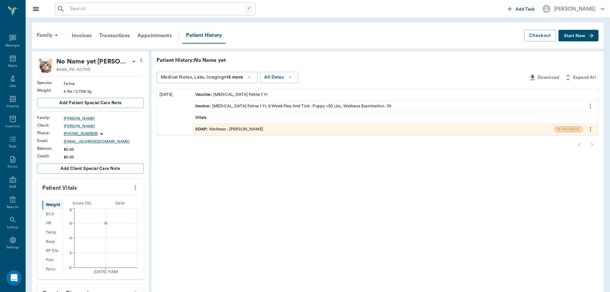
click at [130, 62] on icon at bounding box center [134, 62] width 8 height 8
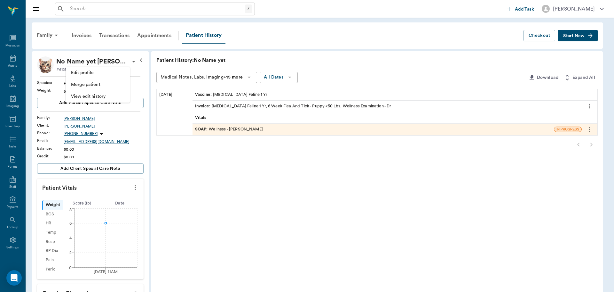
click at [105, 75] on span "Edit profile" at bounding box center [98, 72] width 54 height 7
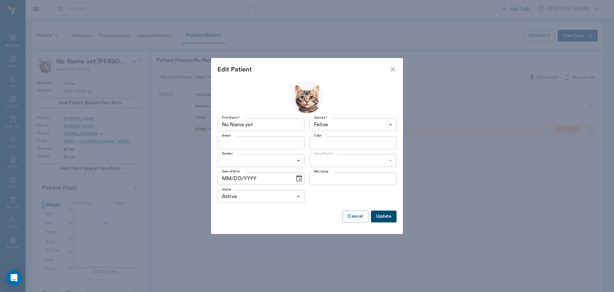
click at [263, 159] on body "/ ​ Add Task [PERSON_NAME] Nectar Messages Appts Labs Imaging Inventory Tasks F…" at bounding box center [307, 216] width 614 height 432
click at [253, 176] on li "[DEMOGRAPHIC_DATA]" at bounding box center [261, 175] width 87 height 12
type input "[DEMOGRAPHIC_DATA]"
click at [320, 158] on body "/ ​ Add Task [PERSON_NAME] Nectar Messages Appts Labs Imaging Inventory Tasks F…" at bounding box center [307, 216] width 614 height 432
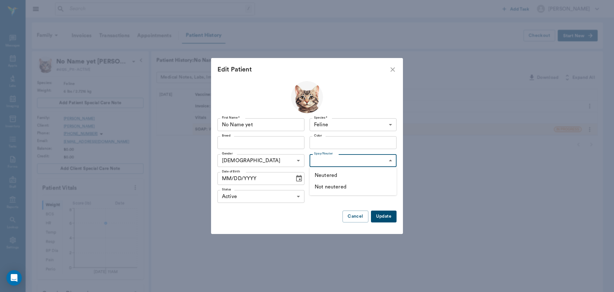
click at [341, 187] on li "Not neutered" at bounding box center [353, 187] width 87 height 12
type input "false"
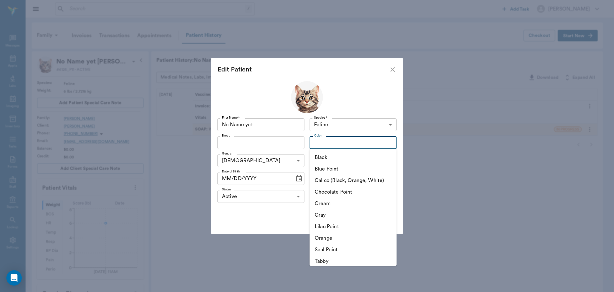
click at [334, 144] on input "Color" at bounding box center [348, 142] width 73 height 9
click at [345, 236] on li "Orange" at bounding box center [353, 238] width 87 height 12
type input "Orange"
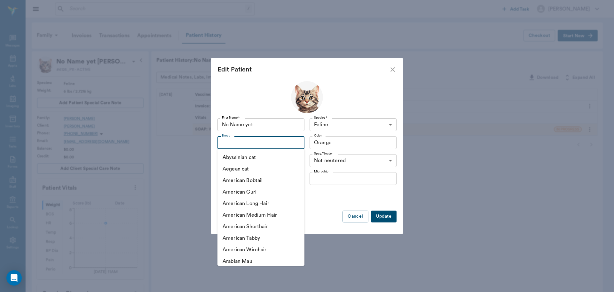
click at [280, 141] on input "Breed" at bounding box center [256, 142] width 73 height 9
click at [389, 218] on button "Update" at bounding box center [384, 216] width 26 height 12
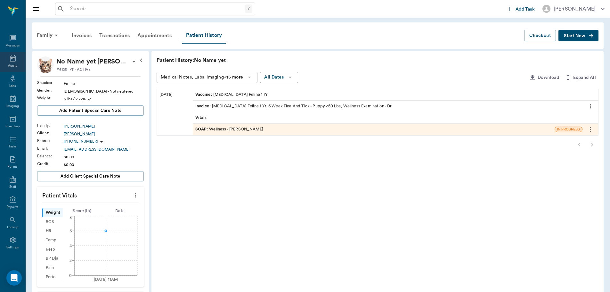
click at [14, 61] on div "Appts" at bounding box center [12, 62] width 25 height 20
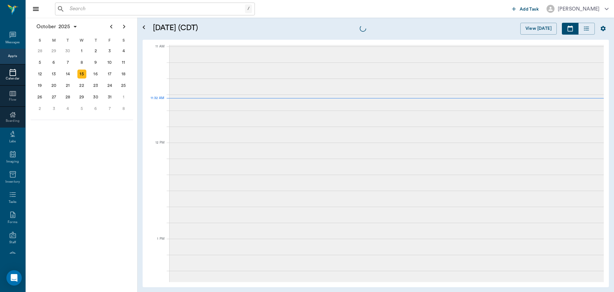
scroll to position [289, 0]
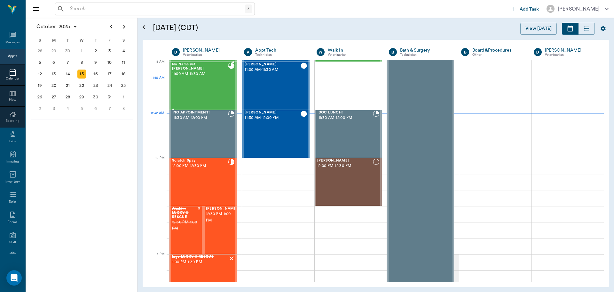
click at [199, 83] on div "No Name yet [PERSON_NAME] 11:00 AM - 11:30 AM" at bounding box center [200, 85] width 56 height 47
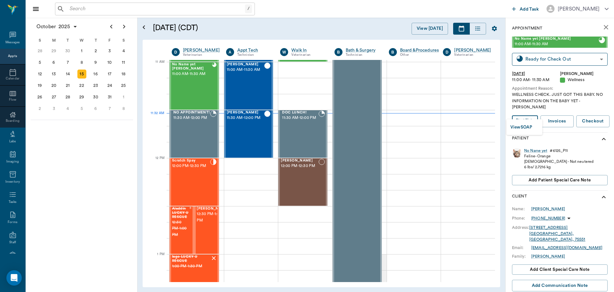
click at [530, 115] on body "/ ​ Add Task [PERSON_NAME] Nectar Messages Appts Calendar Flow Boarding Labs Im…" at bounding box center [307, 146] width 614 height 292
click at [527, 129] on button "View SOAP" at bounding box center [522, 127] width 22 height 7
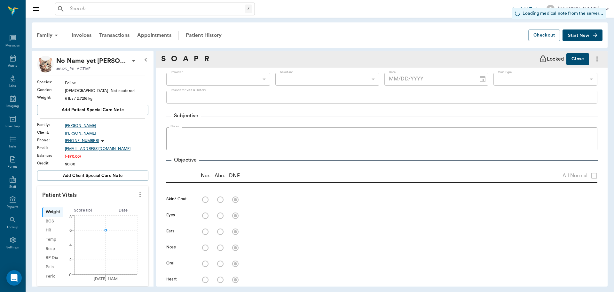
type input "63ec2f075fda476ae8351a4d"
type input "63ec2e7e52e12b0ba117b124"
type input "65d2be4f46e3a538d89b8c14"
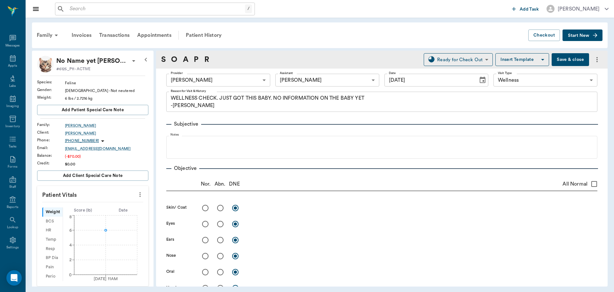
type input "[DATE]"
type textarea "WELLNESS CHECK. JUST GOT THIS BABY. NO INFORMATION ON THE BABY YET -[PERSON_NAM…"
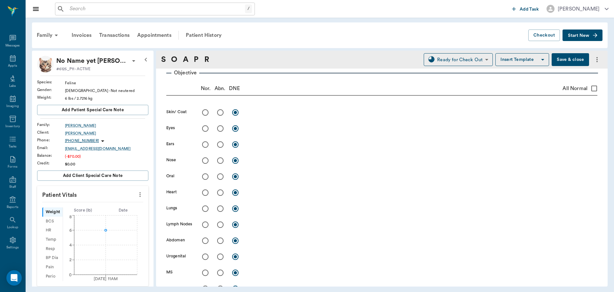
scroll to position [96, 0]
click at [220, 113] on input "radio" at bounding box center [220, 111] width 13 height 13
radio input "true"
click at [264, 113] on textarea at bounding box center [422, 111] width 350 height 7
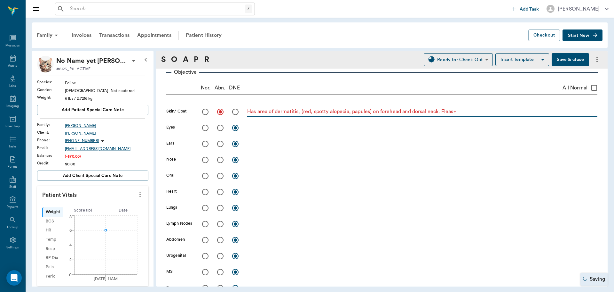
type textarea "Has area of dermatitis, (red, spotty alopecia, papules) on forehead and dorsal …"
click at [205, 127] on input "radio" at bounding box center [205, 127] width 13 height 13
radio input "true"
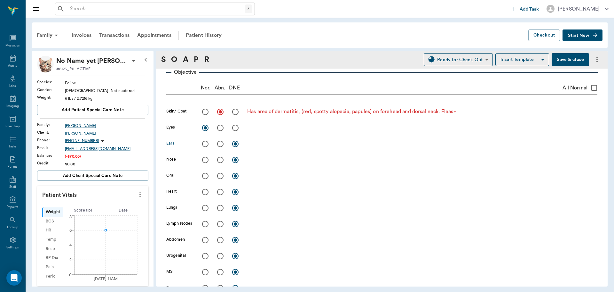
click at [204, 144] on input "radio" at bounding box center [205, 143] width 13 height 13
radio input "true"
click at [204, 159] on input "radio" at bounding box center [205, 159] width 13 height 13
radio input "true"
click at [205, 175] on input "radio" at bounding box center [205, 175] width 13 height 13
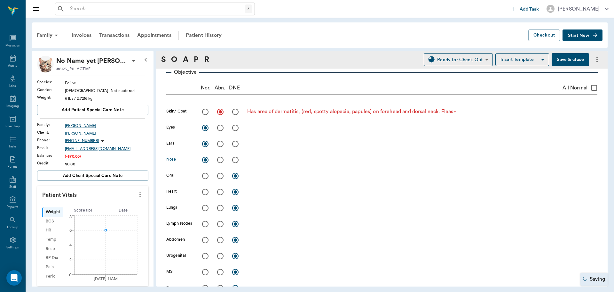
radio input "true"
click at [208, 191] on input "radio" at bounding box center [205, 191] width 13 height 13
radio input "true"
click at [208, 207] on input "radio" at bounding box center [205, 207] width 13 height 13
radio input "true"
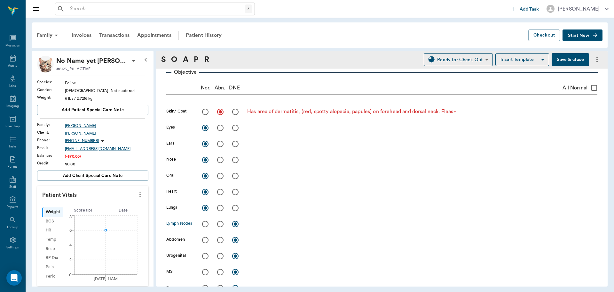
click at [203, 223] on input "radio" at bounding box center [205, 223] width 13 height 13
radio input "true"
click at [251, 227] on div "x" at bounding box center [422, 224] width 350 height 9
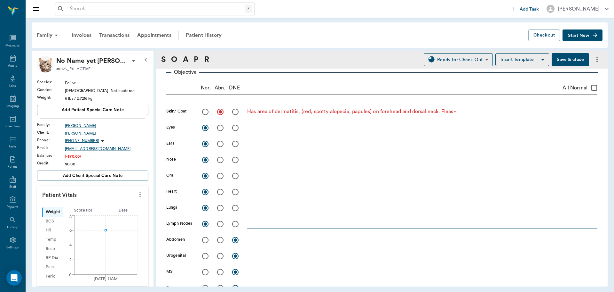
type textarea "P"
type textarea "L popliteal LN palpatable but small"
click at [223, 242] on input "radio" at bounding box center [220, 239] width 13 height 13
radio input "true"
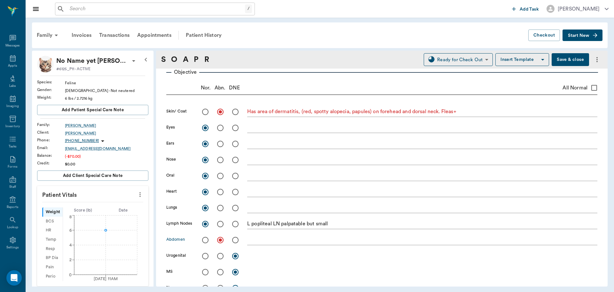
click at [258, 243] on div "x" at bounding box center [422, 240] width 350 height 9
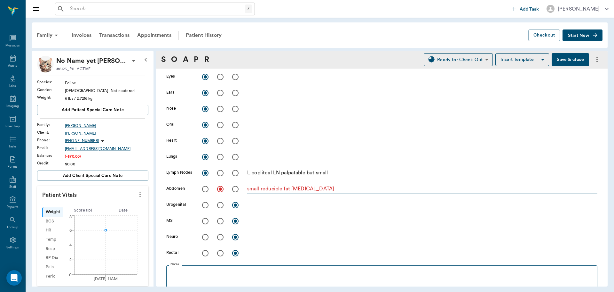
scroll to position [160, 0]
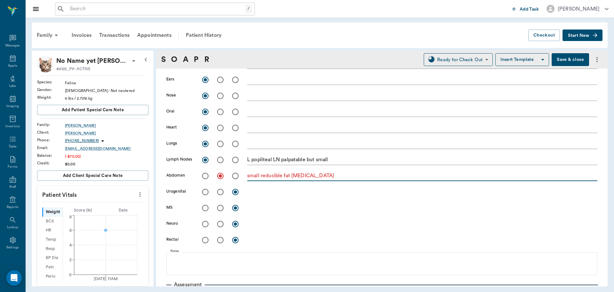
type textarea "small reducible fat [MEDICAL_DATA]"
click at [204, 194] on input "radio" at bounding box center [205, 191] width 13 height 13
radio input "true"
click at [205, 210] on input "radio" at bounding box center [205, 207] width 13 height 13
radio input "true"
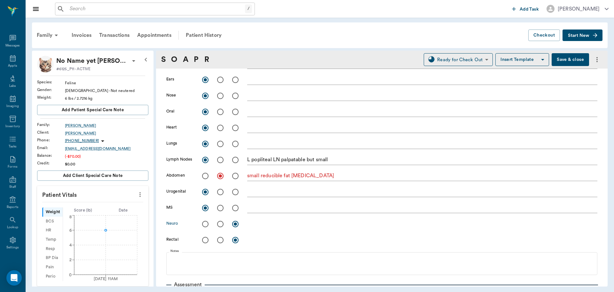
click at [206, 230] on input "radio" at bounding box center [205, 223] width 13 height 13
radio input "true"
click at [205, 243] on input "radio" at bounding box center [205, 239] width 13 height 13
radio input "true"
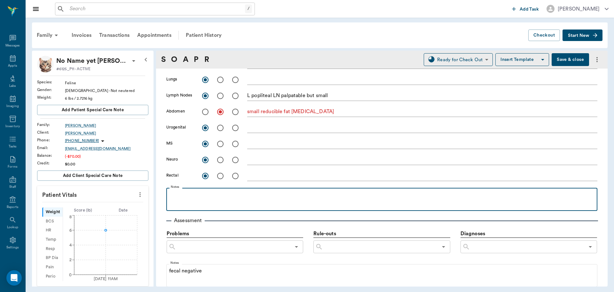
click at [220, 195] on p at bounding box center [382, 195] width 425 height 8
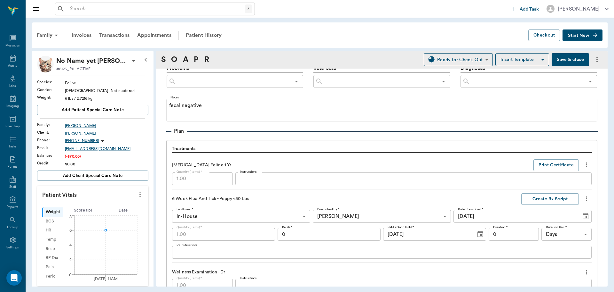
scroll to position [320, 0]
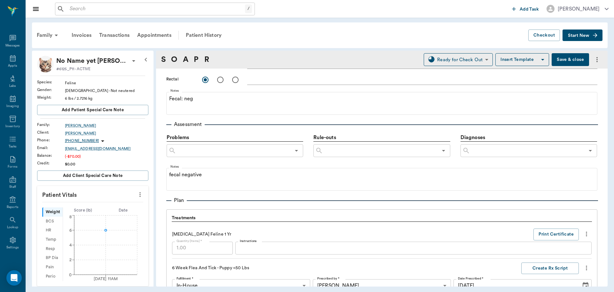
click at [497, 149] on input "text" at bounding box center [527, 150] width 115 height 9
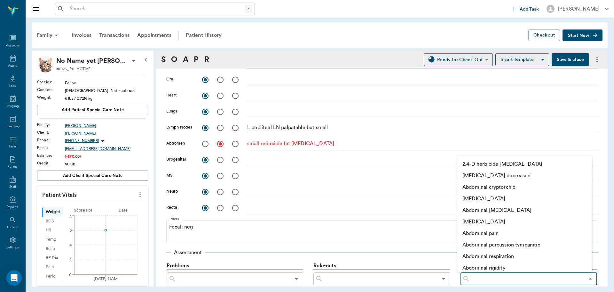
scroll to position [64, 0]
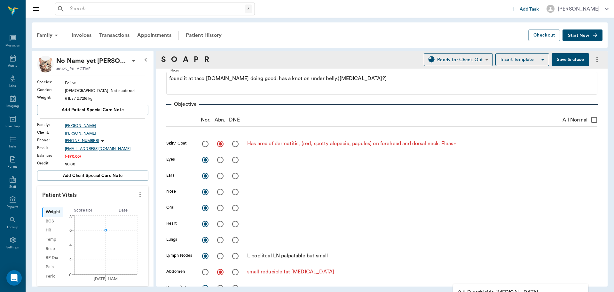
click at [513, 139] on div "Has area of dermatitis, (red, spotty alopecia, papules) on forehead and dorsal …" at bounding box center [422, 143] width 350 height 13
click at [505, 144] on textarea "Has area of dermatitis, (red, spotty alopecia, papules) on forehead and dorsal …" at bounding box center [422, 143] width 350 height 7
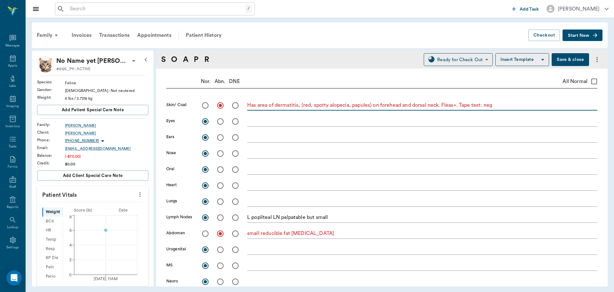
scroll to position [91, 0]
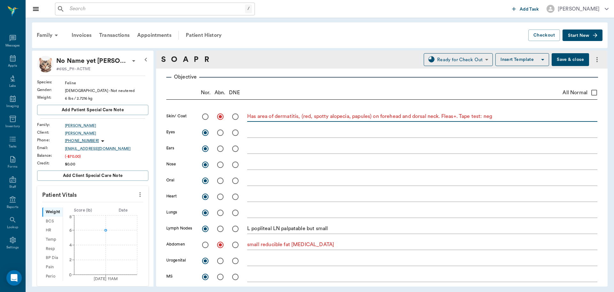
type textarea "Has area of dermatitis, (red, spotty alopecia, papules) on forehead and dorsal …"
click at [567, 56] on button "Save & close" at bounding box center [570, 59] width 37 height 13
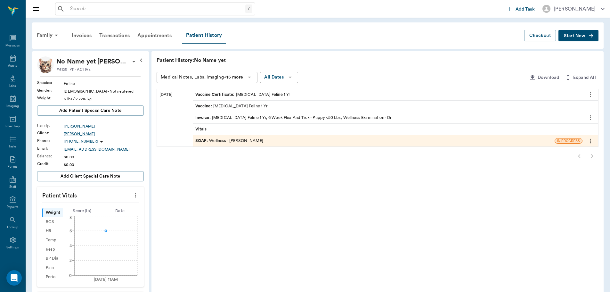
click at [130, 62] on icon at bounding box center [134, 62] width 8 height 8
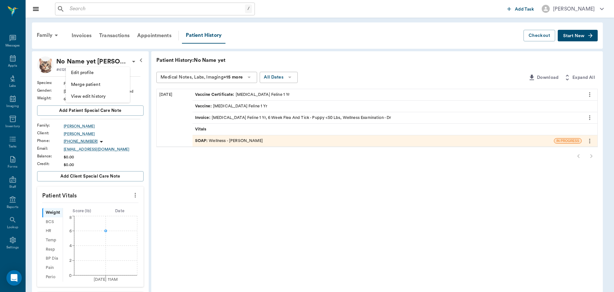
click at [111, 71] on span "Edit profile" at bounding box center [98, 72] width 54 height 7
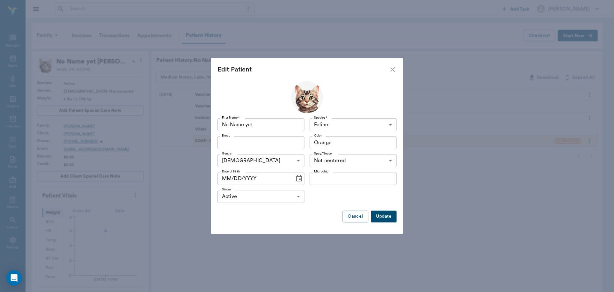
click at [298, 179] on icon "Choose date" at bounding box center [299, 178] width 6 height 6
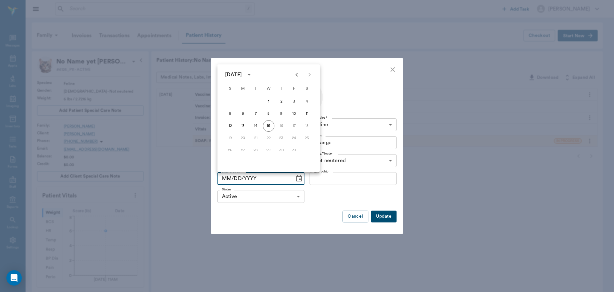
click at [296, 77] on icon "Previous month" at bounding box center [297, 75] width 8 height 8
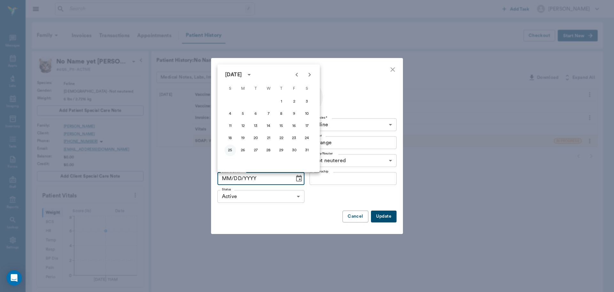
click at [232, 148] on button "25" at bounding box center [231, 150] width 12 height 12
type input "[DATE]"
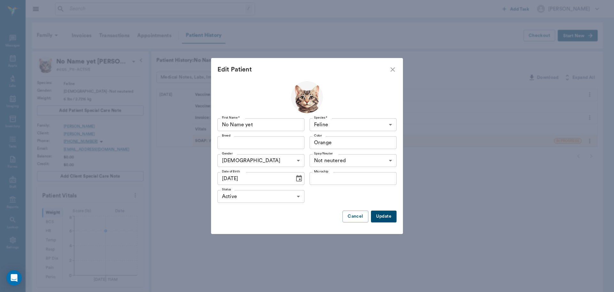
click at [380, 217] on button "Update" at bounding box center [384, 216] width 26 height 12
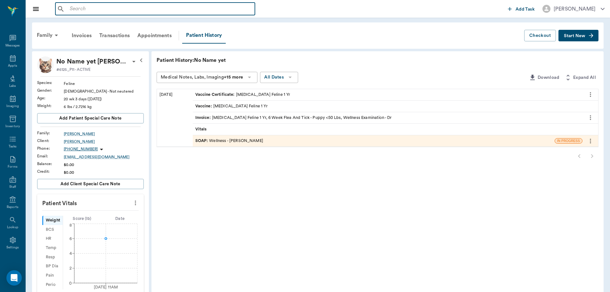
click at [97, 11] on input "text" at bounding box center [159, 8] width 185 height 9
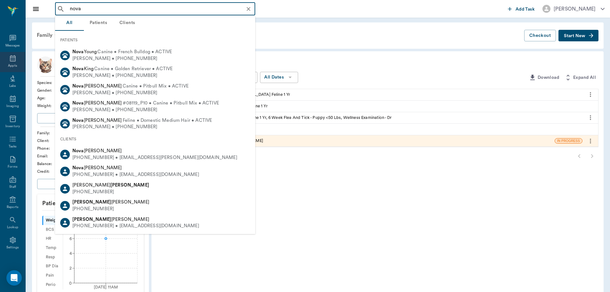
type input "nova"
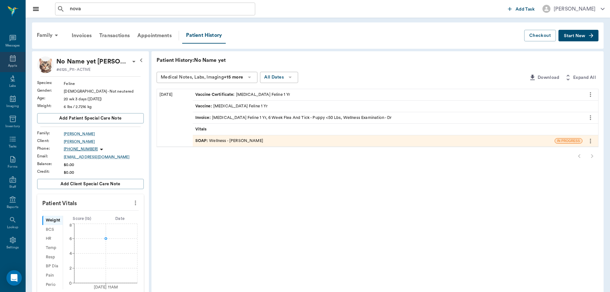
click at [10, 61] on icon at bounding box center [13, 58] width 6 height 6
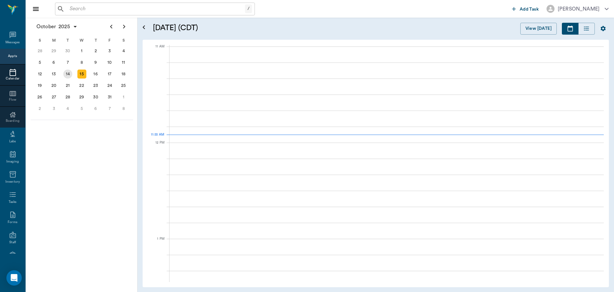
scroll to position [289, 0]
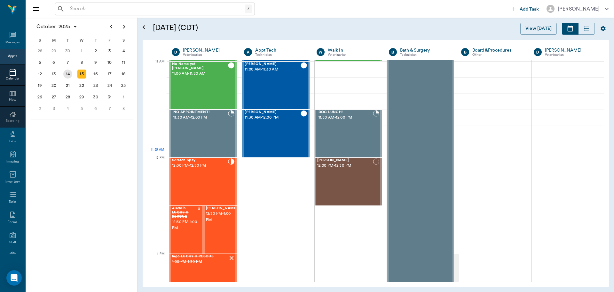
click at [68, 74] on div "14" at bounding box center [67, 73] width 9 height 9
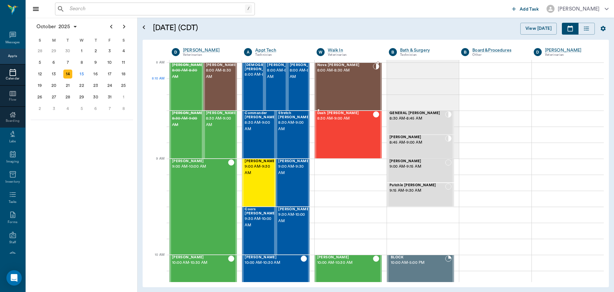
click at [336, 92] on div "Nova [PERSON_NAME] 8:00 AM - 8:30 AM" at bounding box center [345, 86] width 56 height 47
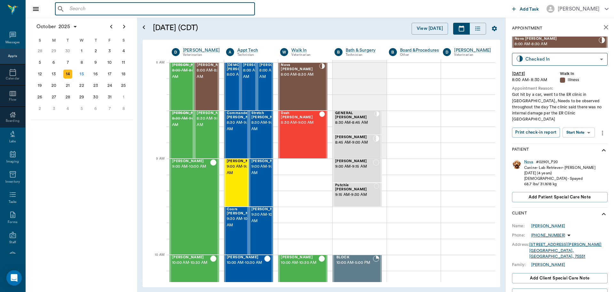
click at [92, 7] on input "text" at bounding box center [159, 8] width 185 height 9
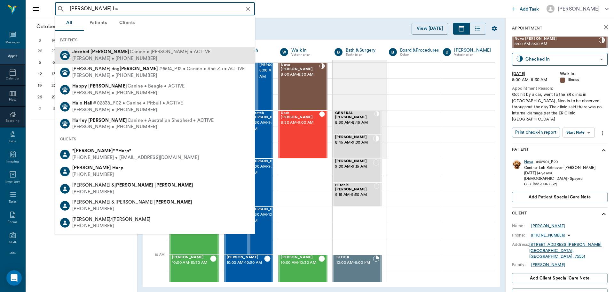
click at [130, 52] on span "Canine • [PERSON_NAME] • ACTIVE" at bounding box center [170, 52] width 81 height 7
type input "[PERSON_NAME] ha"
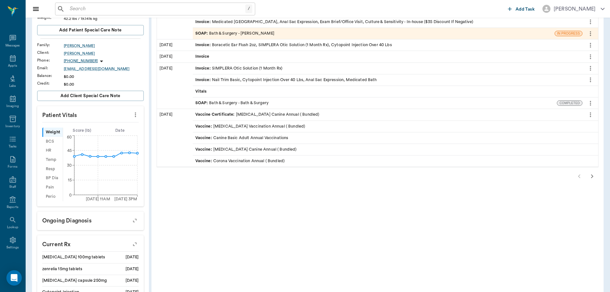
scroll to position [96, 0]
click at [594, 176] on icon "button" at bounding box center [592, 176] width 8 height 8
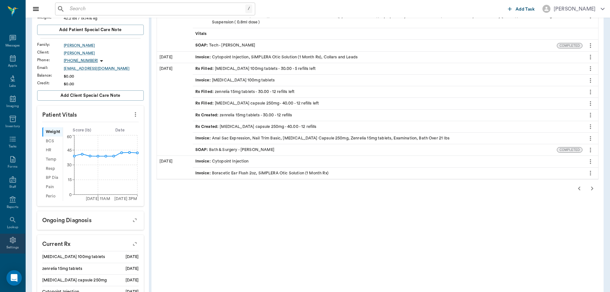
click at [10, 237] on icon at bounding box center [13, 240] width 8 height 8
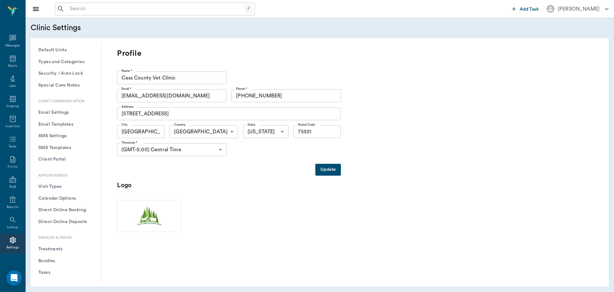
scroll to position [64, 0]
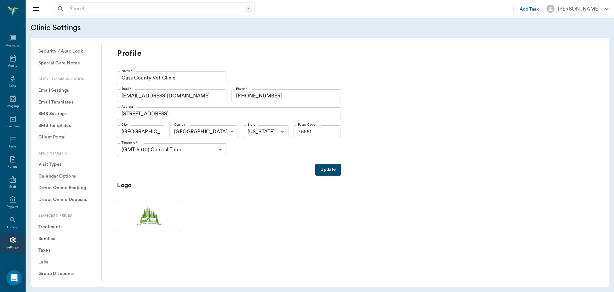
click at [57, 224] on button "Treatments" at bounding box center [66, 227] width 60 height 12
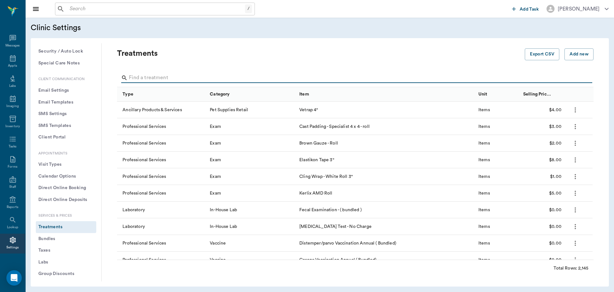
click at [166, 78] on input "Search" at bounding box center [356, 78] width 454 height 10
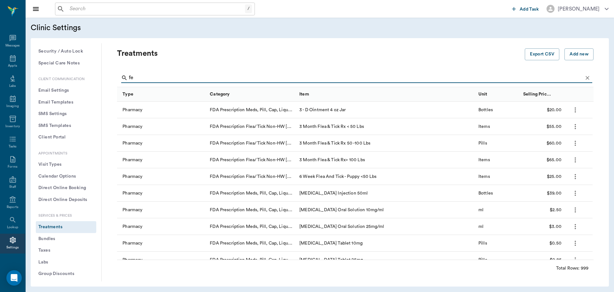
type input "fec"
